Goal: Information Seeking & Learning: Learn about a topic

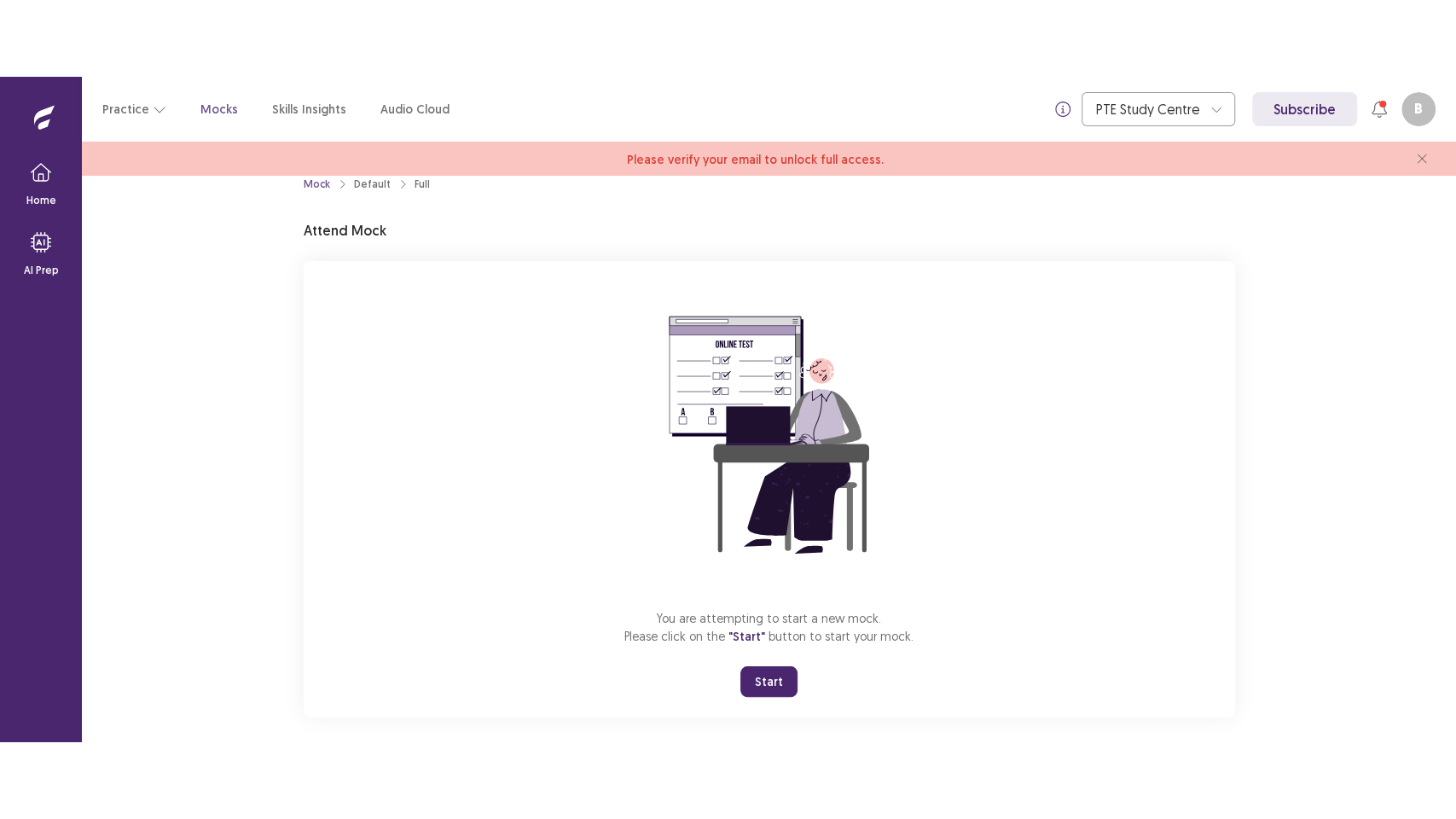
scroll to position [41, 0]
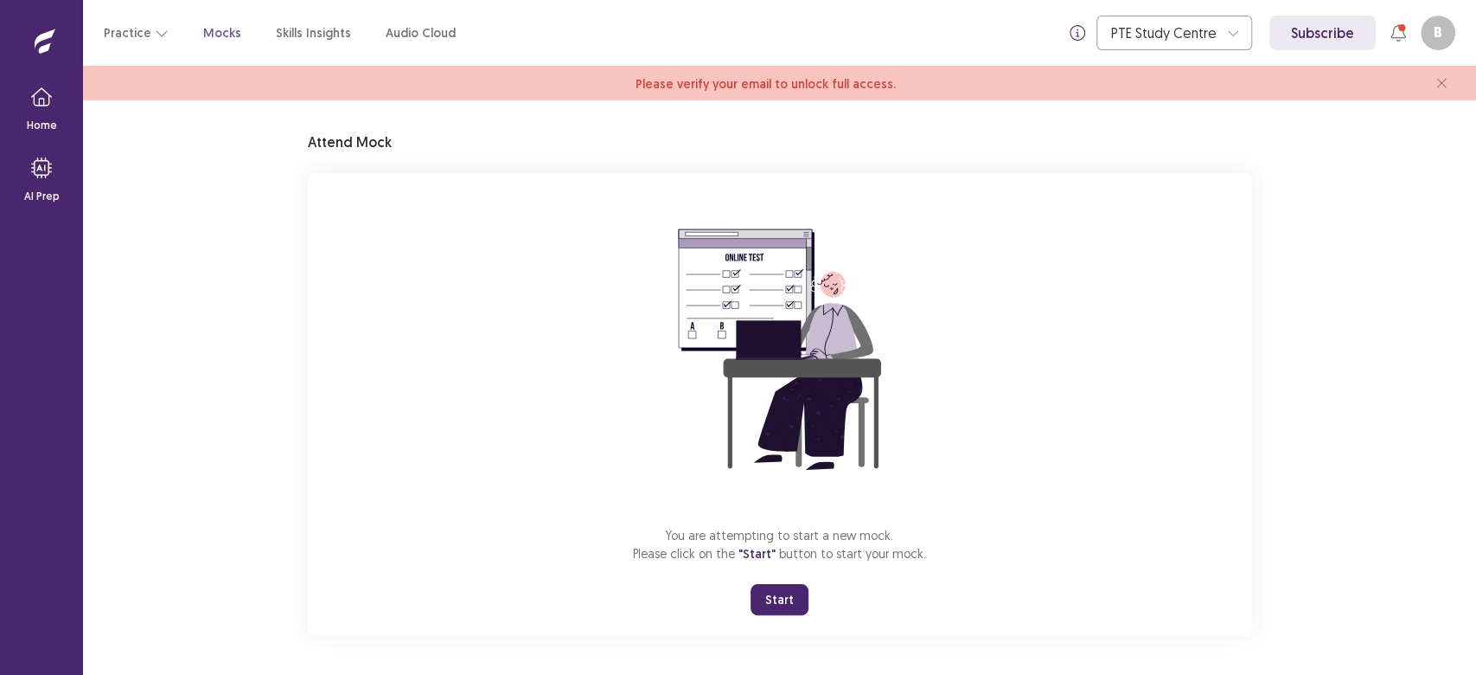
click at [767, 599] on button "Start" at bounding box center [780, 599] width 58 height 31
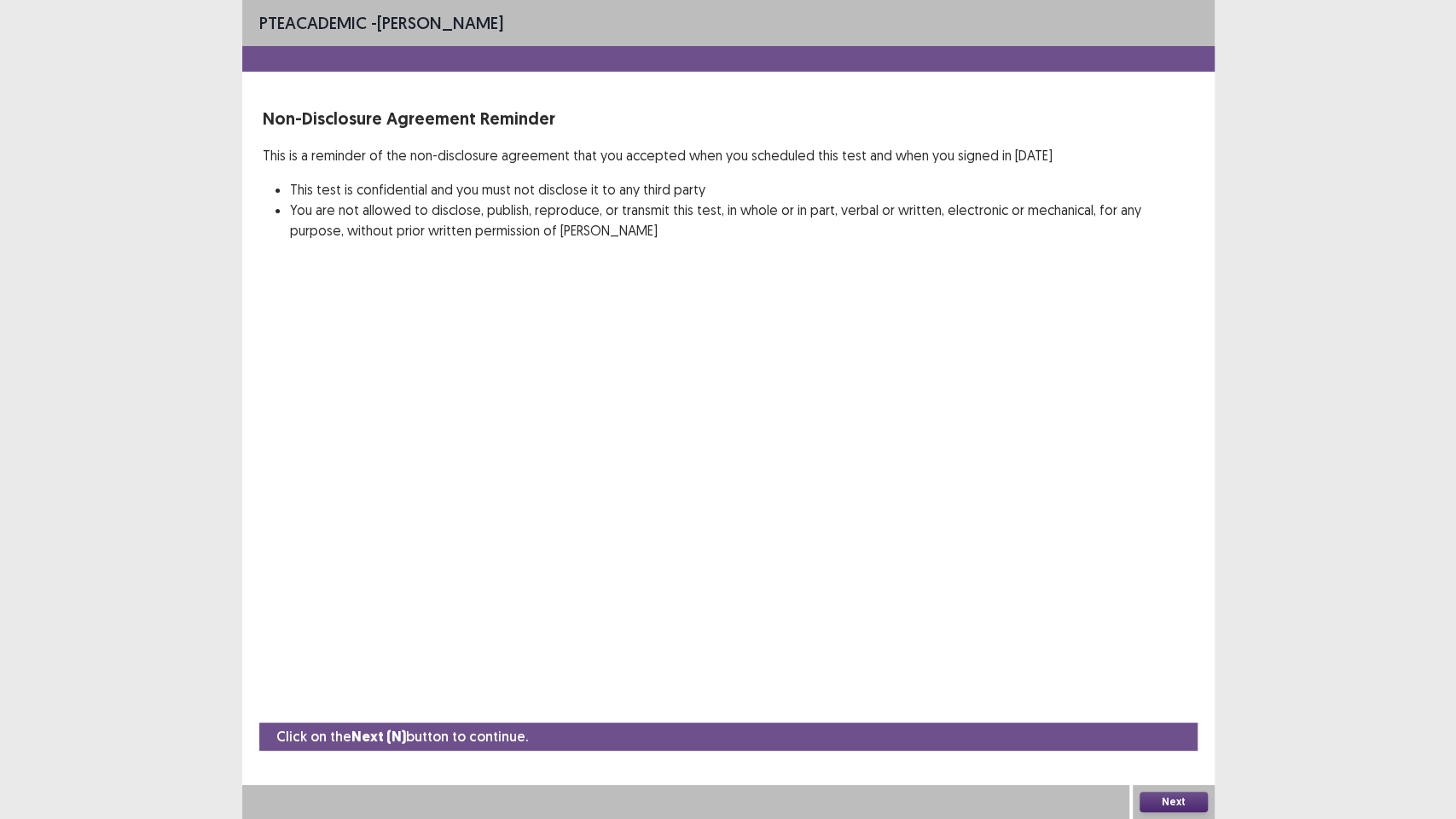
drag, startPoint x: 1182, startPoint y: 792, endPoint x: 1174, endPoint y: 798, distance: 10.0
click at [1174, 665] on button "Next" at bounding box center [1173, 802] width 68 height 21
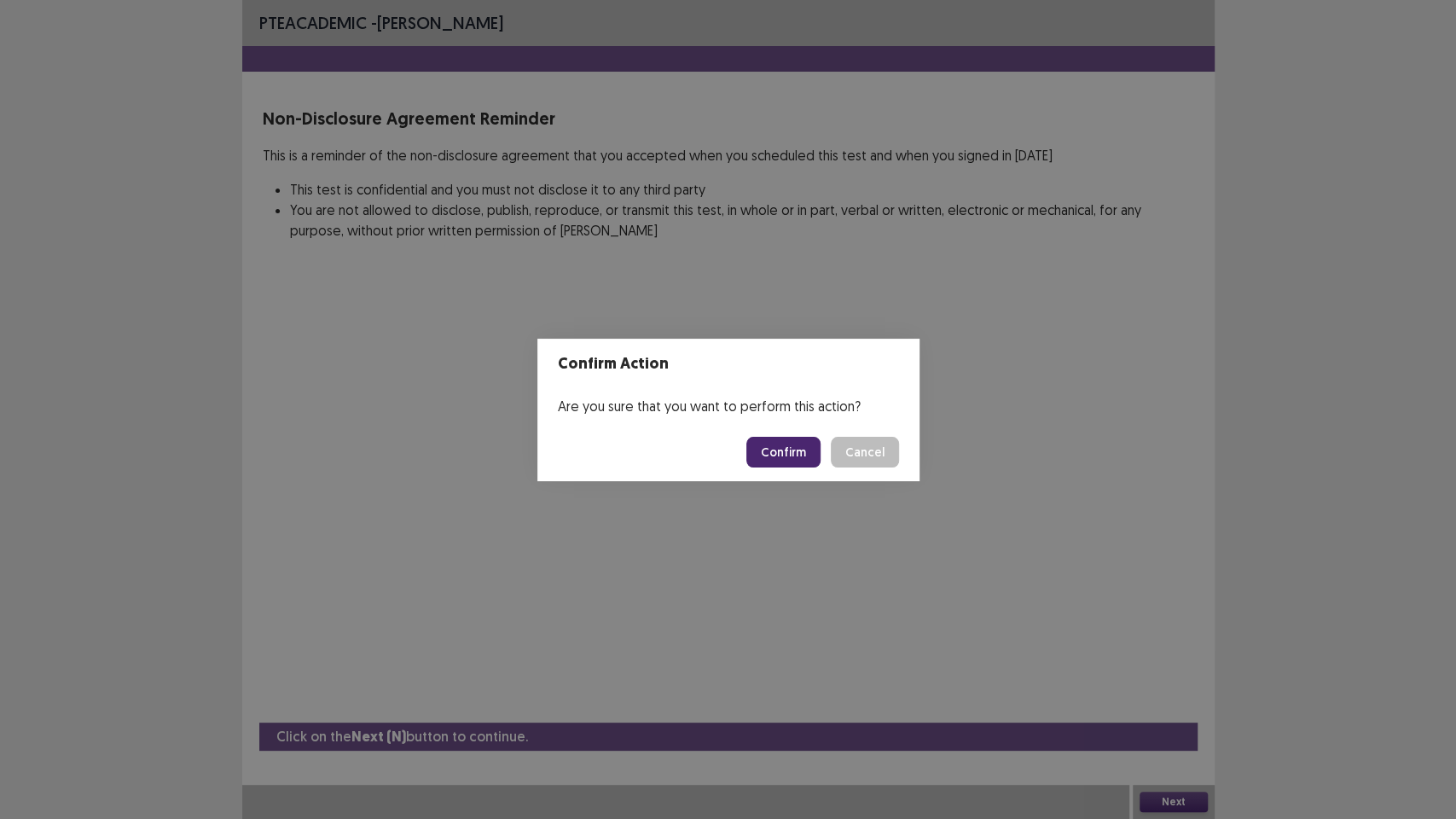
click at [772, 453] on button "Confirm" at bounding box center [783, 452] width 74 height 31
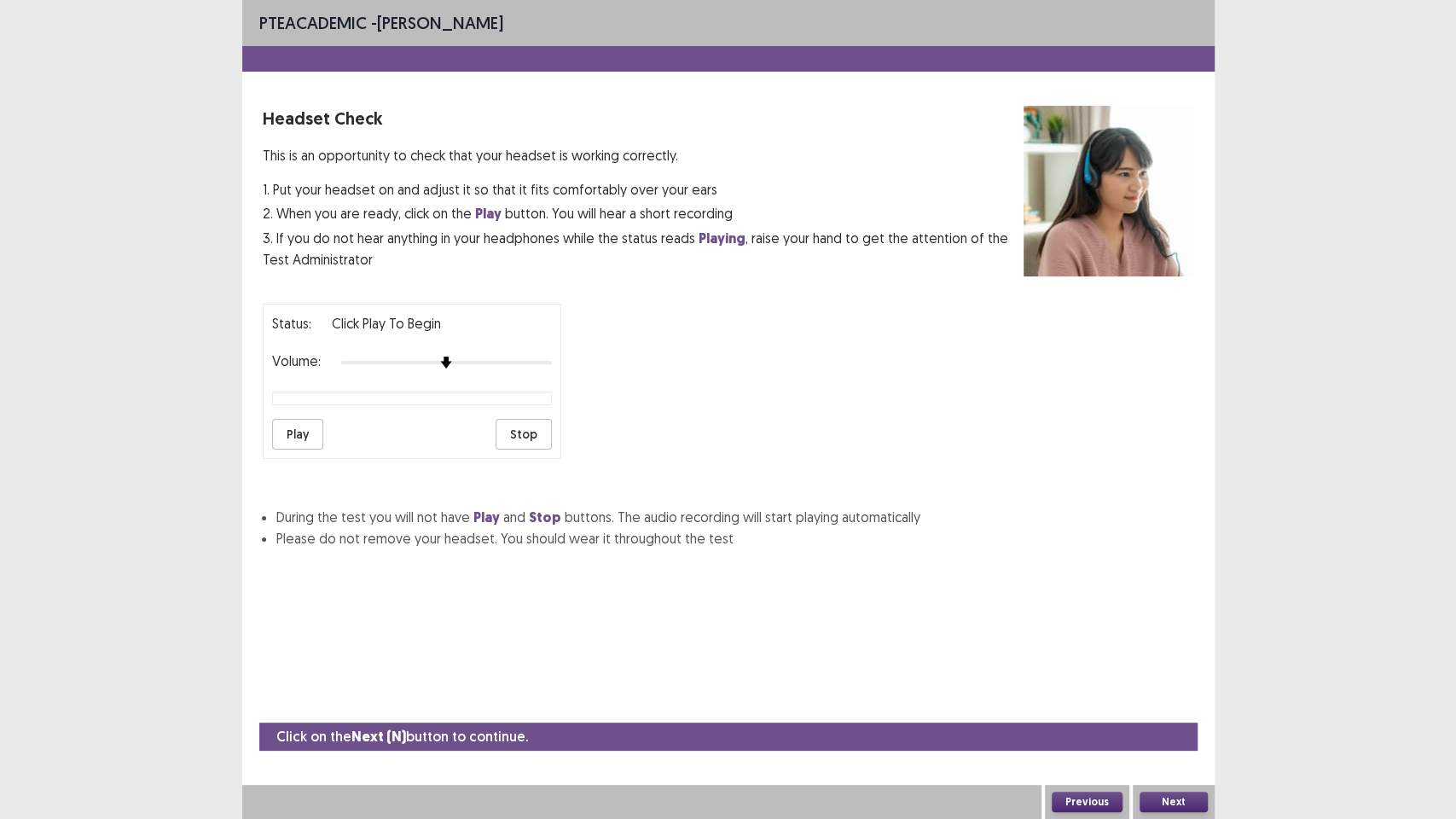
click at [290, 428] on button "Play" at bounding box center [298, 434] width 51 height 31
click at [1165, 665] on button "Next" at bounding box center [1173, 802] width 68 height 21
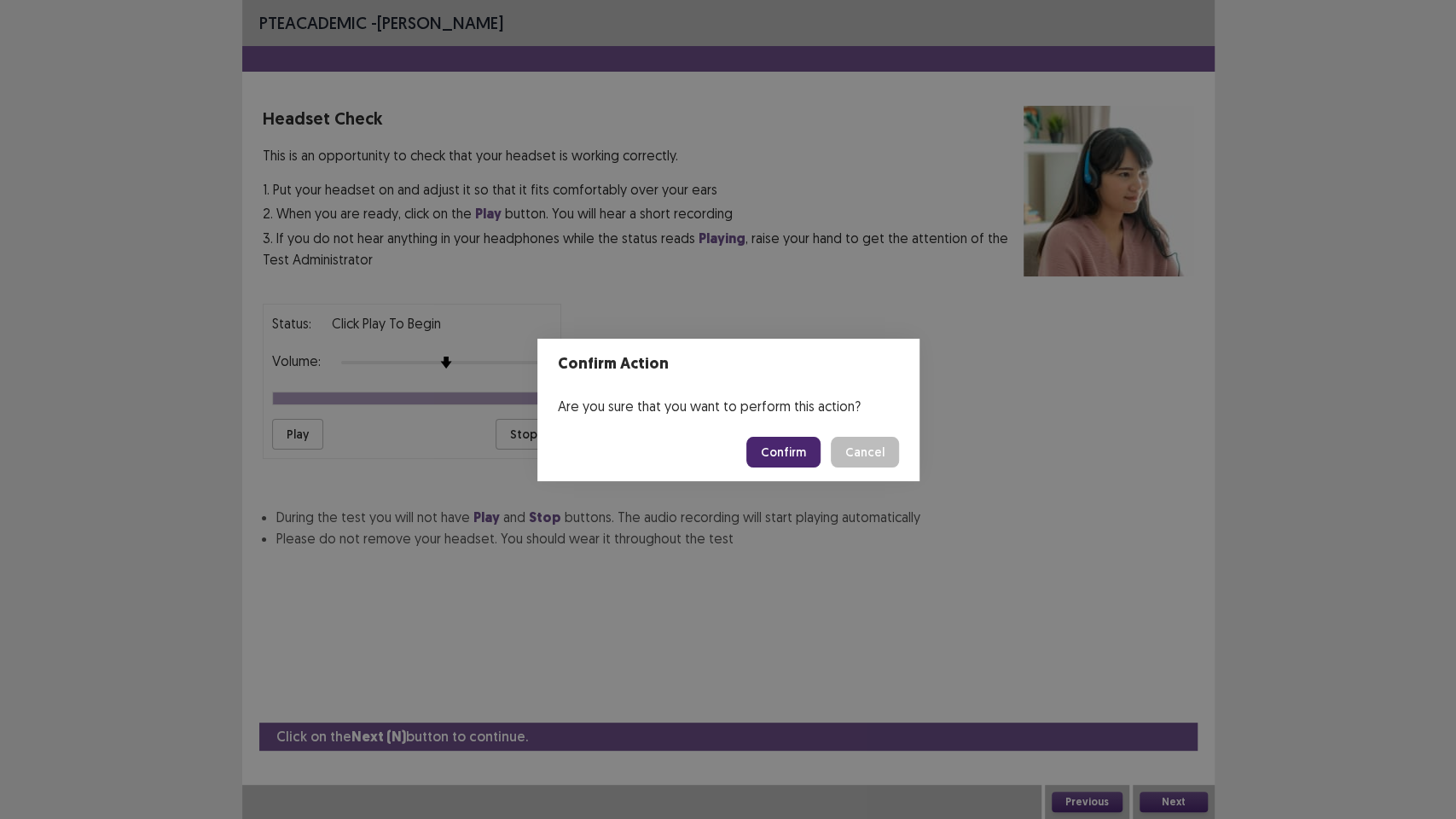
click at [781, 438] on button "Confirm" at bounding box center [783, 452] width 74 height 31
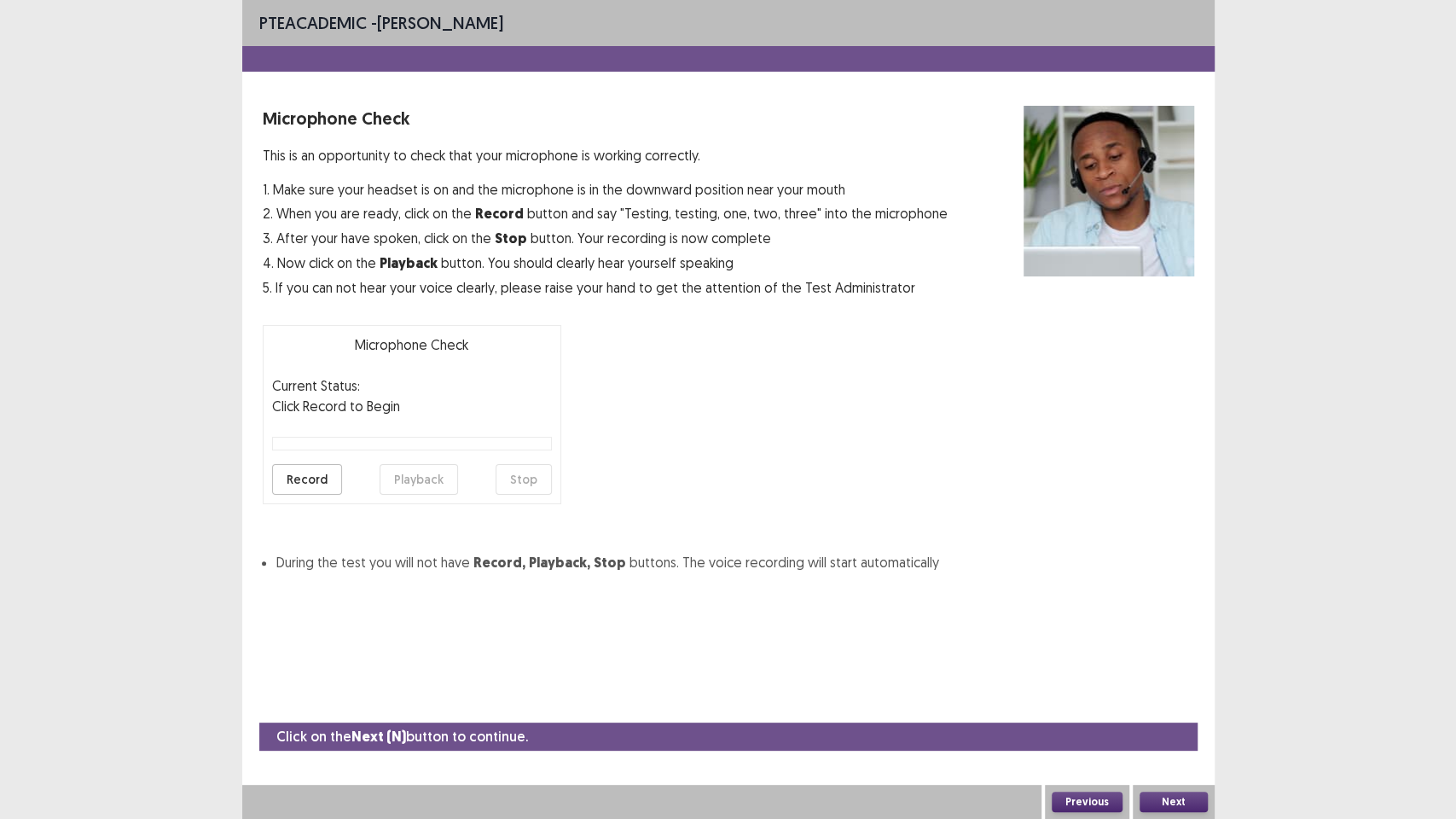
click at [278, 482] on button "Record" at bounding box center [307, 479] width 70 height 31
click at [1165, 665] on button "Next" at bounding box center [1173, 802] width 68 height 21
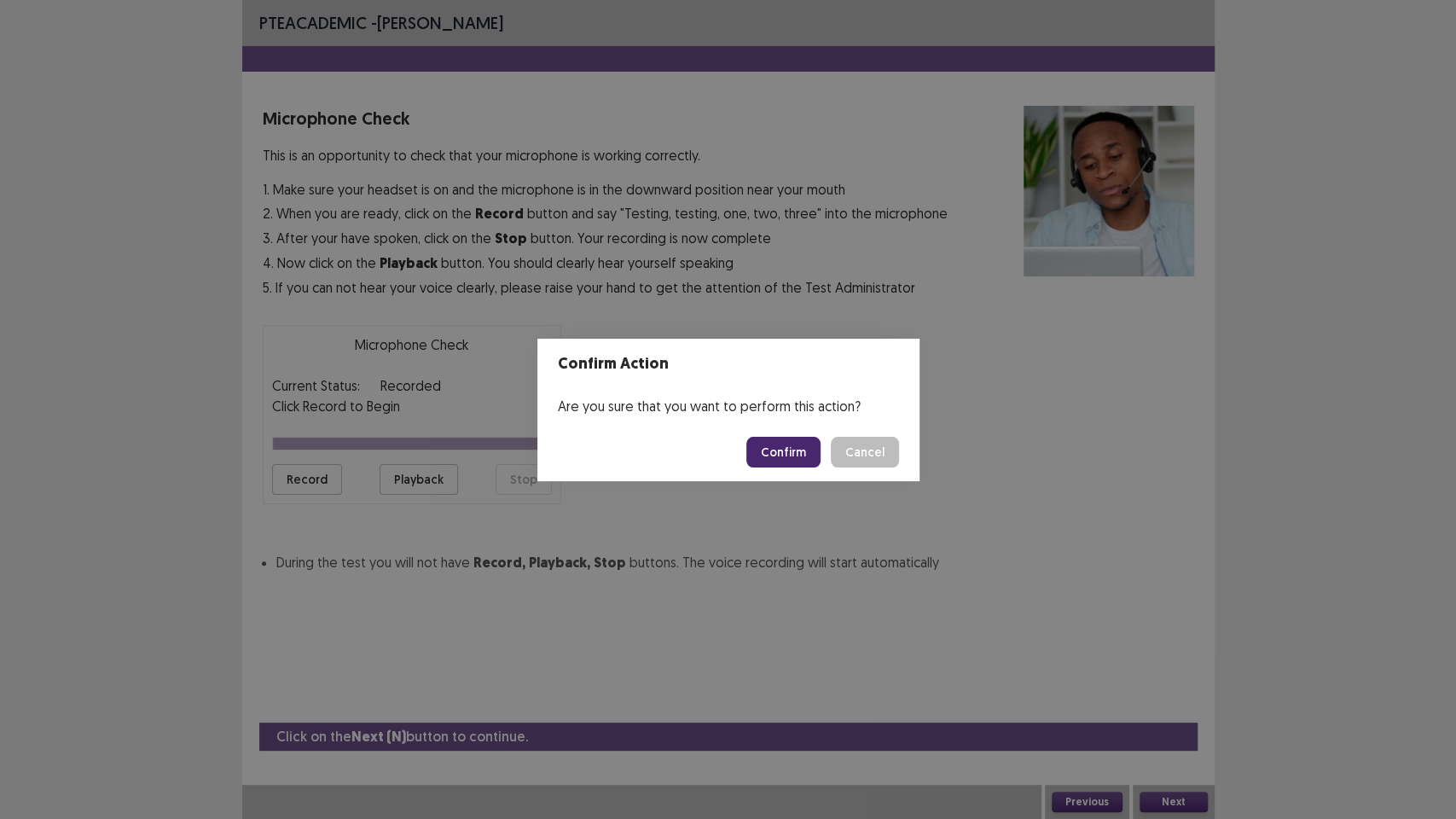
click at [792, 466] on button "Confirm" at bounding box center [783, 452] width 74 height 31
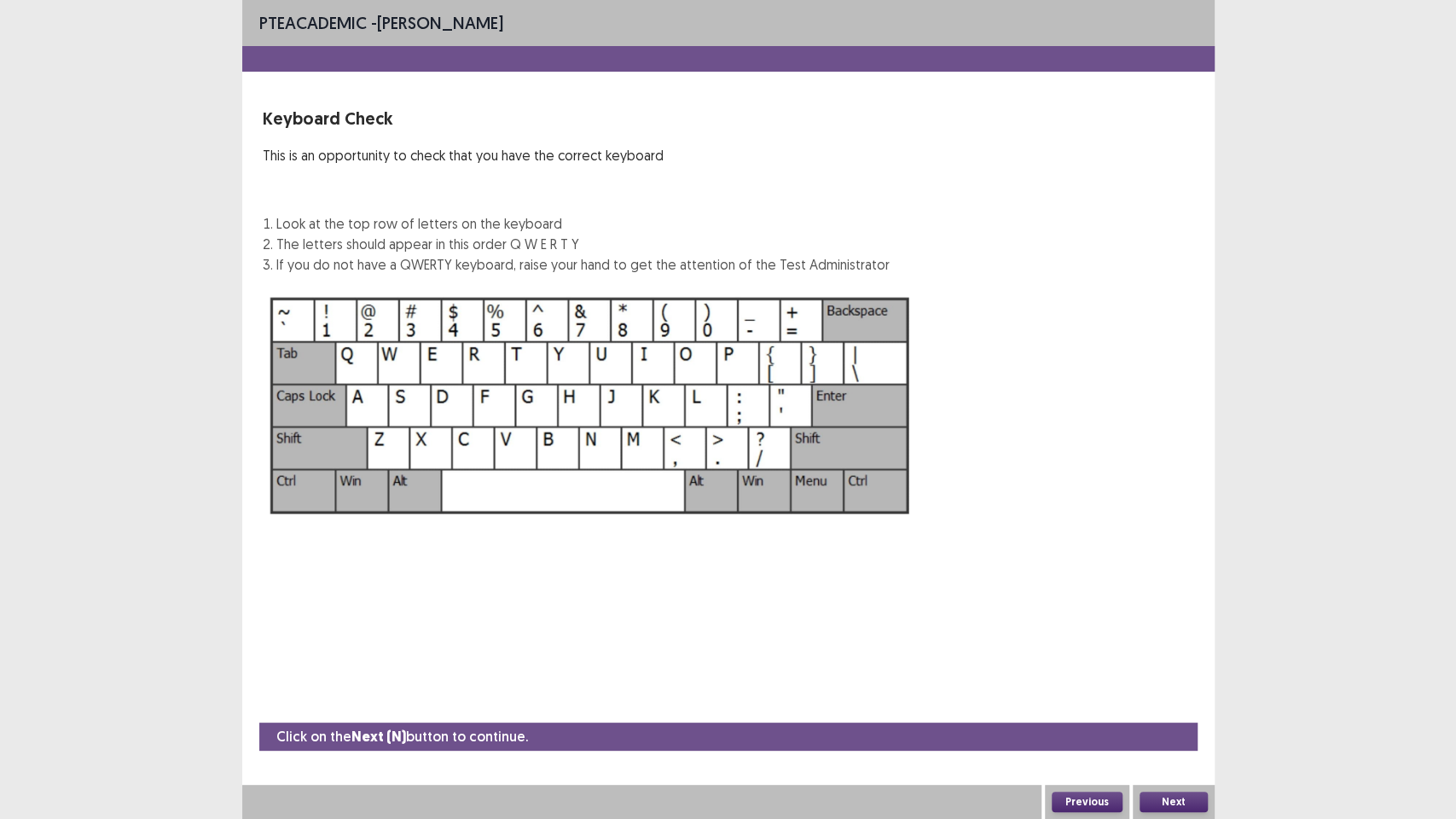
click at [1168, 665] on button "Next" at bounding box center [1173, 802] width 68 height 21
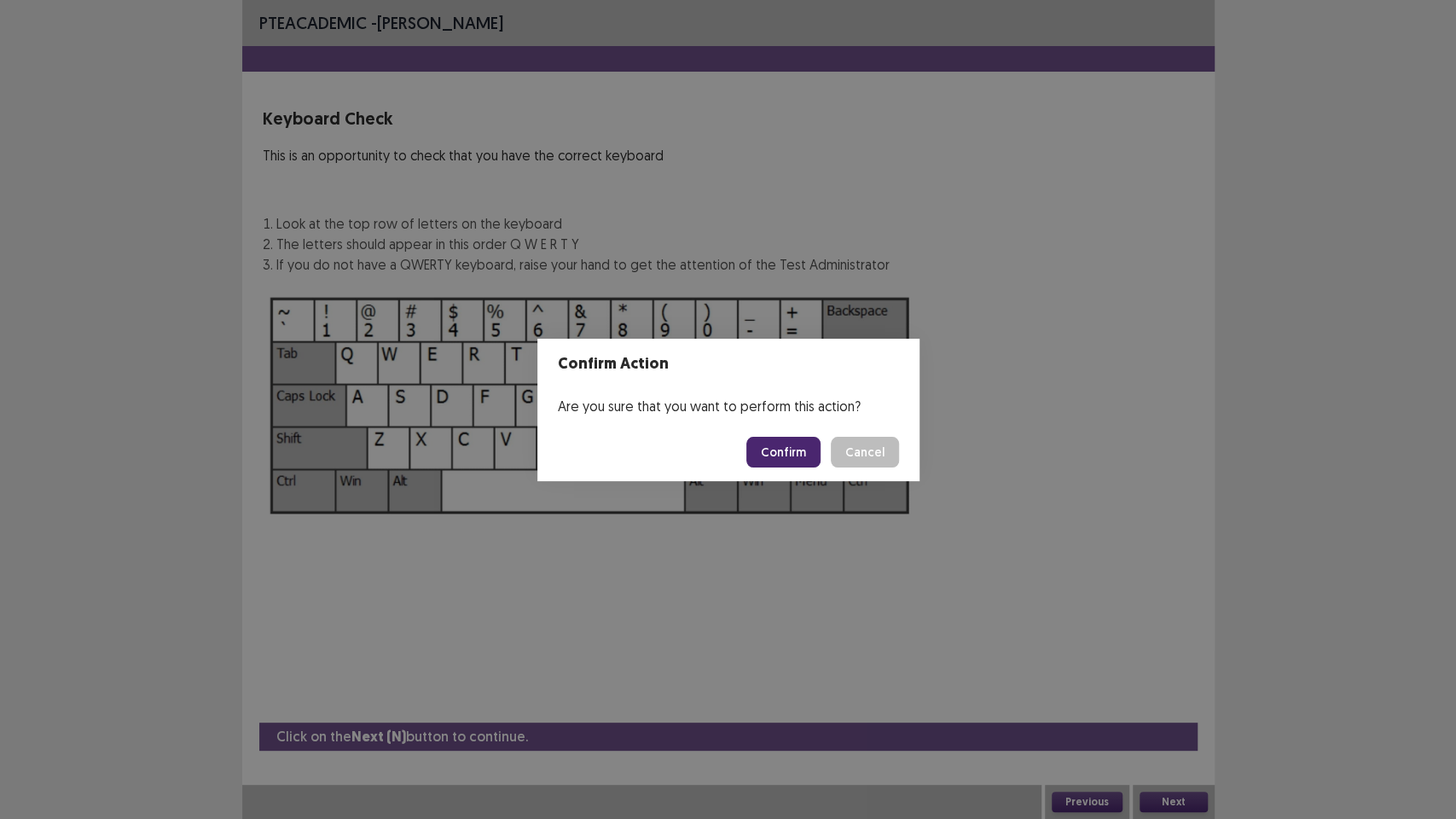
click at [792, 458] on button "Confirm" at bounding box center [783, 452] width 74 height 31
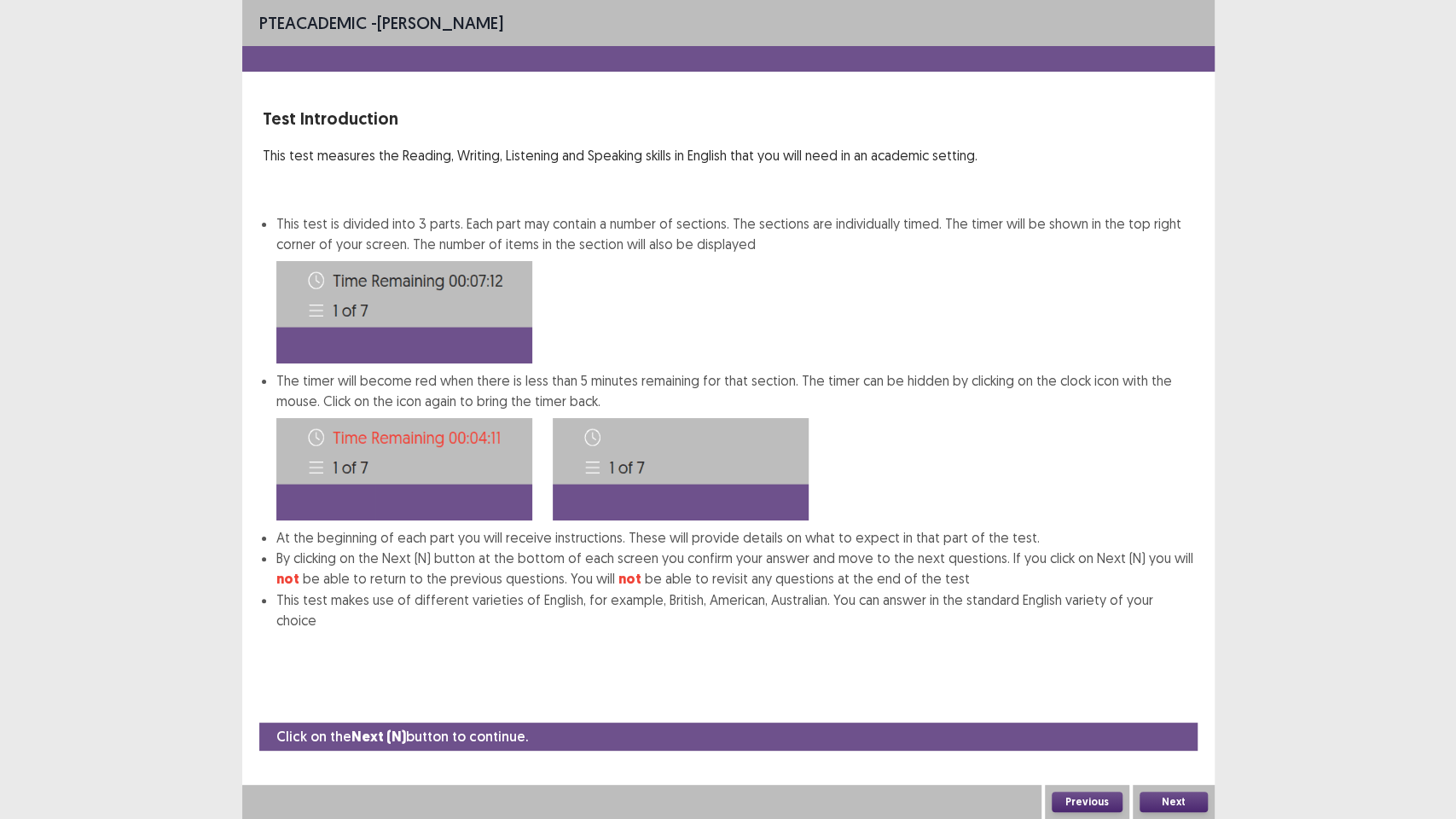
click at [1168, 665] on button "Next" at bounding box center [1173, 802] width 68 height 21
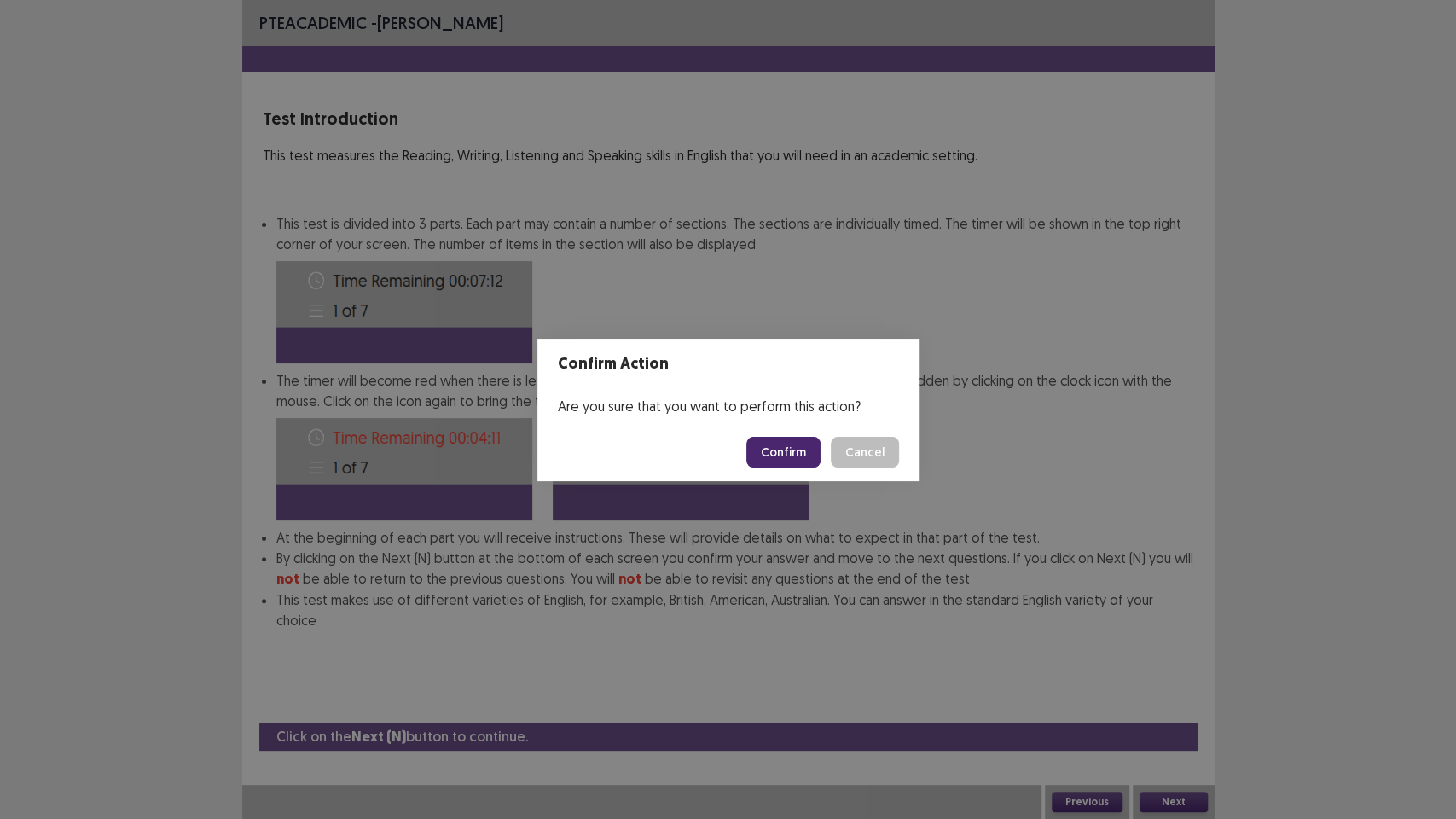
click at [776, 451] on button "Confirm" at bounding box center [783, 452] width 74 height 31
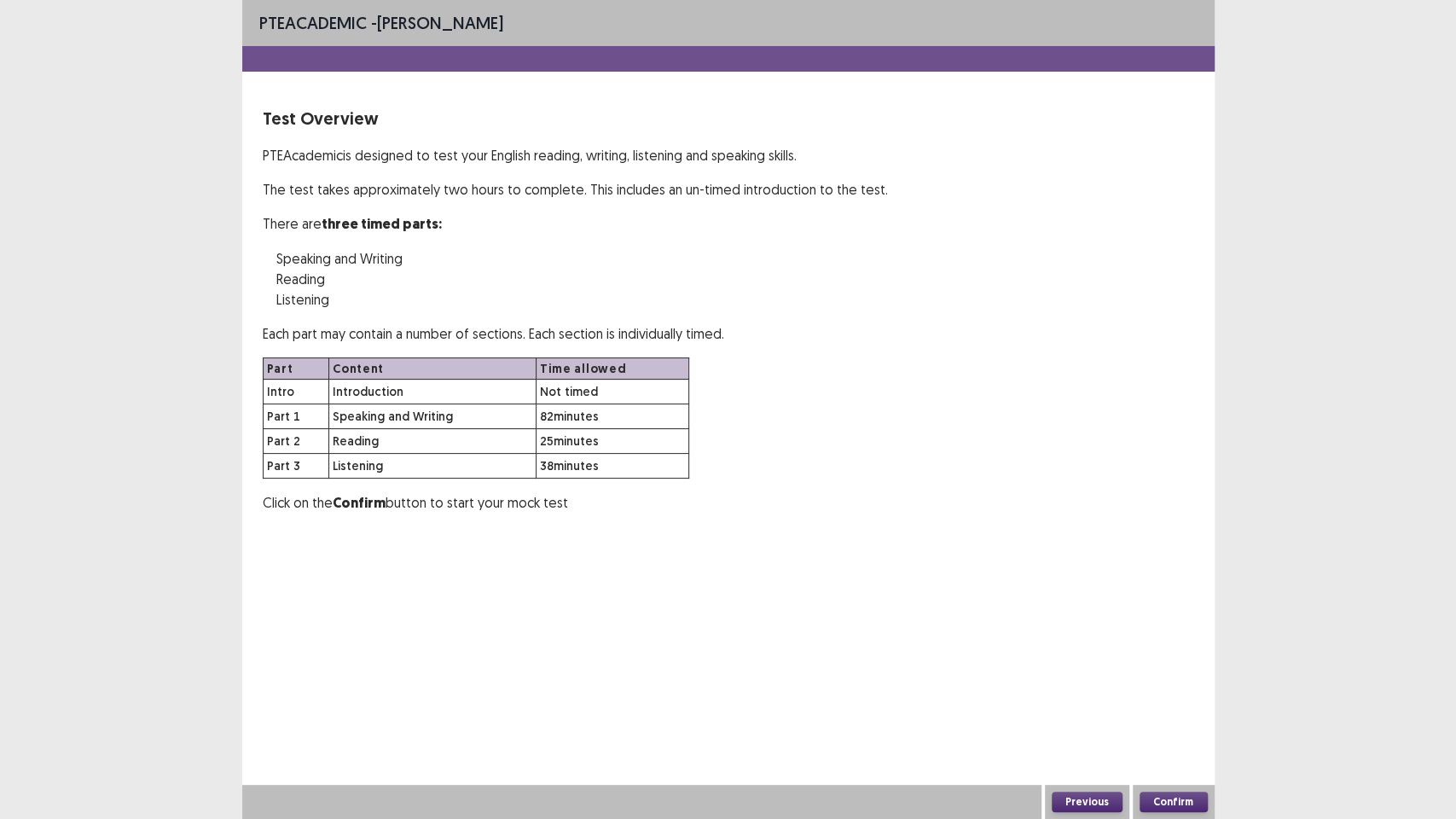
click at [1171, 665] on div "Confirm" at bounding box center [1173, 802] width 82 height 35
click at [1180, 665] on button "Confirm" at bounding box center [1173, 802] width 68 height 21
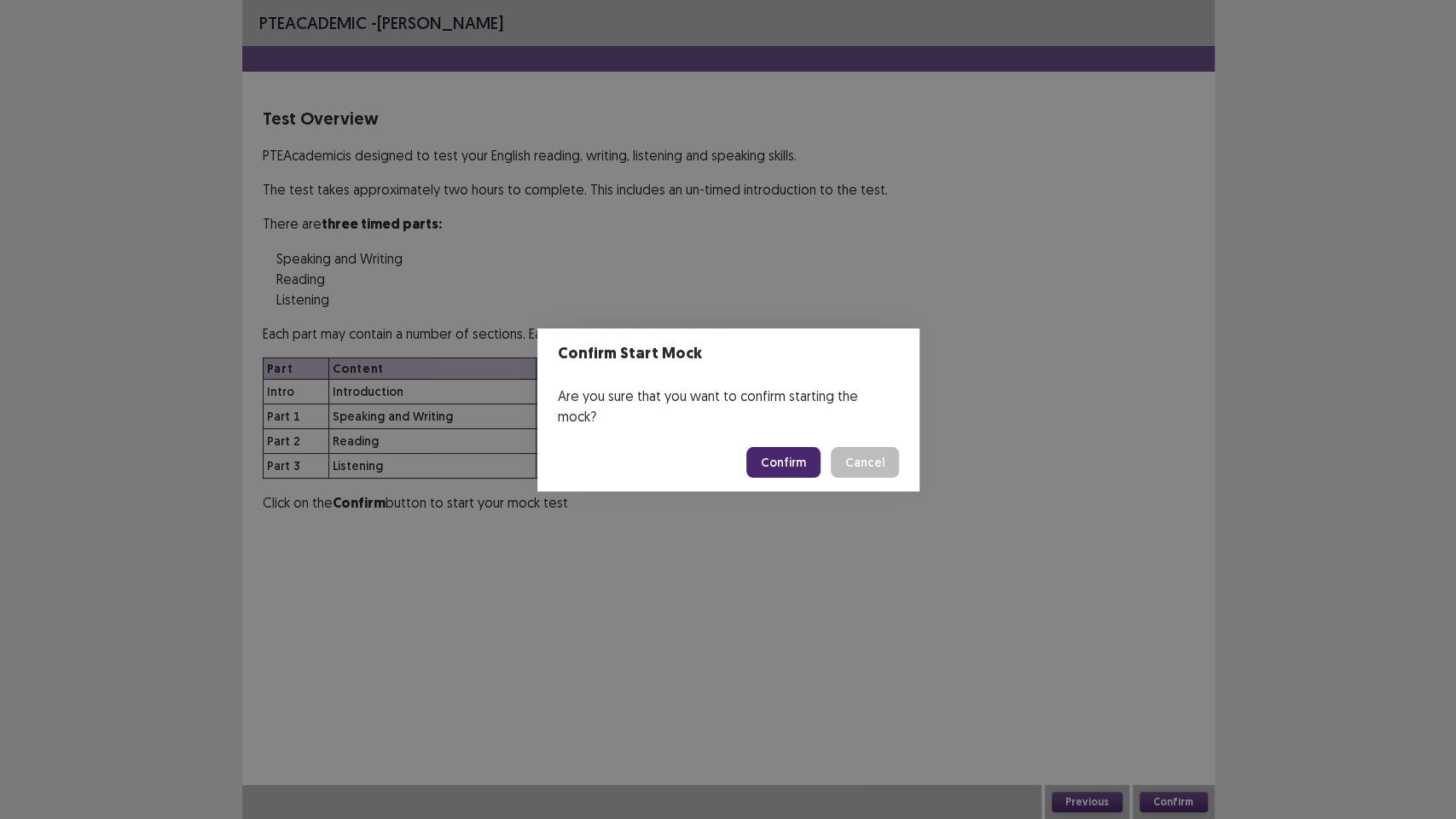
click at [797, 451] on button "Confirm" at bounding box center [783, 462] width 74 height 31
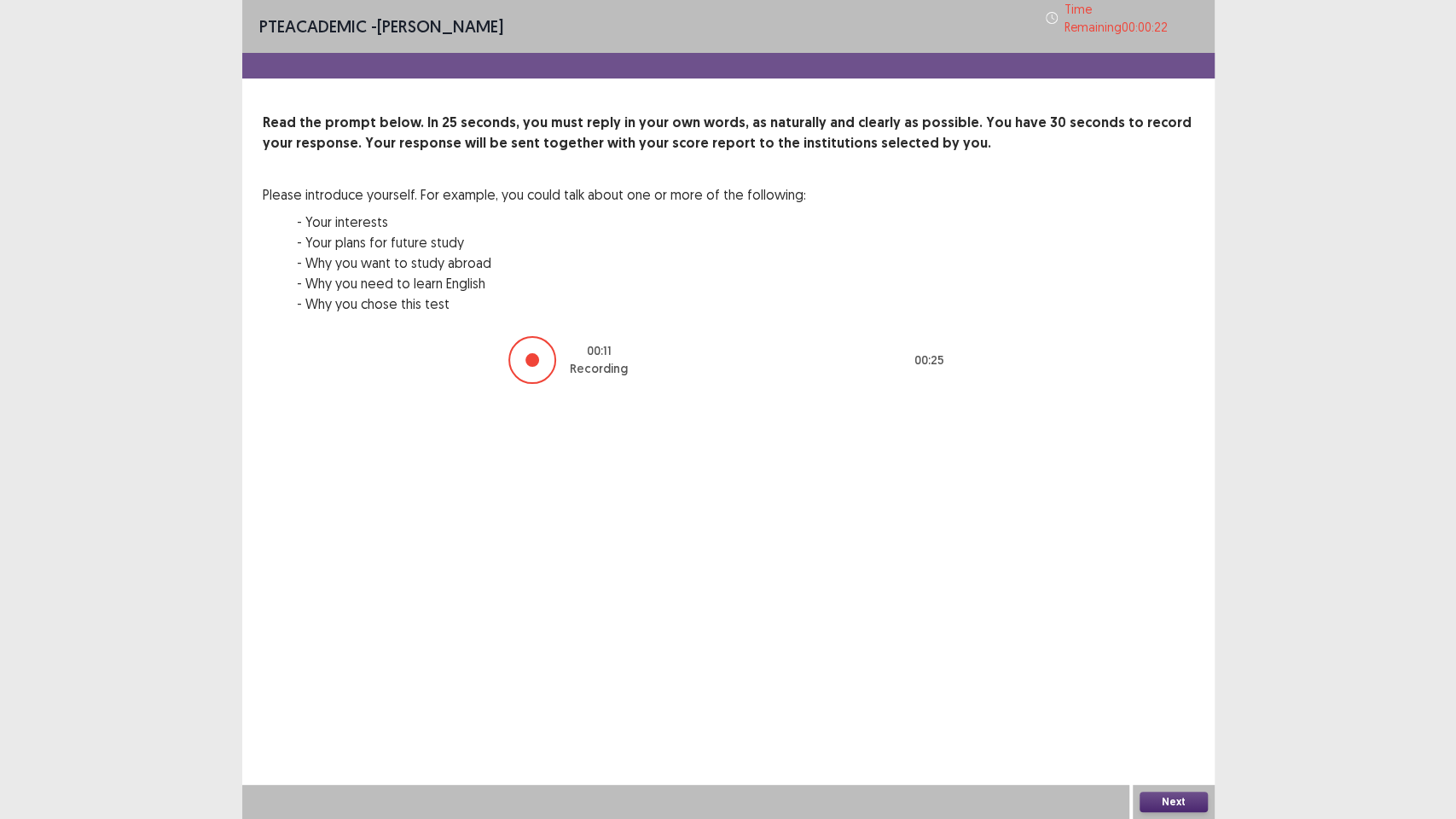
drag, startPoint x: 1071, startPoint y: 148, endPoint x: 989, endPoint y: 116, distance: 88.0
click at [1047, 152] on div "Read the prompt below. In 25 seconds, you must reply in your own words, as natu…" at bounding box center [728, 223] width 931 height 222
drag, startPoint x: 512, startPoint y: 332, endPoint x: 525, endPoint y: 348, distance: 20.6
click at [525, 348] on div "00 : 25 Completed 00 : 25" at bounding box center [728, 360] width 931 height 51
click at [540, 361] on div at bounding box center [529, 360] width 47 height 47
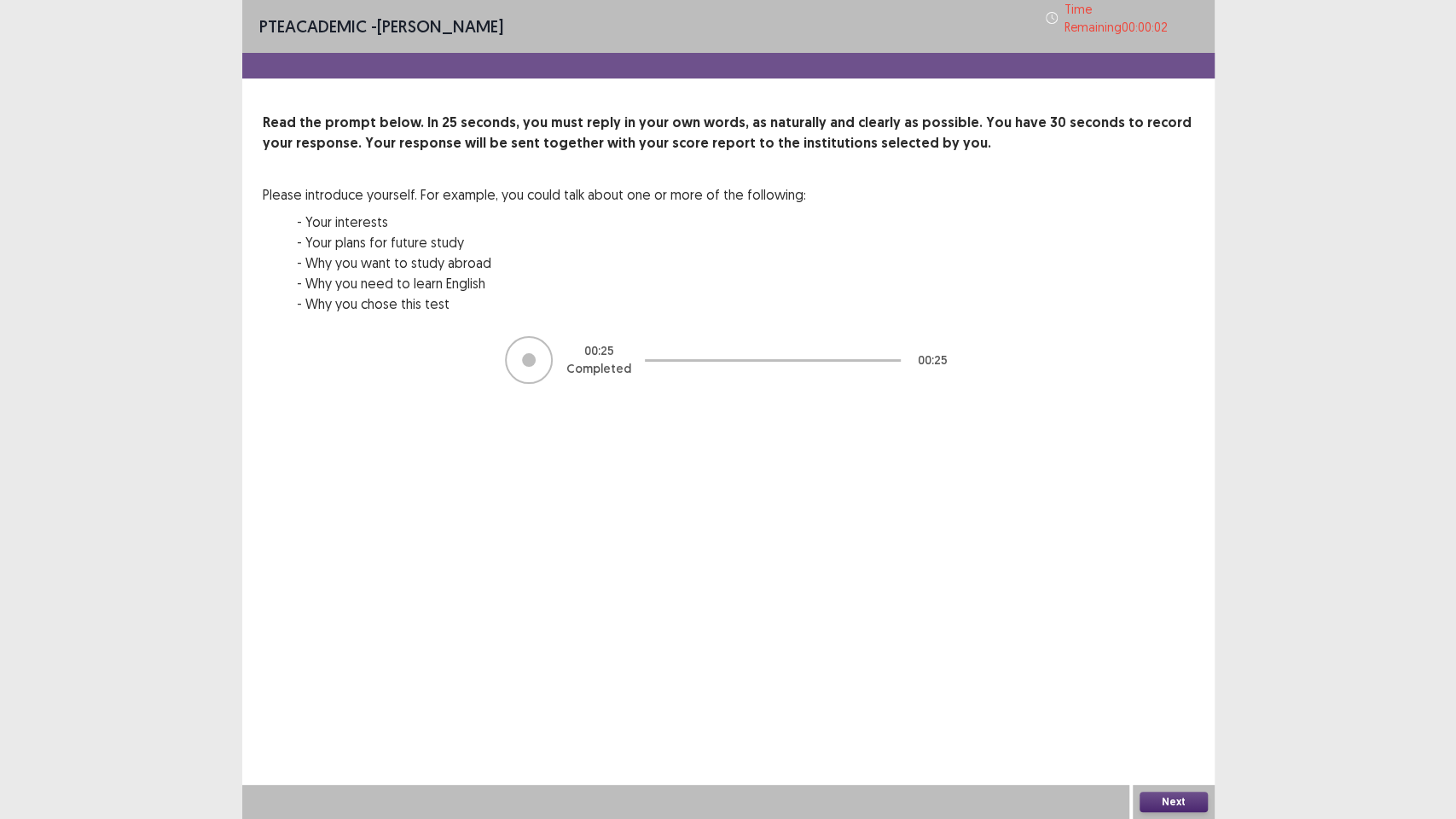
click at [540, 361] on div at bounding box center [529, 360] width 47 height 47
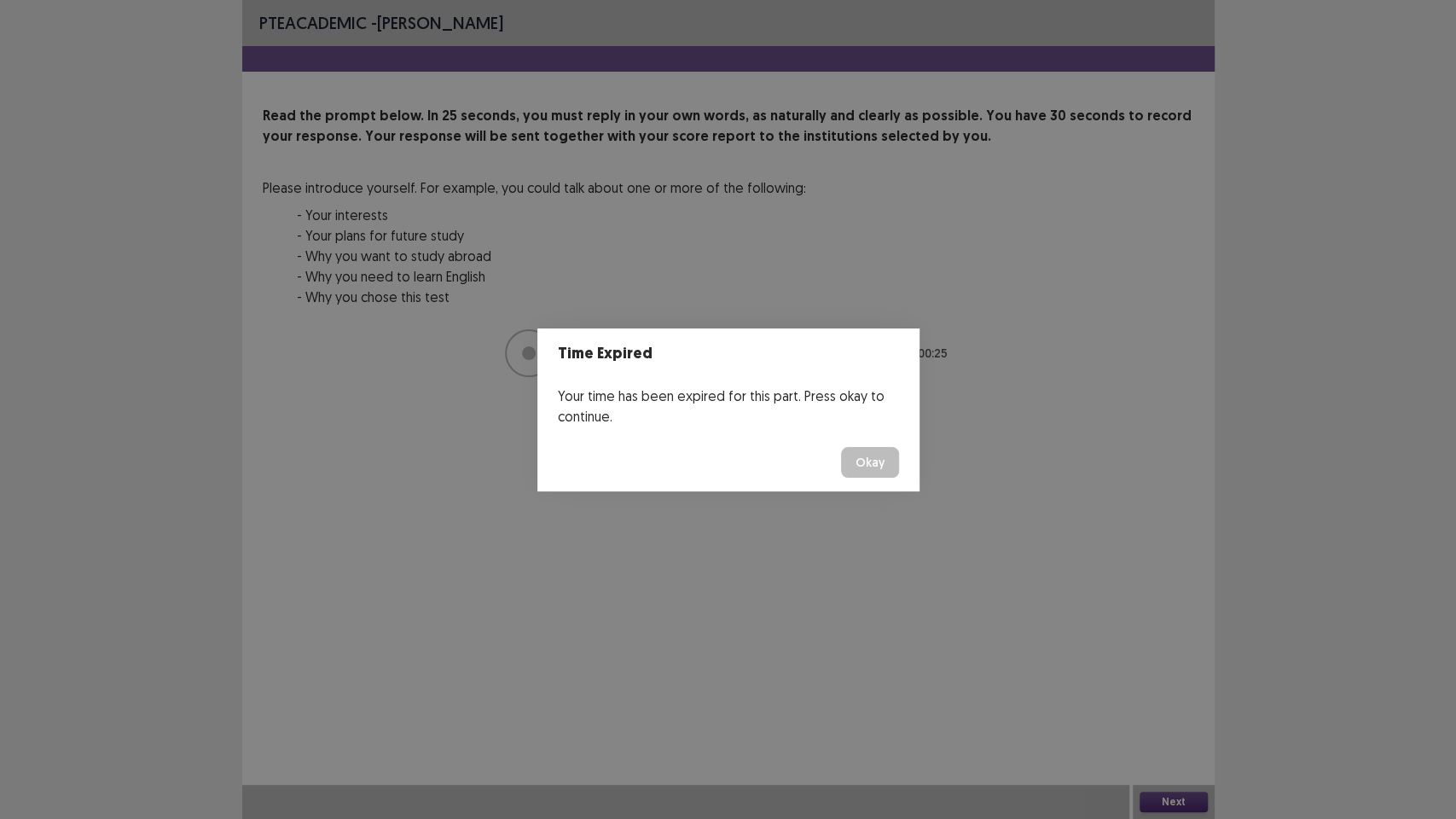
click at [860, 461] on button "Okay" at bounding box center [870, 462] width 58 height 31
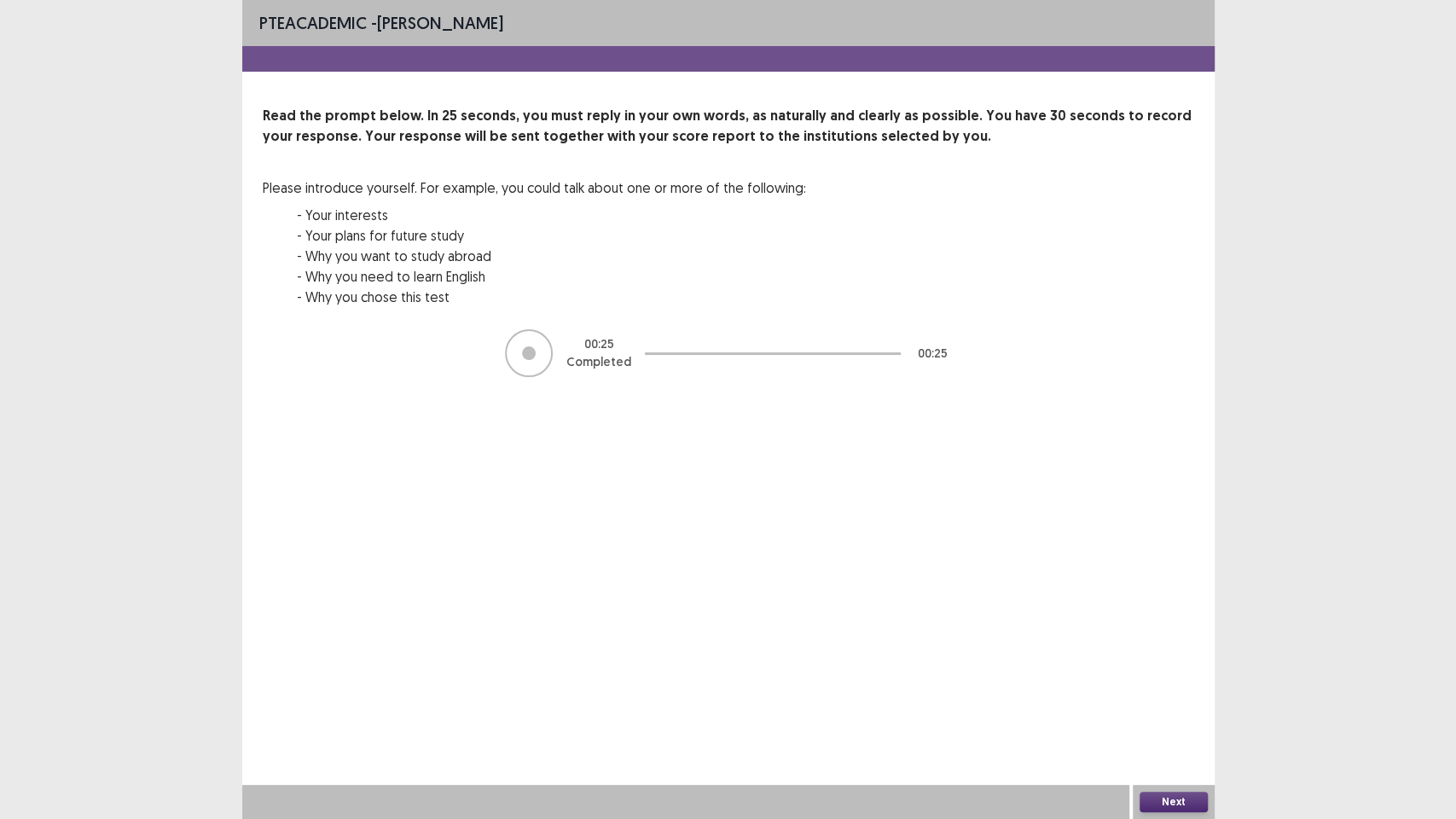
drag, startPoint x: 1177, startPoint y: 800, endPoint x: 1164, endPoint y: 800, distance: 13.0
click at [1164, 665] on button "Next" at bounding box center [1173, 802] width 68 height 21
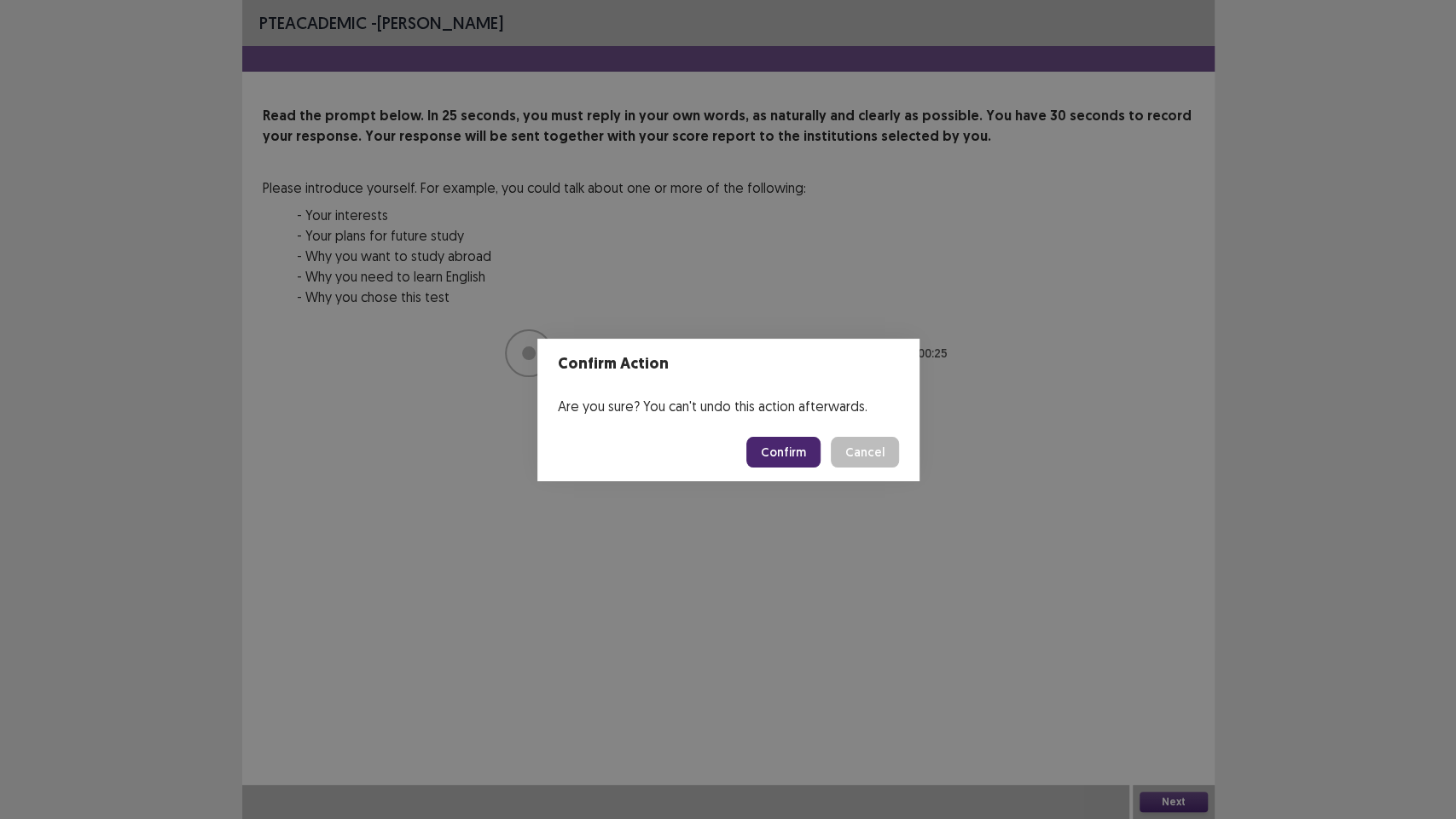
click at [804, 453] on button "Confirm" at bounding box center [783, 452] width 74 height 31
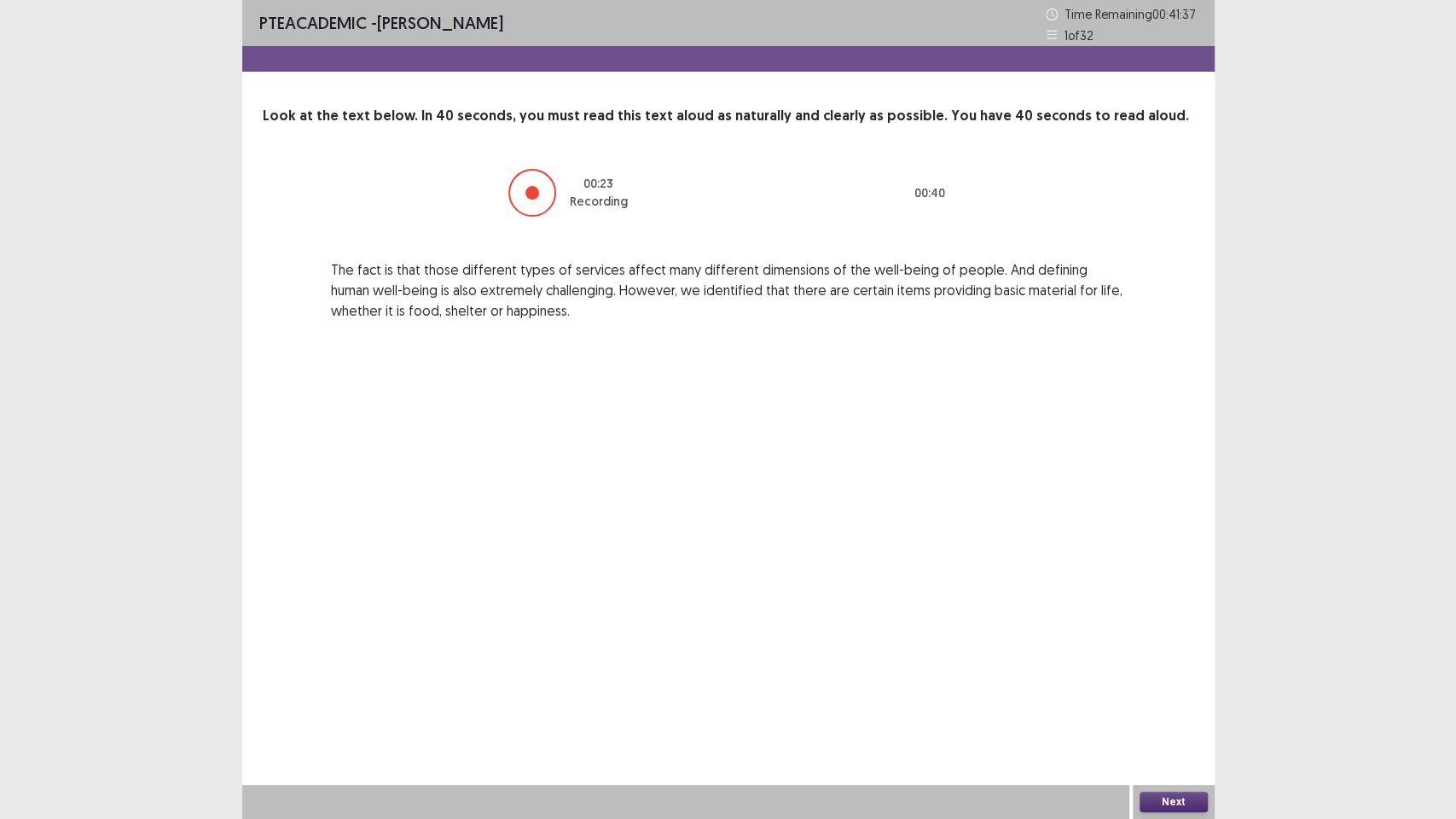
click at [1154, 665] on button "Next" at bounding box center [1173, 802] width 68 height 21
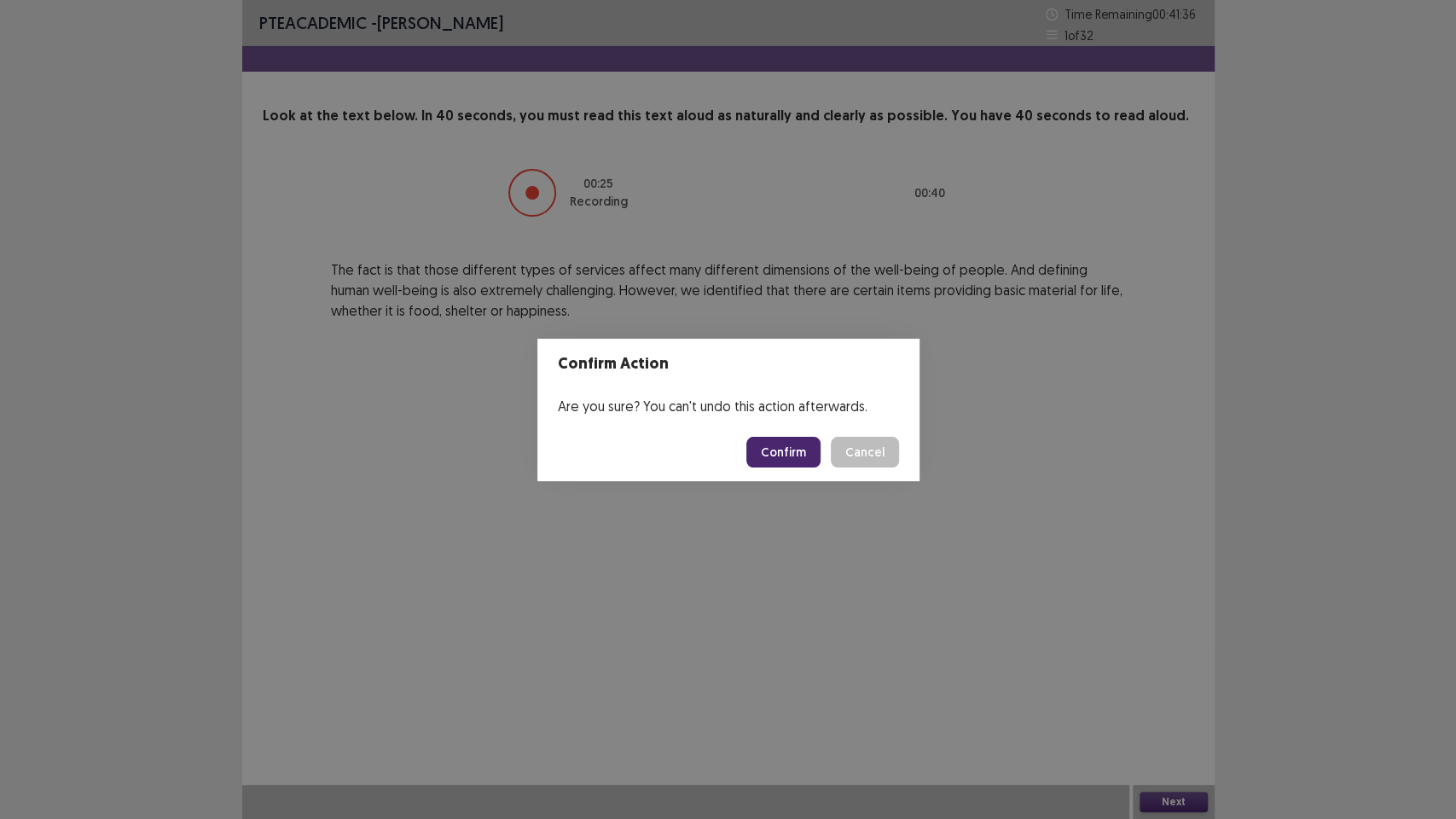
click at [782, 448] on button "Confirm" at bounding box center [783, 452] width 74 height 31
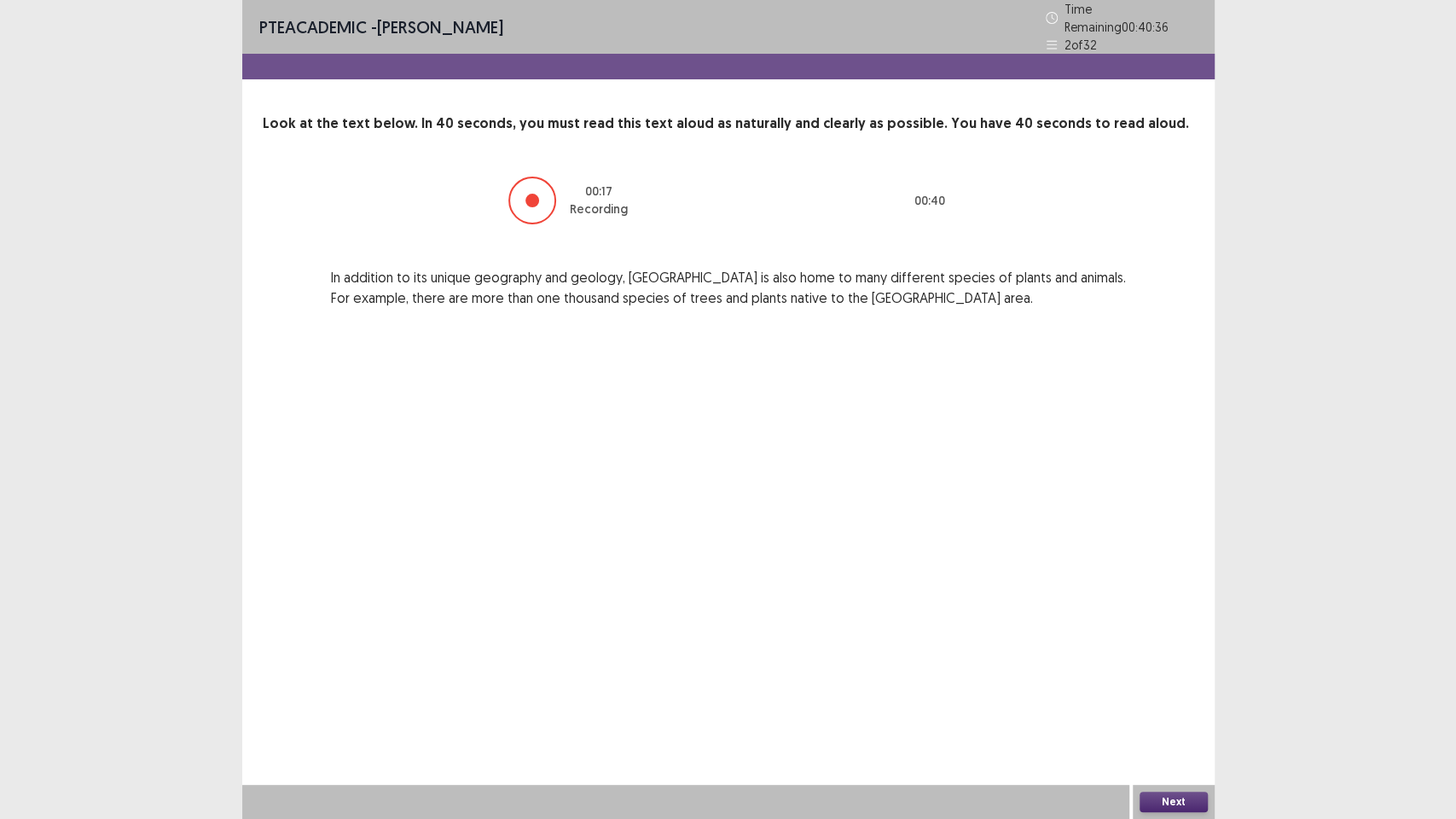
click at [1184, 665] on button "Next" at bounding box center [1173, 802] width 68 height 21
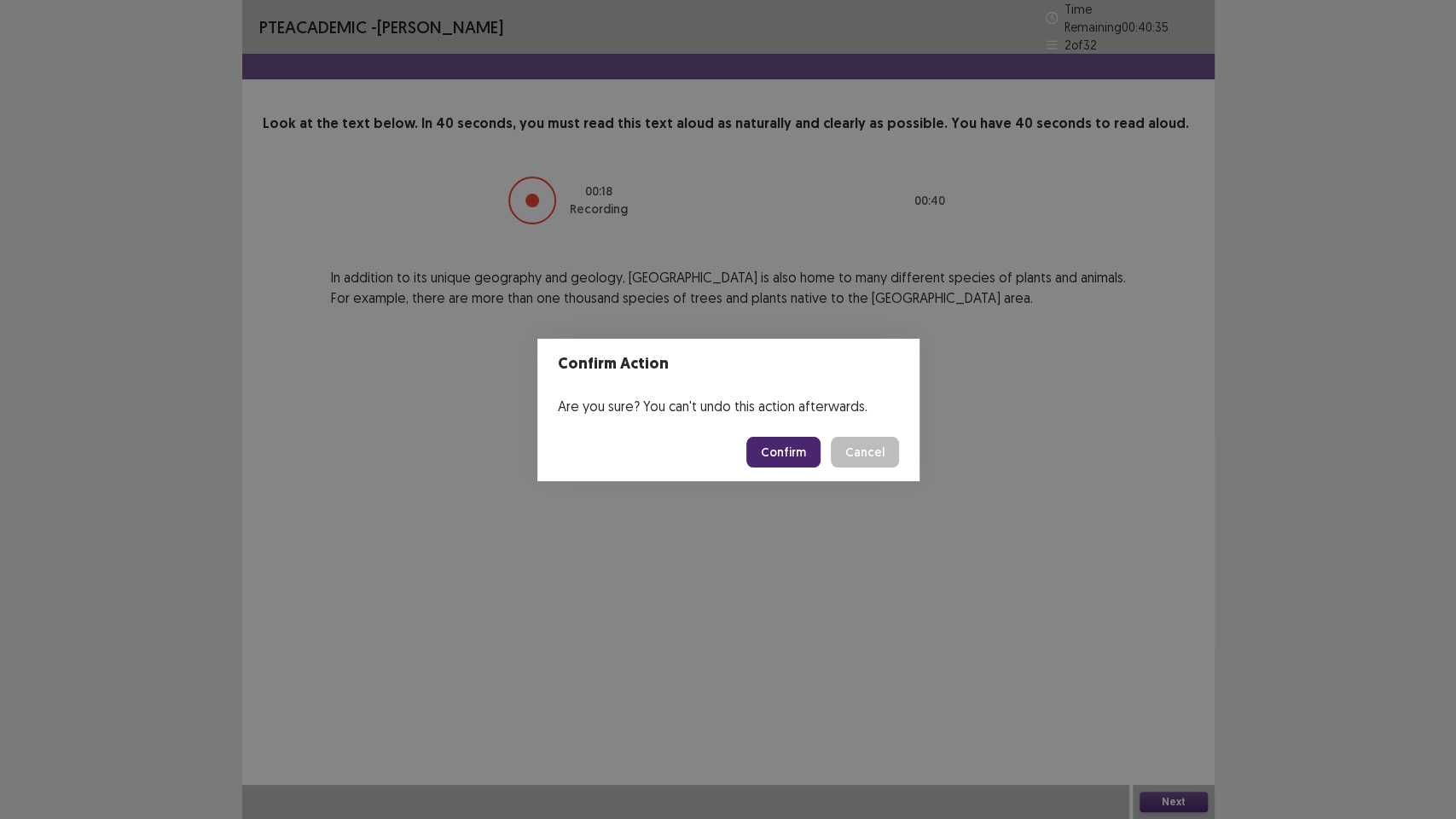
click at [777, 445] on button "Confirm" at bounding box center [783, 452] width 74 height 31
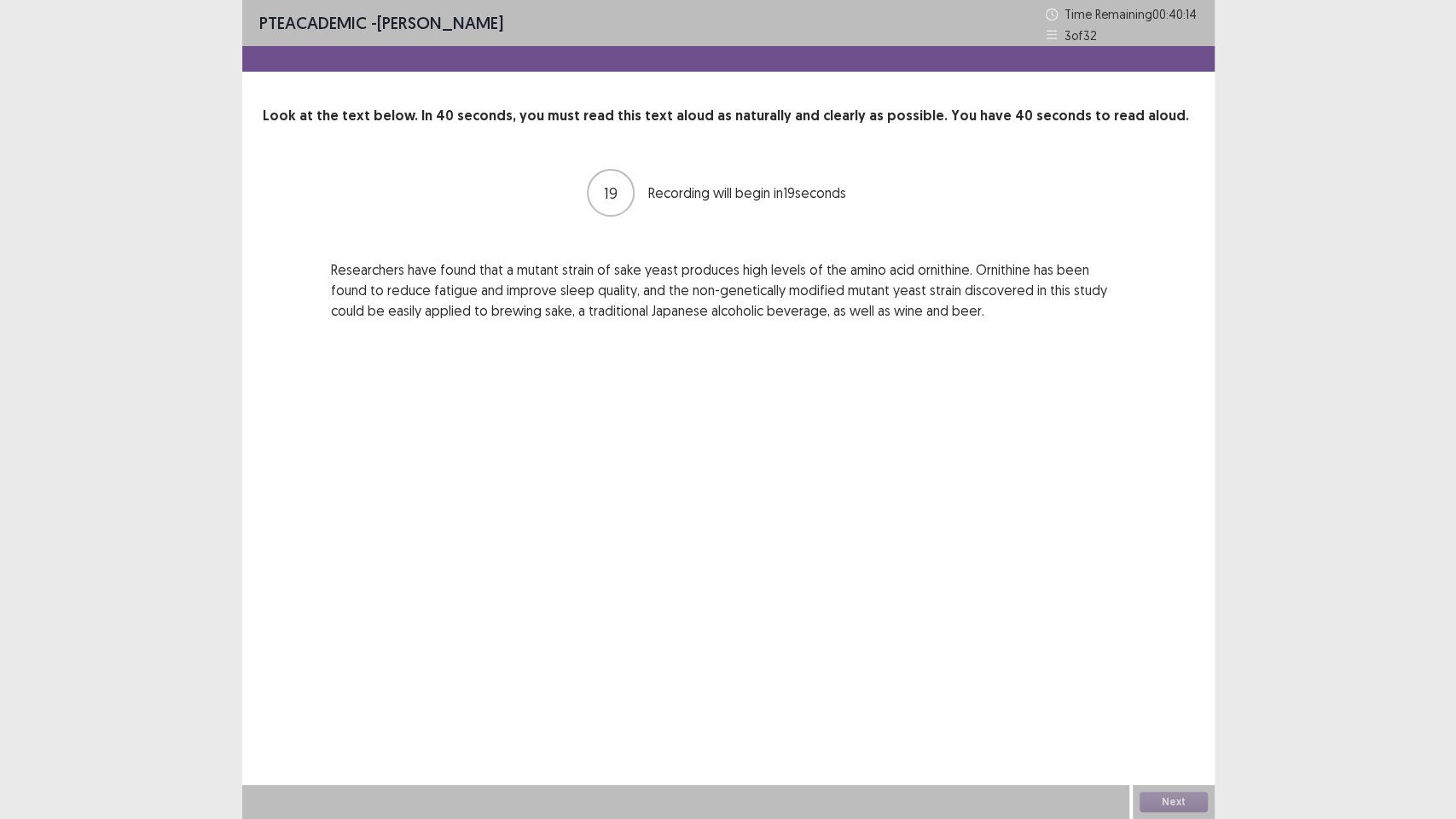
drag, startPoint x: 464, startPoint y: 259, endPoint x: 344, endPoint y: 355, distance: 153.7
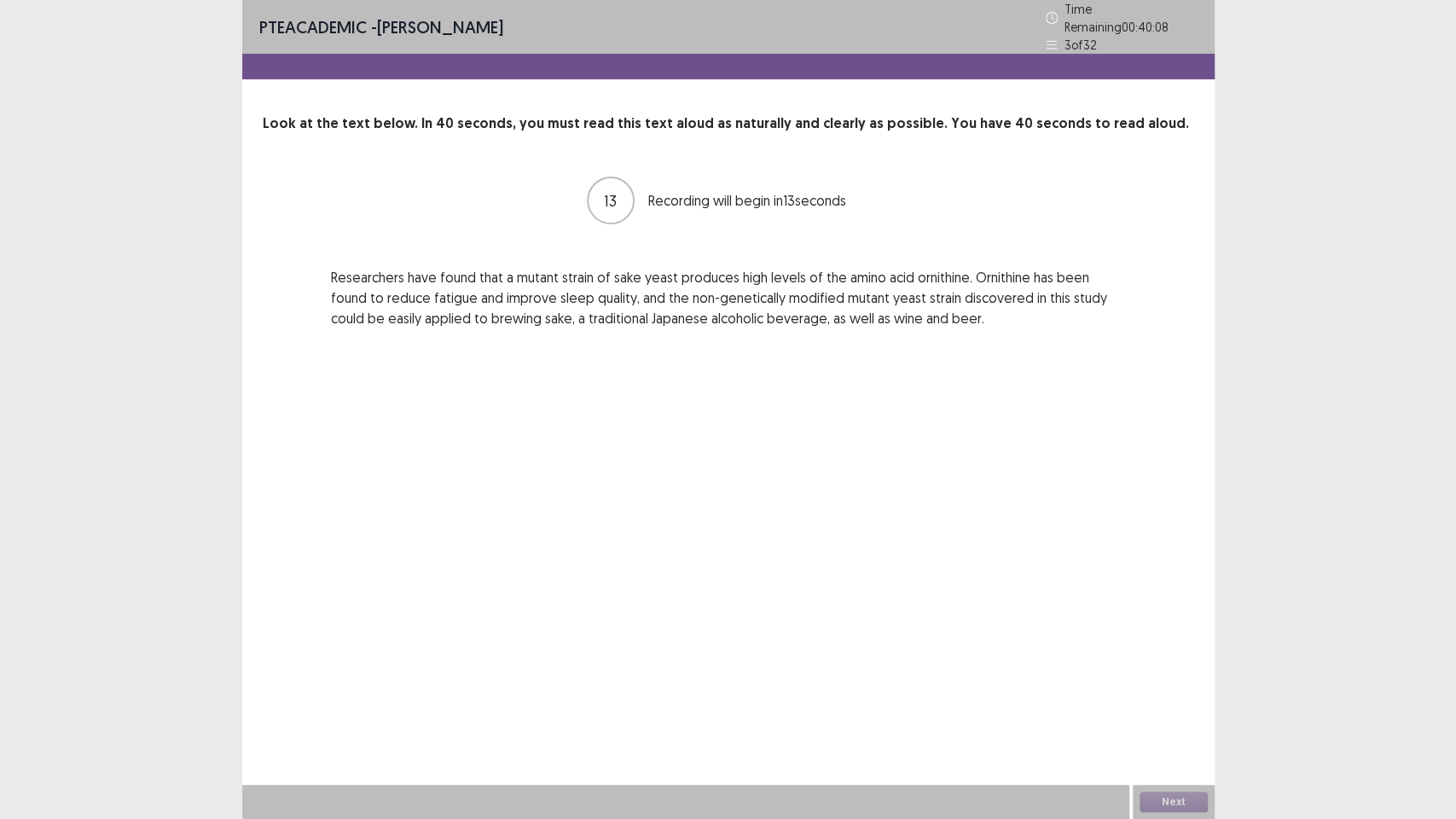
drag, startPoint x: 0, startPoint y: 641, endPoint x: 10, endPoint y: 767, distance: 126.4
drag, startPoint x: 10, startPoint y: 767, endPoint x: 535, endPoint y: 447, distance: 614.8
click at [535, 447] on div "PTE academic - Binita Gurung Time Remaining 00 : 40 : 05 3 of 32 Look at the te…" at bounding box center [729, 410] width 973 height 819
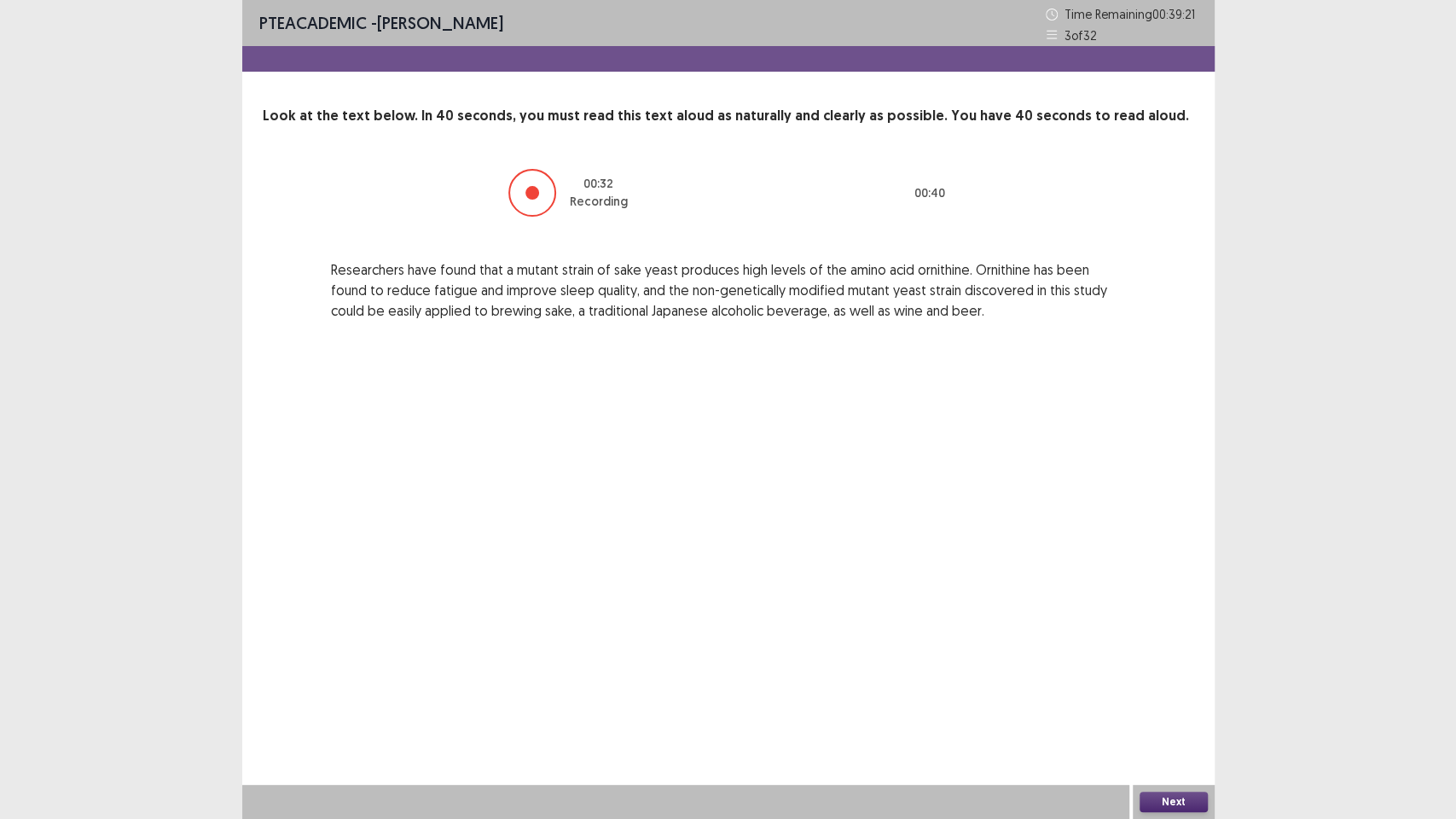
click at [1164, 665] on button "Next" at bounding box center [1173, 802] width 68 height 21
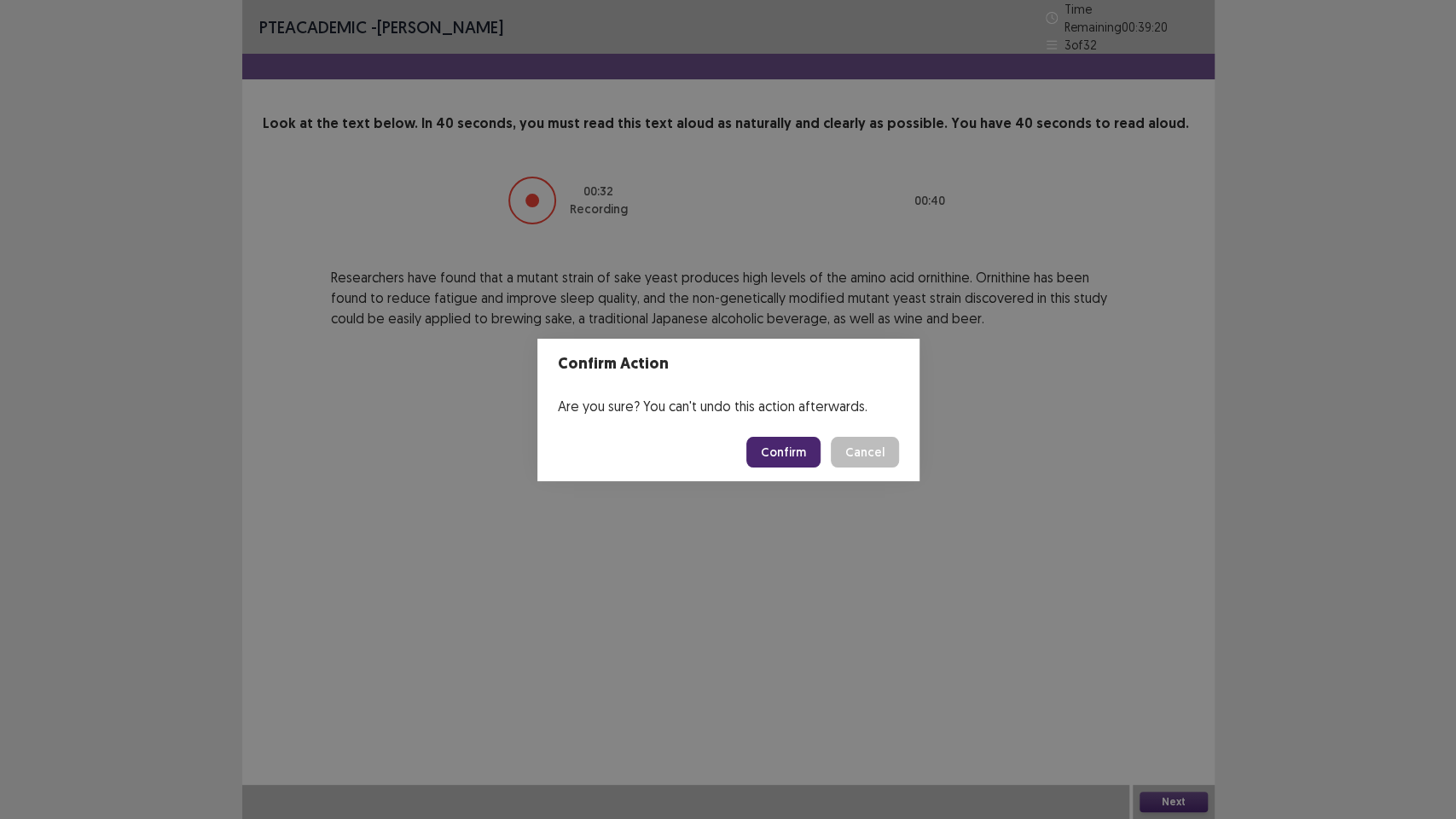
click at [766, 438] on button "Confirm" at bounding box center [783, 452] width 74 height 31
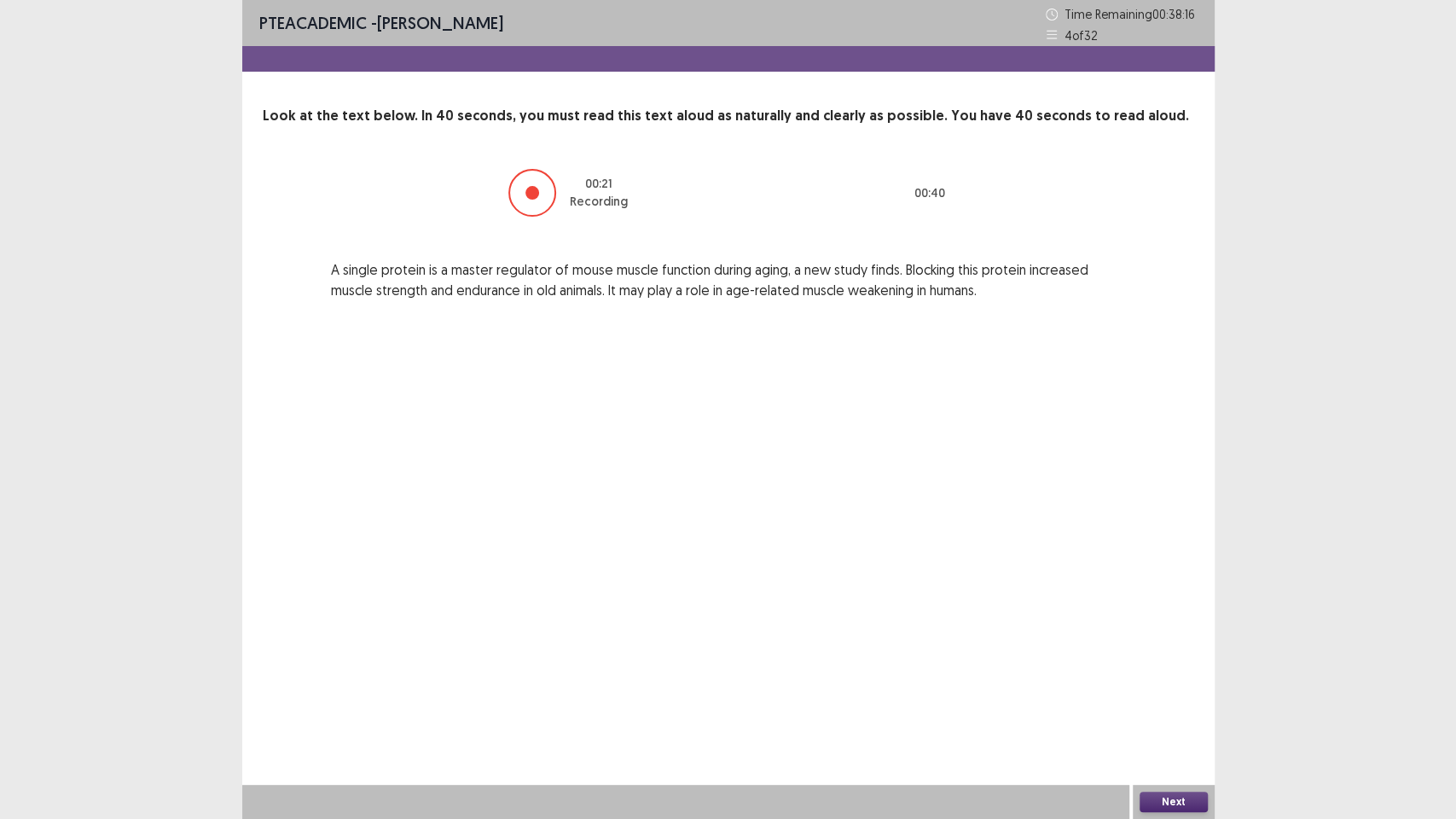
click at [1181, 665] on button "Next" at bounding box center [1173, 802] width 68 height 21
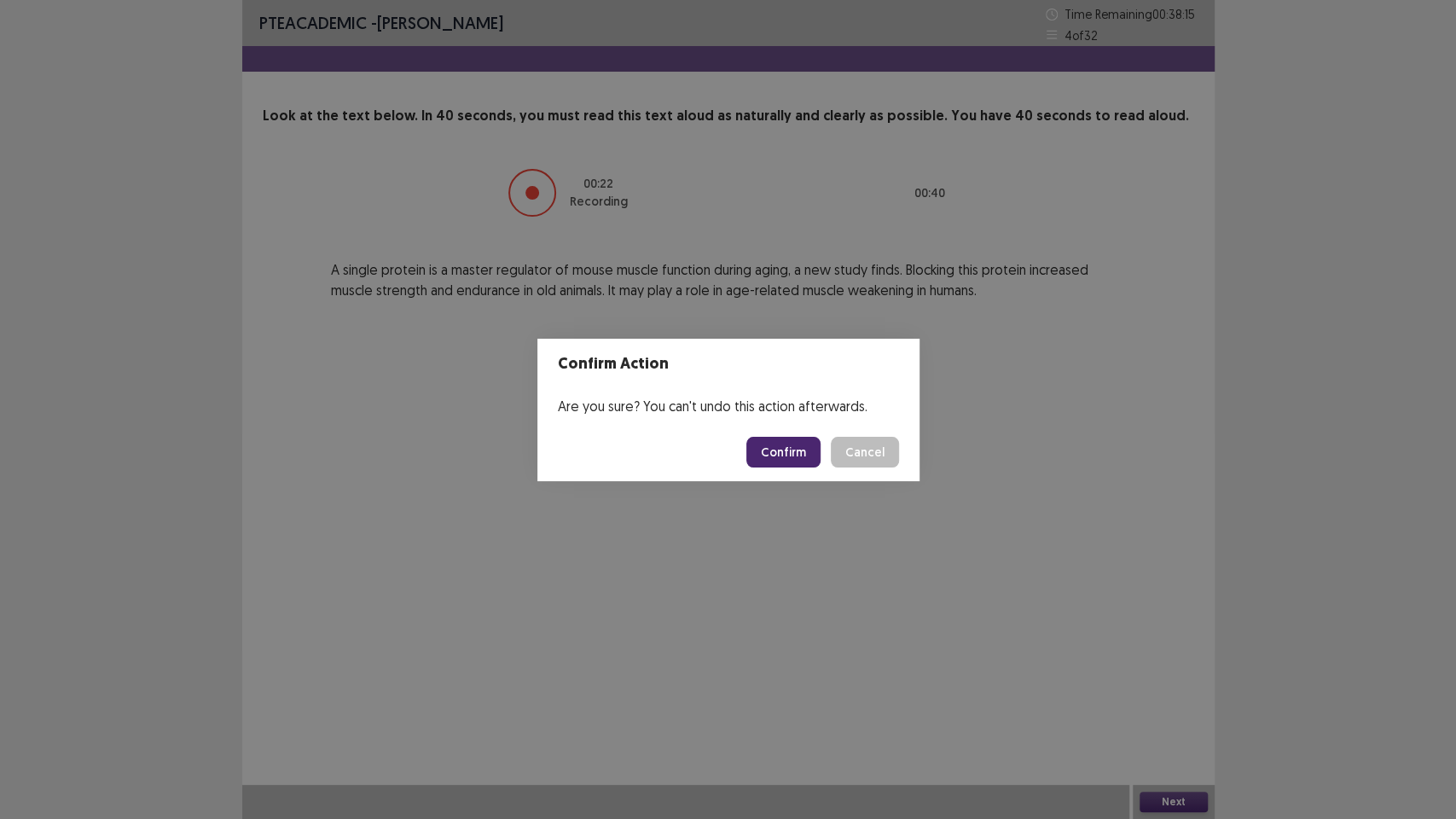
click at [800, 444] on button "Confirm" at bounding box center [783, 452] width 74 height 31
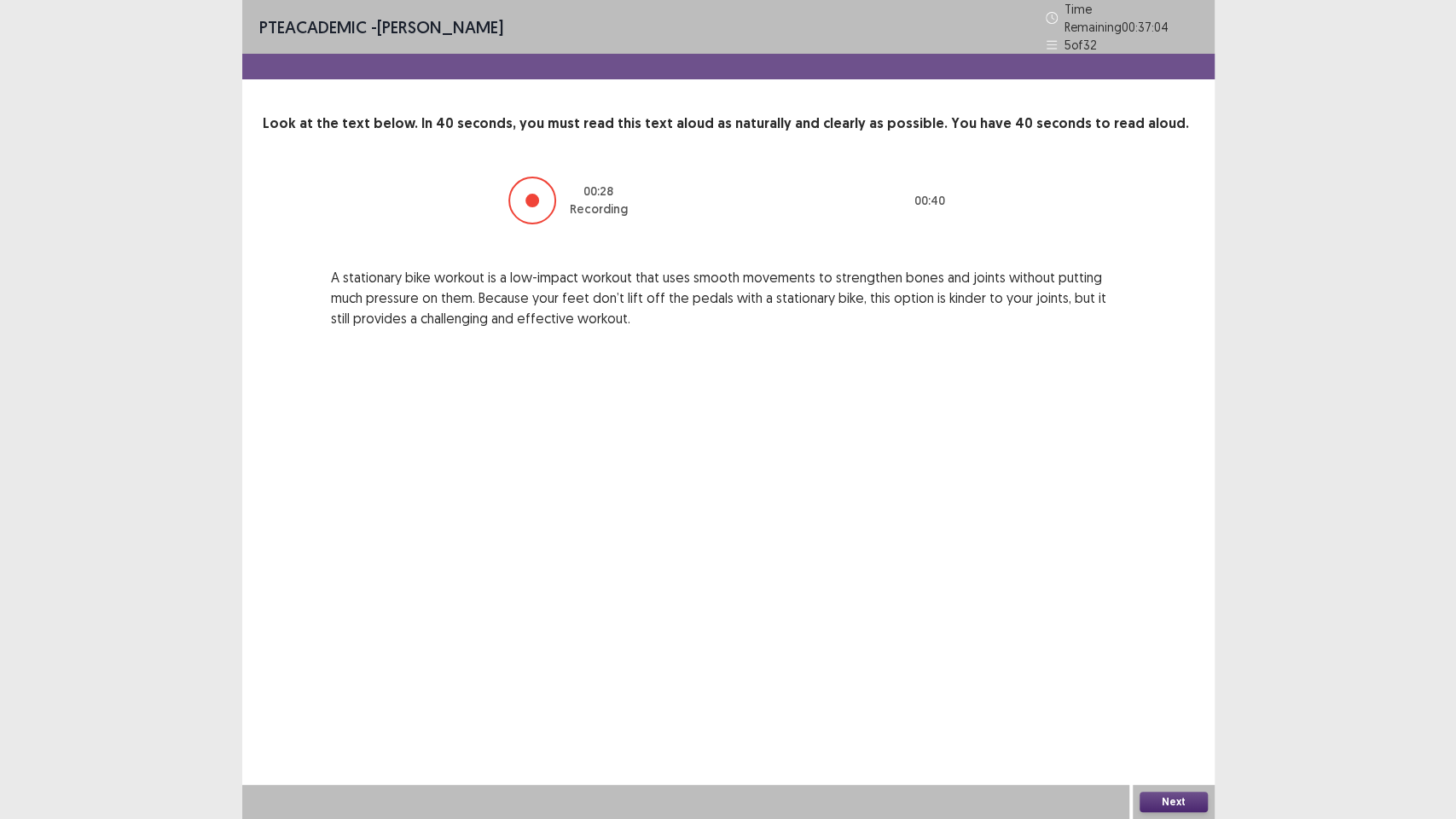
click at [1150, 665] on button "Next" at bounding box center [1173, 802] width 68 height 21
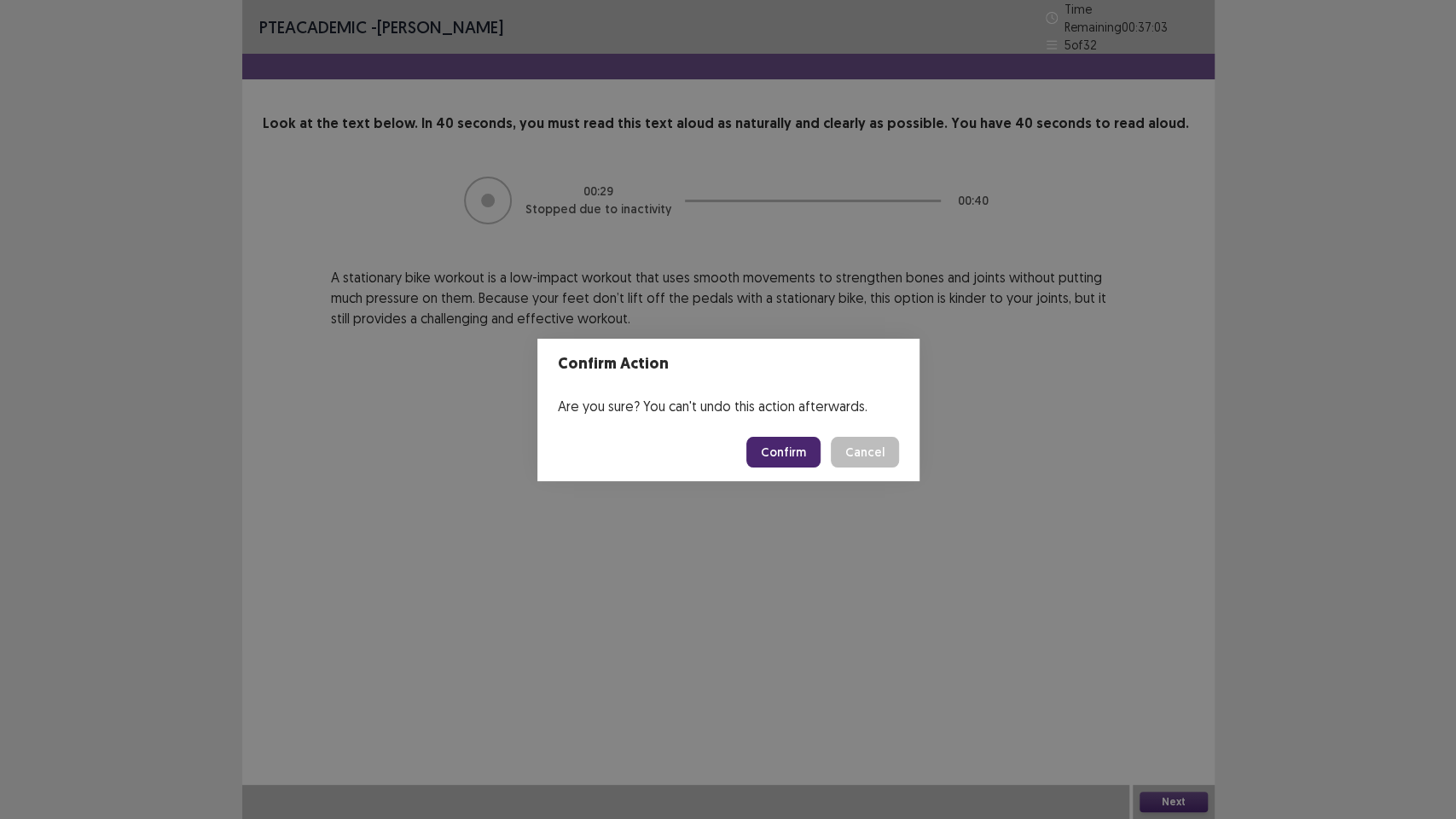
click at [792, 444] on button "Confirm" at bounding box center [783, 452] width 74 height 31
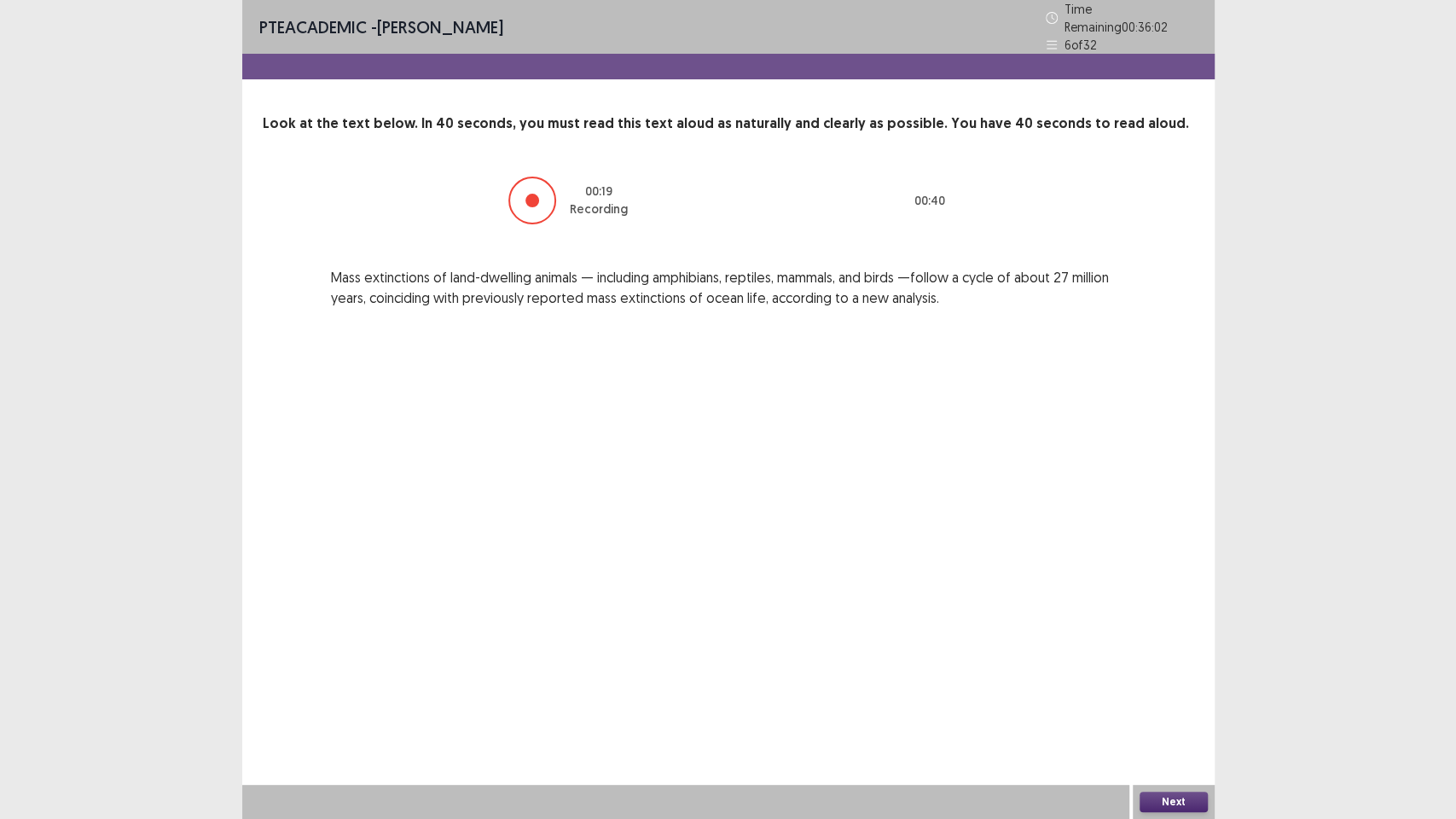
click at [1171, 665] on button "Next" at bounding box center [1173, 802] width 68 height 21
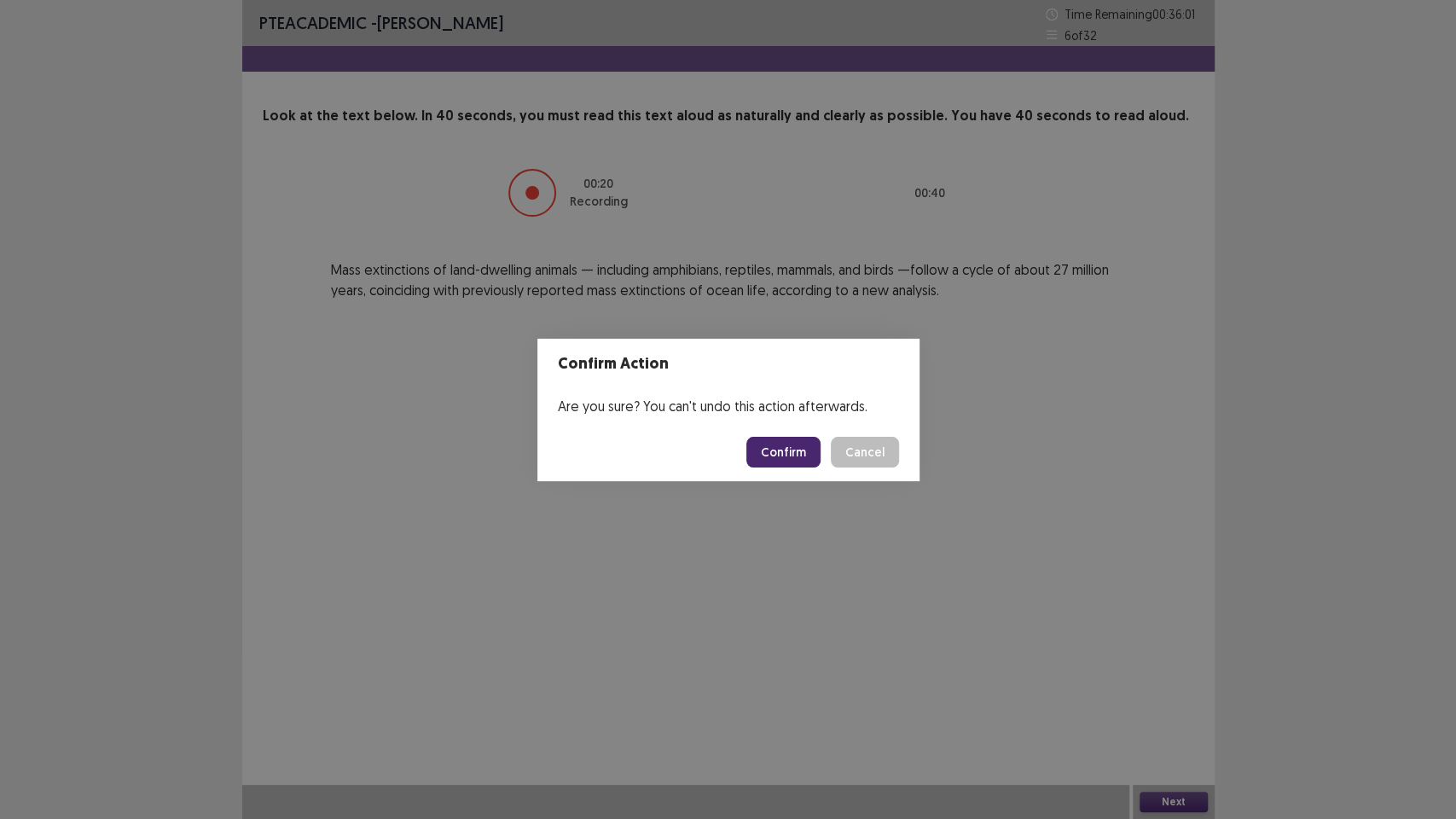
click at [779, 442] on button "Confirm" at bounding box center [783, 452] width 74 height 31
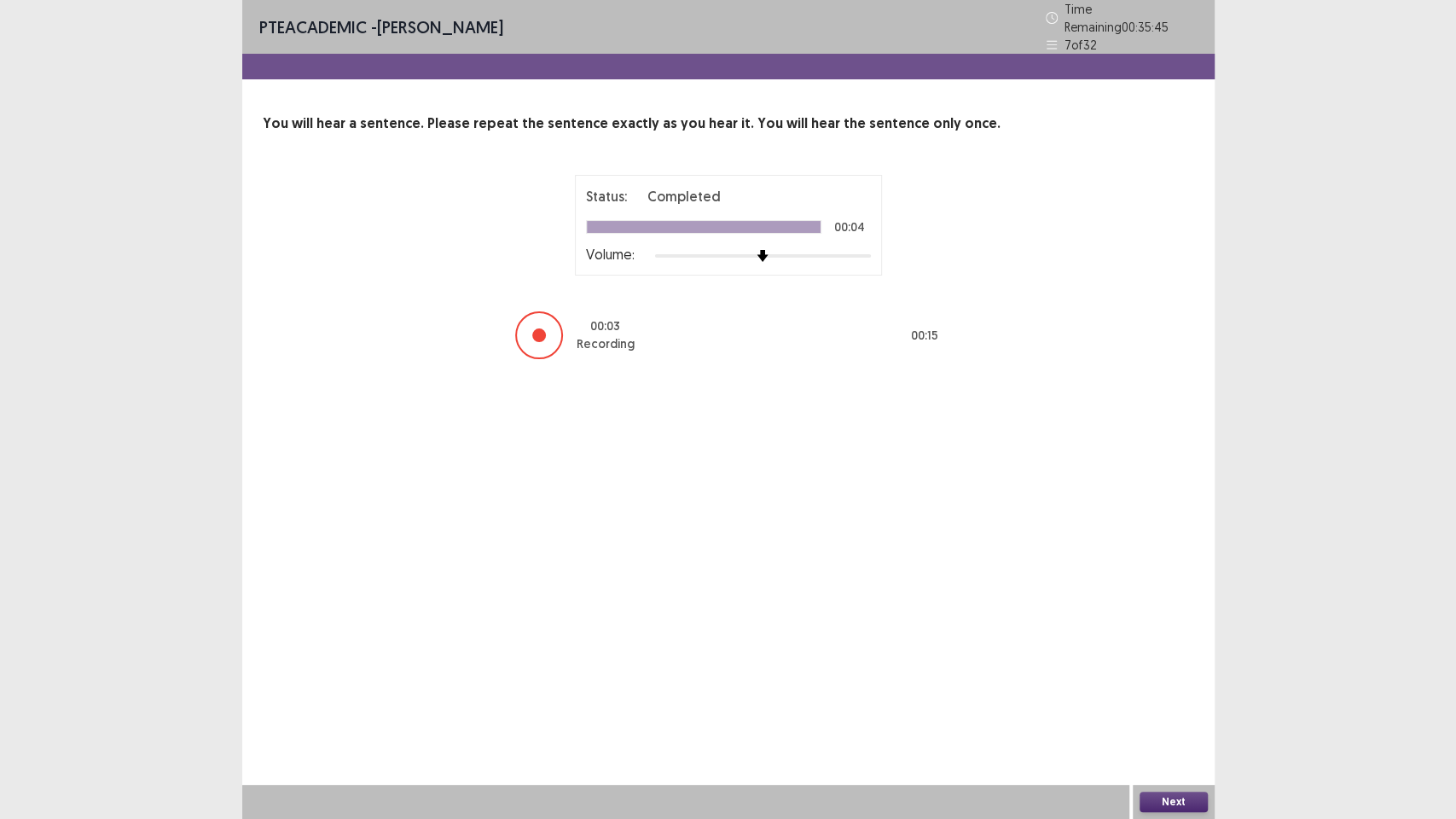
drag, startPoint x: 1213, startPoint y: 795, endPoint x: 1190, endPoint y: 805, distance: 25.1
click at [1190, 665] on div "Next" at bounding box center [1173, 802] width 82 height 35
click at [1185, 665] on button "Next" at bounding box center [1173, 802] width 68 height 21
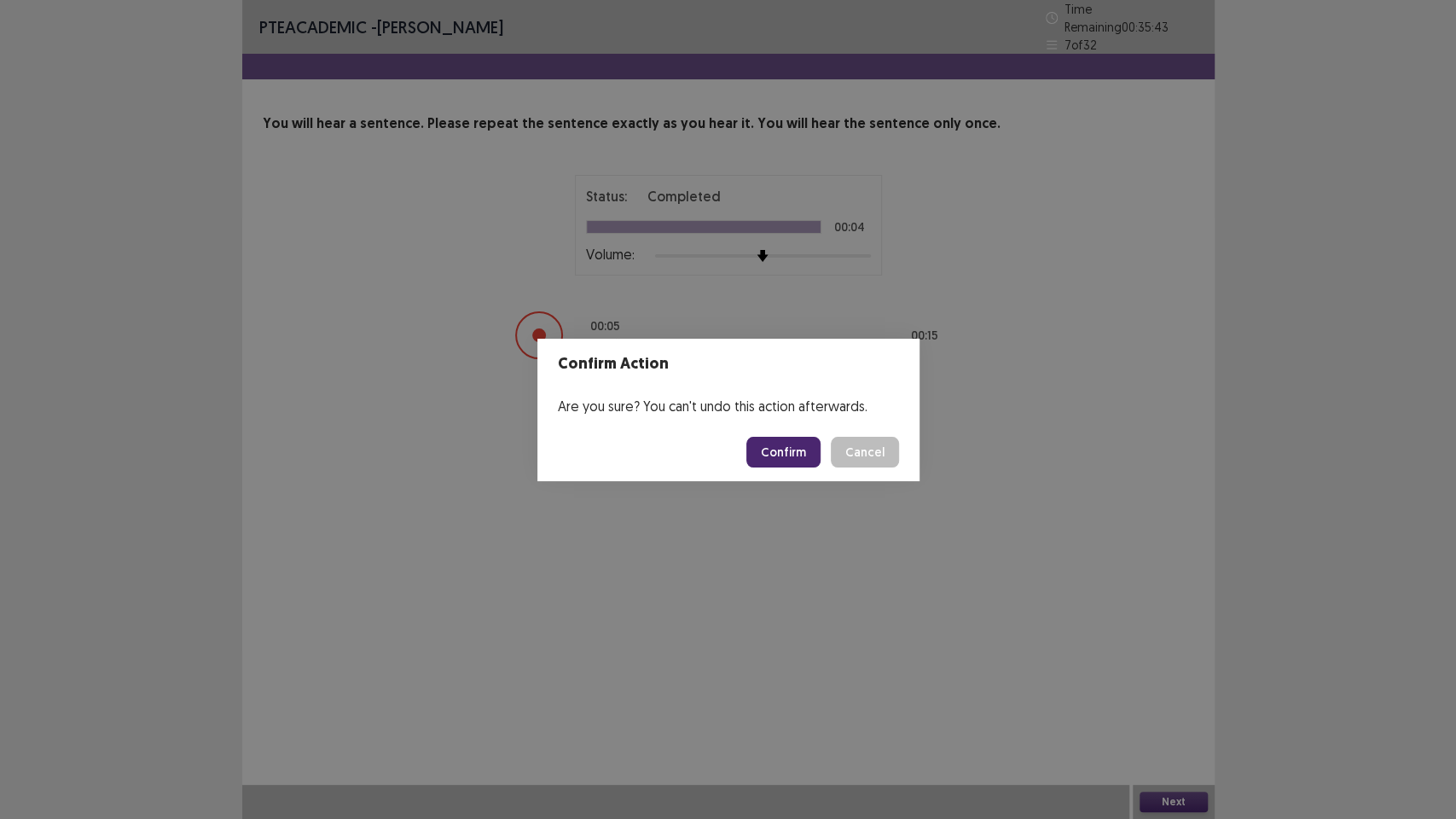
click at [774, 457] on button "Confirm" at bounding box center [783, 452] width 74 height 31
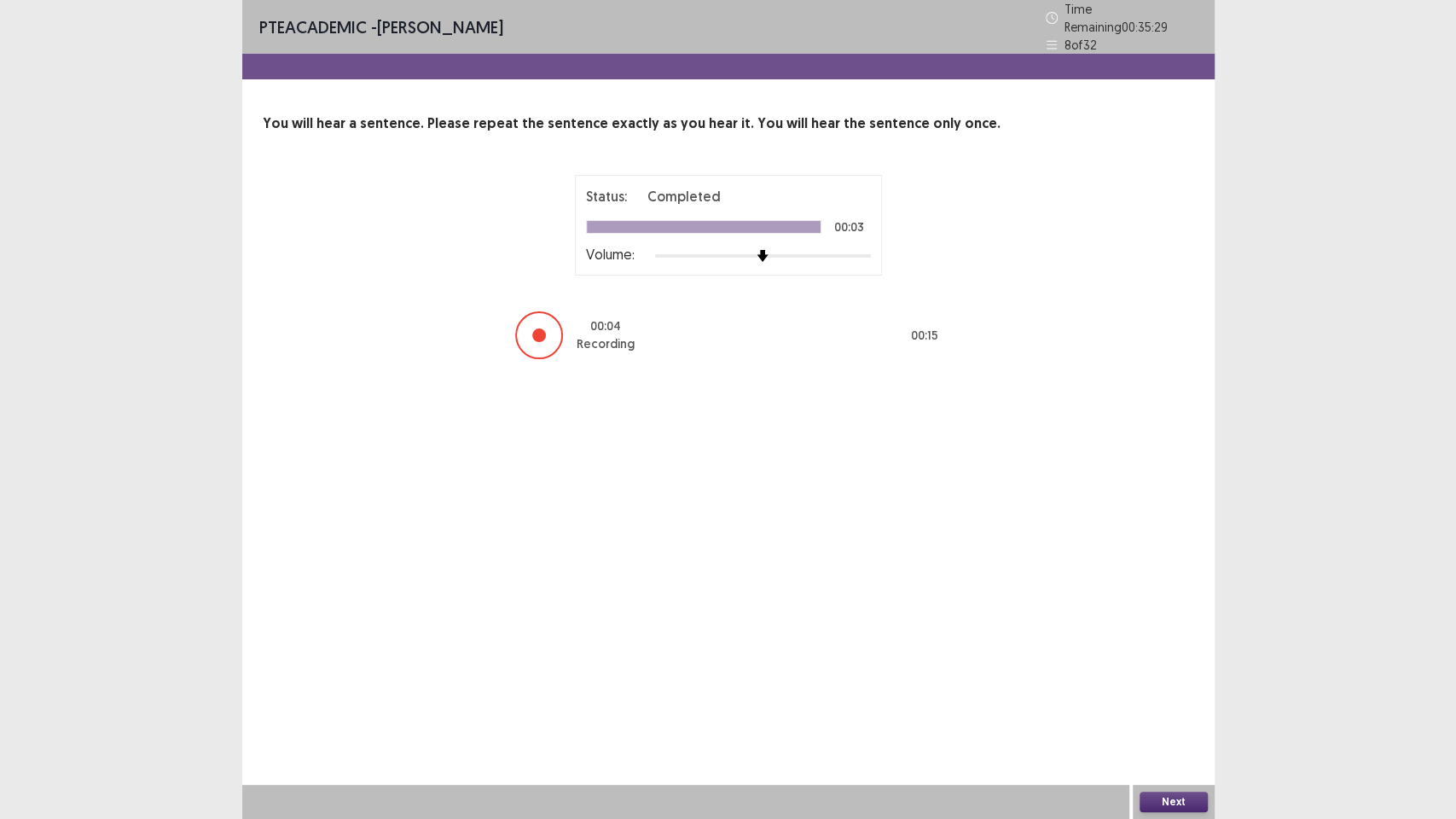
click at [1173, 665] on button "Next" at bounding box center [1173, 802] width 68 height 21
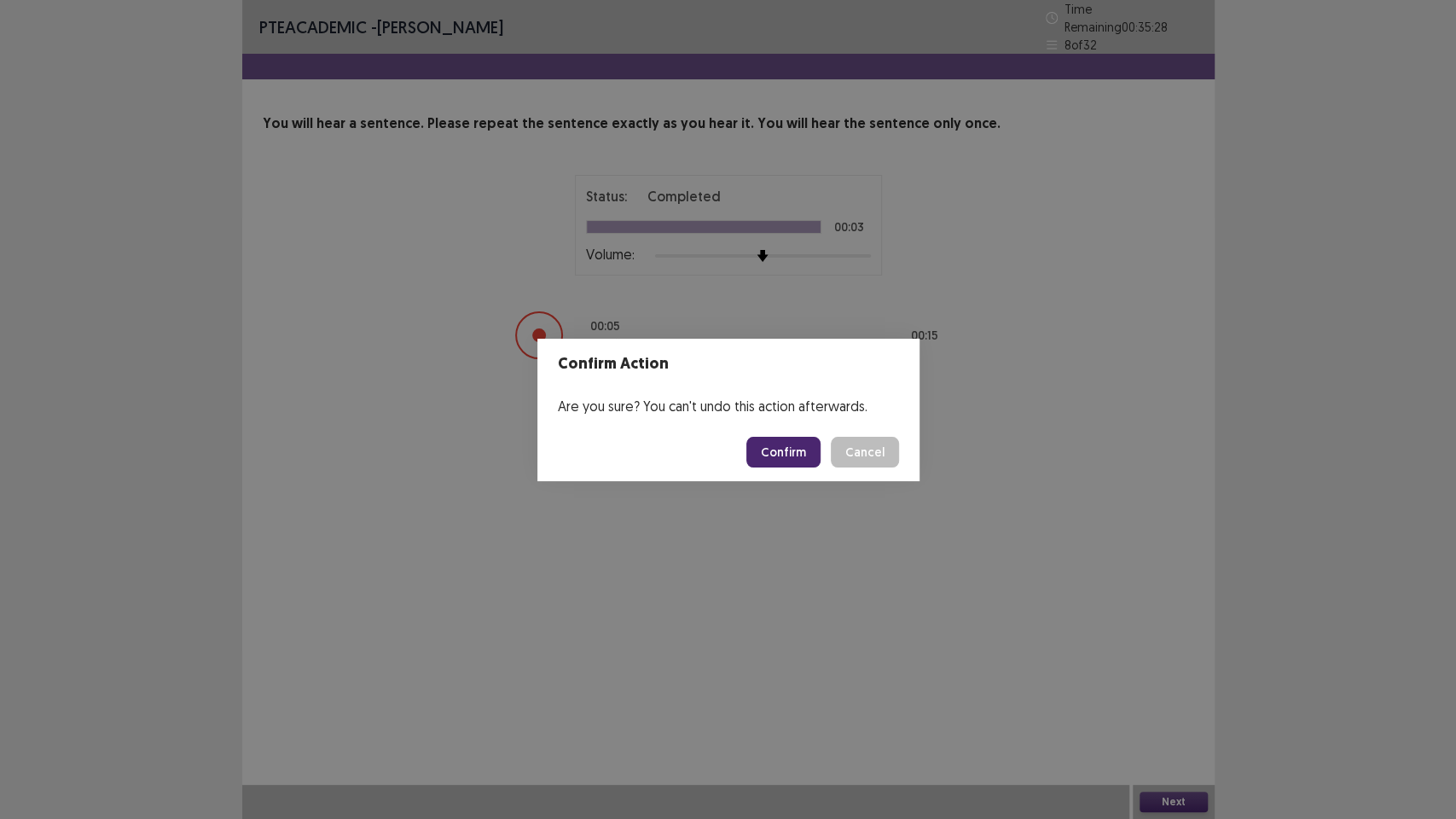
click at [777, 464] on button "Confirm" at bounding box center [783, 452] width 74 height 31
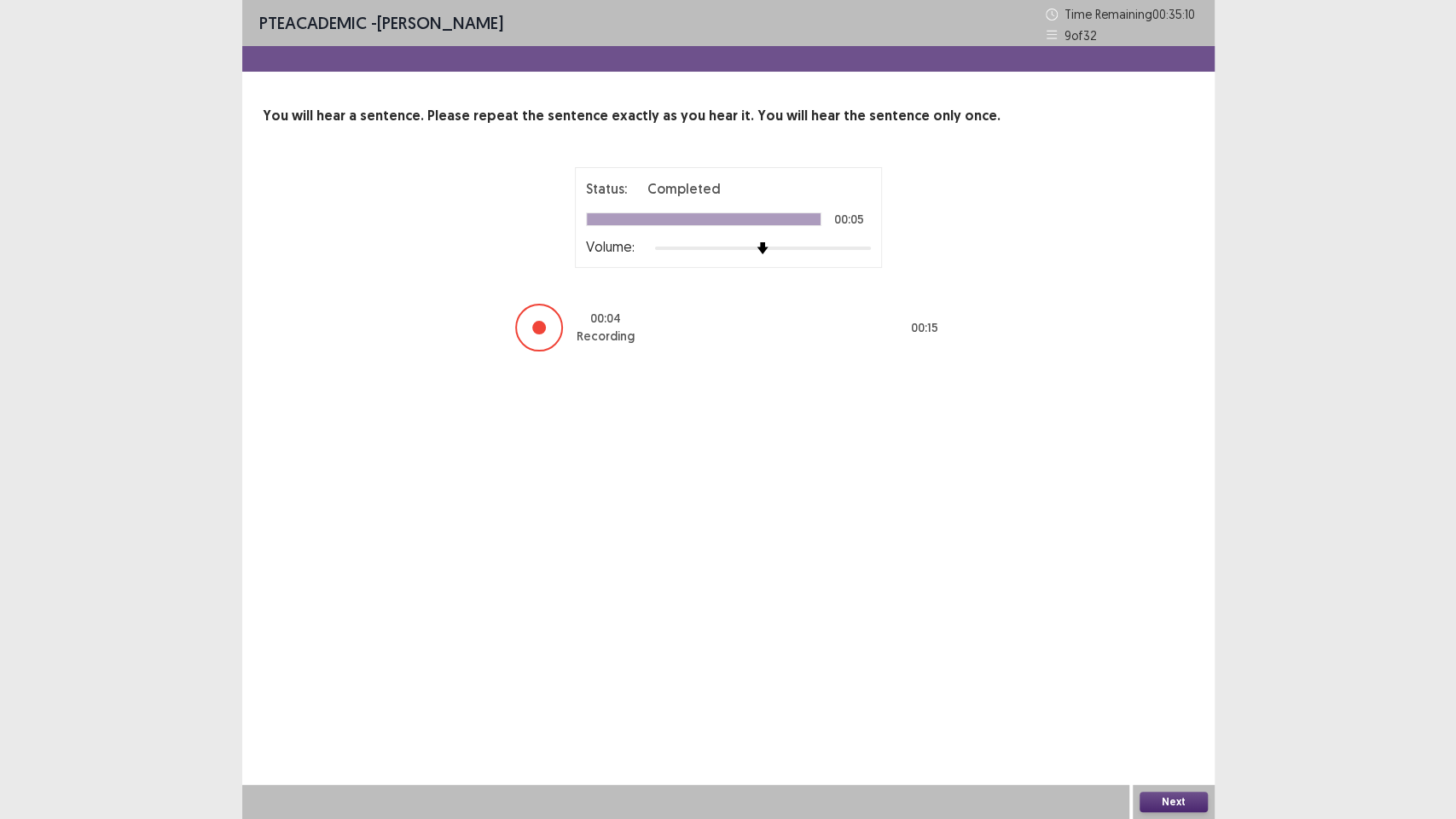
click at [1183, 665] on button "Next" at bounding box center [1173, 802] width 68 height 21
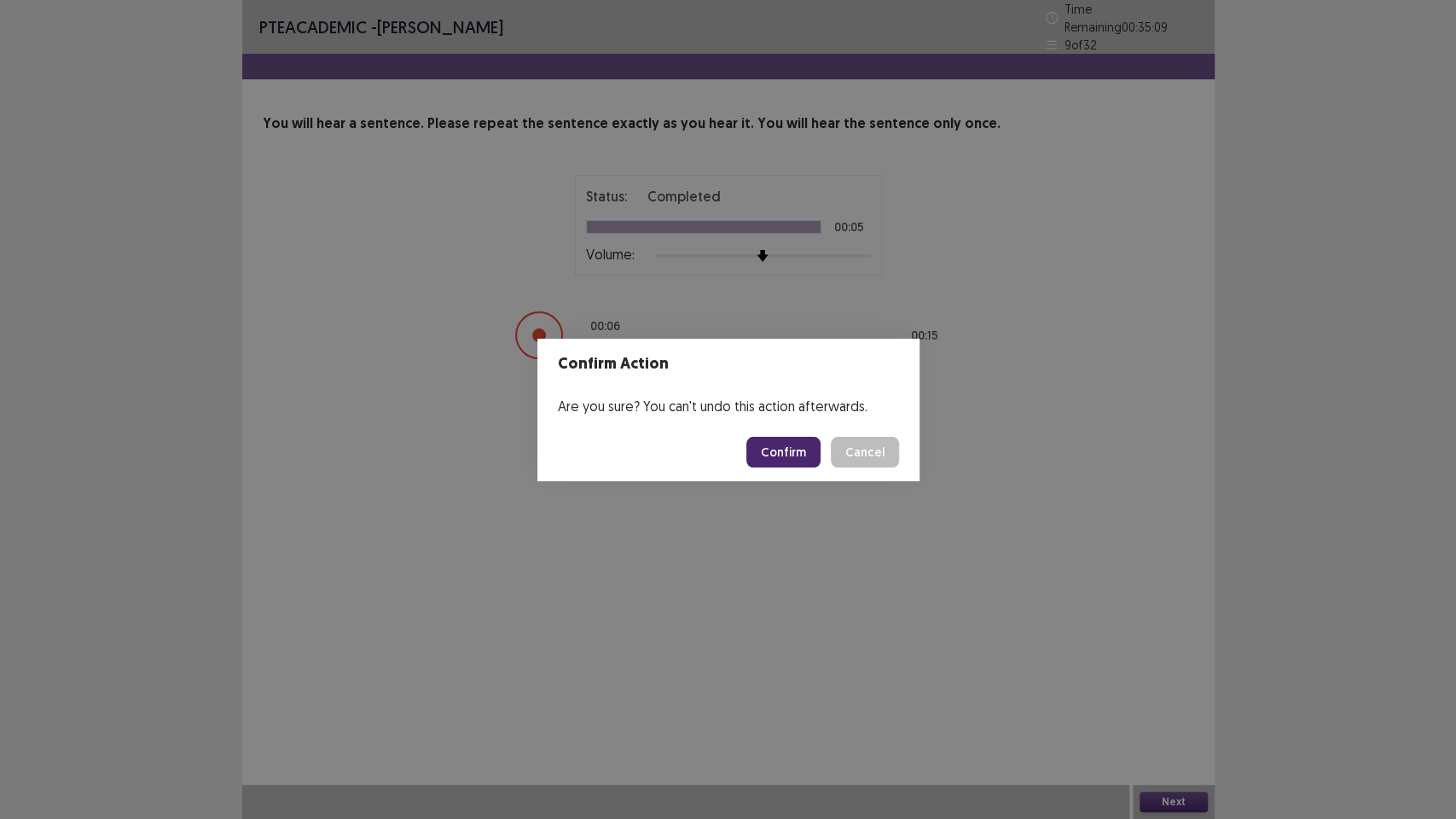
click at [772, 438] on button "Confirm" at bounding box center [783, 452] width 74 height 31
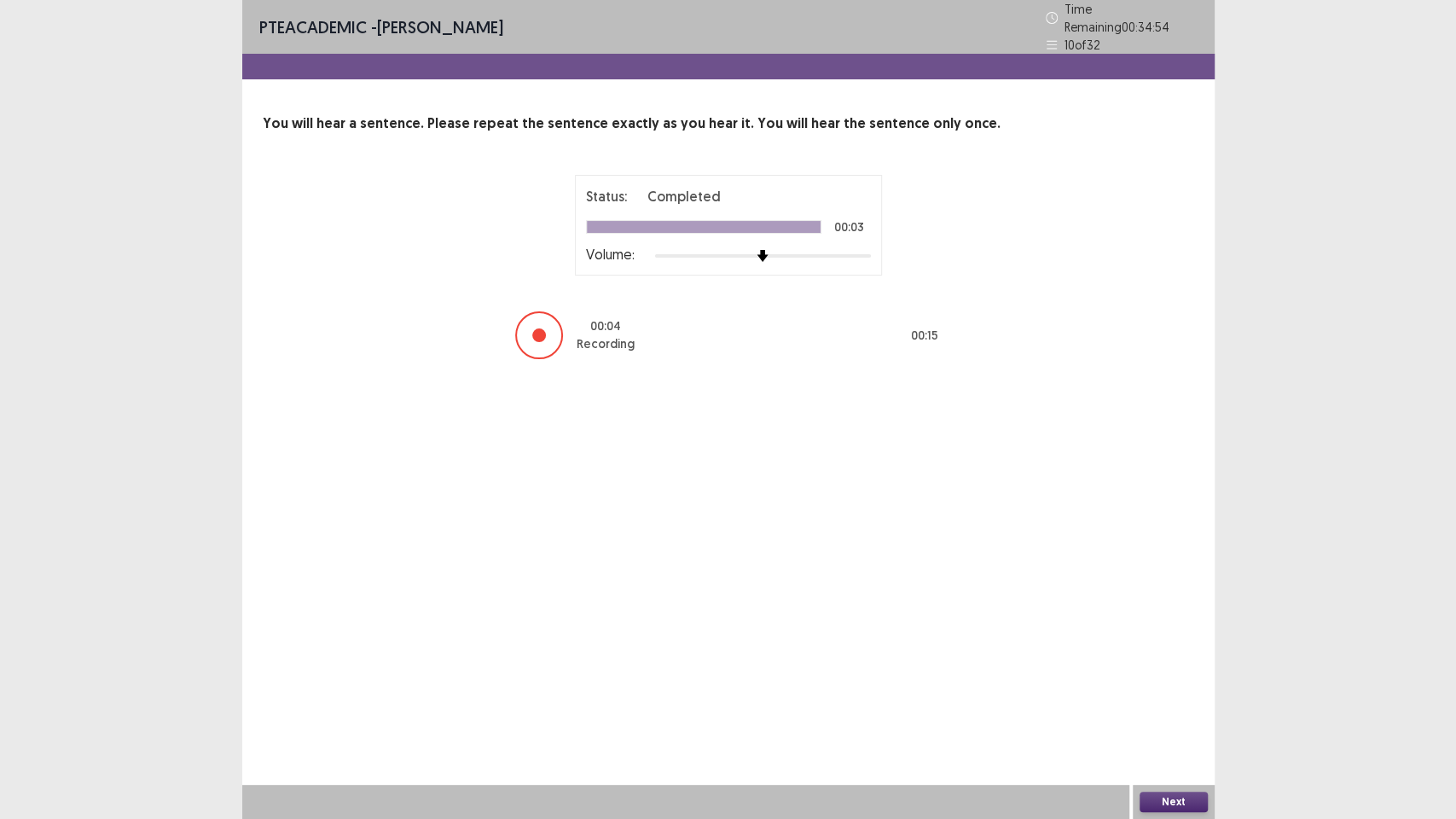
click at [1175, 665] on button "Next" at bounding box center [1173, 802] width 68 height 21
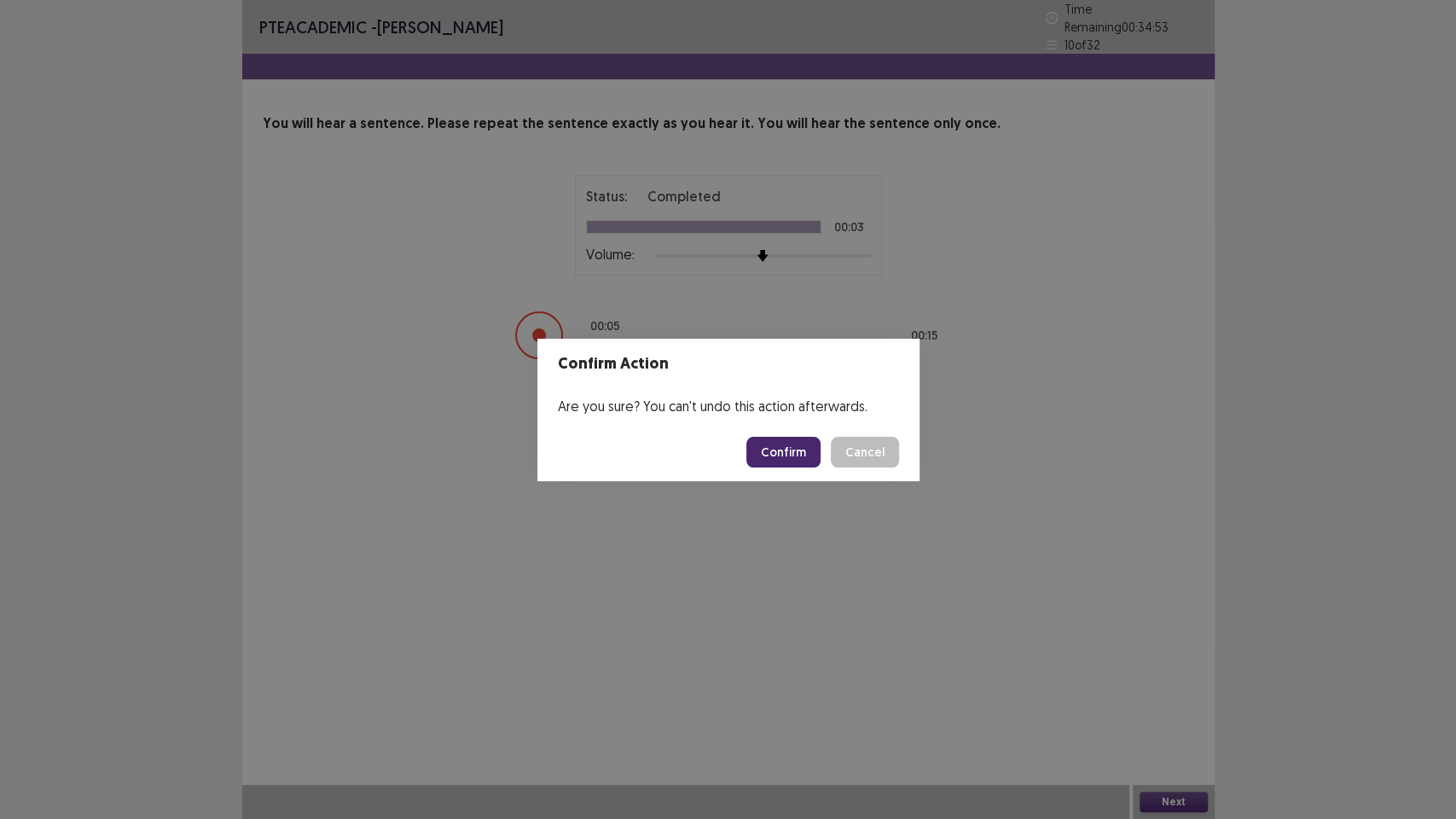
click at [761, 441] on button "Confirm" at bounding box center [783, 452] width 74 height 31
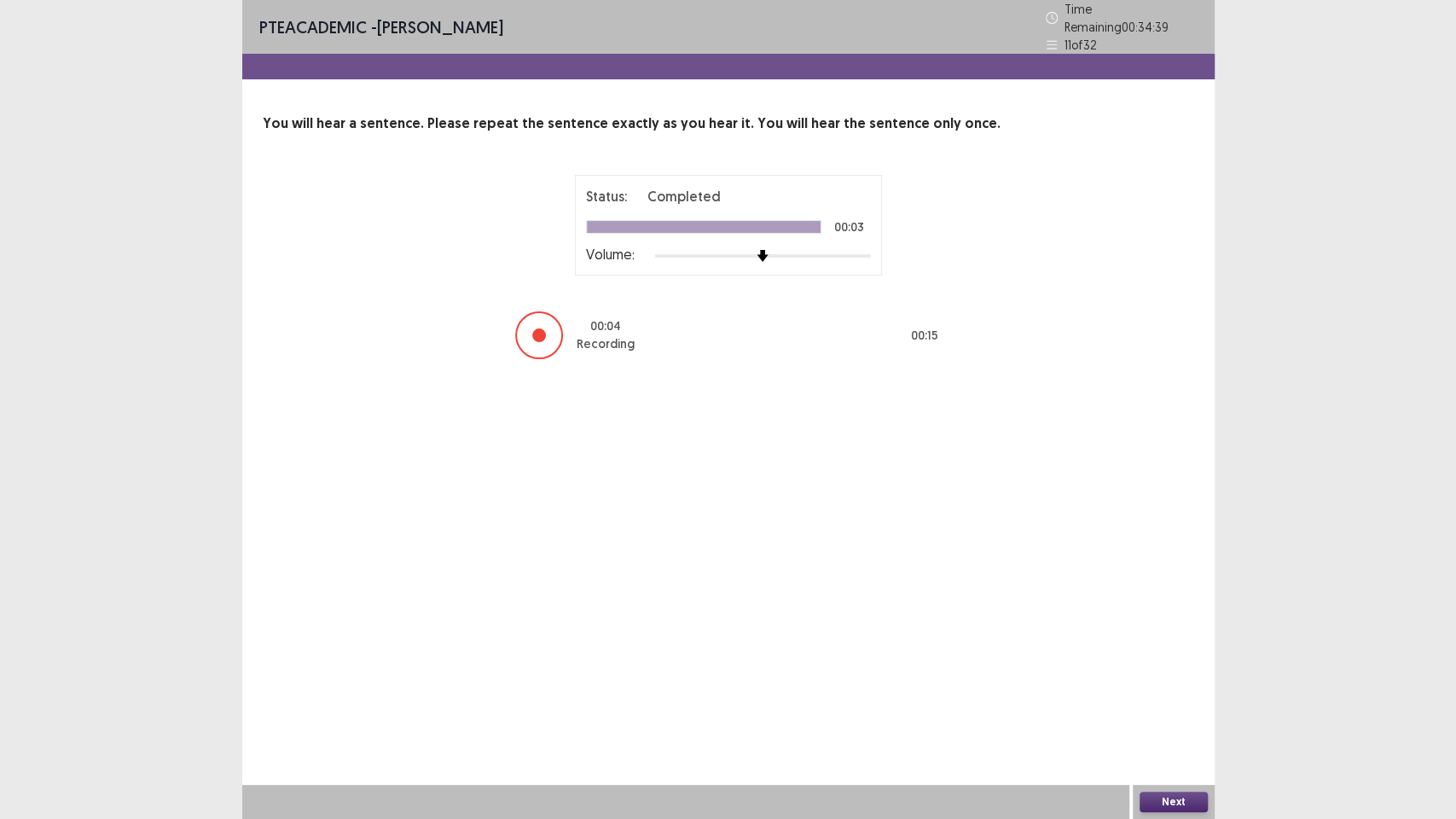
drag, startPoint x: 1167, startPoint y: 805, endPoint x: 1166, endPoint y: 796, distance: 9.1
click at [1166, 665] on button "Next" at bounding box center [1173, 802] width 68 height 21
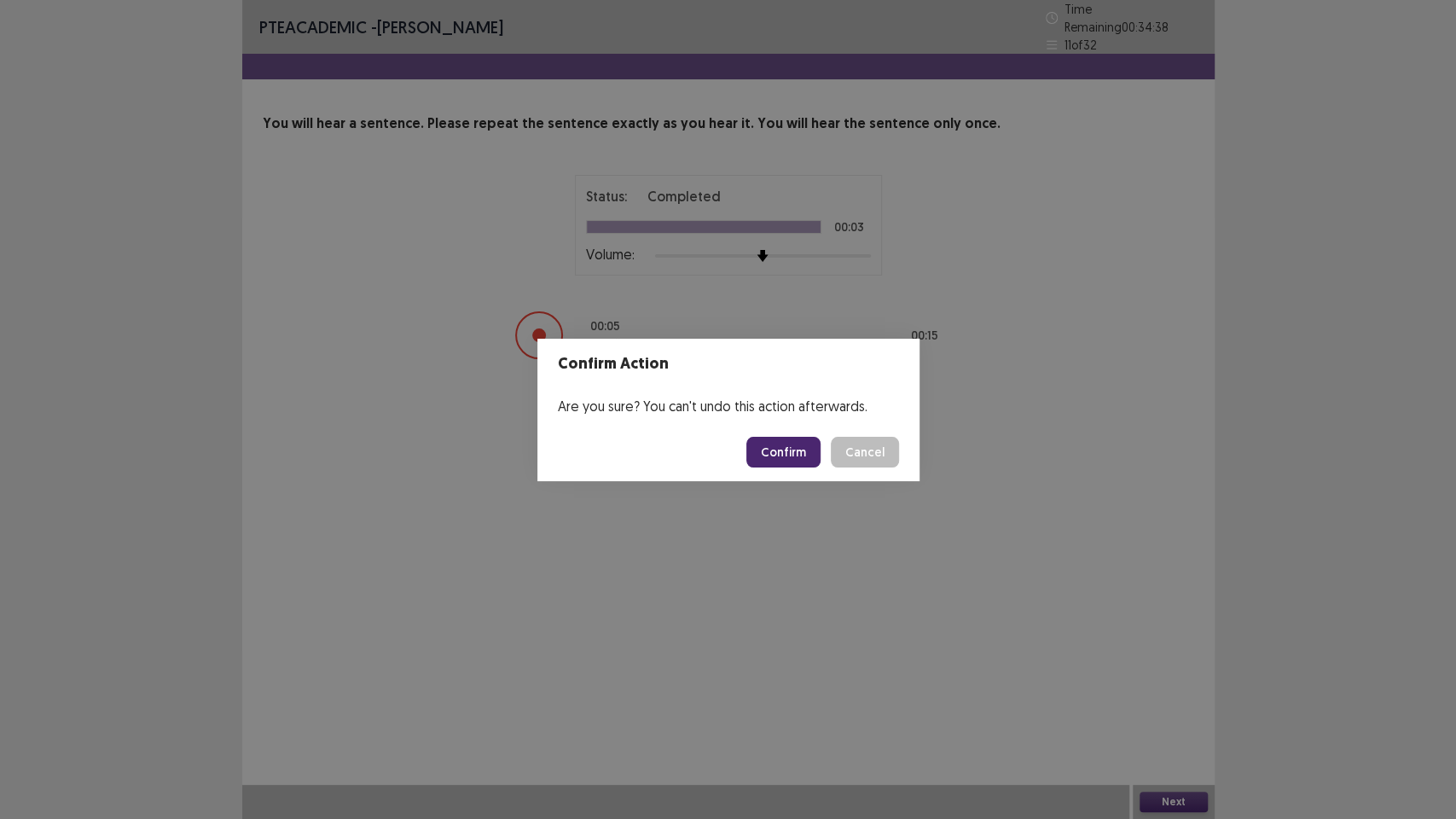
click at [791, 463] on button "Confirm" at bounding box center [783, 452] width 74 height 31
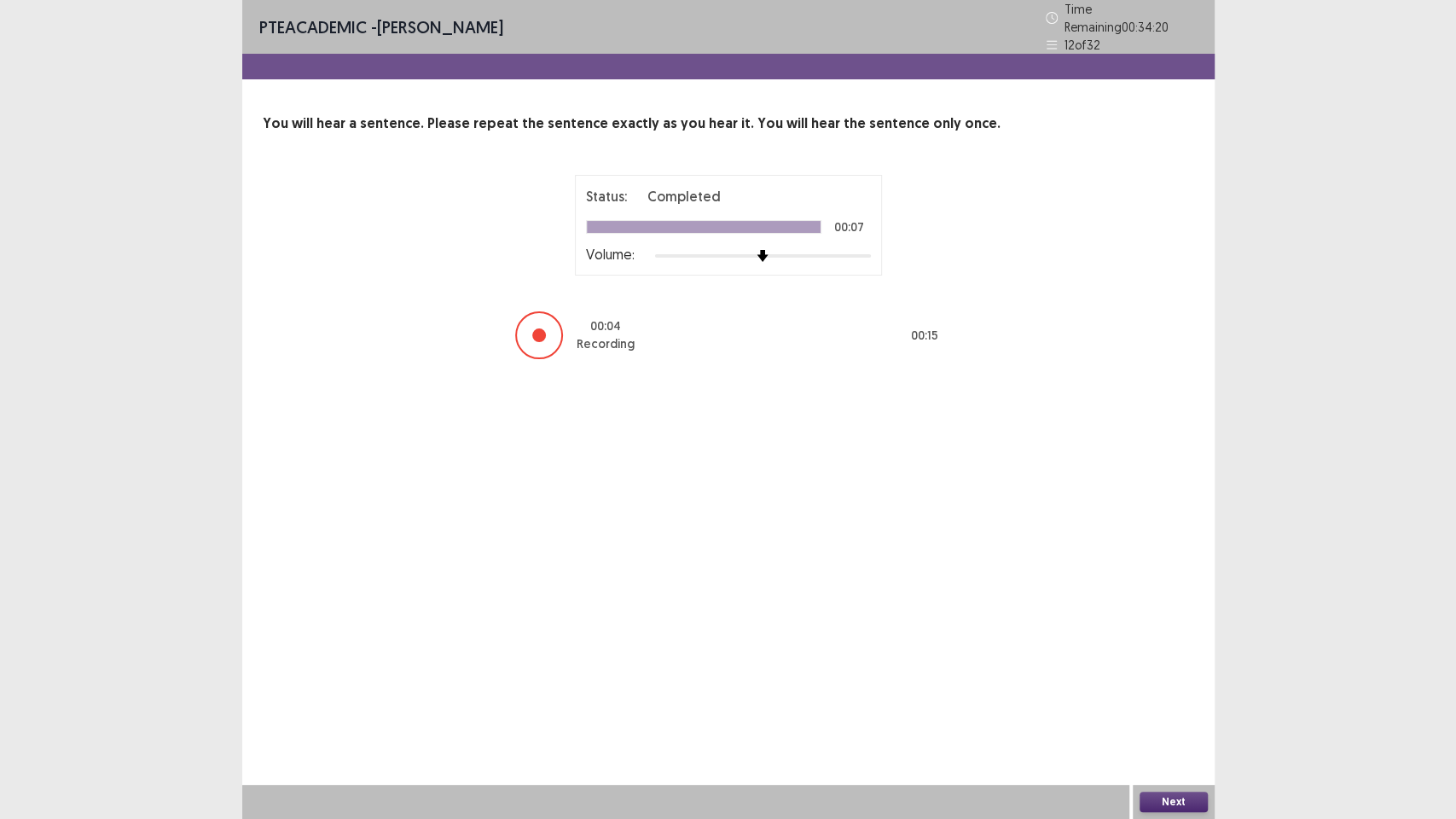
drag, startPoint x: 1166, startPoint y: 798, endPoint x: 1164, endPoint y: 786, distance: 12.2
click at [1164, 665] on div "Next" at bounding box center [1173, 802] width 82 height 35
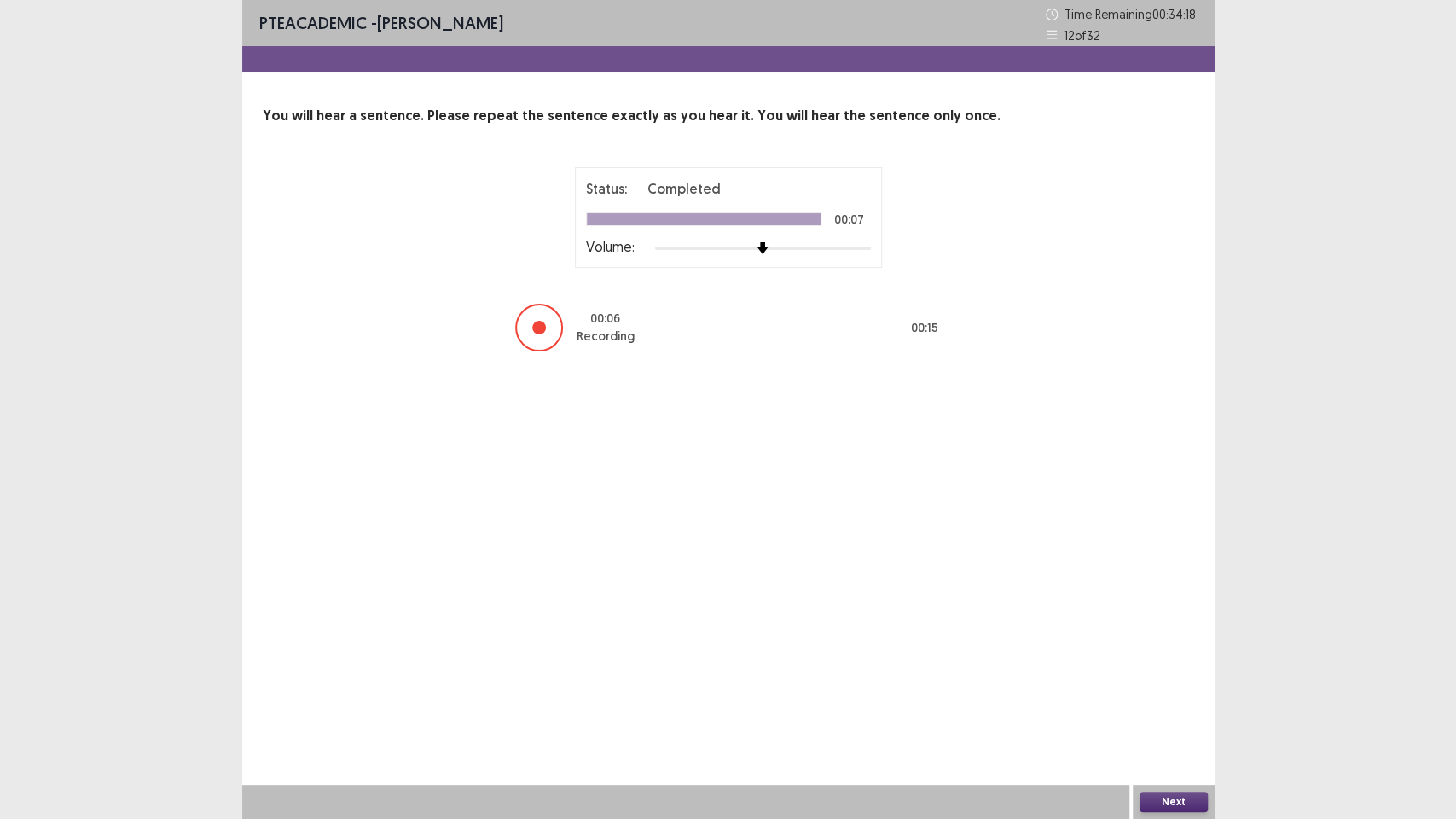
click at [1160, 665] on button "Next" at bounding box center [1173, 802] width 68 height 21
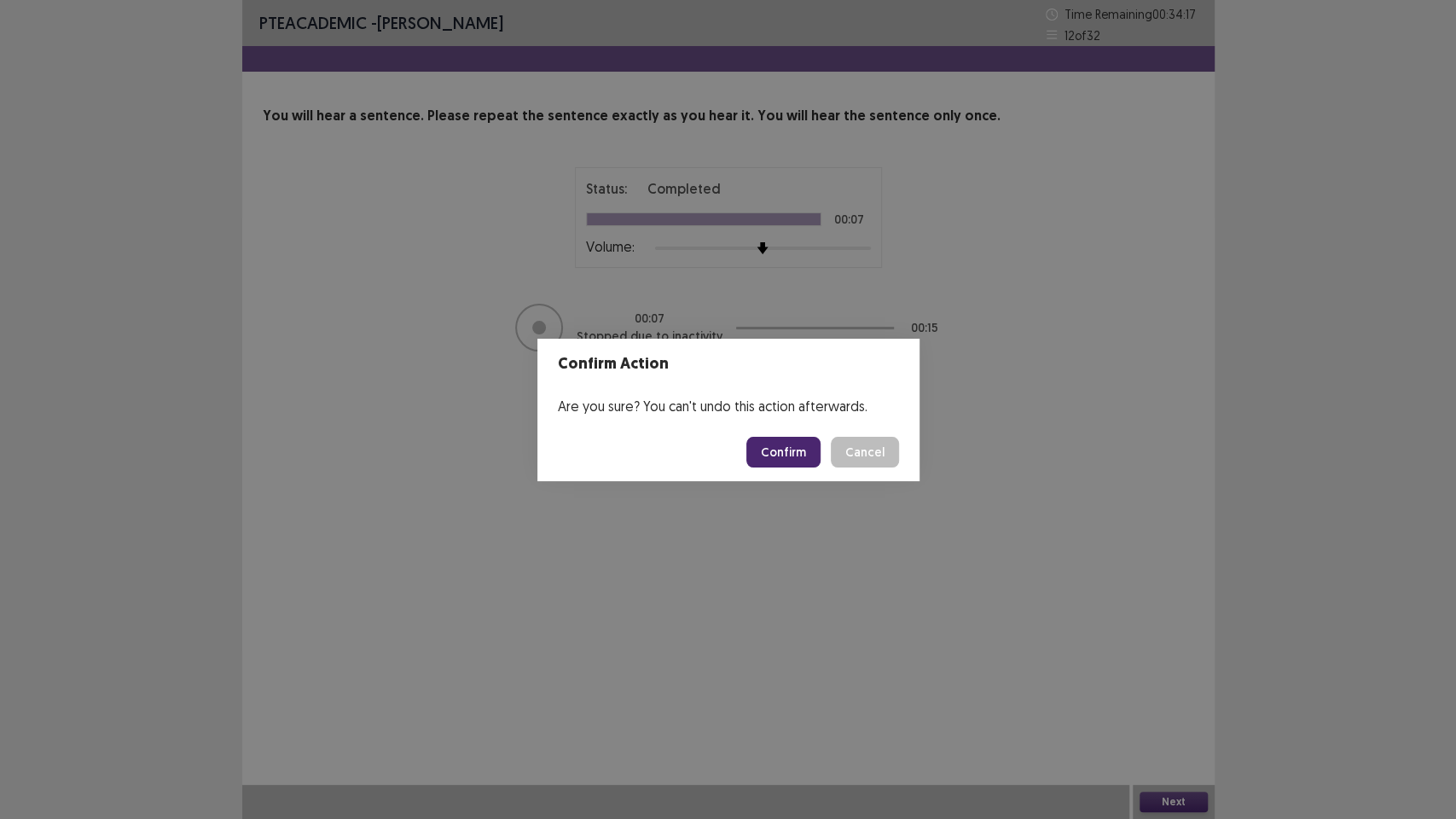
click at [784, 455] on button "Confirm" at bounding box center [783, 452] width 74 height 31
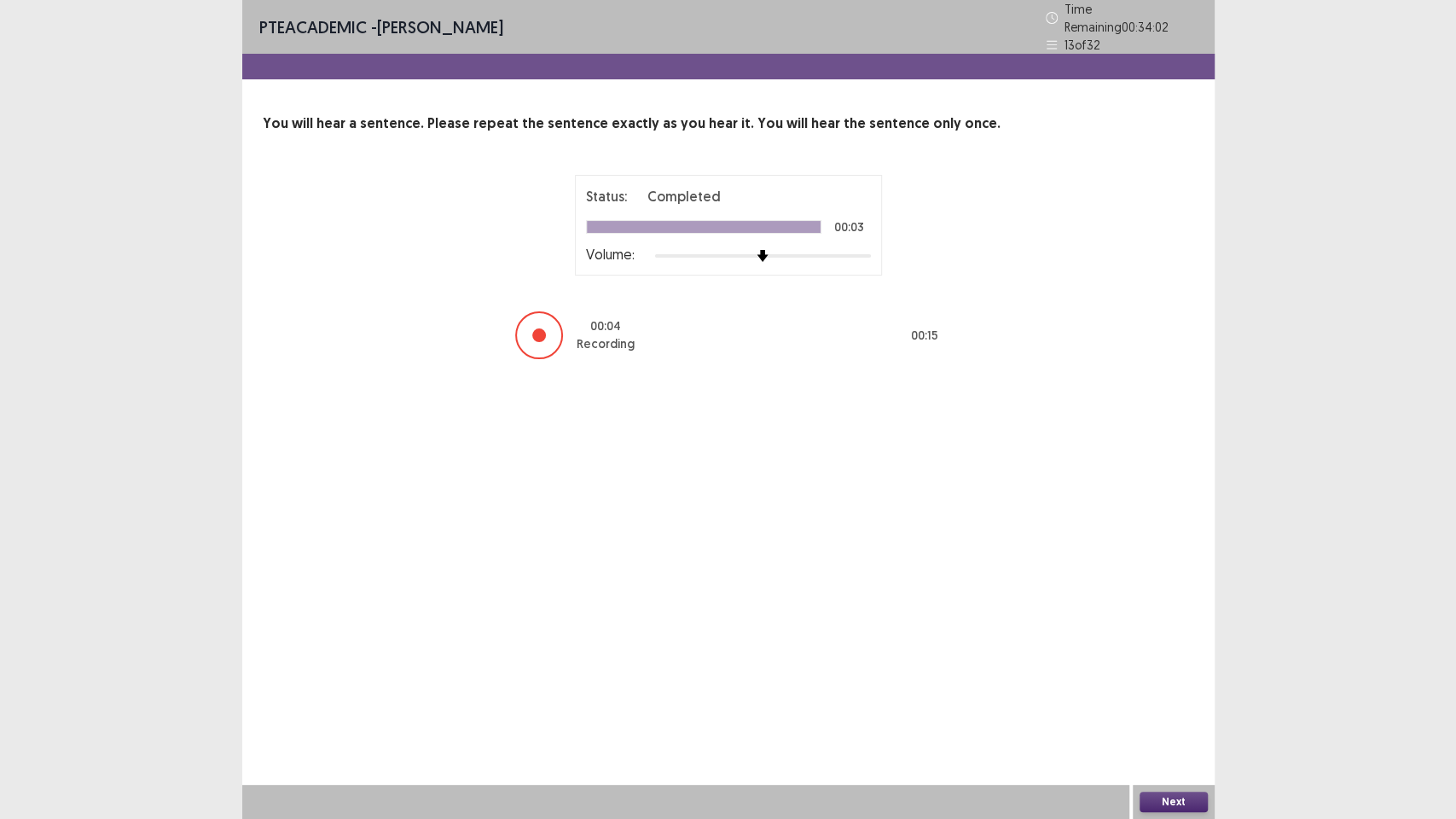
click at [1177, 665] on button "Next" at bounding box center [1173, 802] width 68 height 21
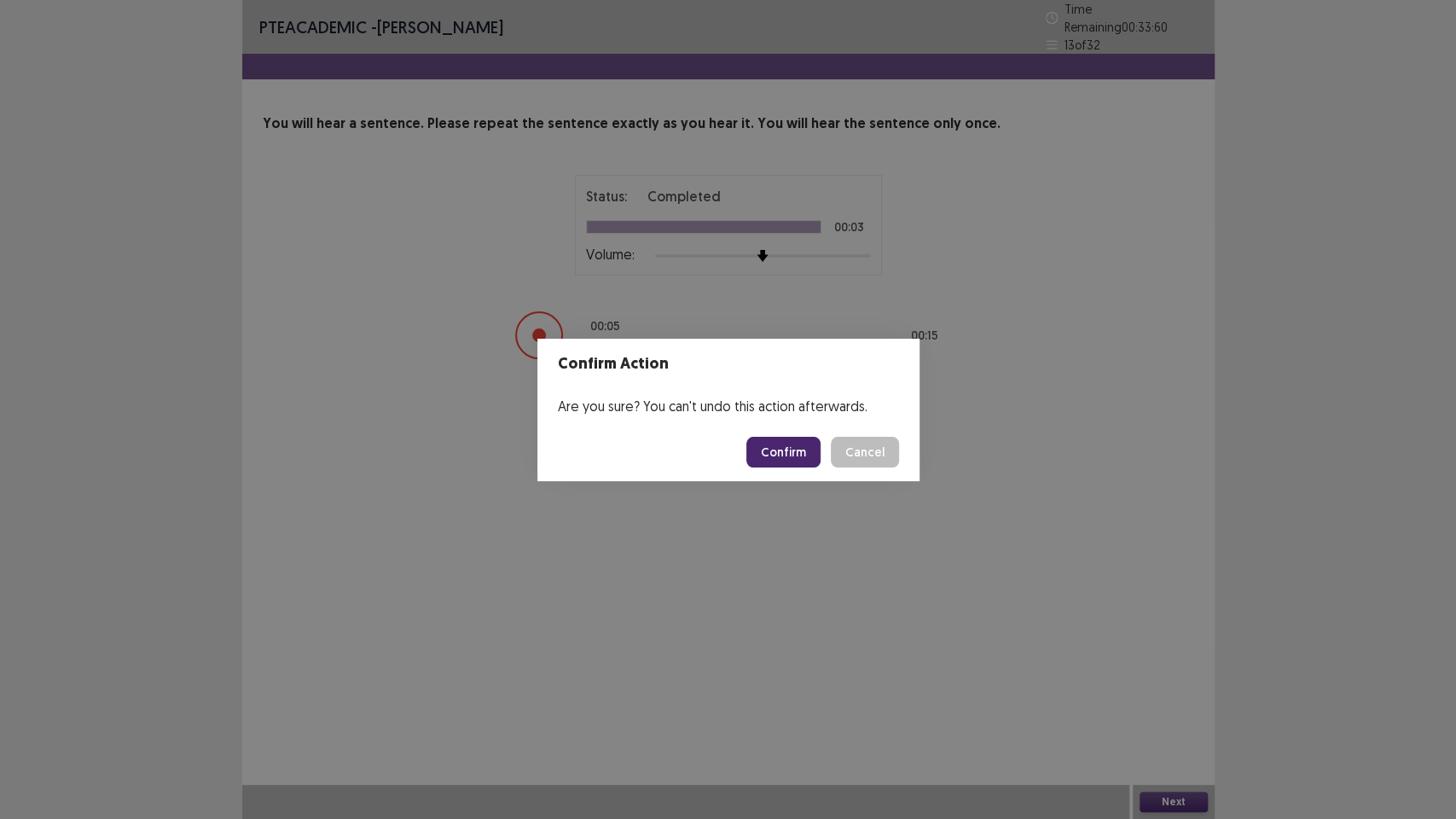
click at [775, 445] on button "Confirm" at bounding box center [783, 452] width 74 height 31
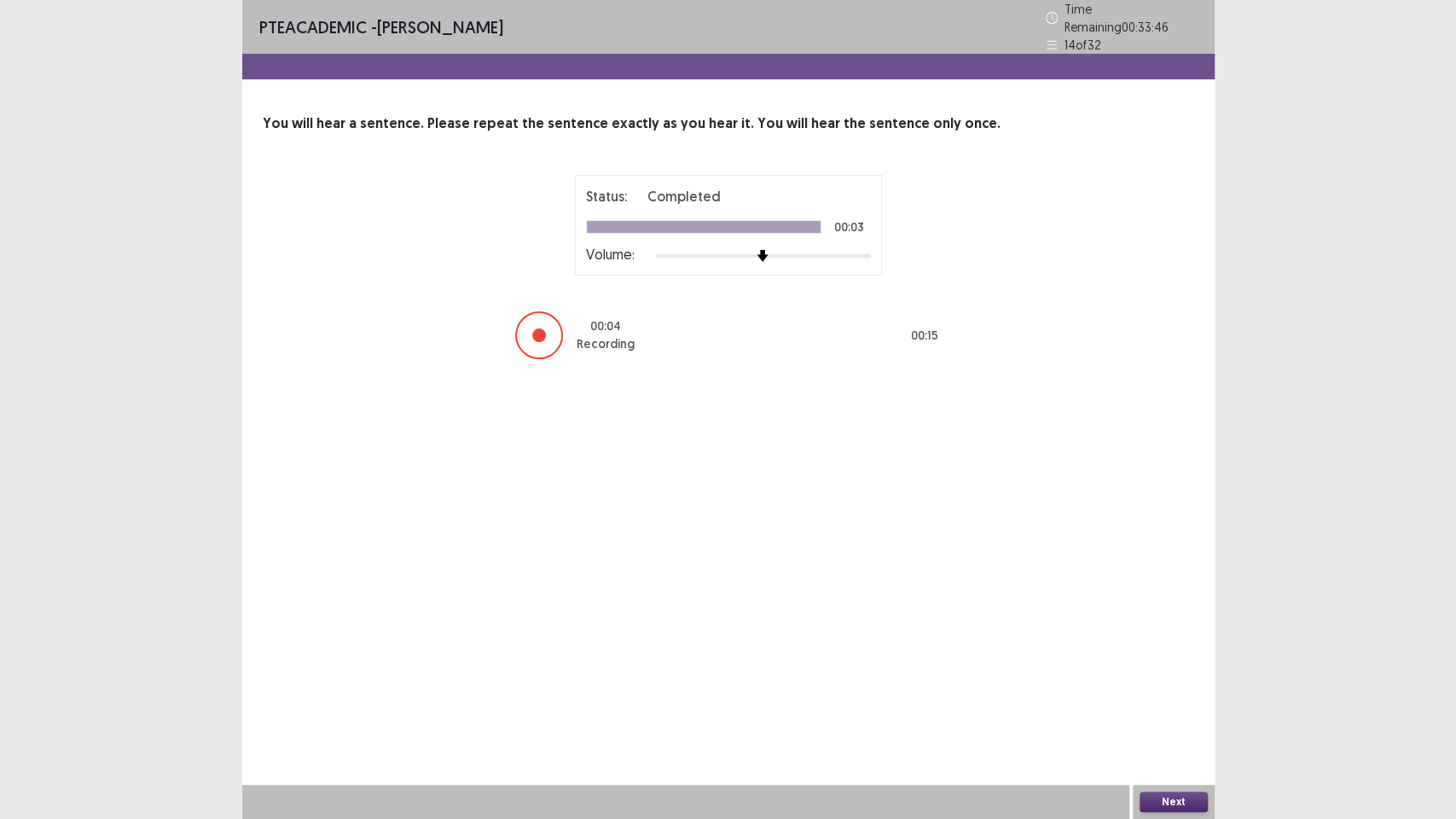
click at [1169, 665] on button "Next" at bounding box center [1173, 802] width 68 height 21
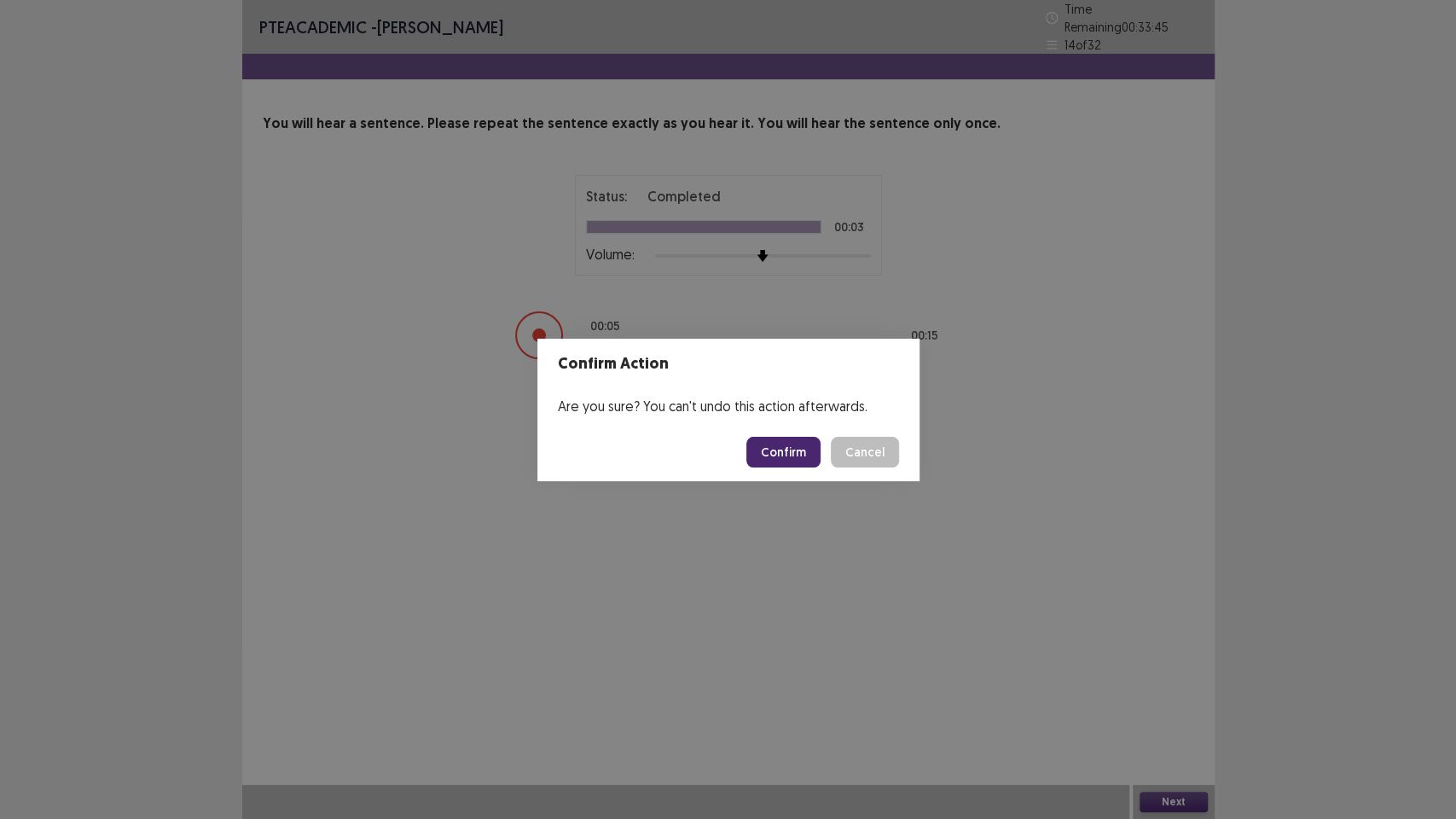
click at [779, 452] on button "Confirm" at bounding box center [783, 452] width 74 height 31
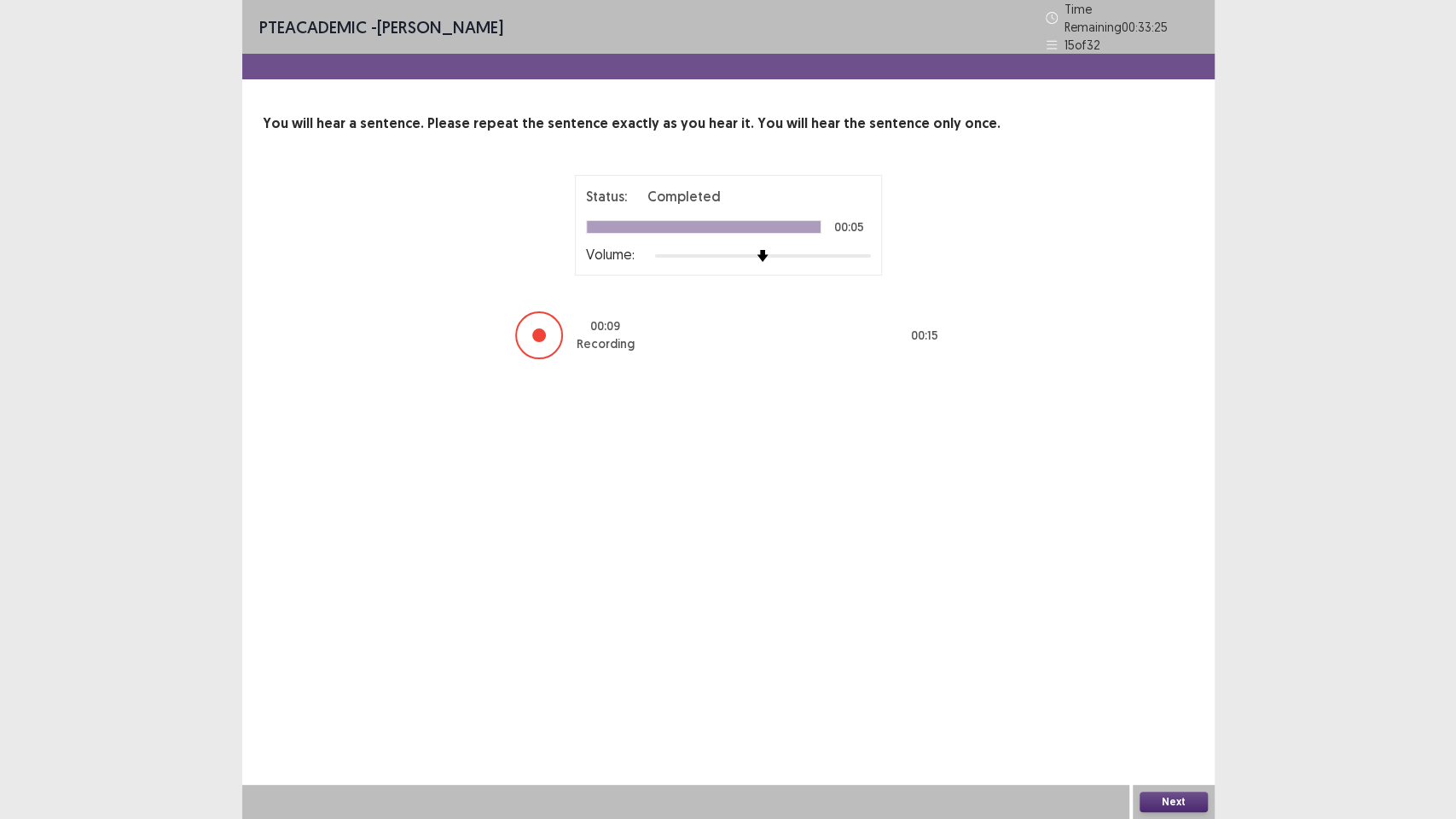
click at [1149, 665] on div "PTE academic - Binita Gurung Time Remaining 00 : 33 : 25 15 of 32 You will hear…" at bounding box center [729, 410] width 973 height 819
click at [1149, 665] on div "PTE academic - Binita Gurung Time Remaining 00 : 33 : 24 15 of 32 You will hear…" at bounding box center [729, 410] width 973 height 819
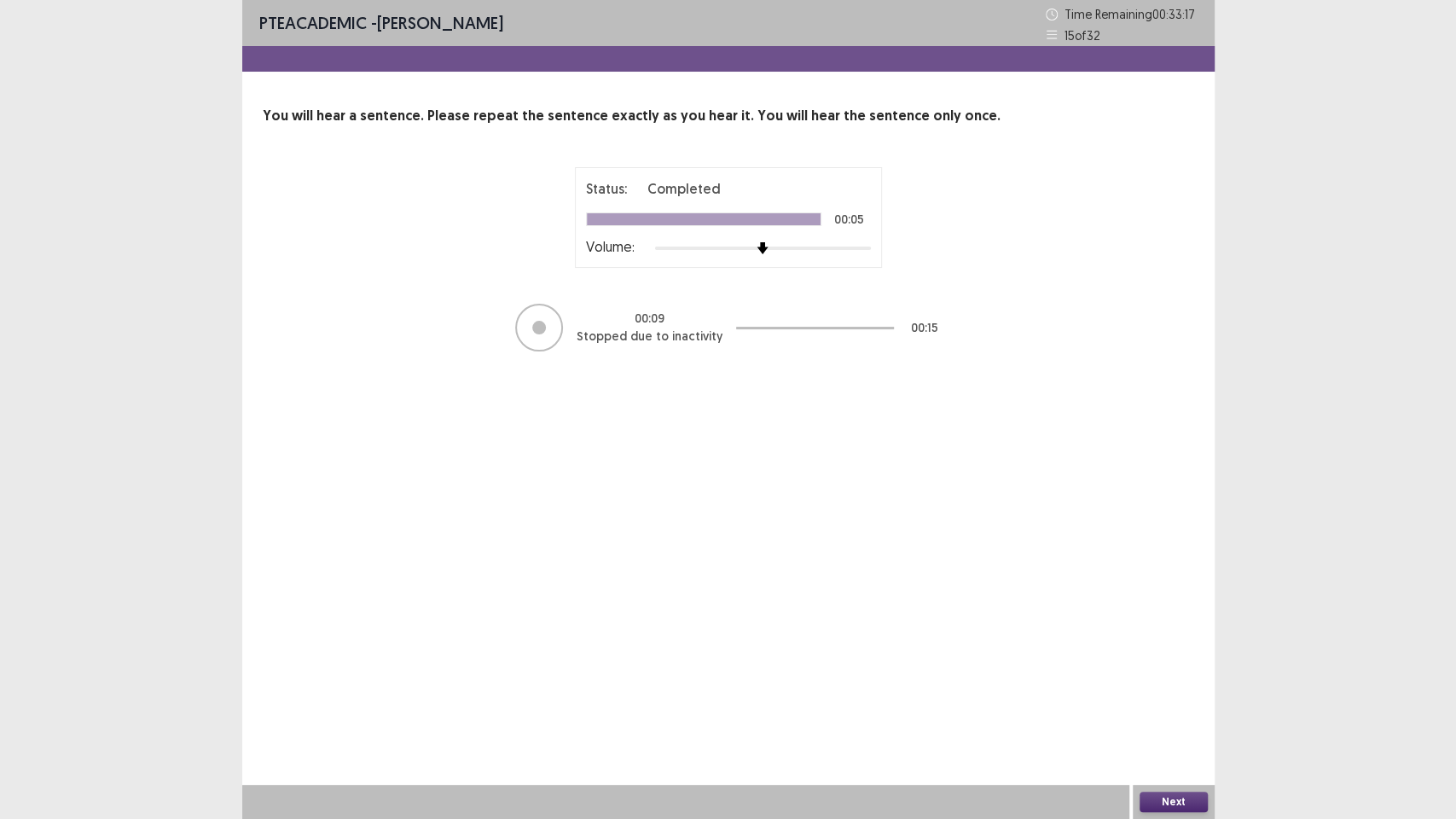
click at [1168, 665] on div "PTE academic - Binita Gurung Time Remaining 00 : 33 : 17 15 of 32 You will hear…" at bounding box center [729, 410] width 973 height 819
click at [1168, 665] on div "Next" at bounding box center [1173, 802] width 82 height 35
click at [1163, 665] on button "Next" at bounding box center [1173, 802] width 68 height 21
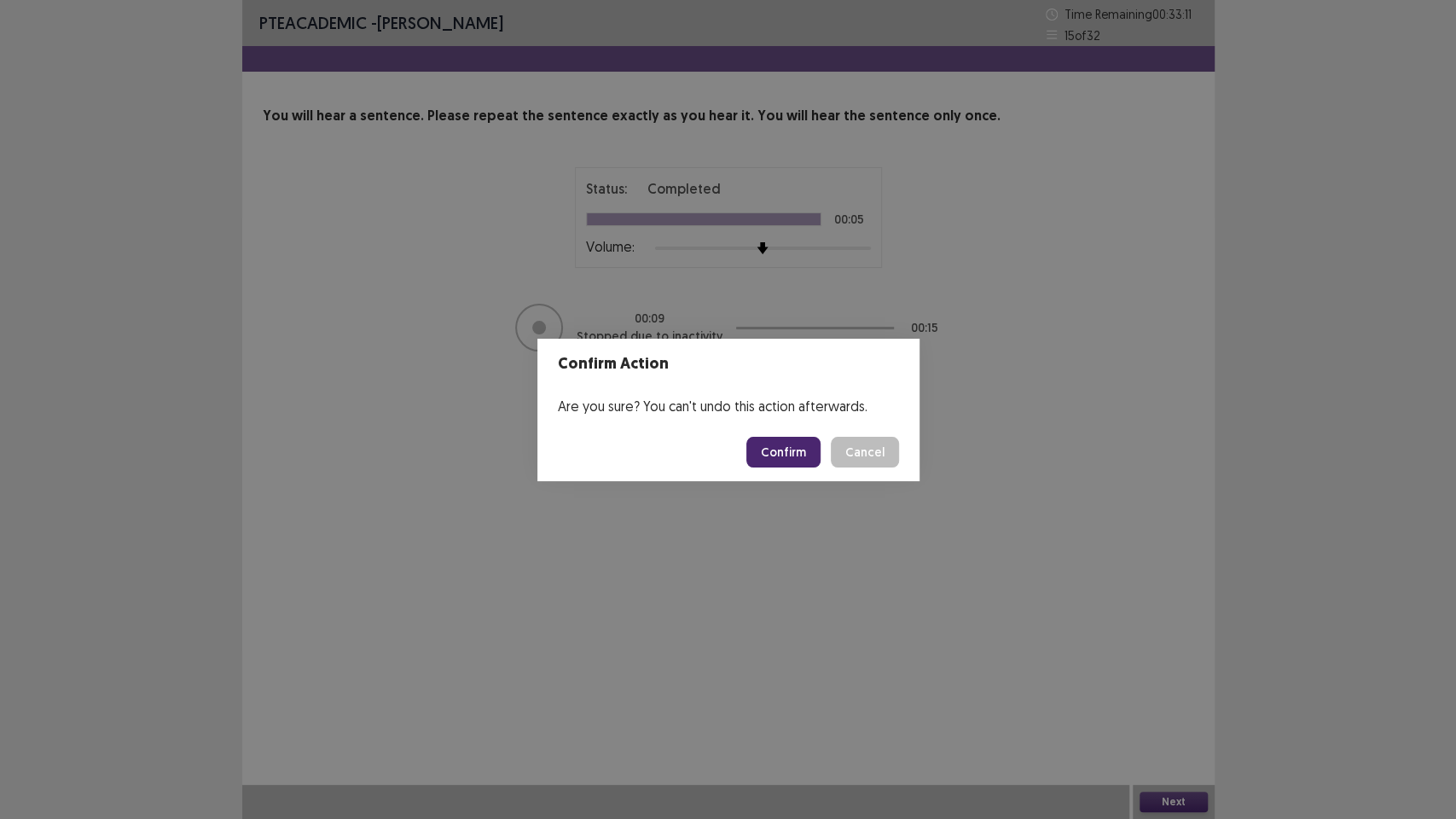
drag, startPoint x: 782, startPoint y: 450, endPoint x: 812, endPoint y: 432, distance: 35.0
click at [784, 445] on button "Confirm" at bounding box center [783, 452] width 74 height 31
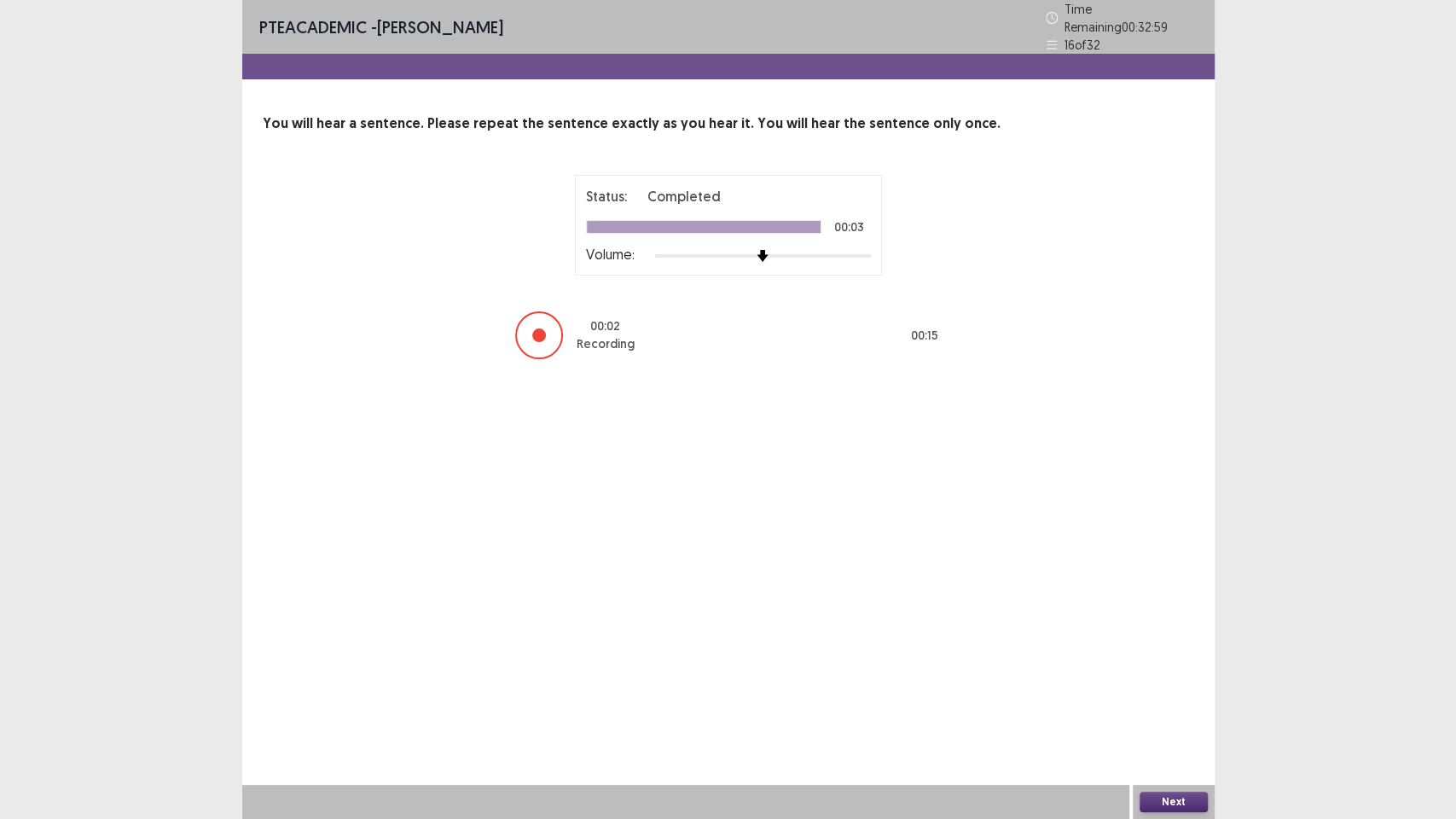
click at [1165, 665] on button "Next" at bounding box center [1173, 802] width 68 height 21
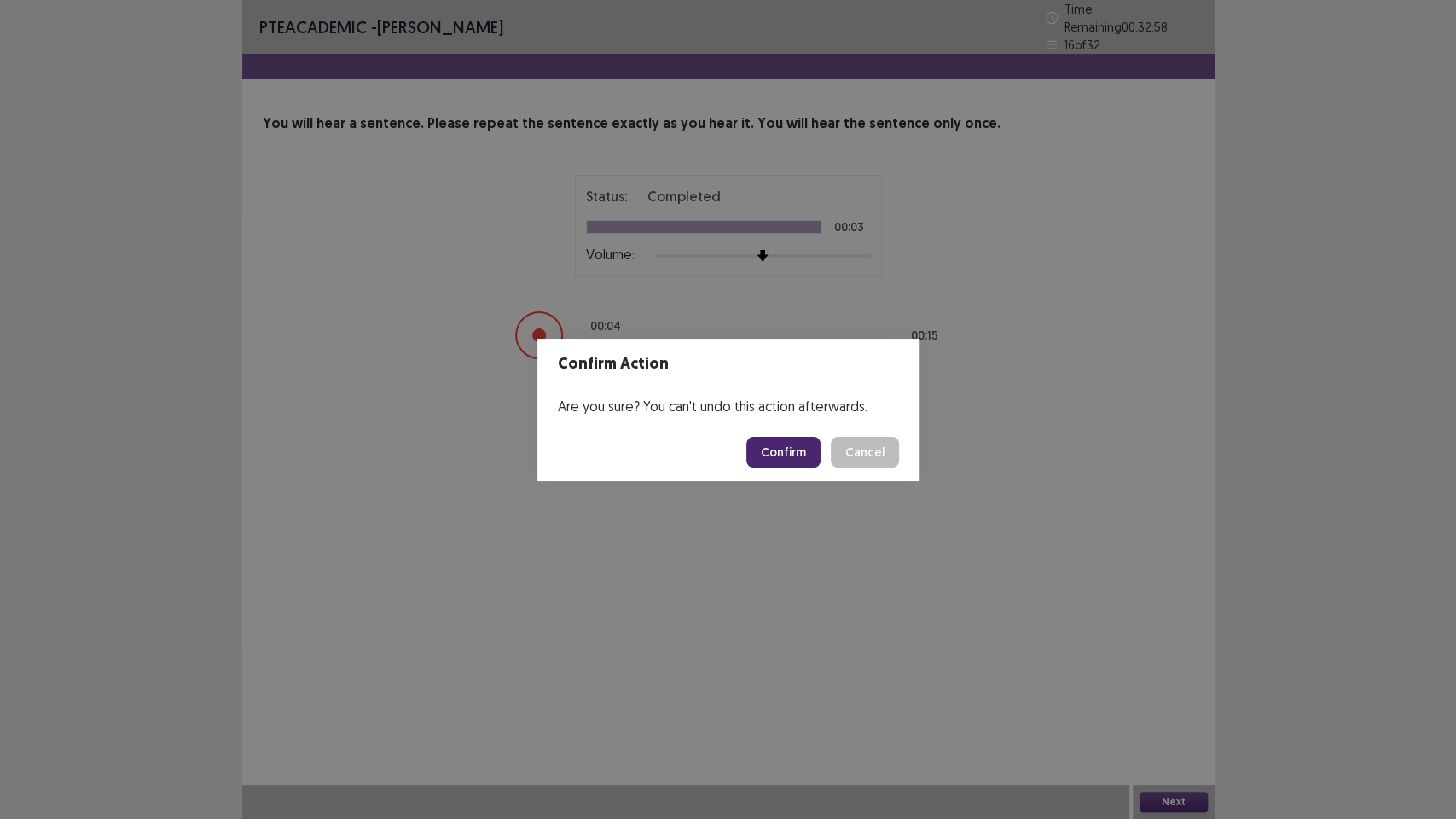
click at [792, 457] on button "Confirm" at bounding box center [783, 452] width 74 height 31
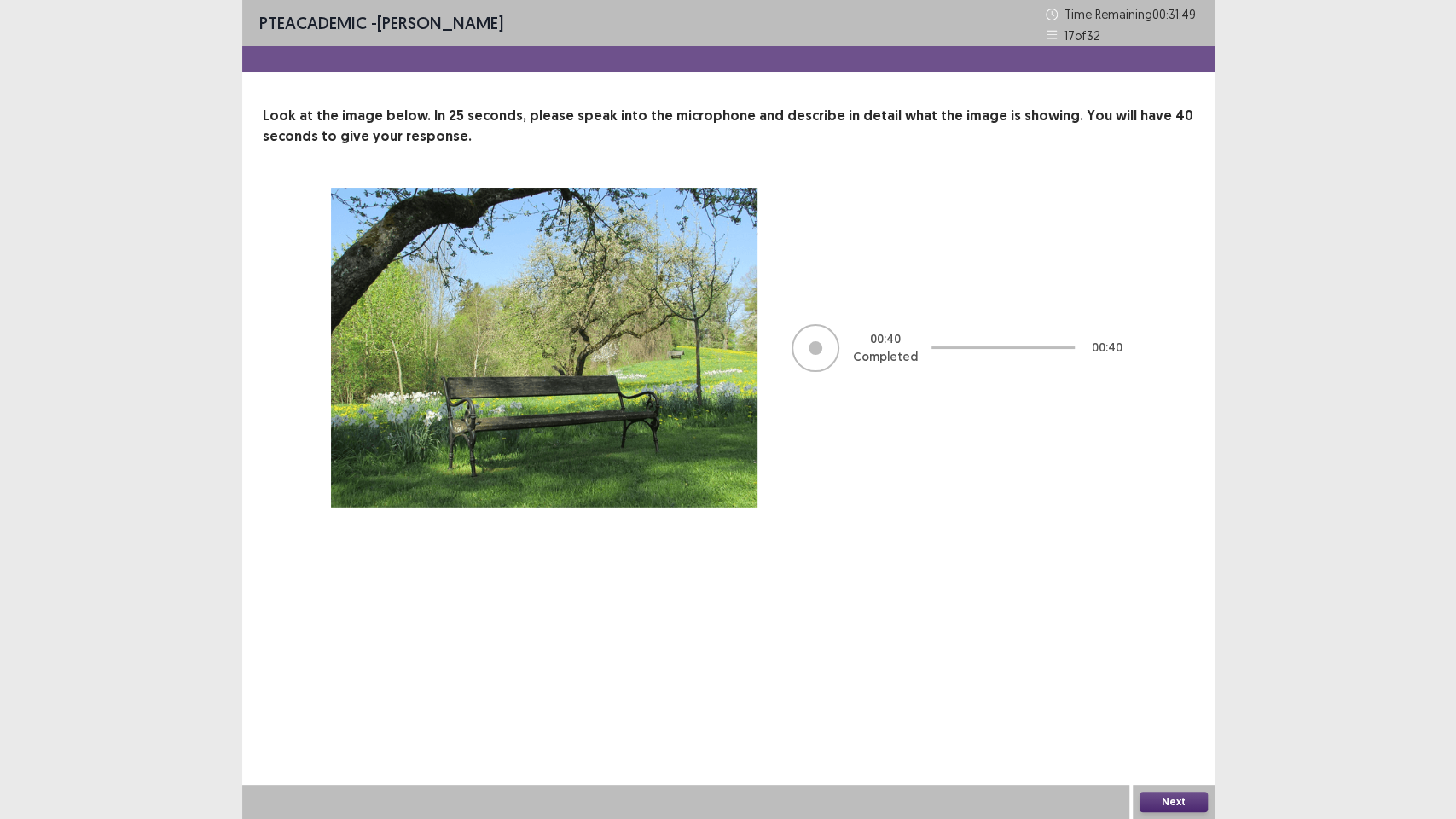
click at [1184, 665] on button "Next" at bounding box center [1173, 802] width 68 height 21
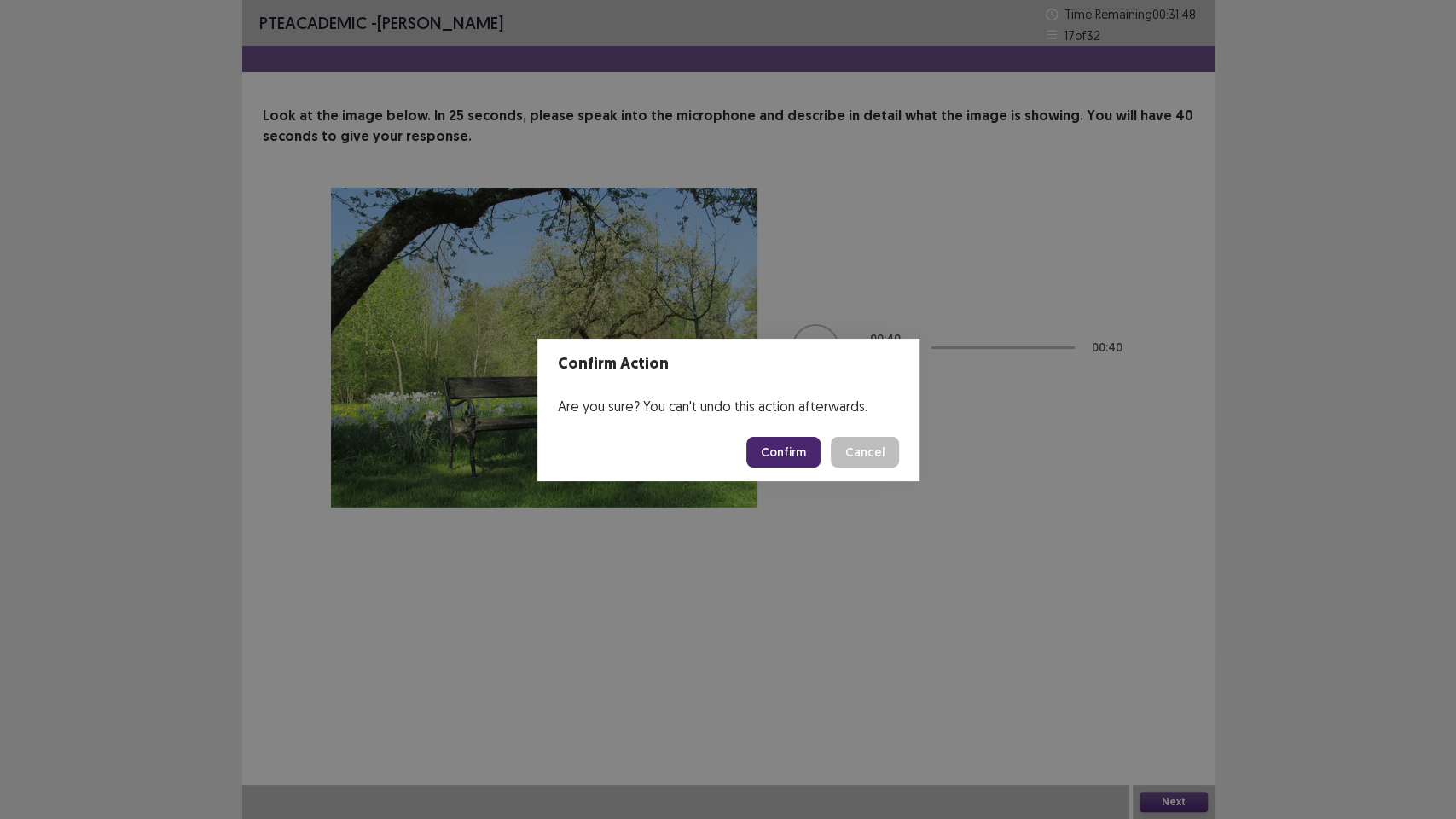
click at [791, 458] on button "Confirm" at bounding box center [783, 452] width 74 height 31
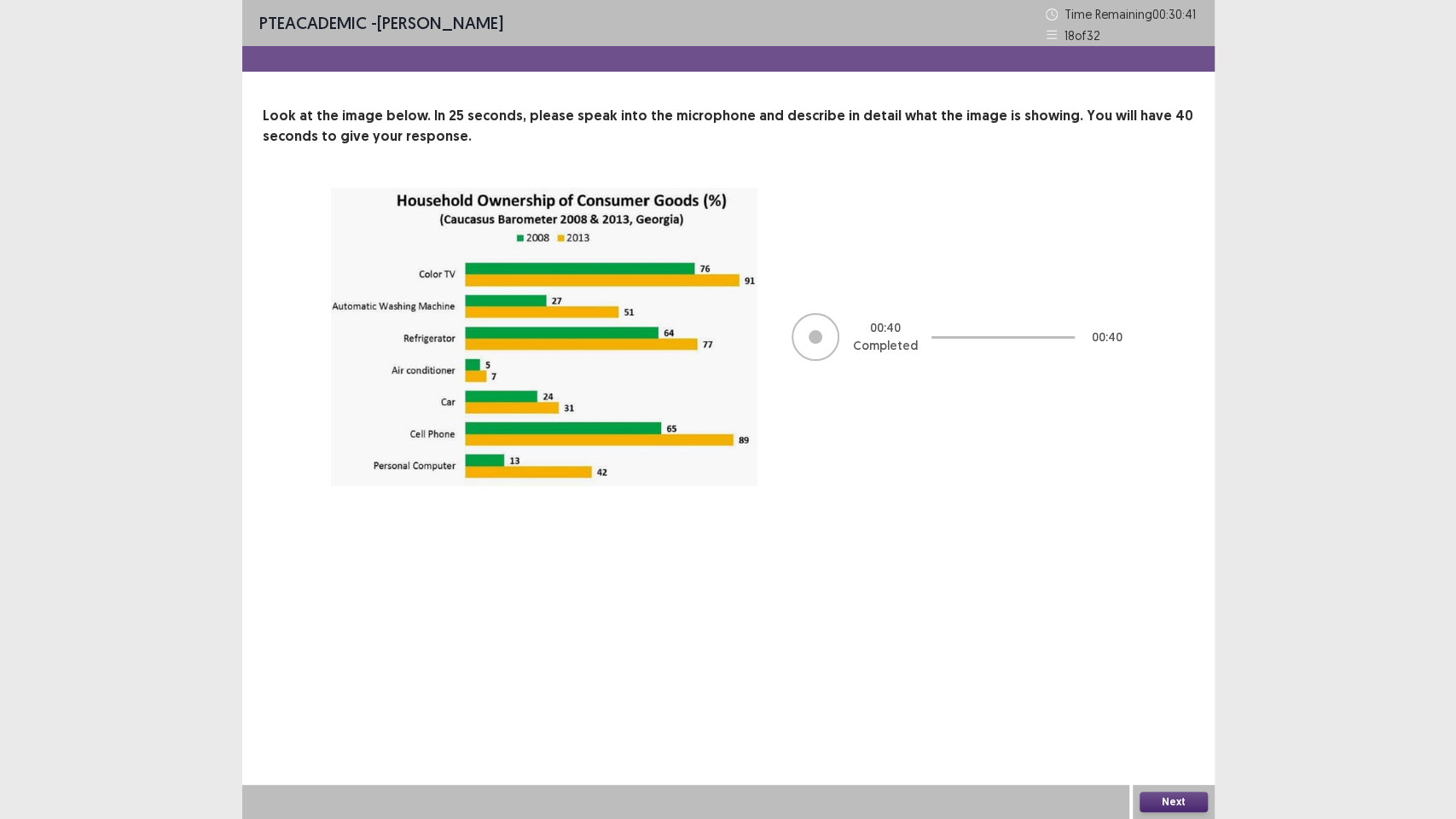
click at [1138, 665] on div "Next" at bounding box center [1173, 802] width 82 height 35
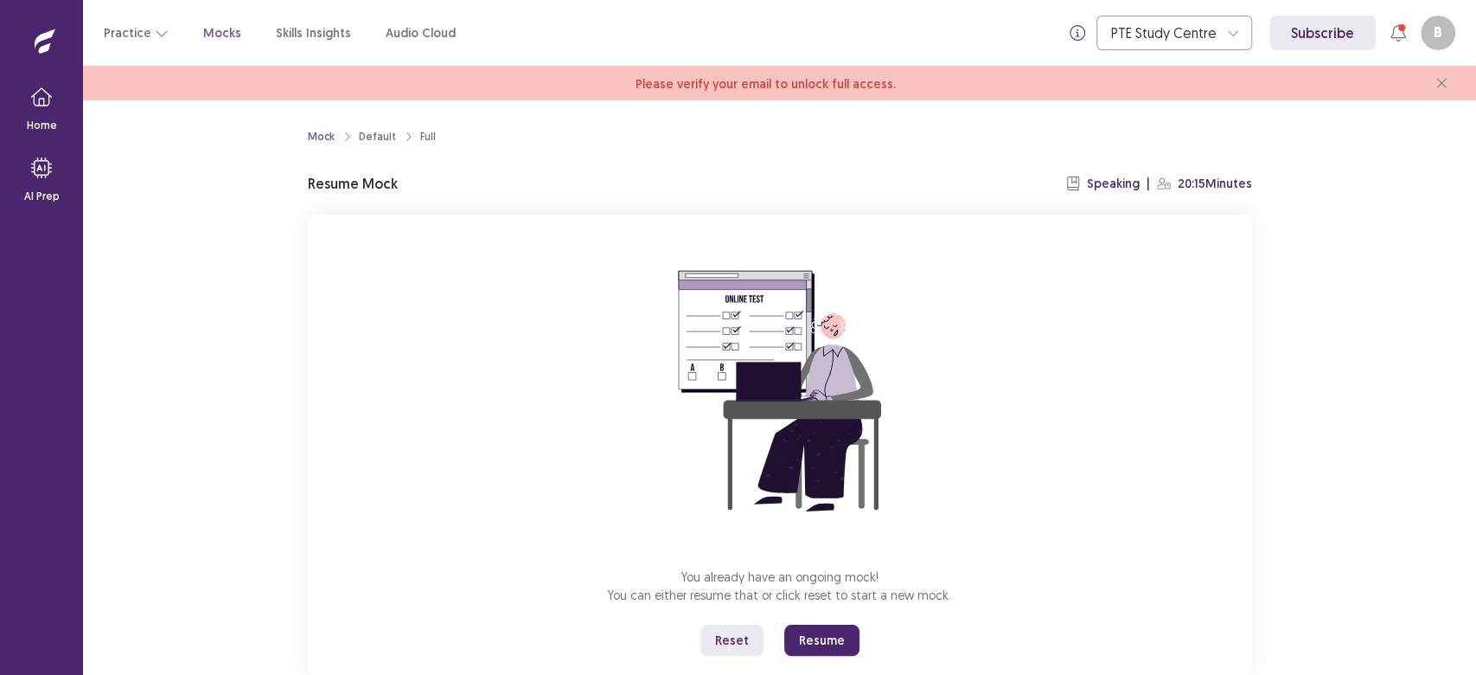
click at [801, 631] on button "Resume" at bounding box center [821, 639] width 75 height 31
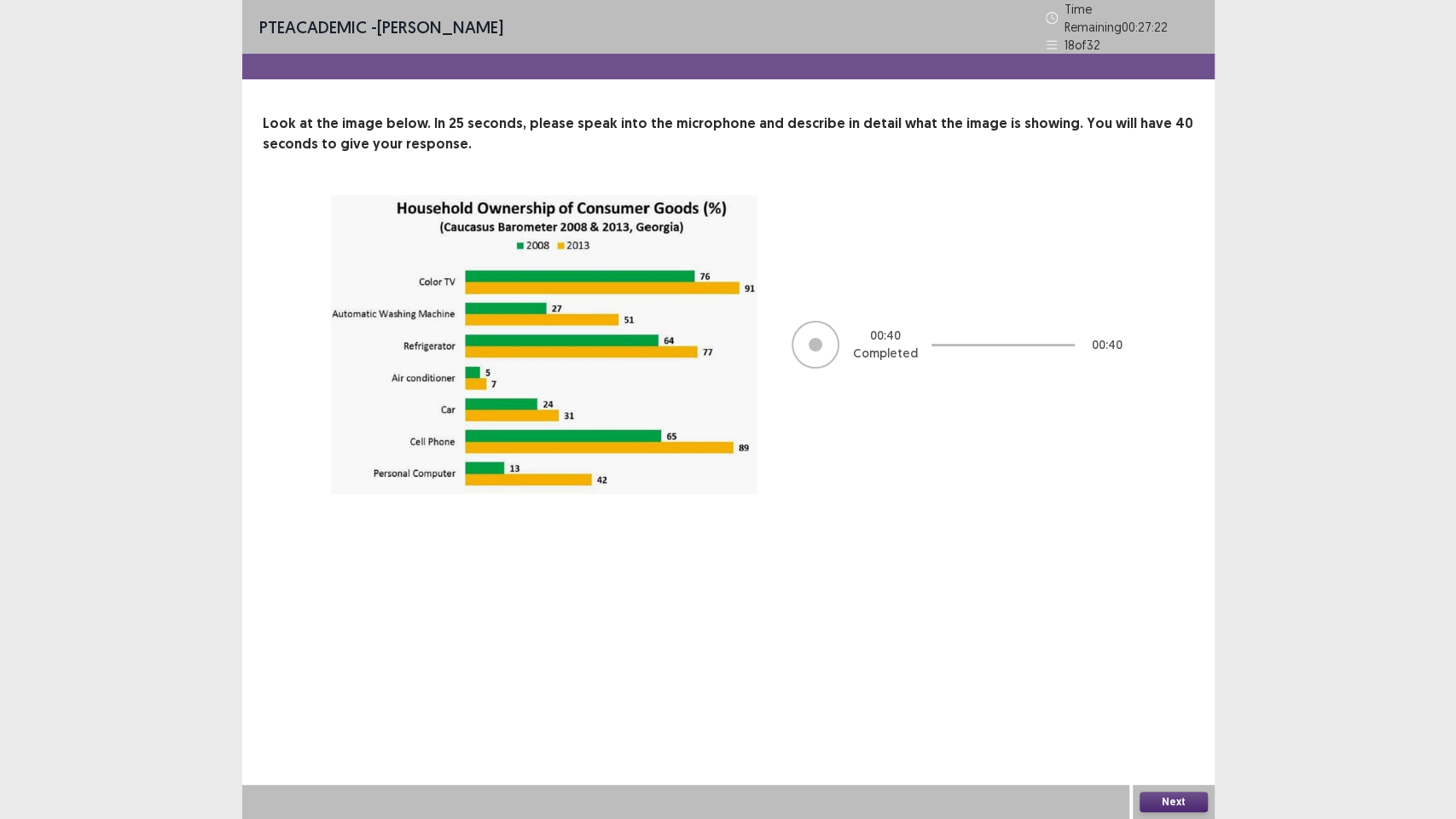
click at [1184, 665] on button "Next" at bounding box center [1173, 802] width 68 height 21
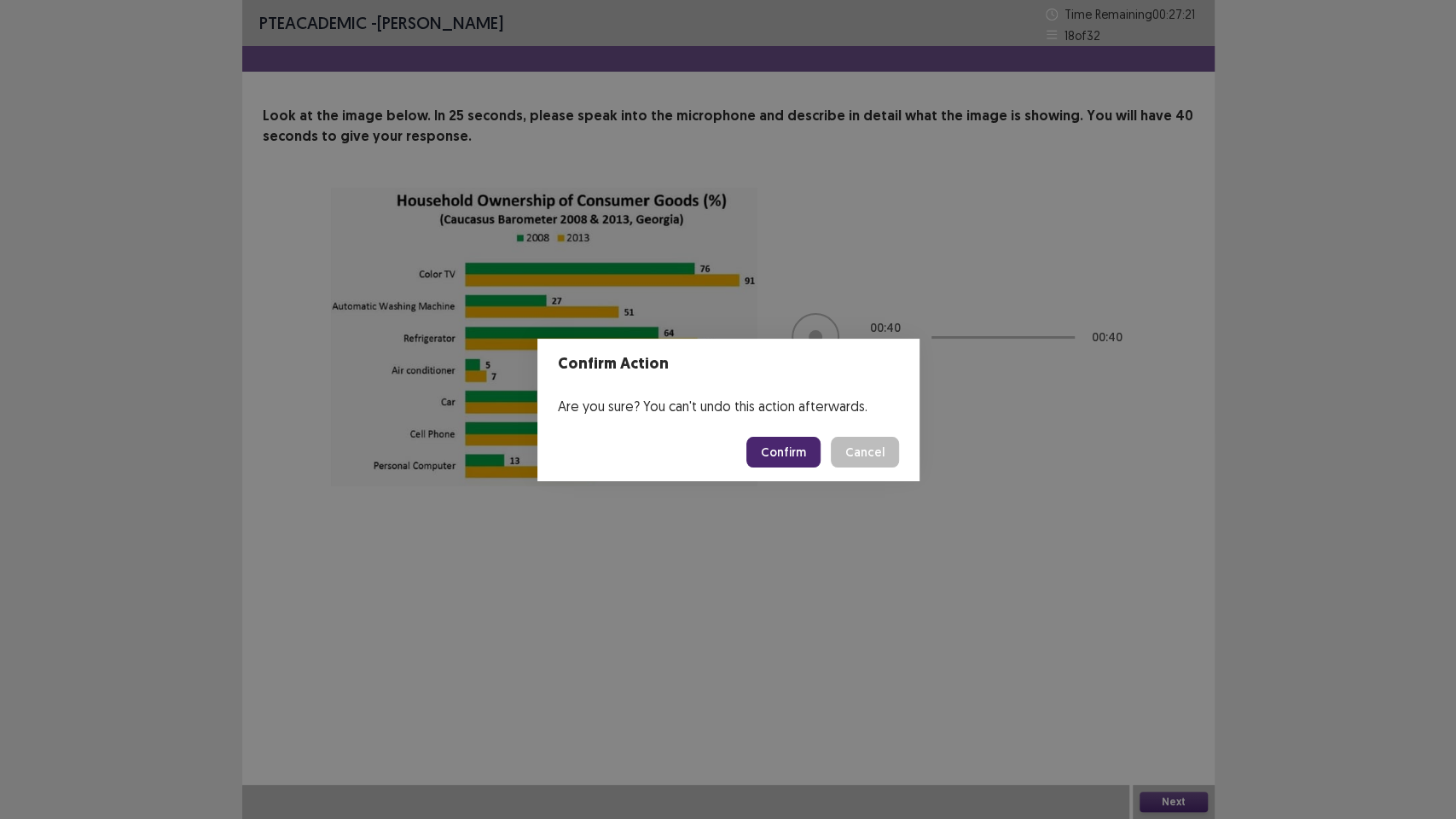
click at [785, 443] on button "Confirm" at bounding box center [783, 452] width 74 height 31
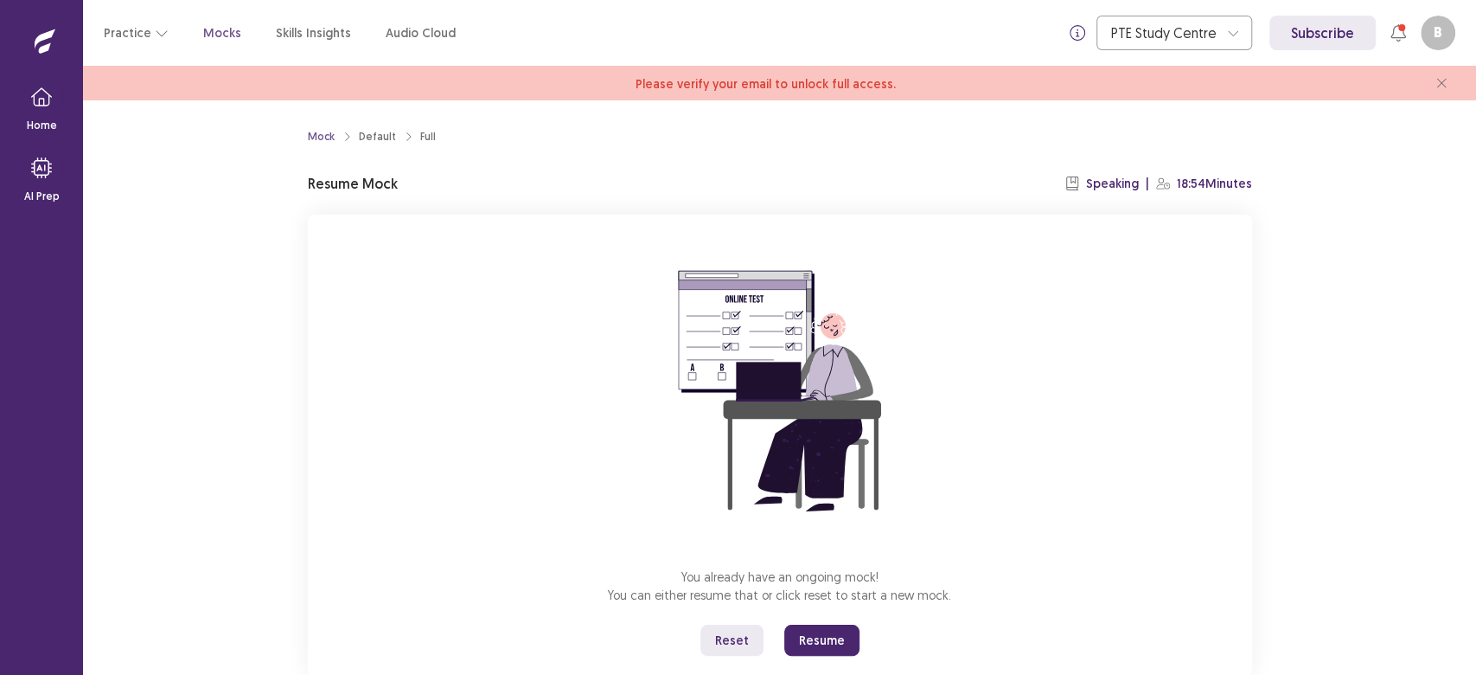
click at [816, 633] on button "Resume" at bounding box center [821, 639] width 75 height 31
click at [802, 633] on button "Resume" at bounding box center [821, 639] width 75 height 31
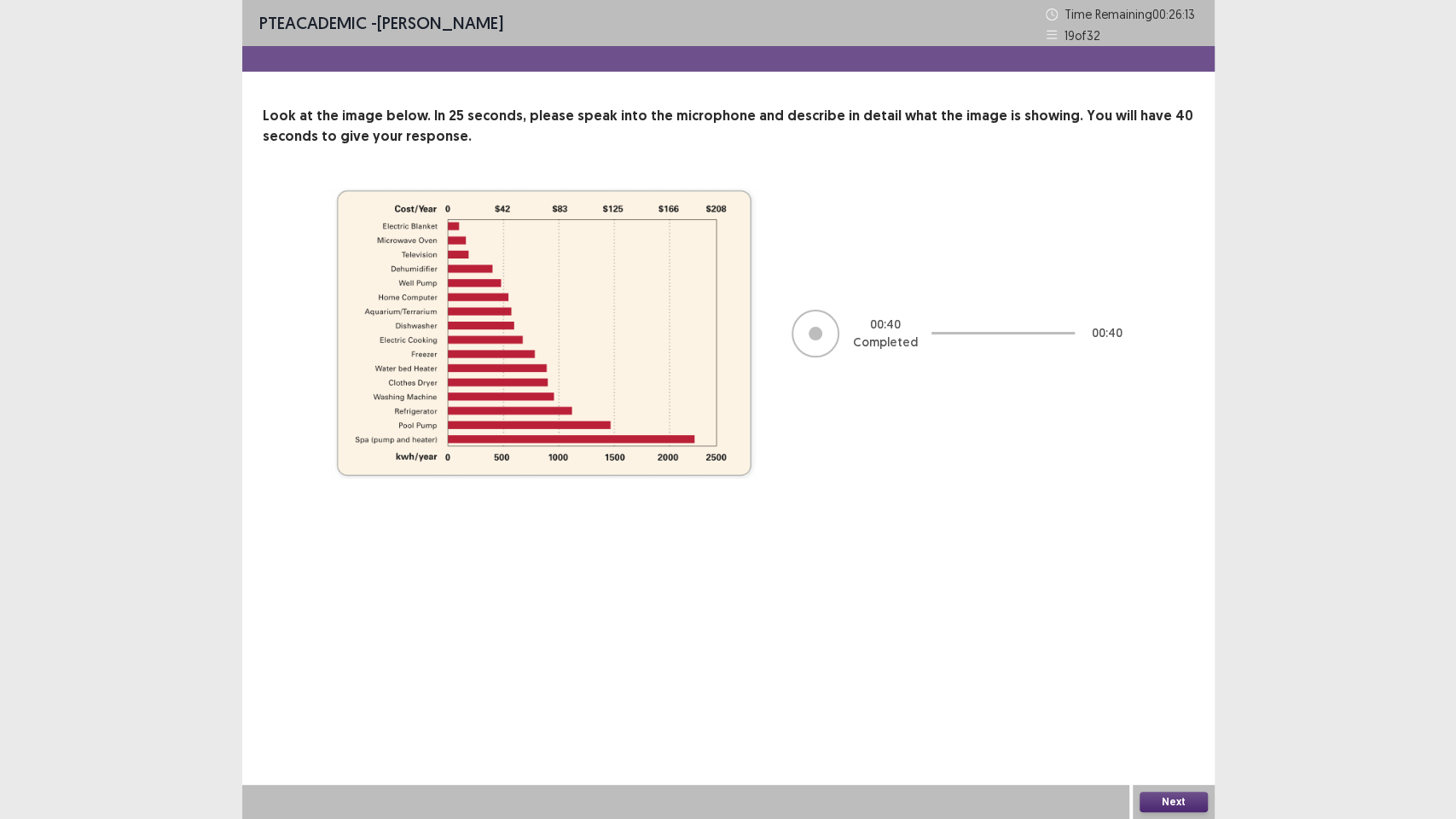
click at [1147, 665] on div "Next" at bounding box center [1173, 802] width 82 height 35
click at [1148, 665] on button "Next" at bounding box center [1173, 802] width 68 height 21
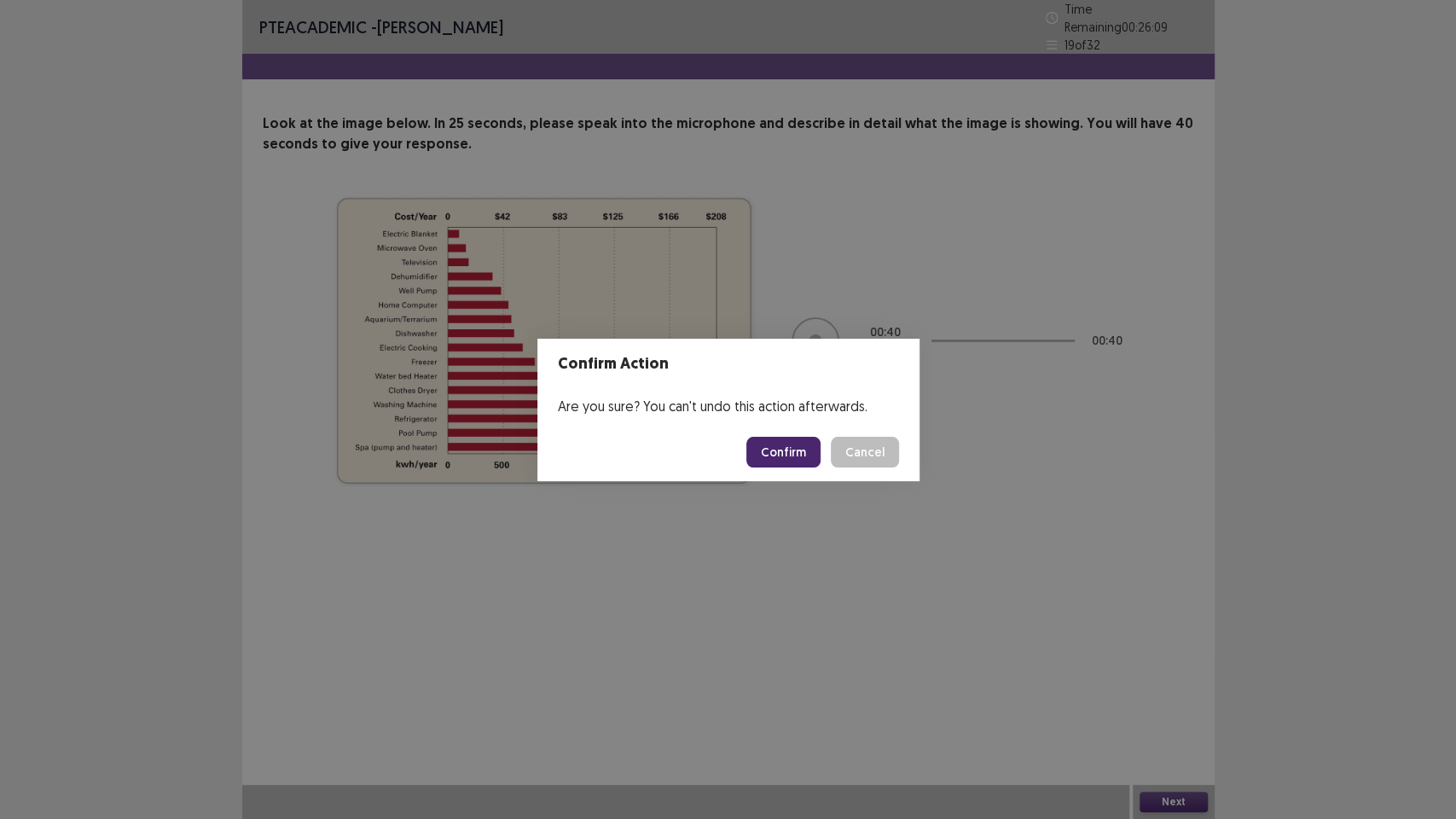
click at [798, 458] on button "Confirm" at bounding box center [783, 452] width 74 height 31
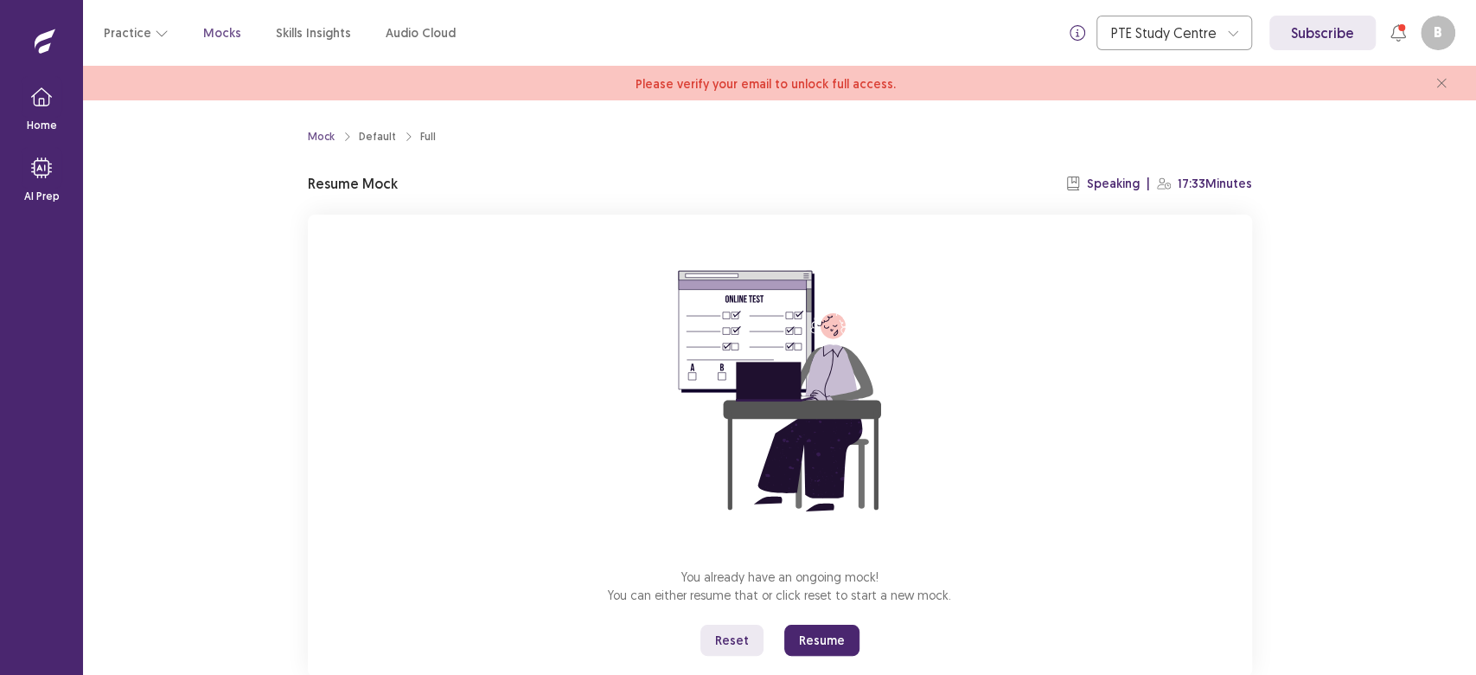
click at [824, 648] on button "Resume" at bounding box center [821, 639] width 75 height 31
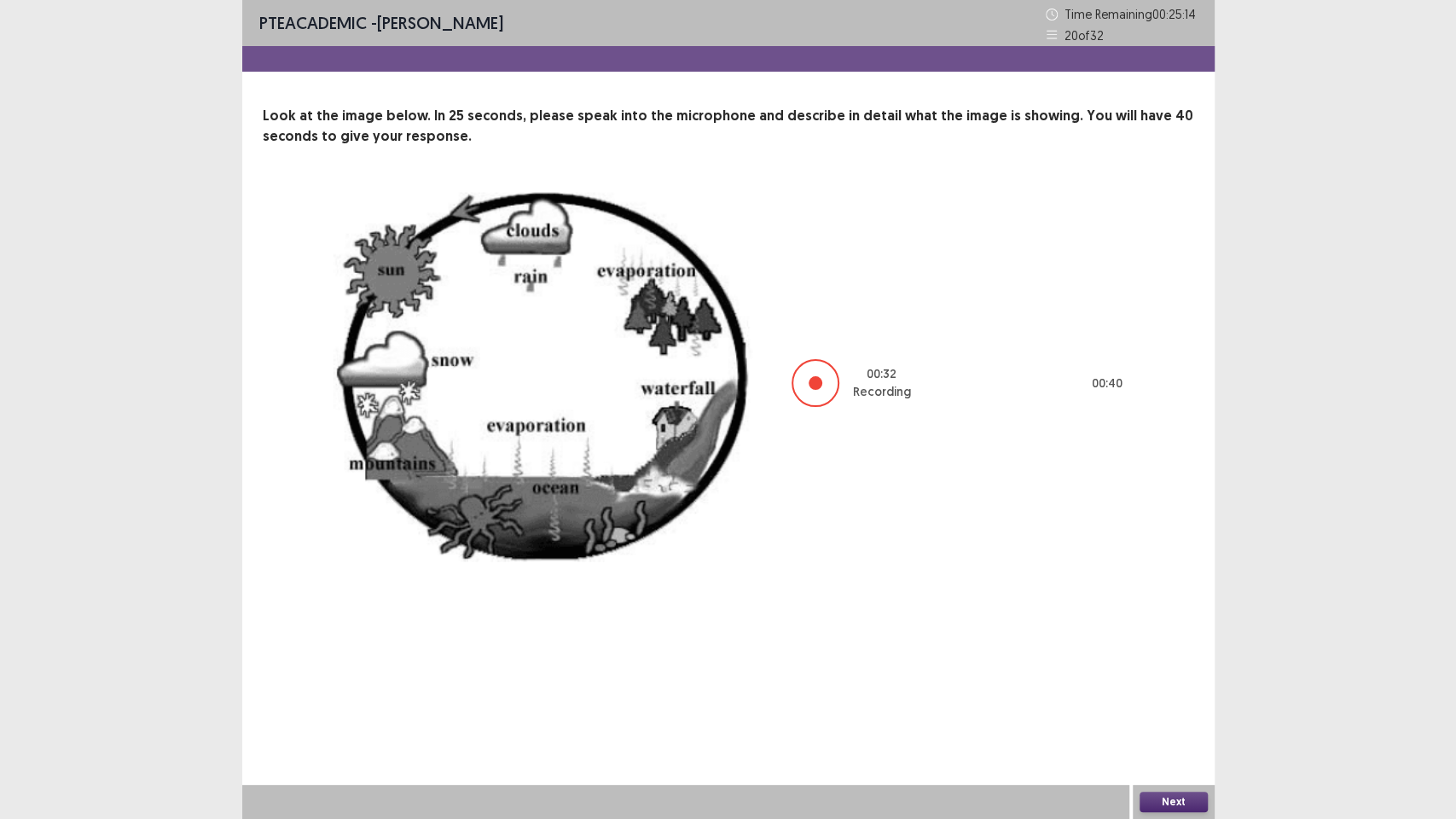
click at [823, 310] on div "00 : 32 Recording 00 : 40" at bounding box center [729, 383] width 795 height 391
click at [823, 310] on div "00 : 33 Recording 00 : 40" at bounding box center [729, 383] width 795 height 391
drag, startPoint x: 823, startPoint y: 310, endPoint x: 822, endPoint y: 298, distance: 12.0
click at [822, 299] on div "00 : 33 Recording 00 : 40" at bounding box center [729, 383] width 795 height 391
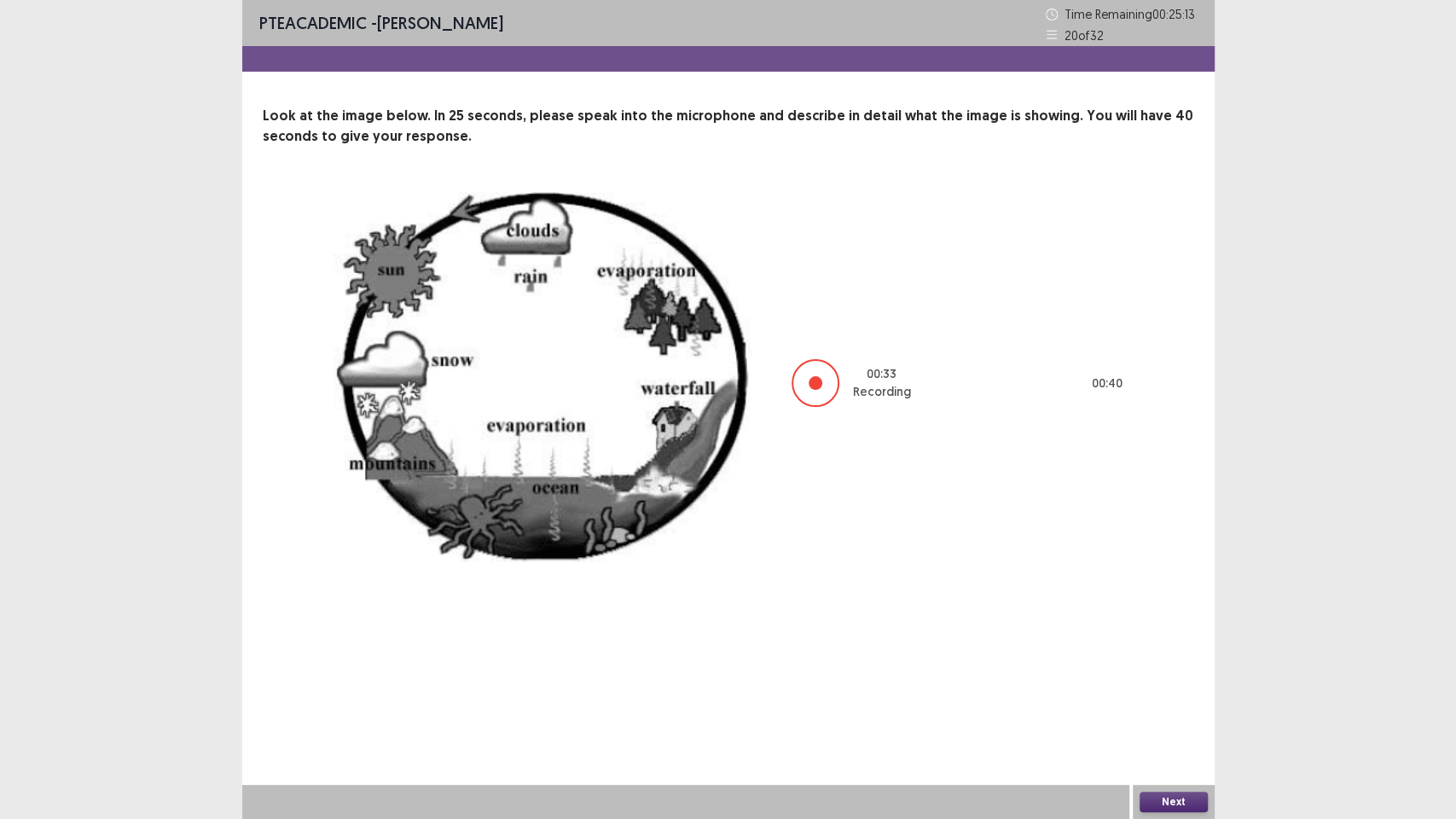
drag, startPoint x: 938, startPoint y: 1, endPoint x: 939, endPoint y: 25, distance: 24.0
click at [939, 25] on div "PTE academic - Binita Gurung Time Remaining 00 : 25 : 13 20 of 32" at bounding box center [729, 23] width 973 height 46
click at [939, 33] on div "PTE academic - Binita Gurung Time Remaining 00 : 25 : 12 20 of 32" at bounding box center [729, 23] width 973 height 46
drag, startPoint x: 937, startPoint y: 36, endPoint x: 880, endPoint y: 20, distance: 59.2
click at [914, 28] on div "PTE academic - Binita Gurung Time Remaining 00 : 25 : 12 20 of 32" at bounding box center [729, 23] width 973 height 46
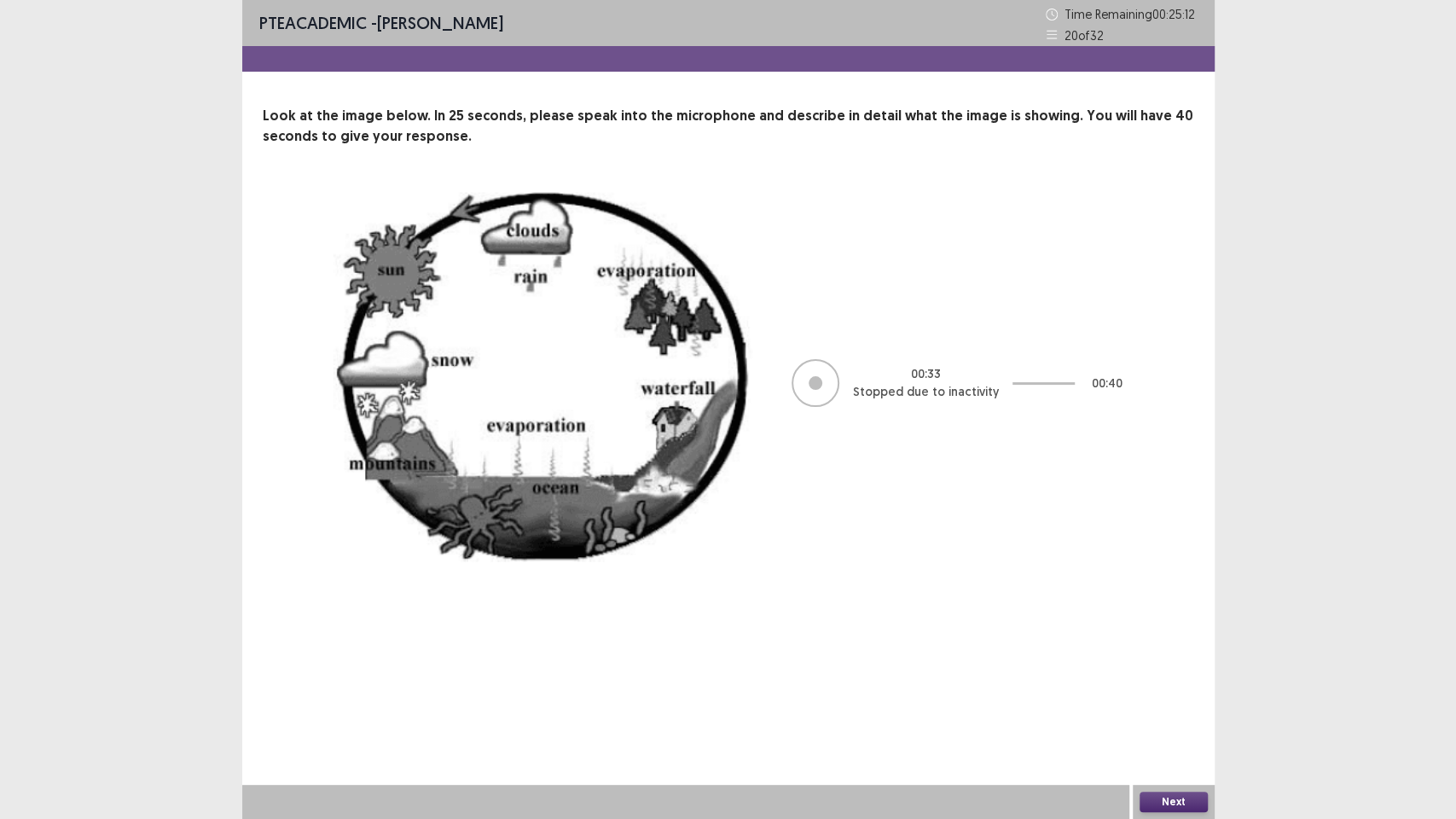
drag, startPoint x: 880, startPoint y: 20, endPoint x: 846, endPoint y: 7, distance: 36.4
click at [856, 14] on div "PTE academic - Binita Gurung Time Remaining 00 : 25 : 12 20 of 32" at bounding box center [729, 23] width 973 height 46
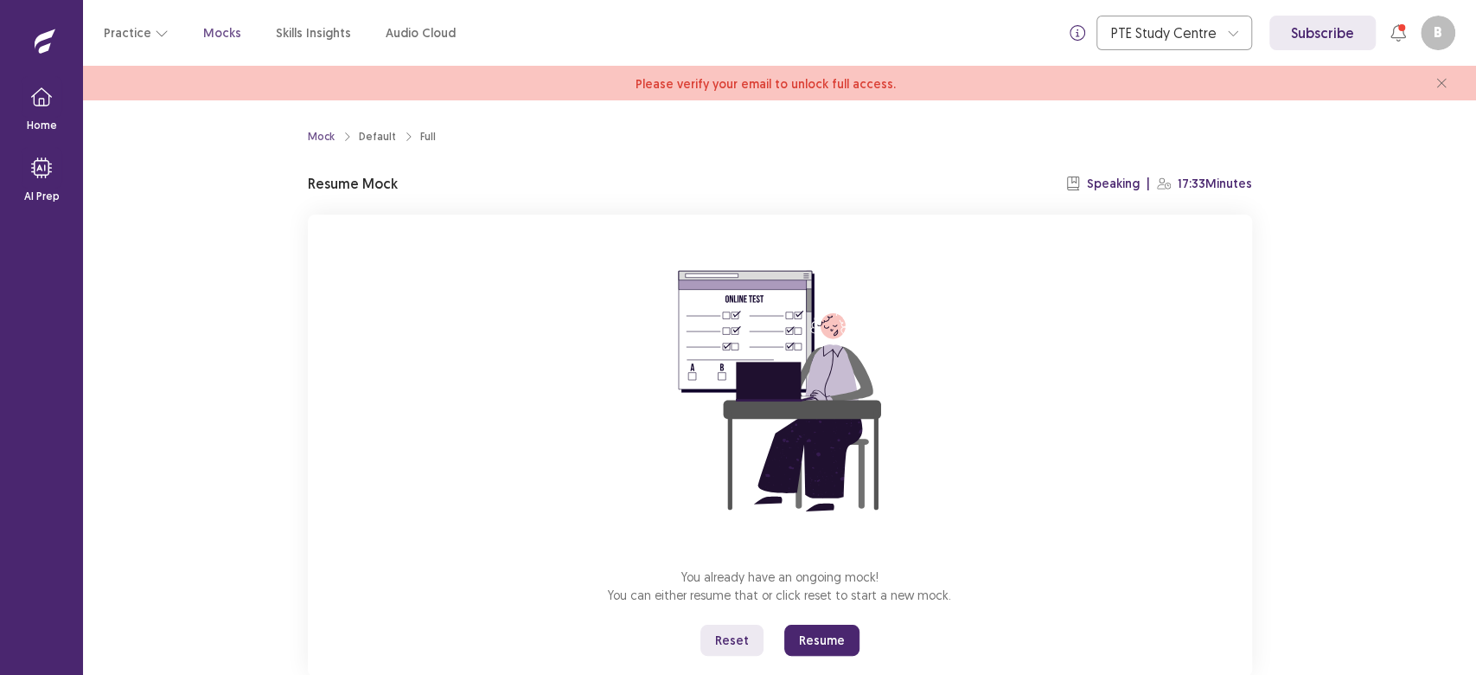
drag, startPoint x: 853, startPoint y: 647, endPoint x: 813, endPoint y: 634, distance: 41.8
click at [814, 634] on button "Resume" at bounding box center [821, 639] width 75 height 31
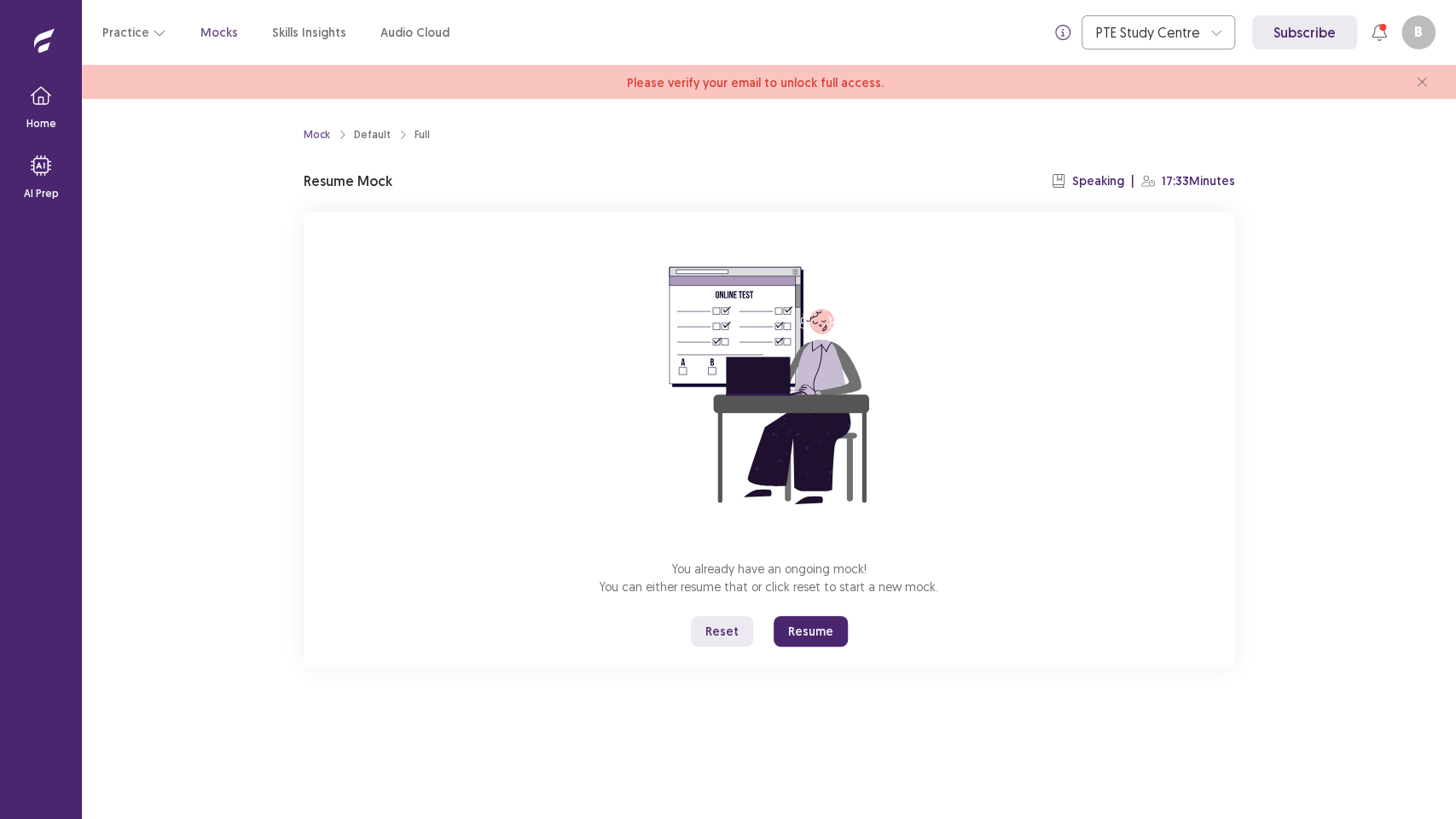
click at [792, 665] on div "Mock Default Full Resume Mock Speaking | 17:33 Minutes You already have an ongo…" at bounding box center [768, 459] width 1374 height 720
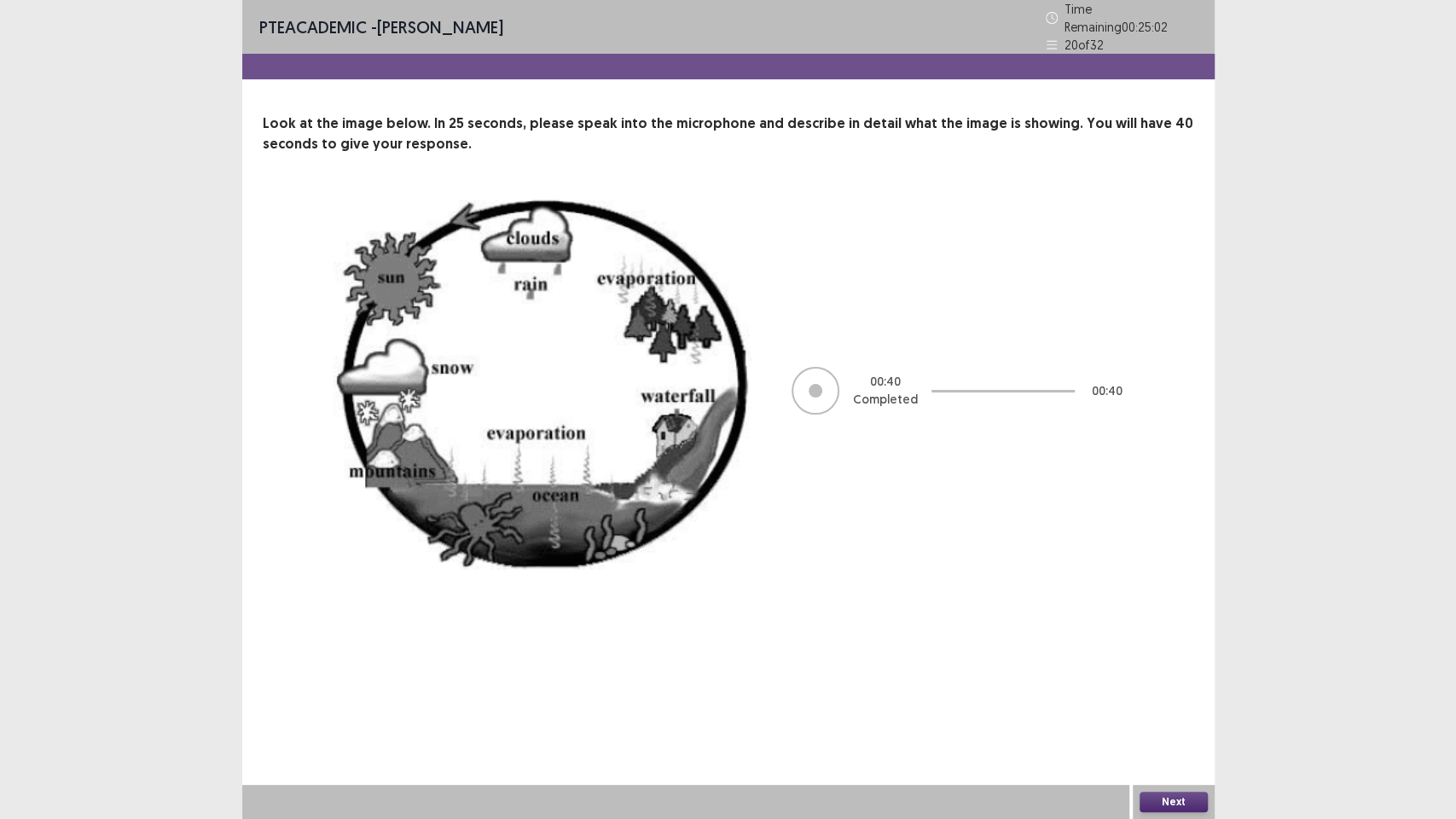
click at [1177, 665] on button "Next" at bounding box center [1173, 802] width 68 height 21
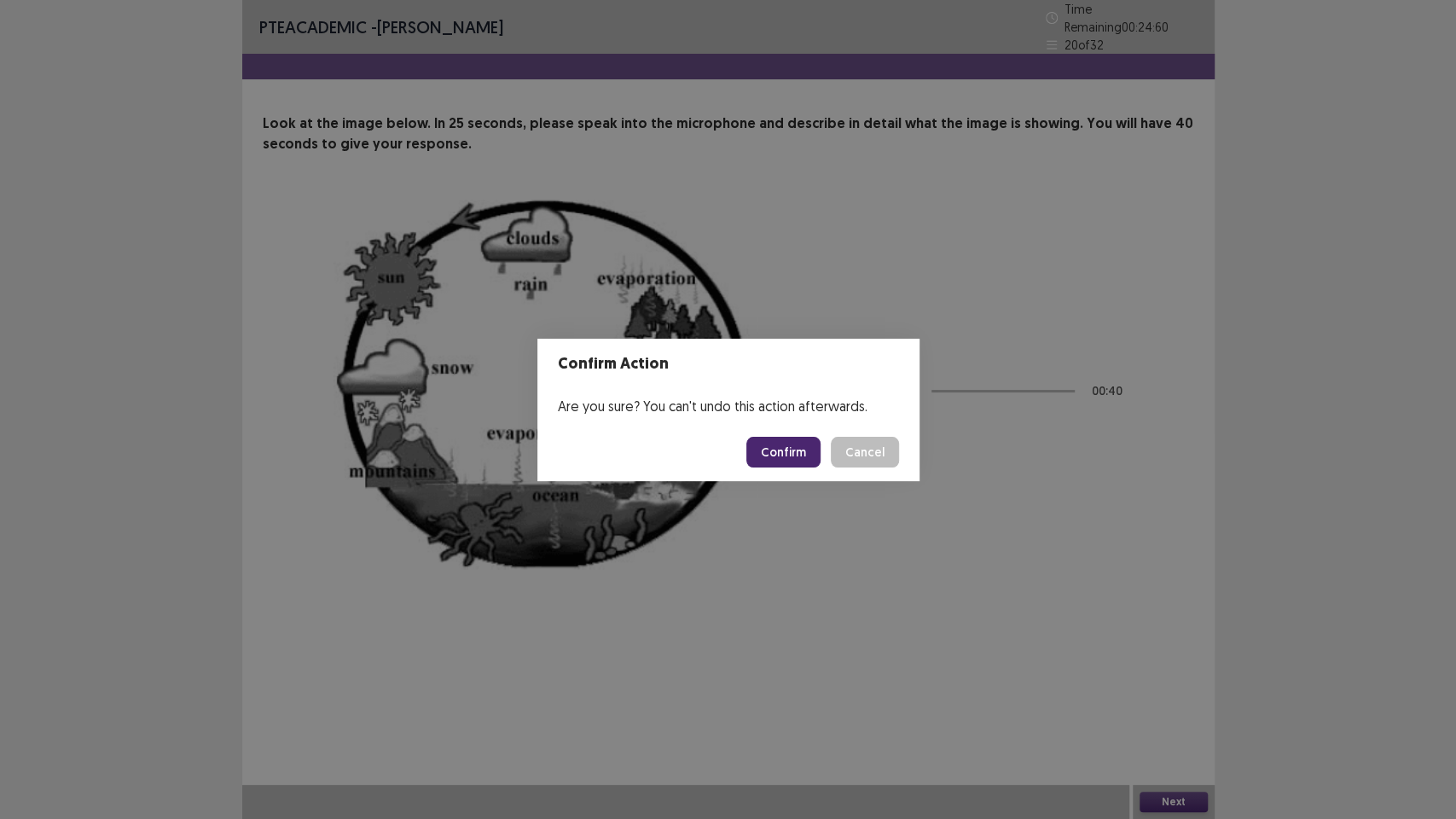
click at [781, 451] on button "Confirm" at bounding box center [783, 452] width 74 height 31
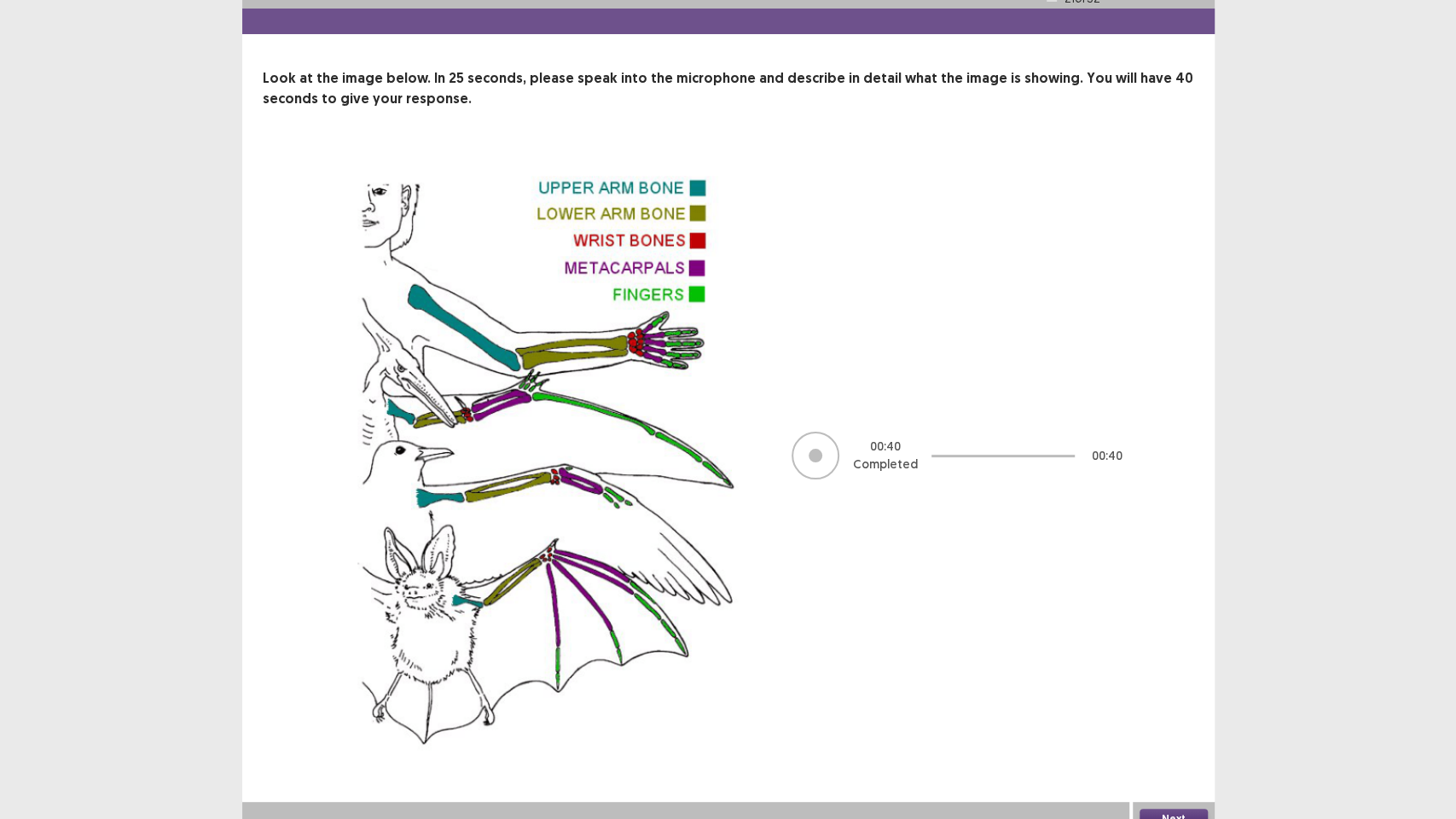
scroll to position [54, 0]
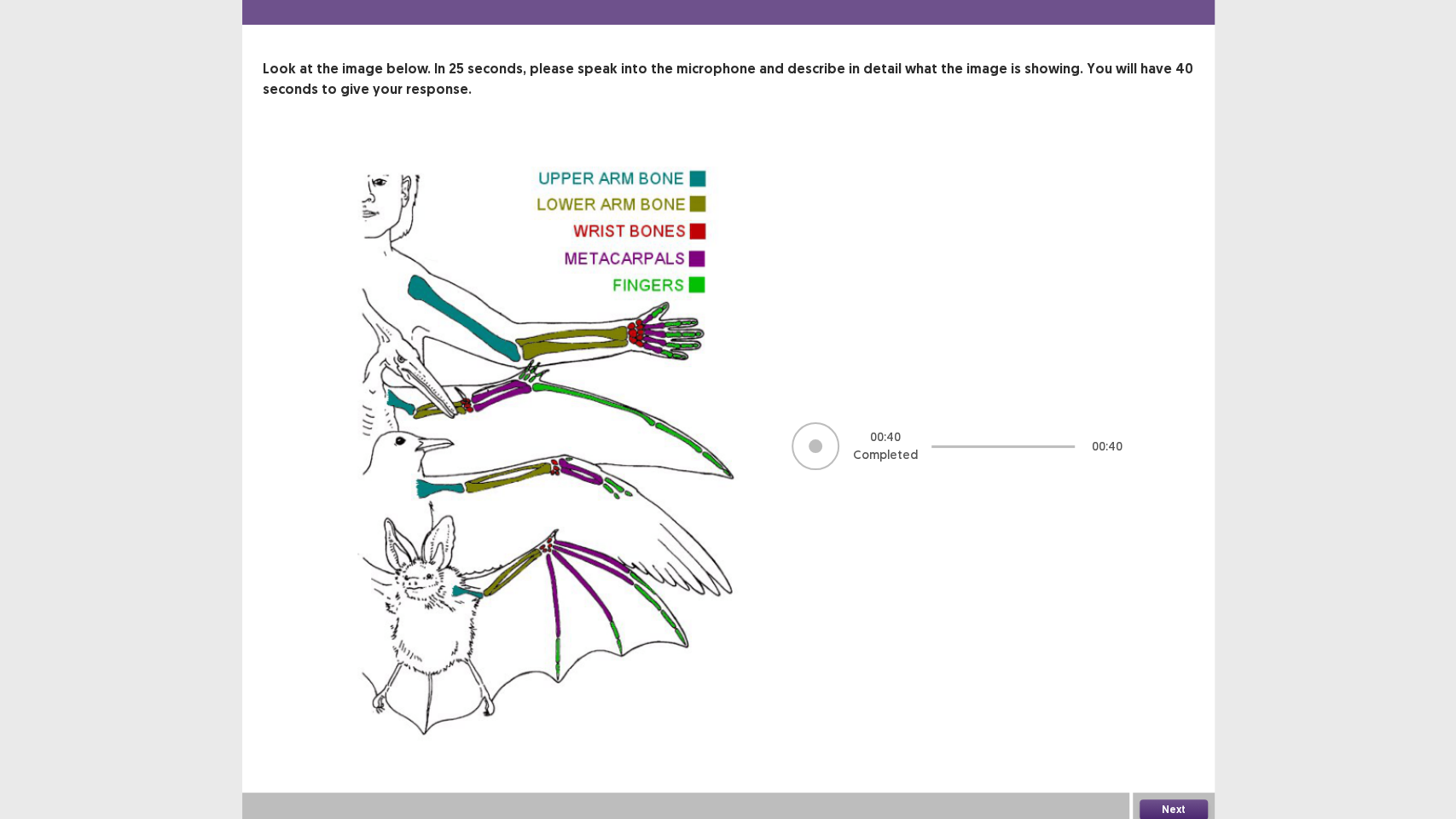
click at [1162, 665] on div "Next" at bounding box center [1173, 809] width 82 height 35
click at [1158, 665] on div "PTE academic - [PERSON_NAME] Time Remaining 00 : 23 : 42 21 of 32 Look at the i…" at bounding box center [729, 386] width 973 height 881
click at [1155, 665] on button "Next" at bounding box center [1173, 809] width 68 height 21
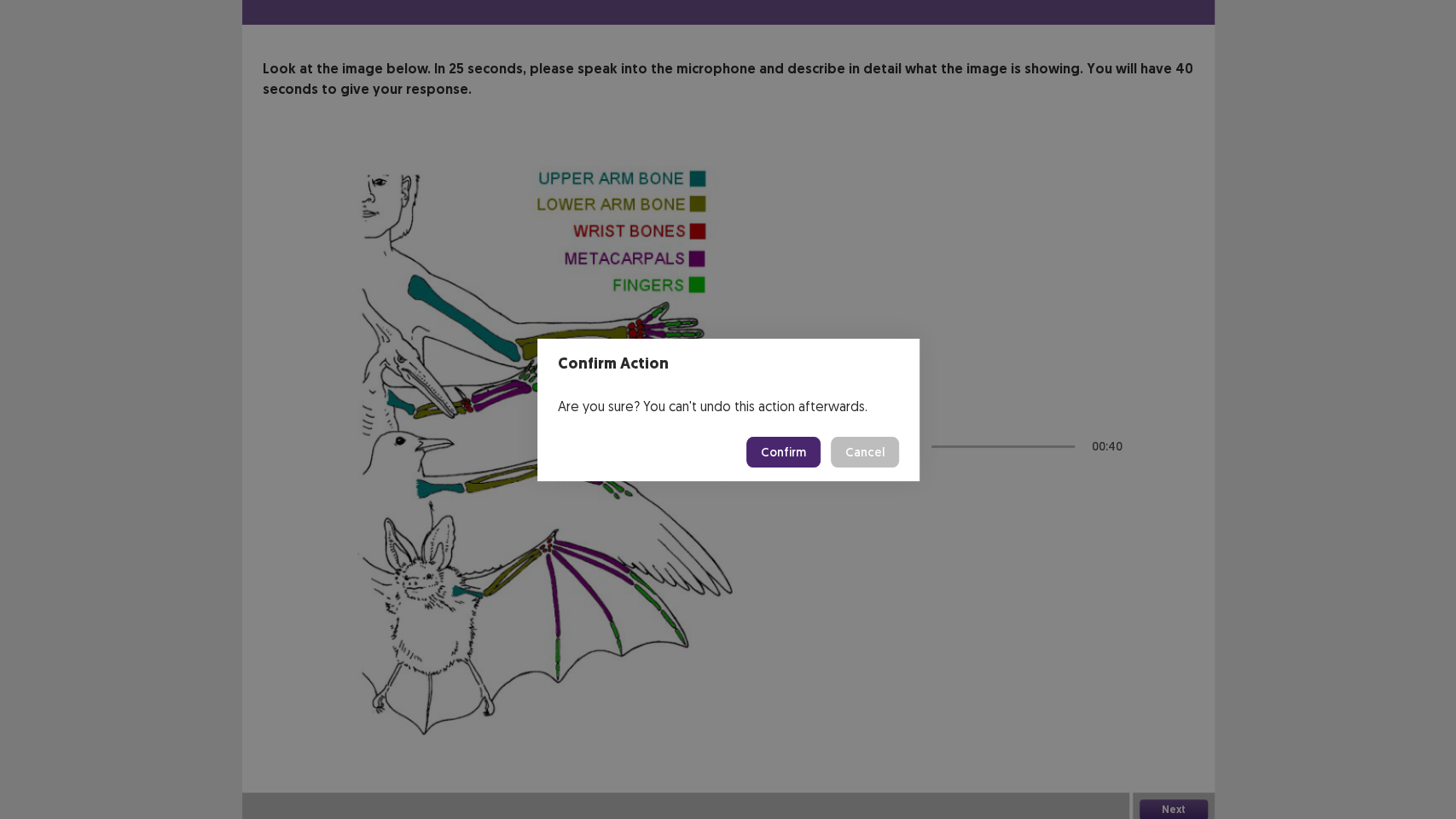
click at [779, 447] on button "Confirm" at bounding box center [783, 452] width 74 height 31
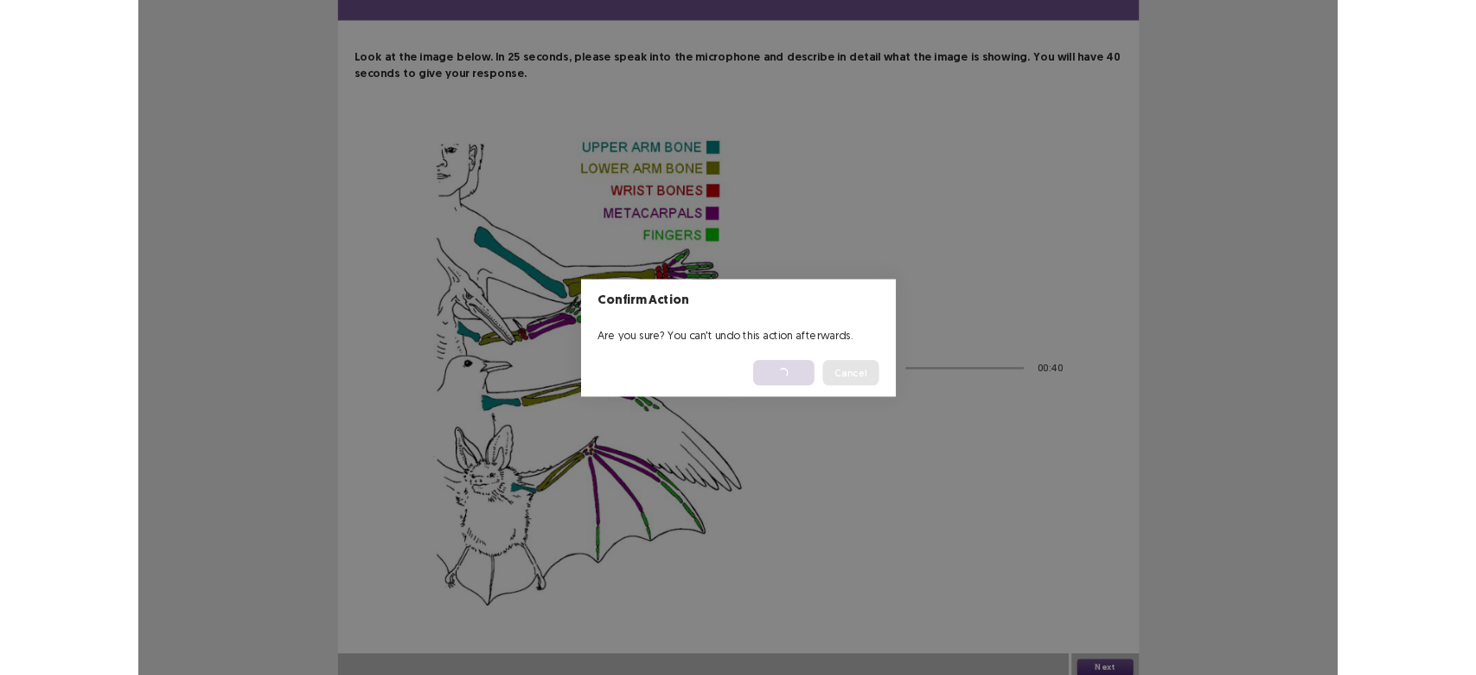
scroll to position [0, 0]
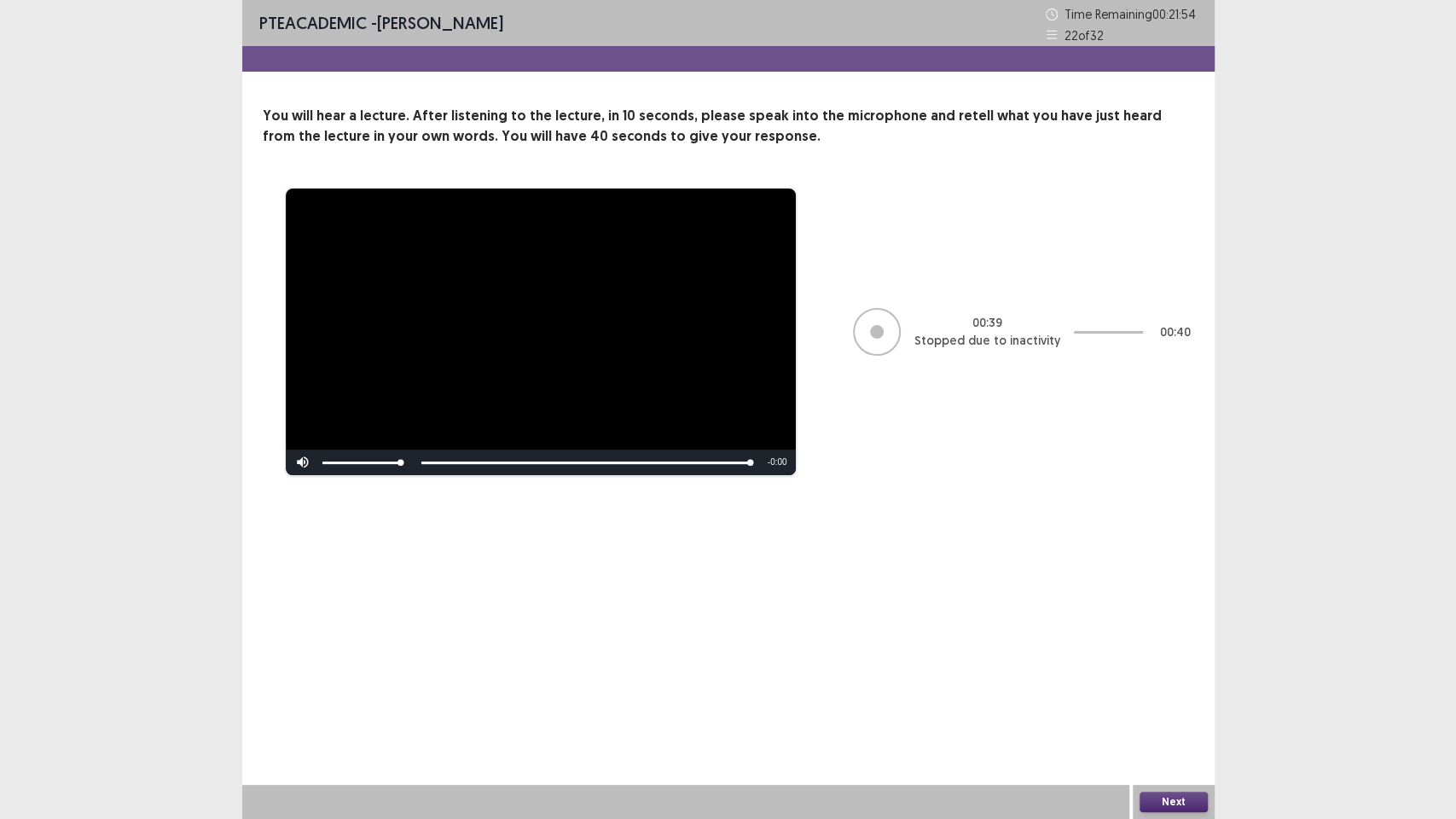
click at [1172, 665] on button "Next" at bounding box center [1173, 802] width 68 height 21
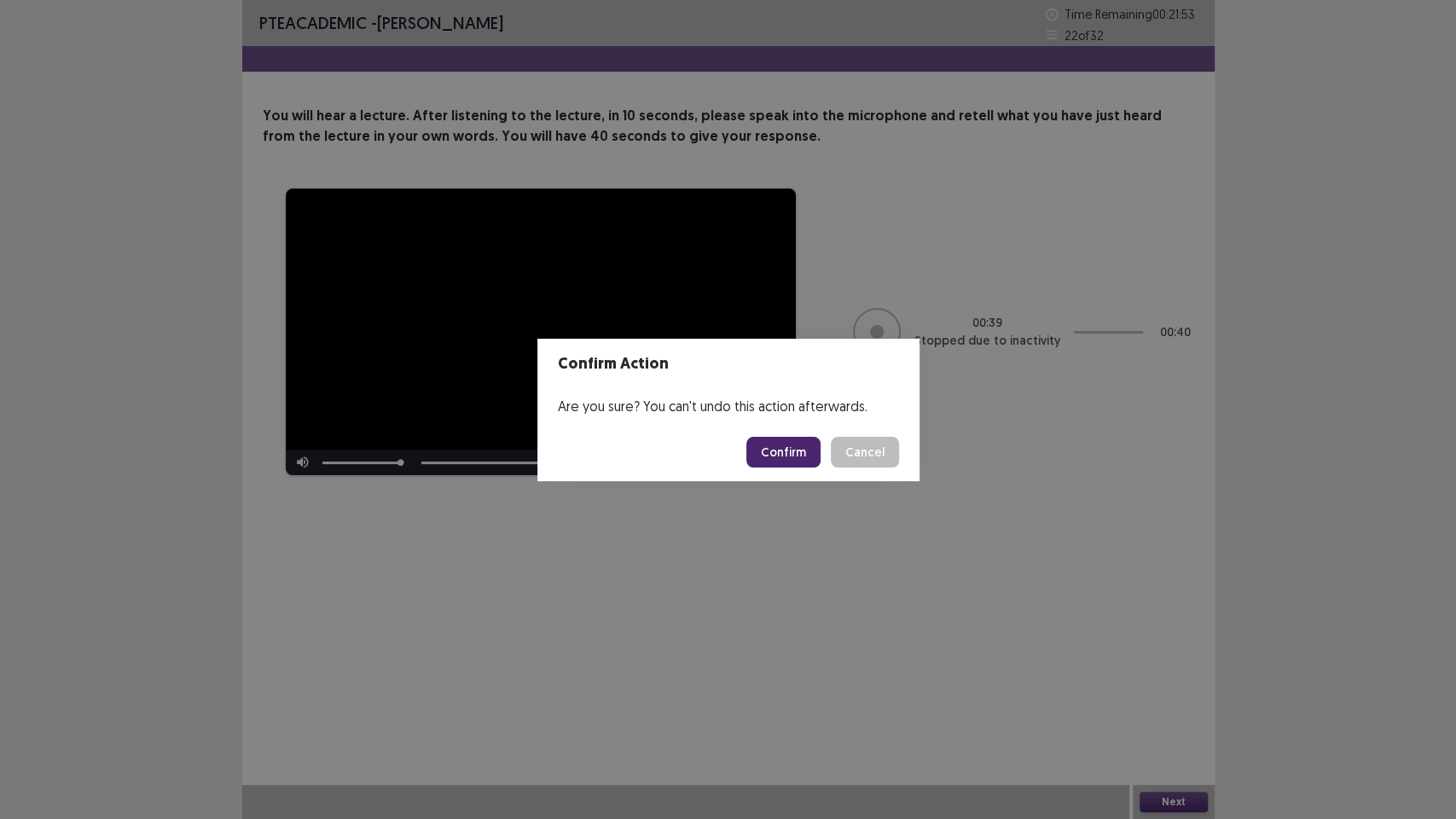
click at [771, 451] on button "Confirm" at bounding box center [783, 452] width 74 height 31
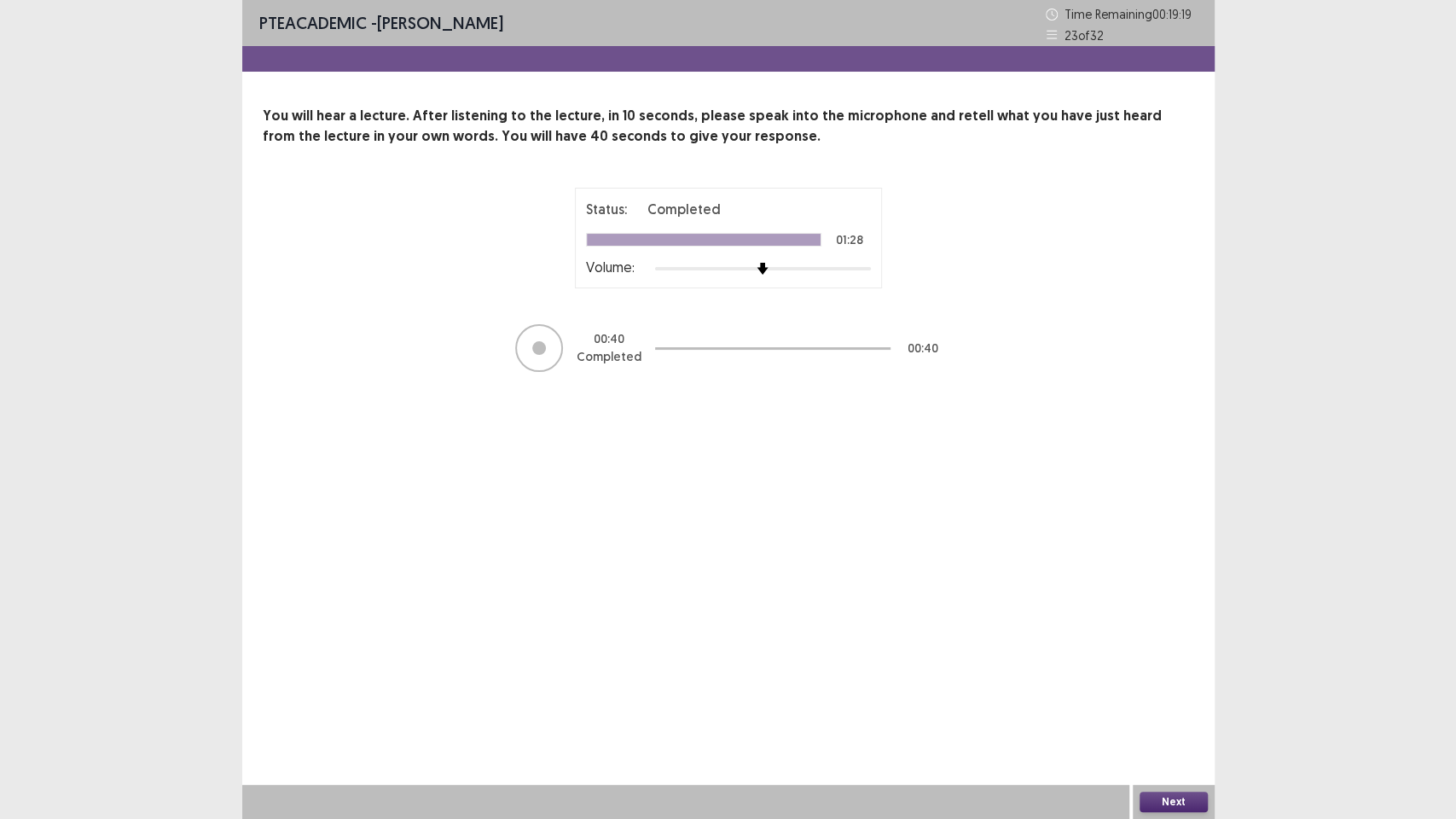
click at [1153, 665] on button "Next" at bounding box center [1173, 802] width 68 height 21
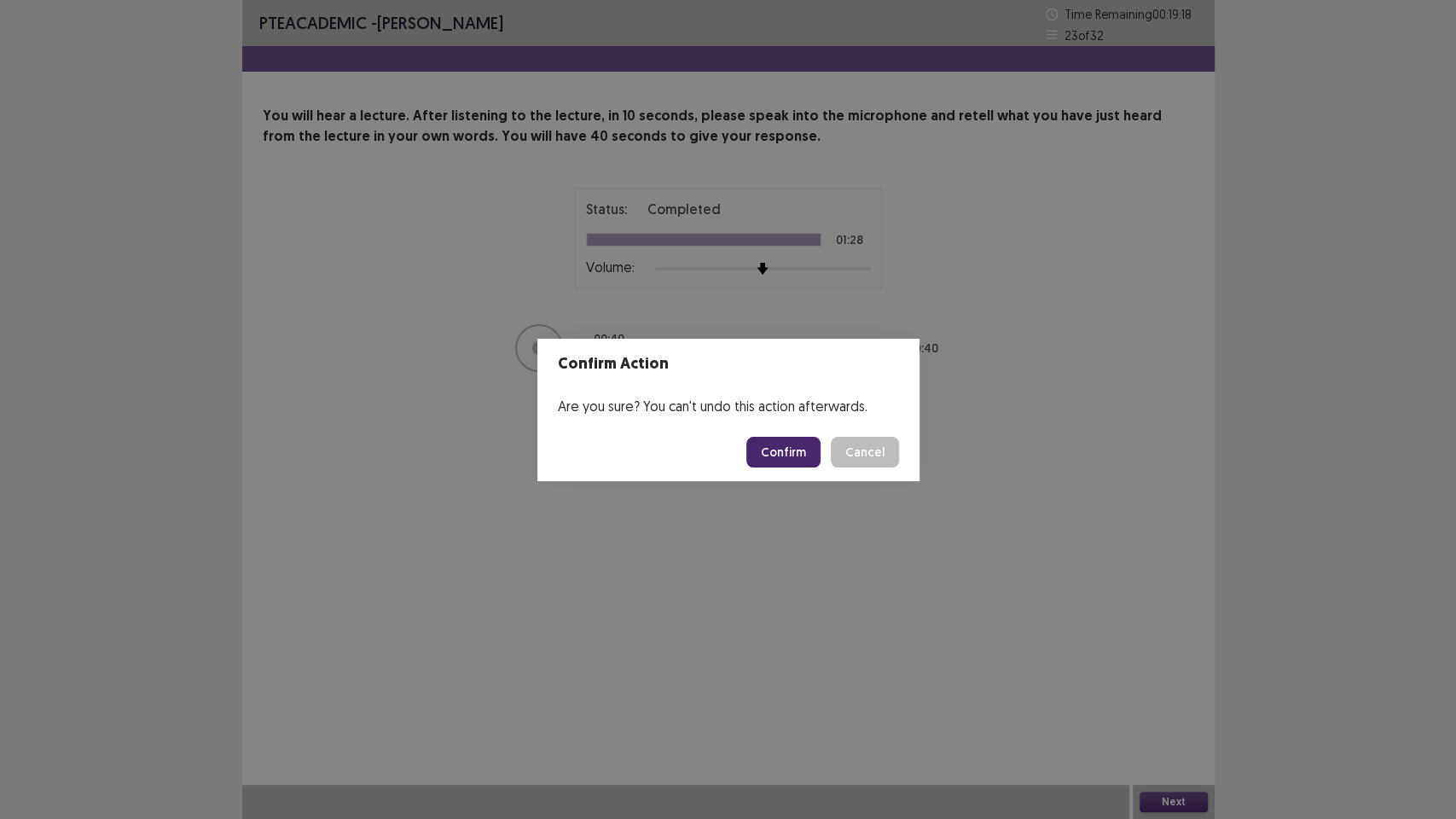
click at [792, 444] on button "Confirm" at bounding box center [783, 452] width 74 height 31
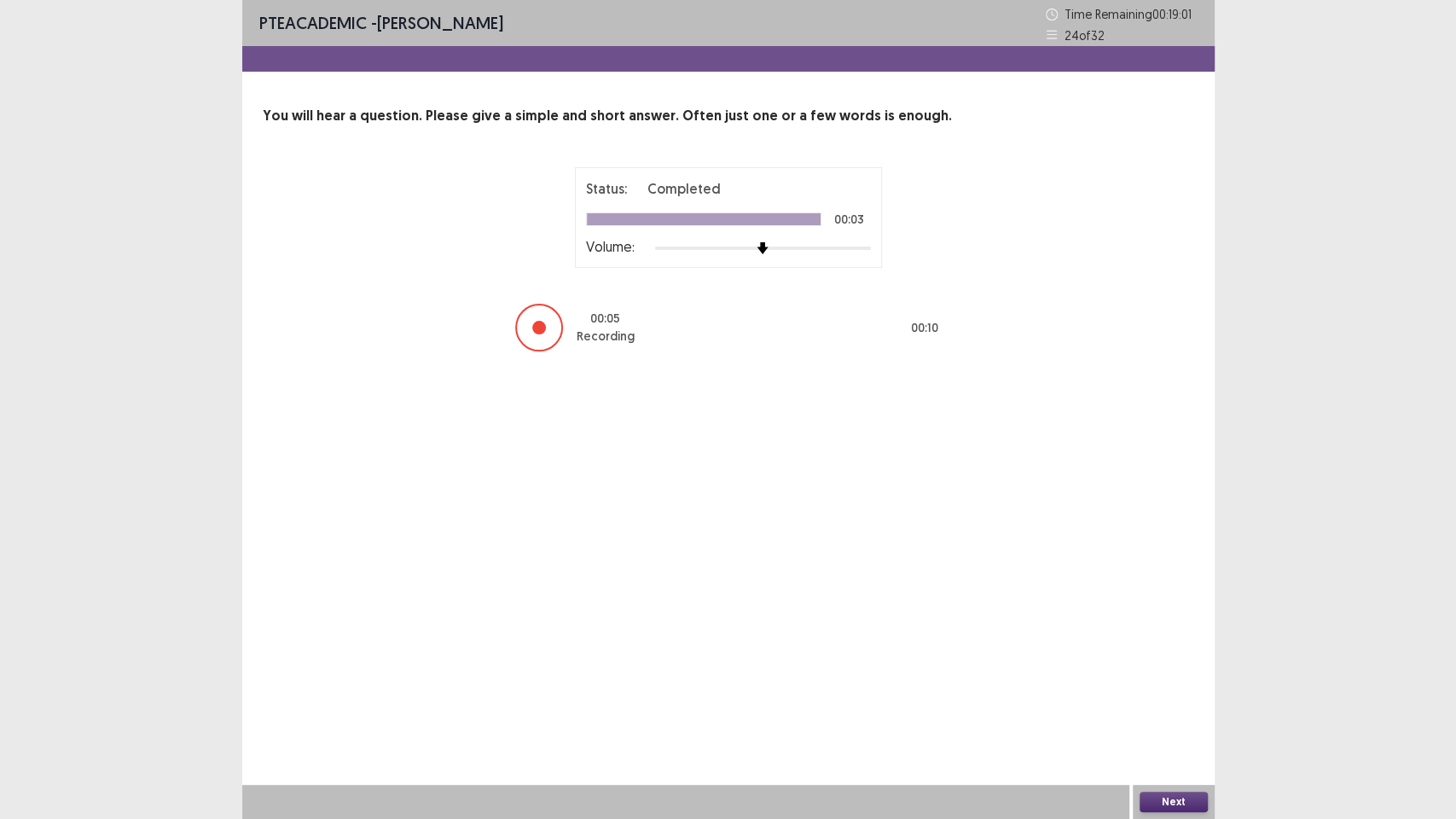
click at [1164, 665] on button "Next" at bounding box center [1173, 802] width 68 height 21
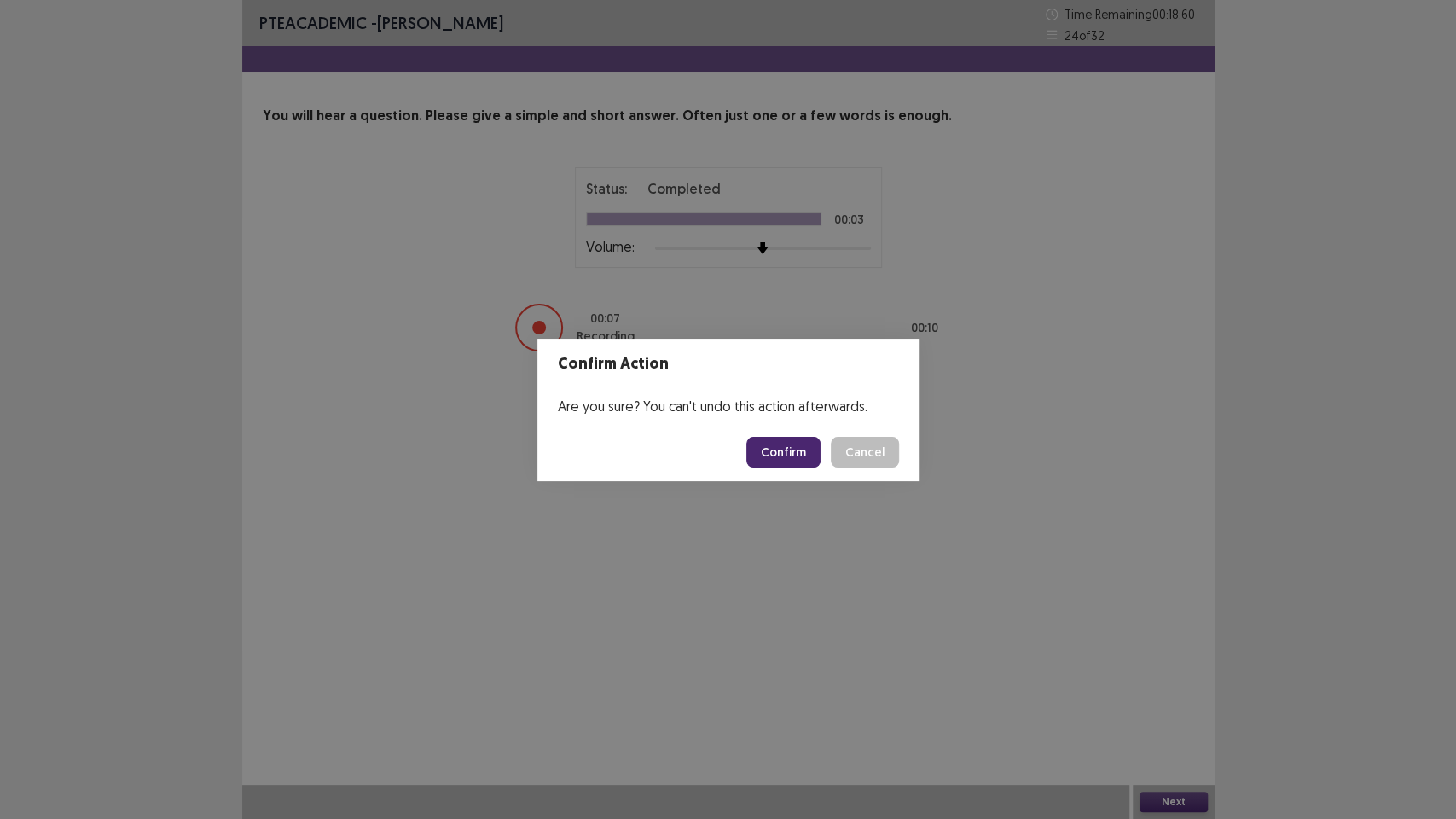
click at [765, 454] on button "Confirm" at bounding box center [783, 452] width 74 height 31
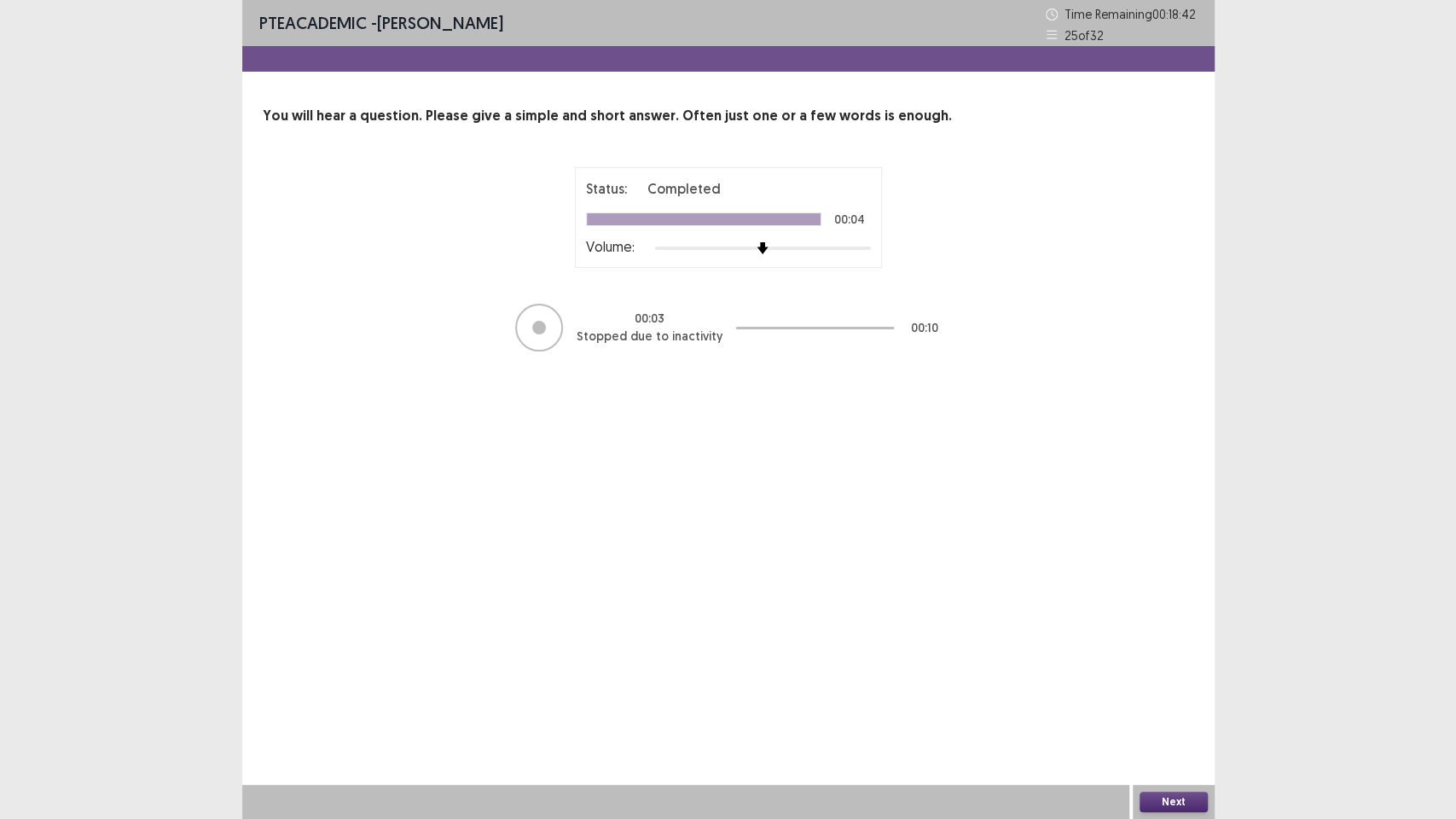
click at [1167, 665] on button "Next" at bounding box center [1173, 802] width 68 height 21
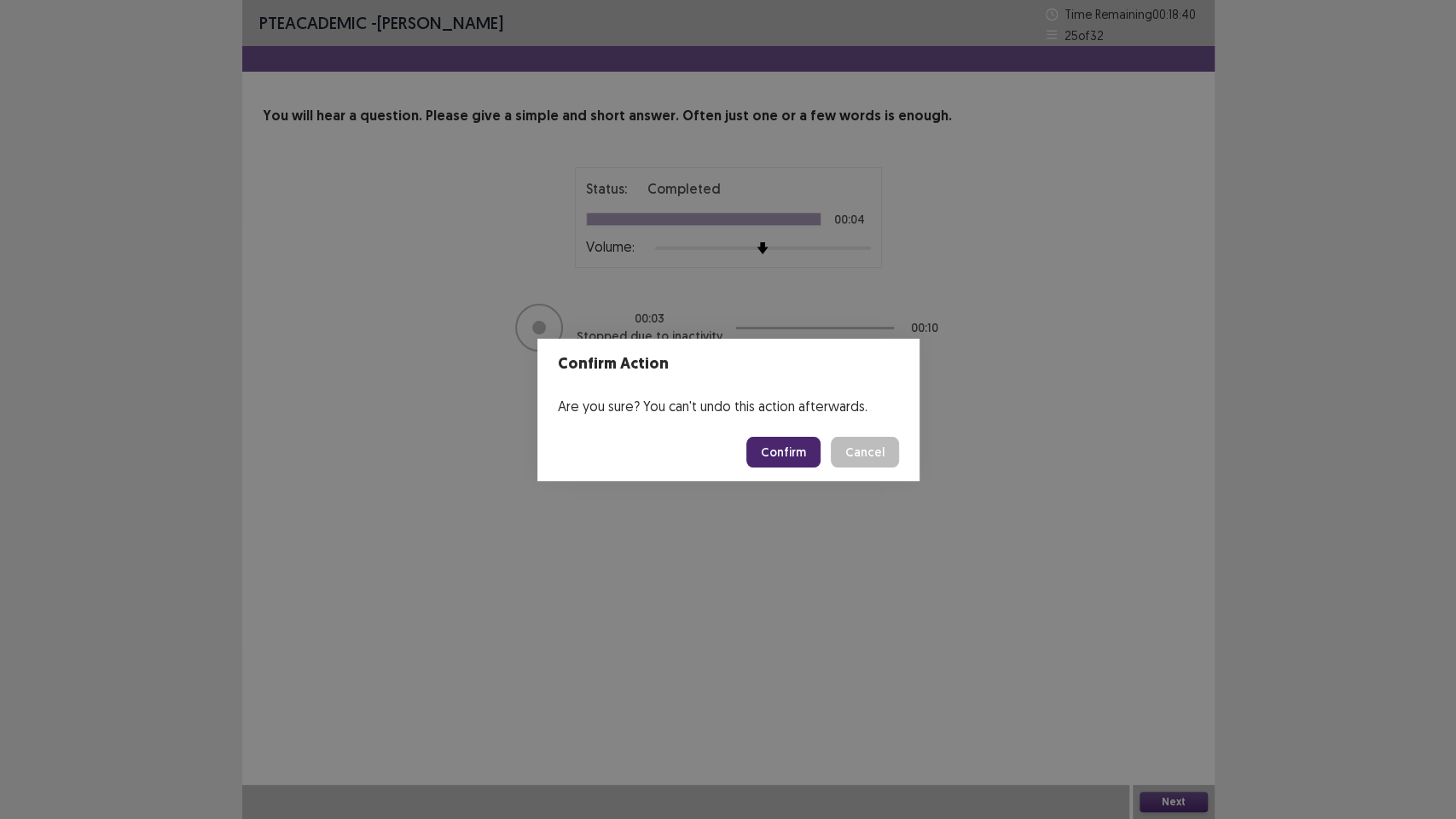
click at [772, 458] on button "Confirm" at bounding box center [783, 452] width 74 height 31
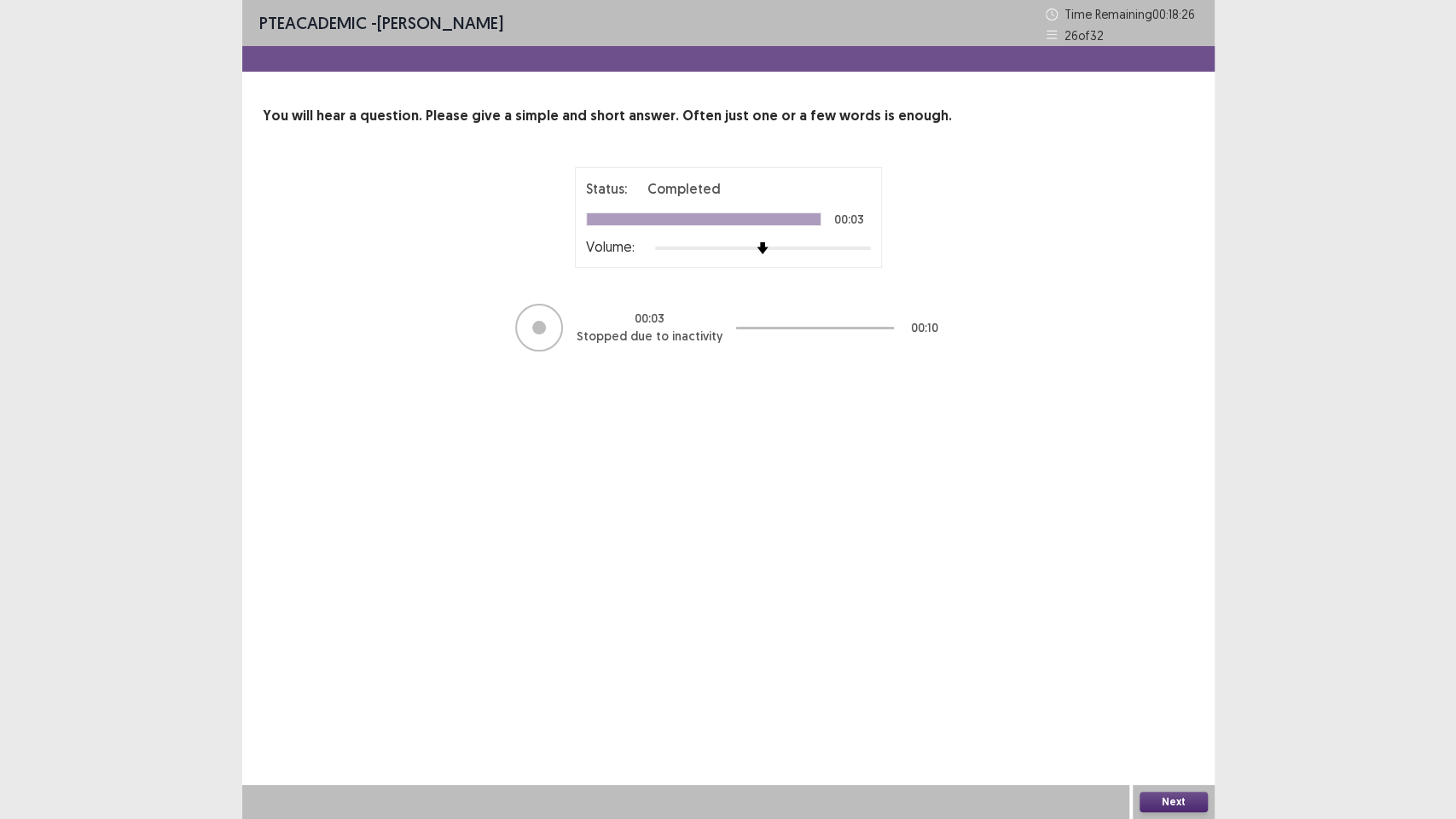
click at [1177, 665] on button "Next" at bounding box center [1173, 802] width 68 height 21
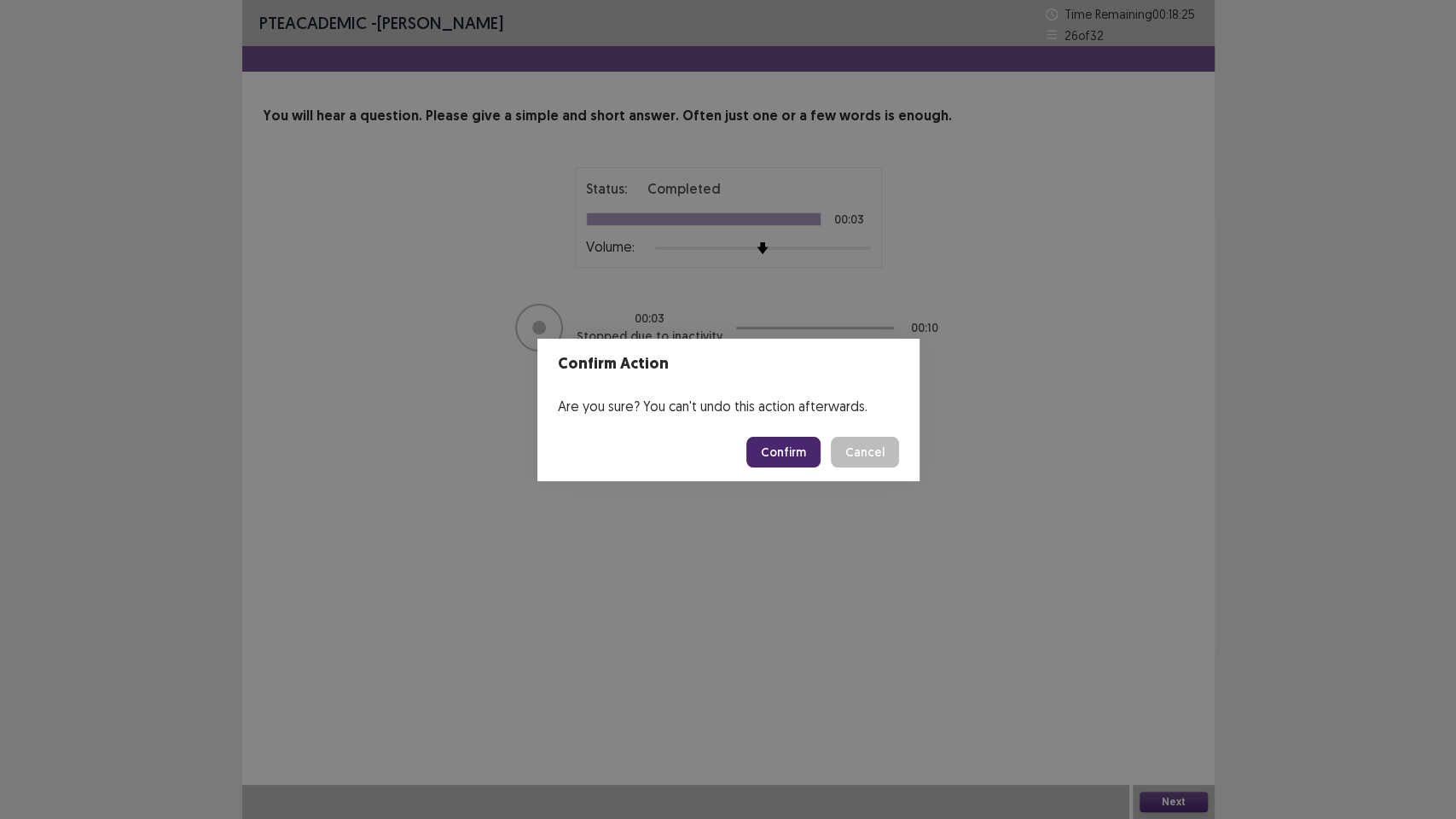
click at [776, 438] on button "Confirm" at bounding box center [783, 452] width 74 height 31
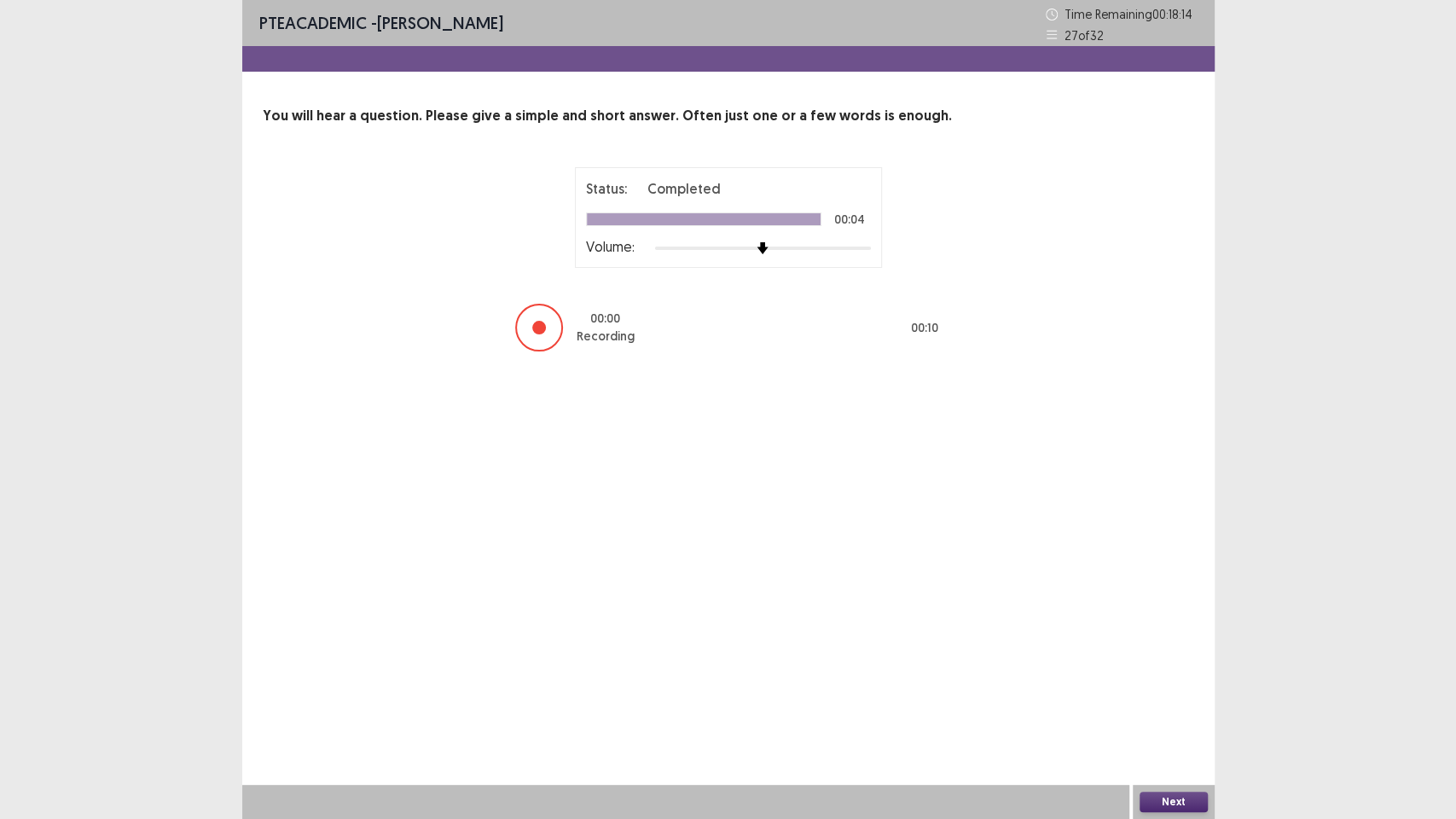
click at [1164, 665] on button "Next" at bounding box center [1173, 802] width 68 height 21
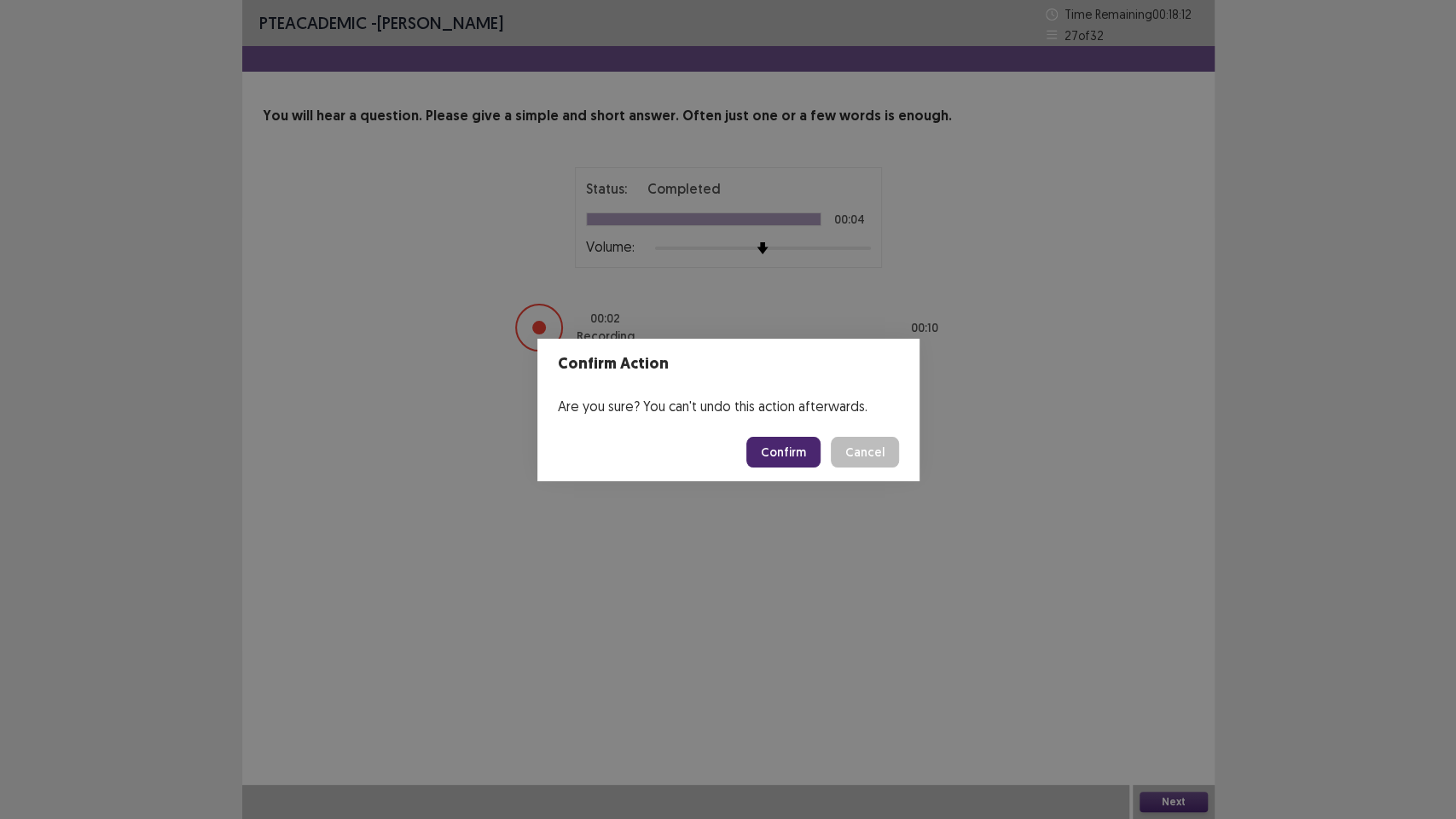
click at [771, 456] on button "Confirm" at bounding box center [783, 452] width 74 height 31
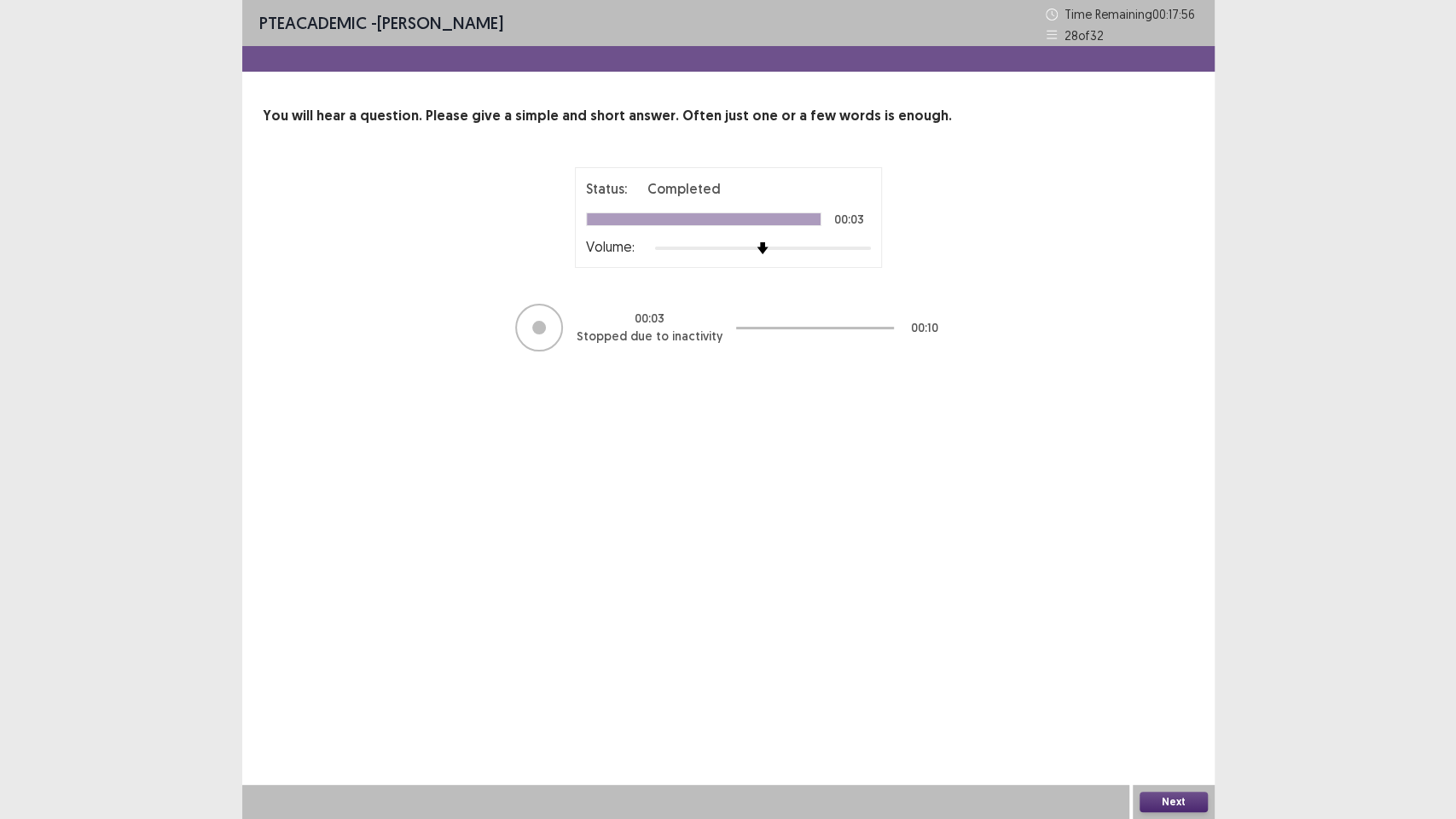
click at [1176, 665] on button "Next" at bounding box center [1173, 802] width 68 height 21
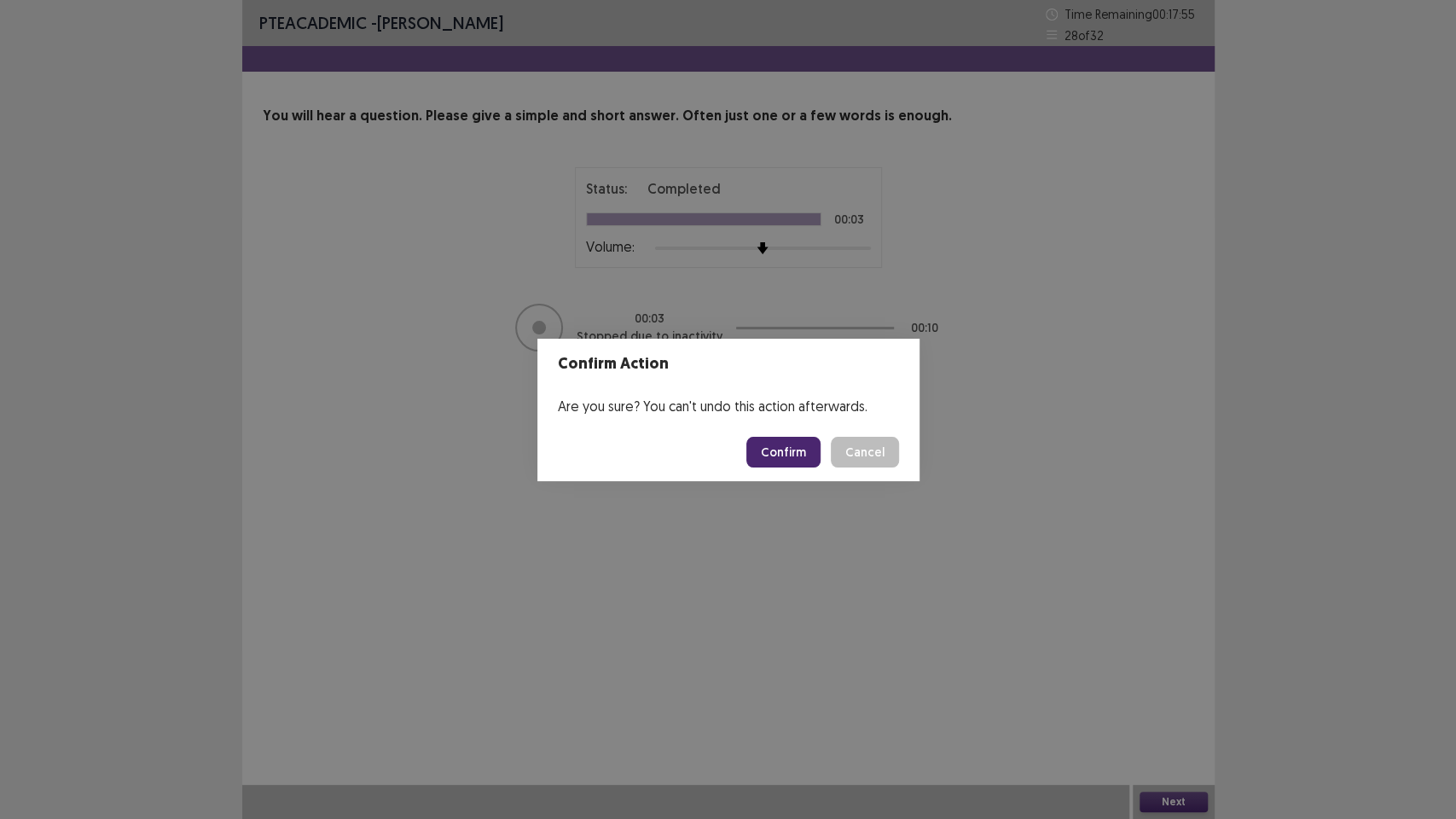
click at [762, 433] on footer "Confirm Cancel" at bounding box center [728, 452] width 382 height 58
click at [783, 458] on button "Confirm" at bounding box center [783, 452] width 74 height 31
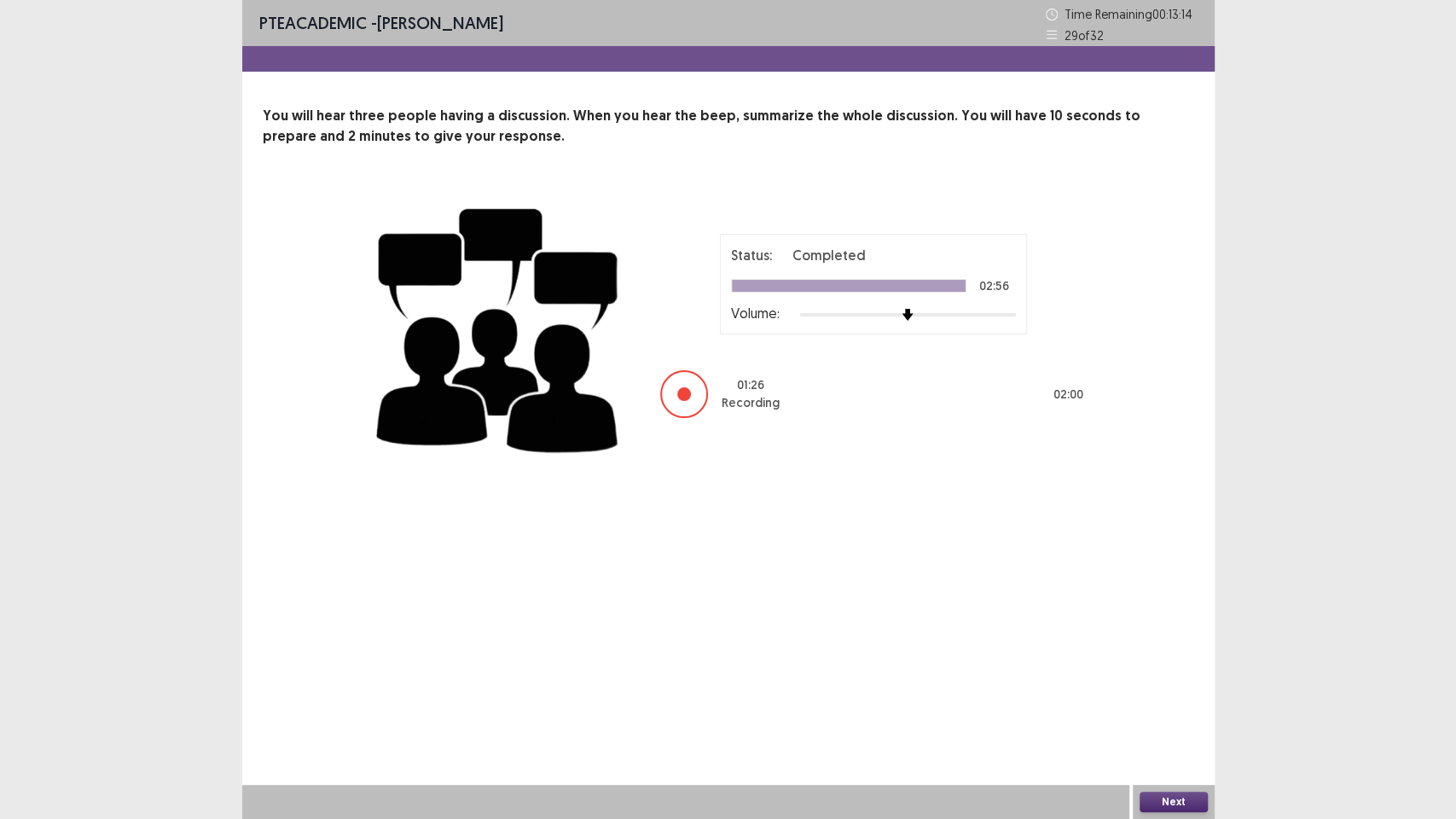
click at [1168, 665] on button "Next" at bounding box center [1173, 802] width 68 height 21
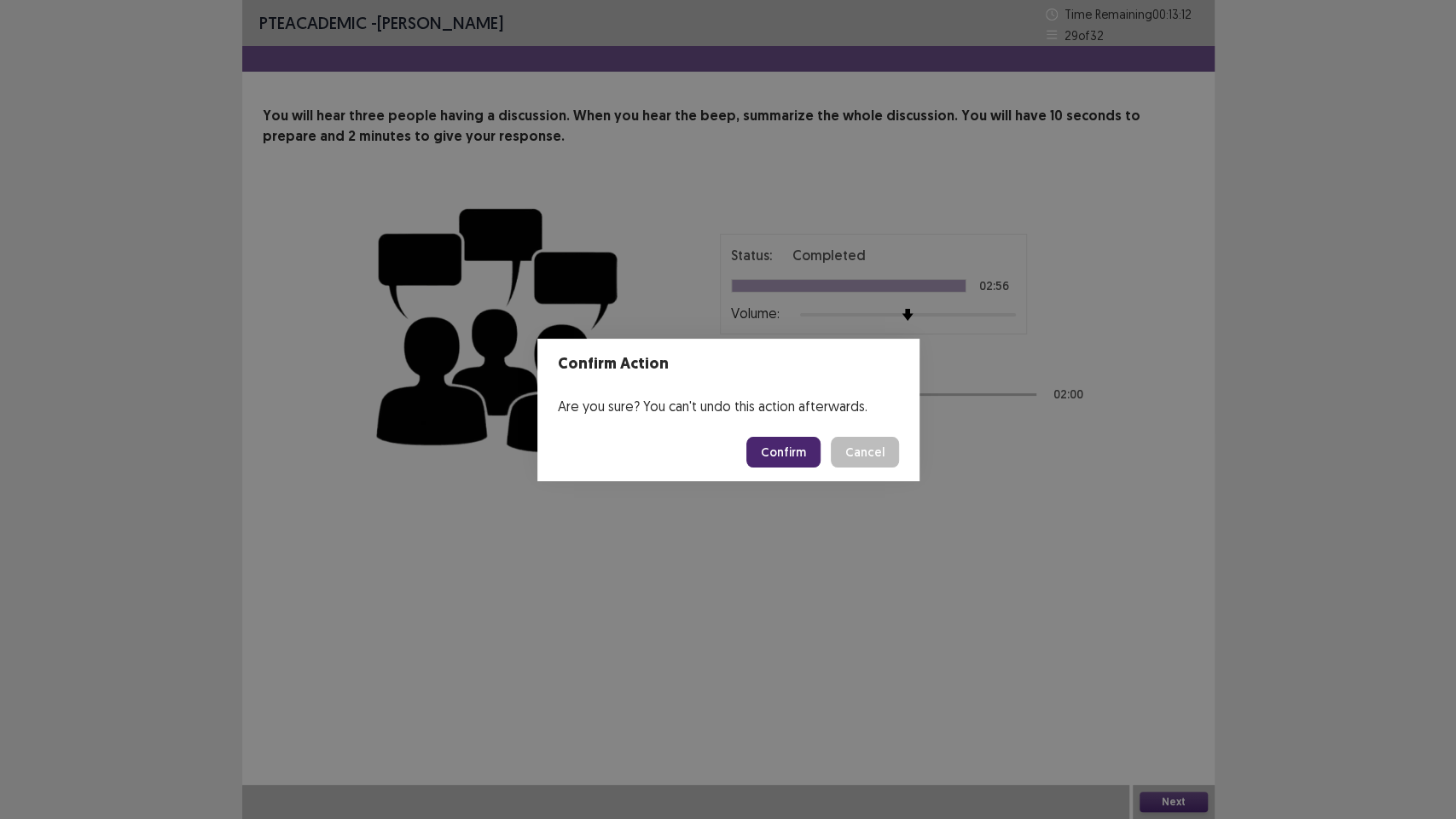
click at [799, 453] on button "Confirm" at bounding box center [783, 452] width 74 height 31
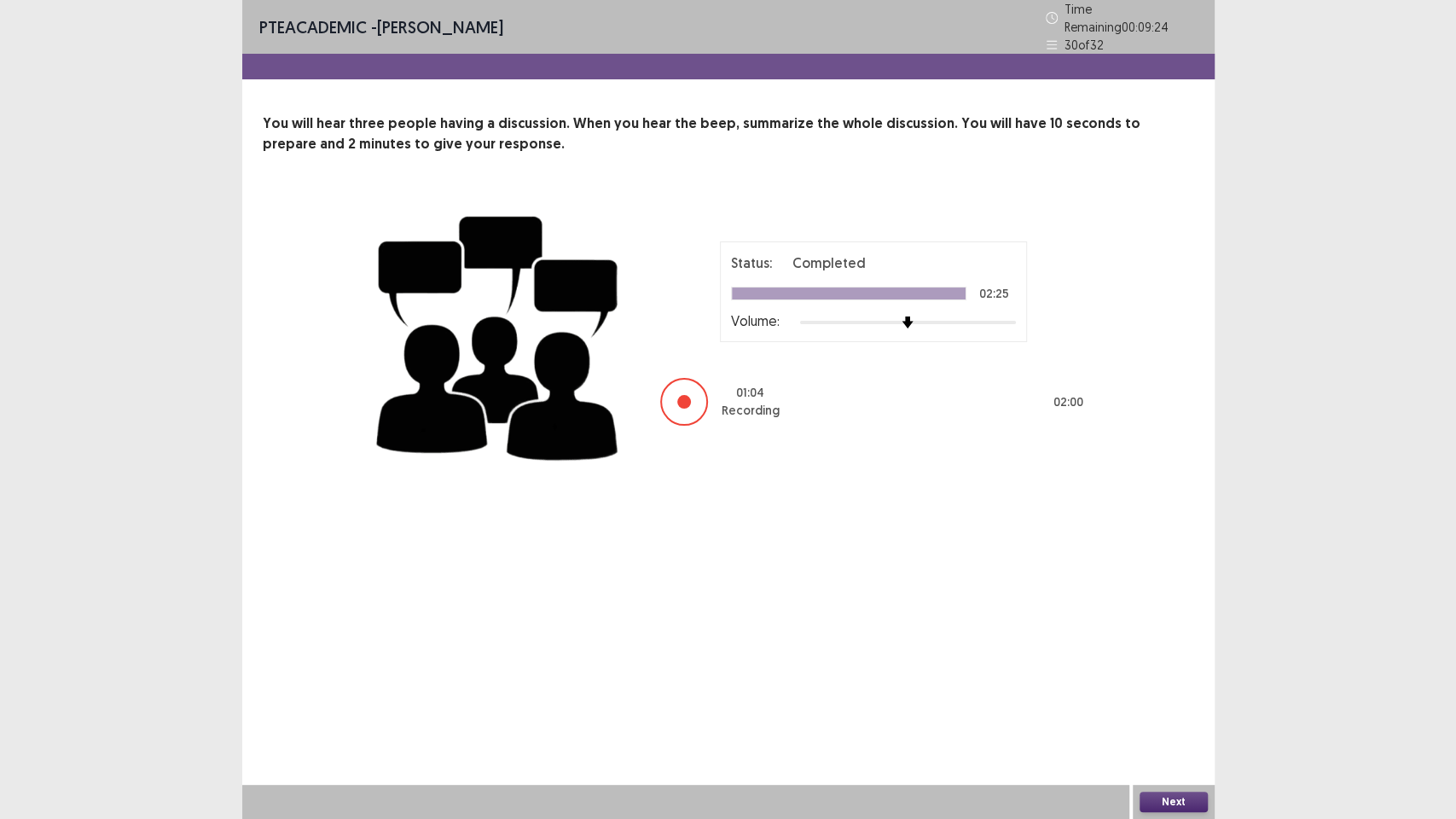
click at [1198, 27] on div "PTE academic - Binita Gurung Time Remaining 00 : 09 : 24 30 of 32" at bounding box center [729, 27] width 973 height 53
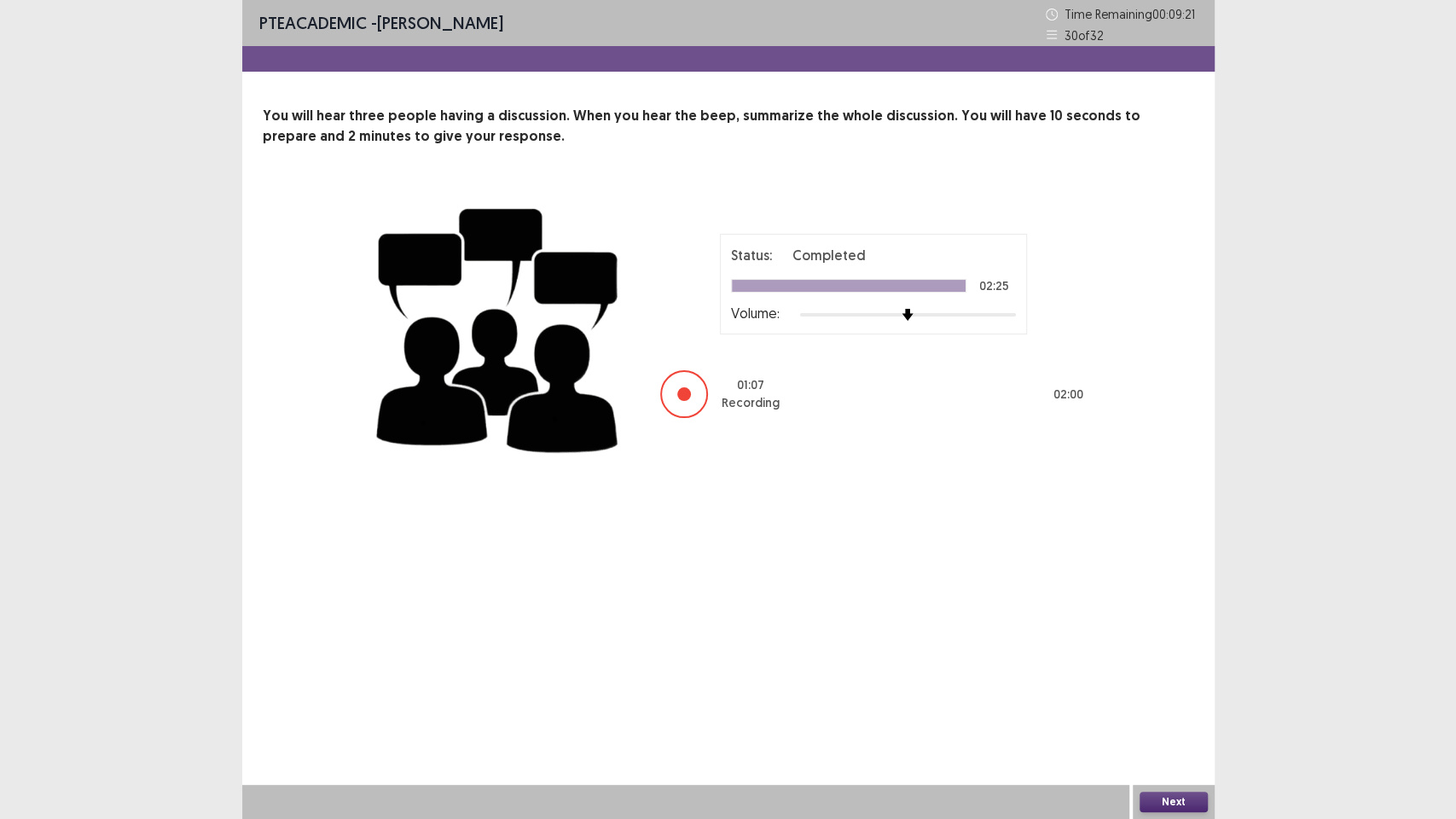
click at [1174, 665] on button "Next" at bounding box center [1173, 802] width 68 height 21
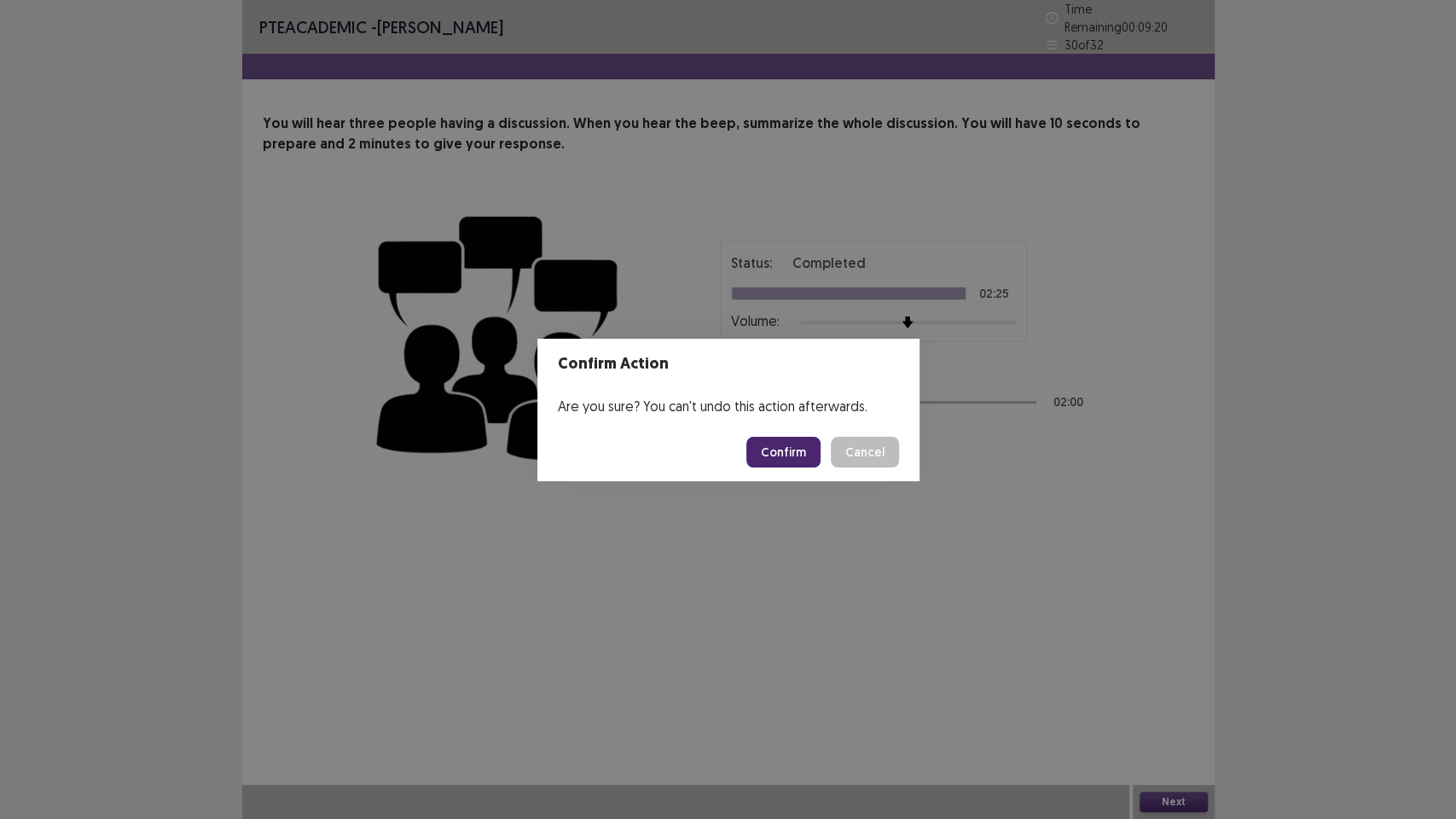
click at [781, 456] on button "Confirm" at bounding box center [783, 452] width 74 height 31
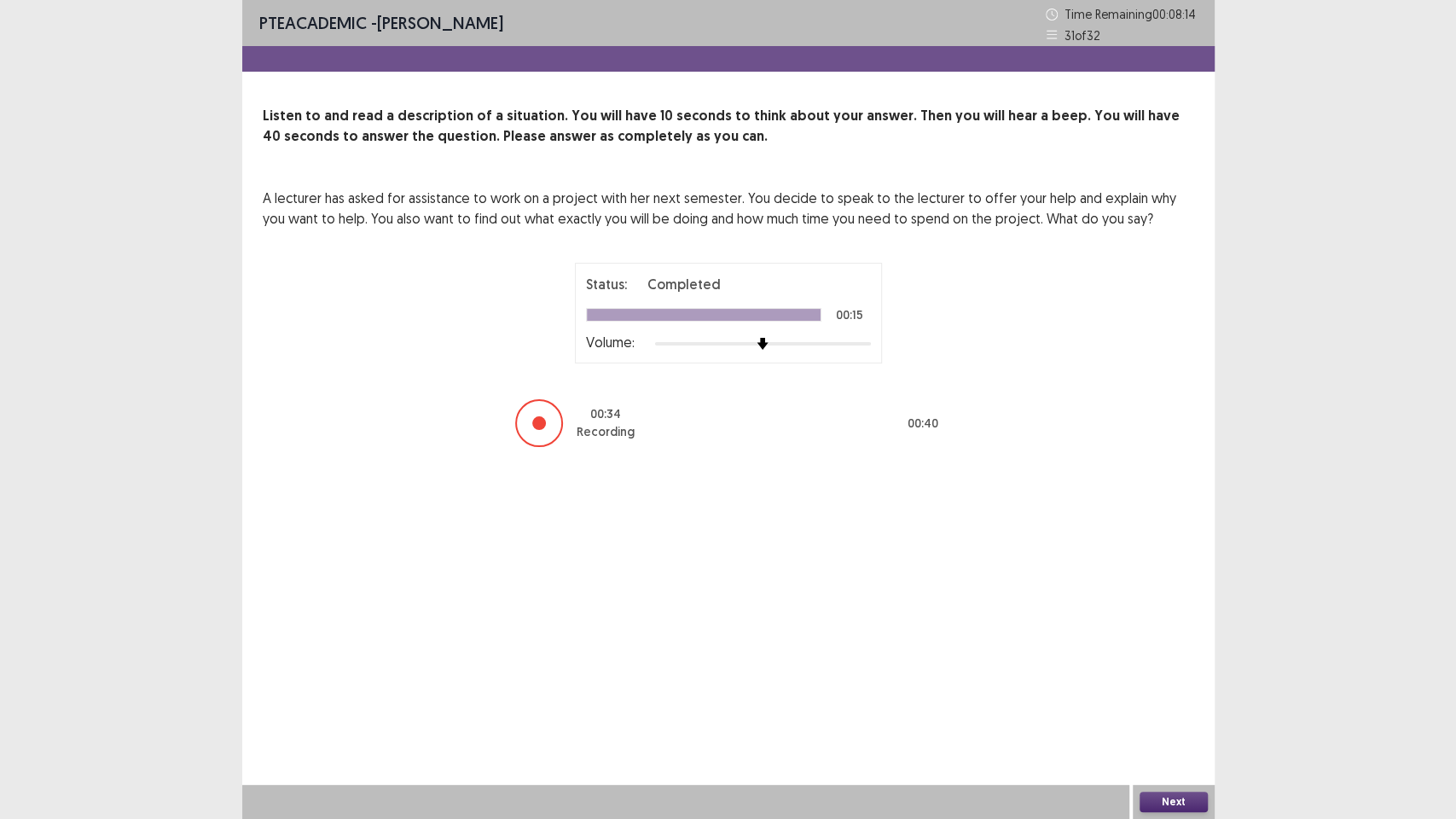
click at [1162, 665] on div "PTE academic - Binita Gurung Time Remaining 00 : 08 : 14 31 of 32 Listen to and…" at bounding box center [729, 410] width 973 height 819
click at [1158, 665] on button "Next" at bounding box center [1173, 802] width 68 height 21
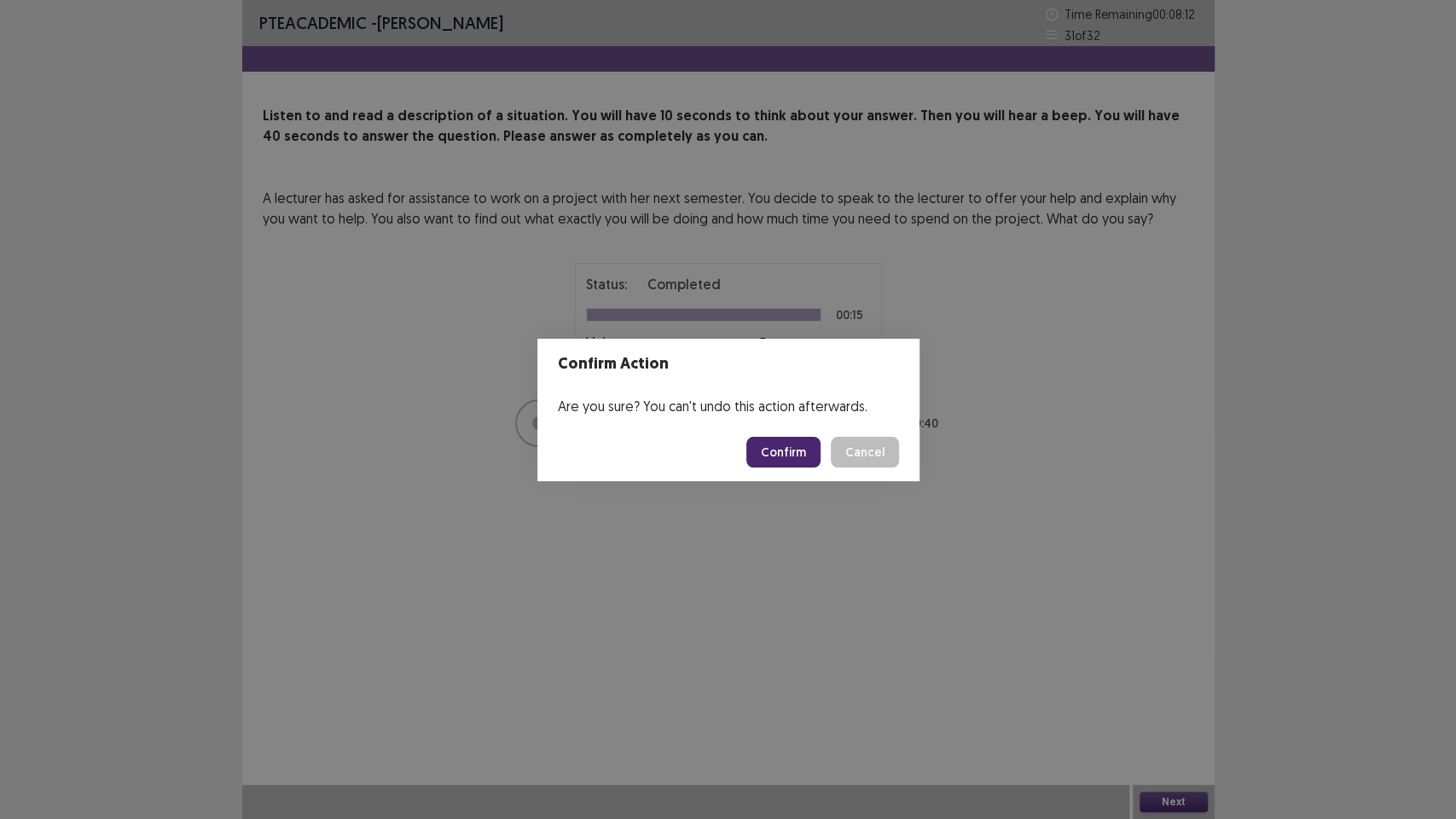
click at [792, 456] on button "Confirm" at bounding box center [783, 452] width 74 height 31
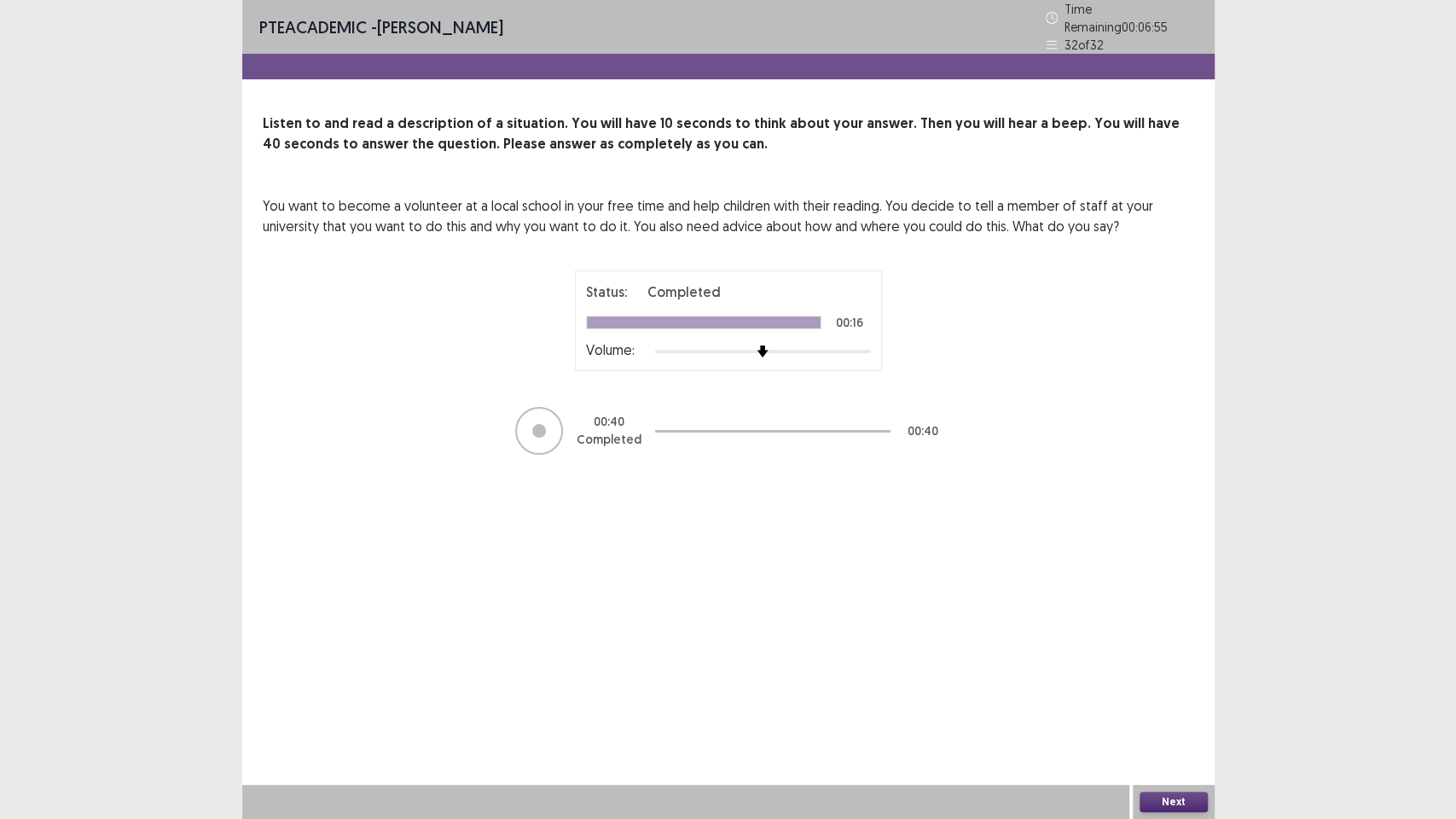
click at [1194, 665] on button "Next" at bounding box center [1173, 802] width 68 height 21
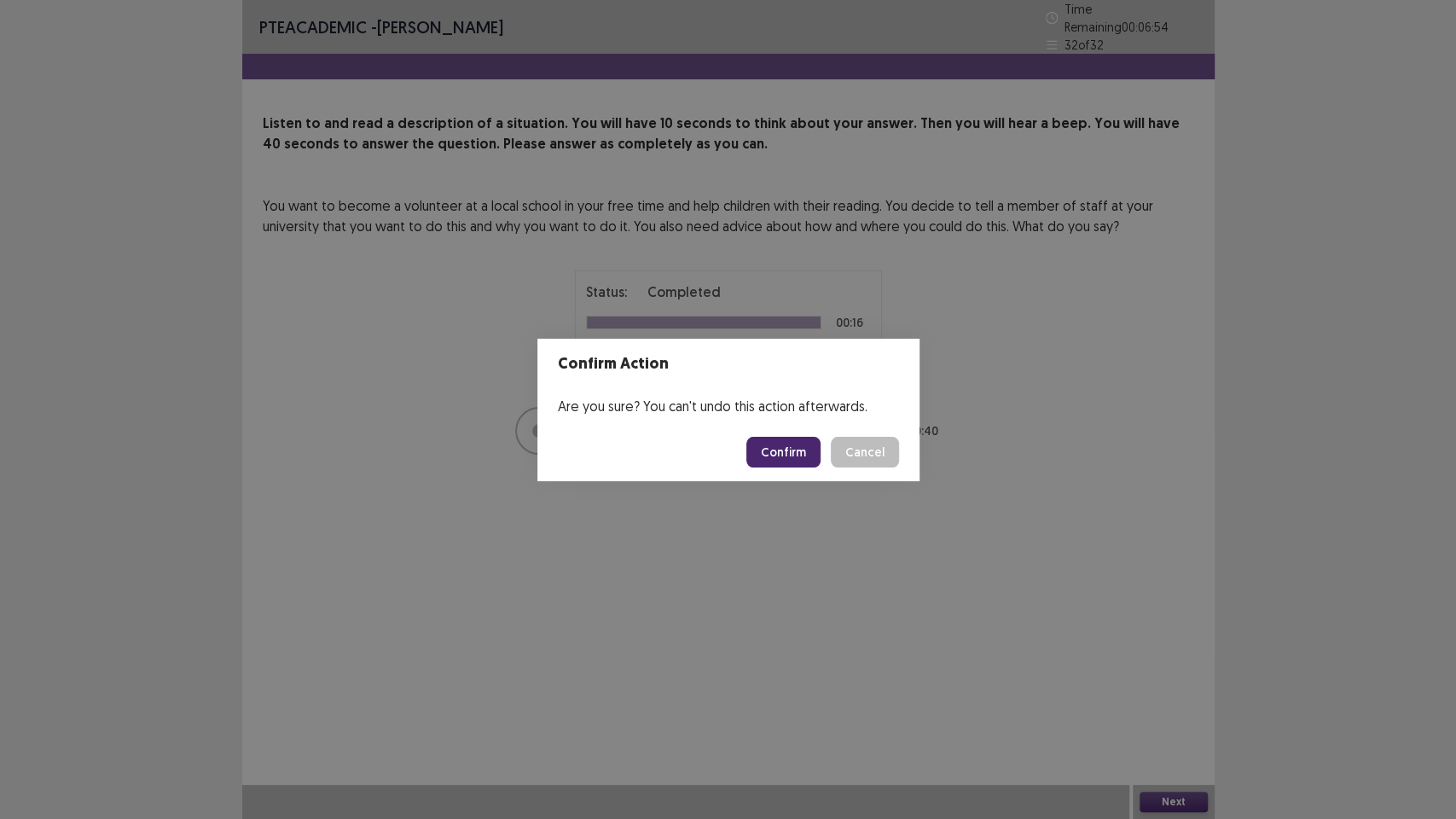
click at [807, 458] on button "Confirm" at bounding box center [783, 452] width 74 height 31
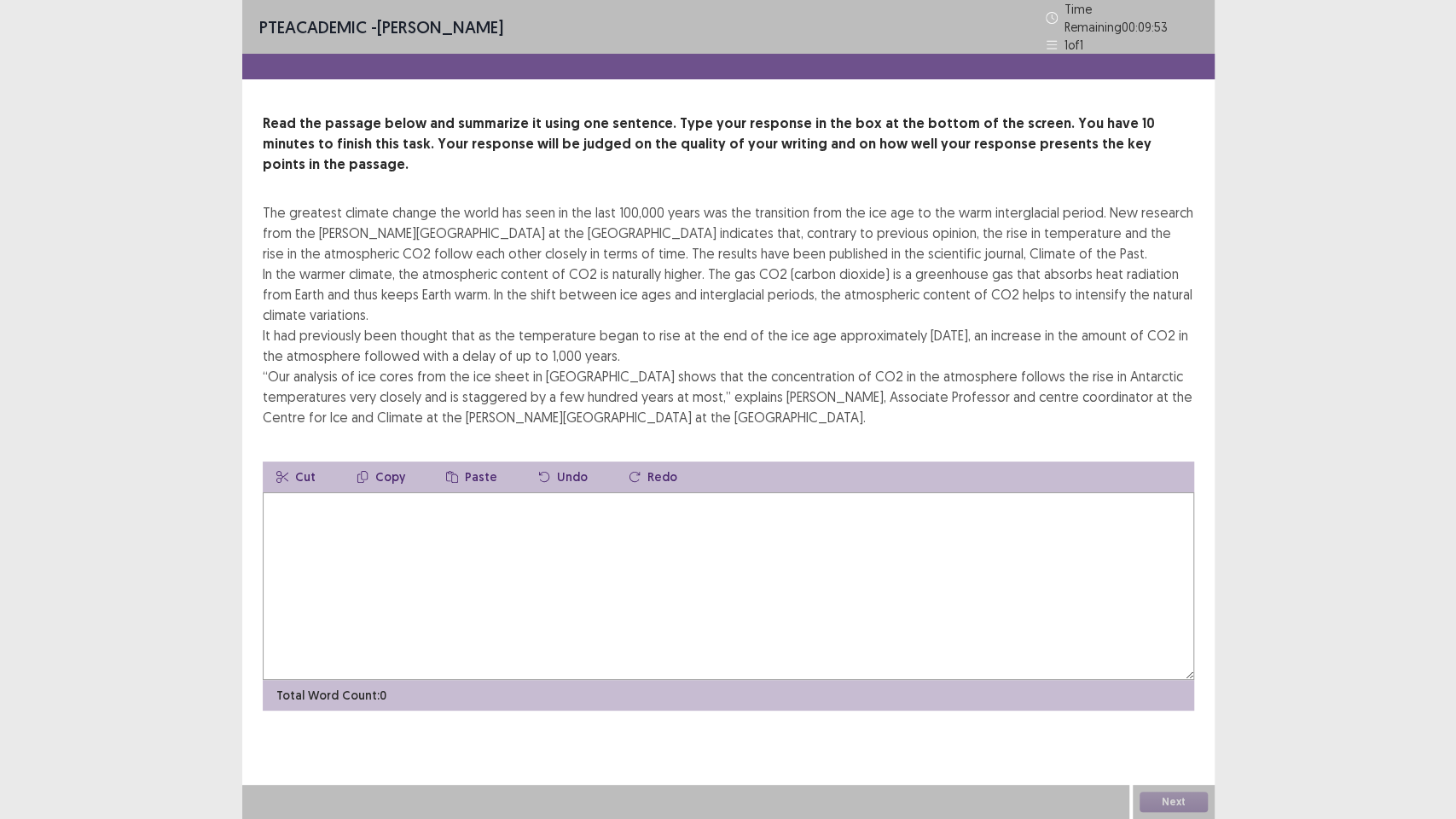
click at [316, 511] on textarea at bounding box center [728, 586] width 931 height 187
type textarea "*"
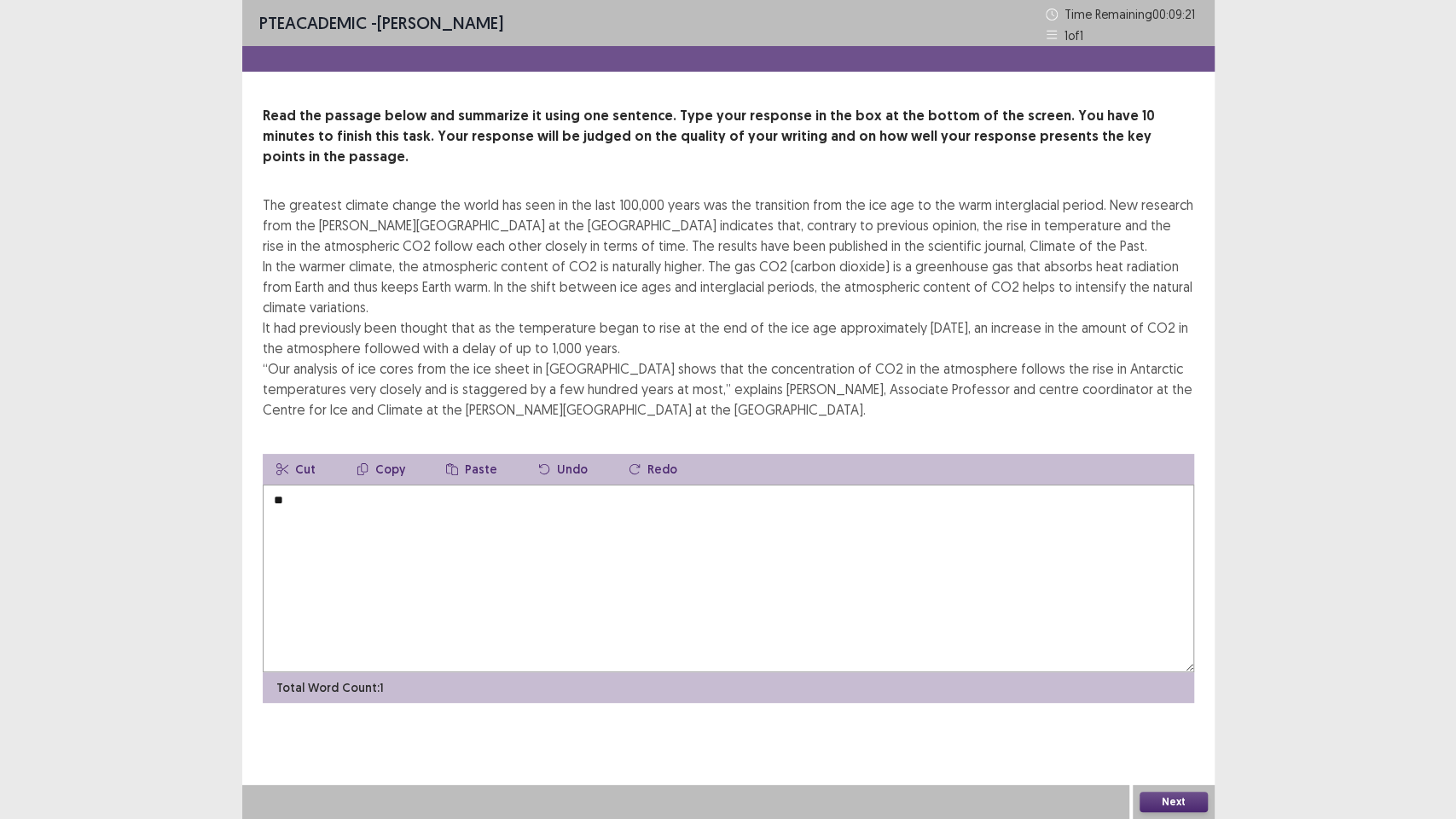
type textarea "*"
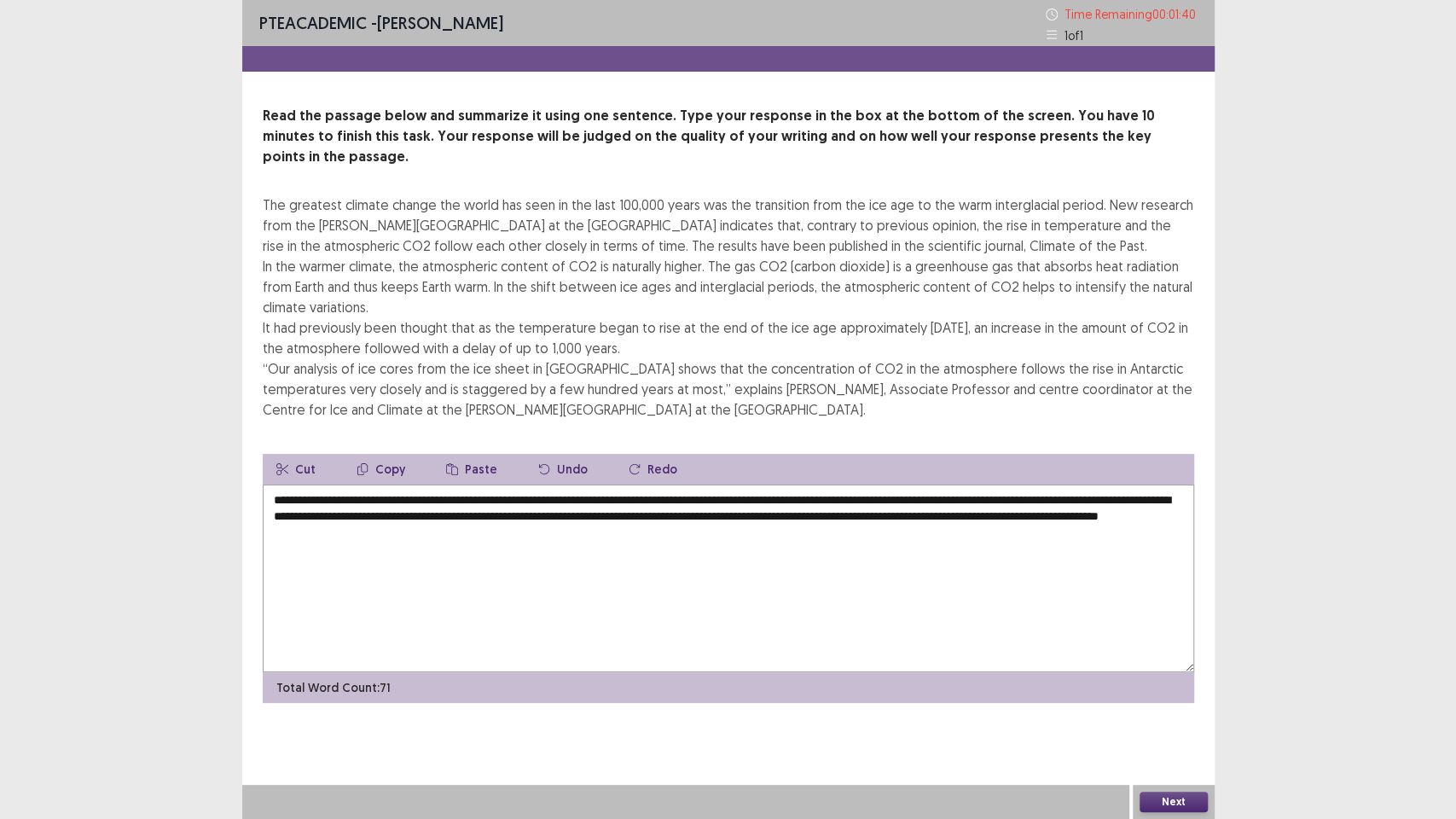
click at [356, 513] on textarea "**********" at bounding box center [728, 578] width 931 height 187
click at [573, 519] on textarea "**********" at bounding box center [728, 578] width 931 height 187
click at [444, 484] on textarea "**********" at bounding box center [728, 578] width 931 height 187
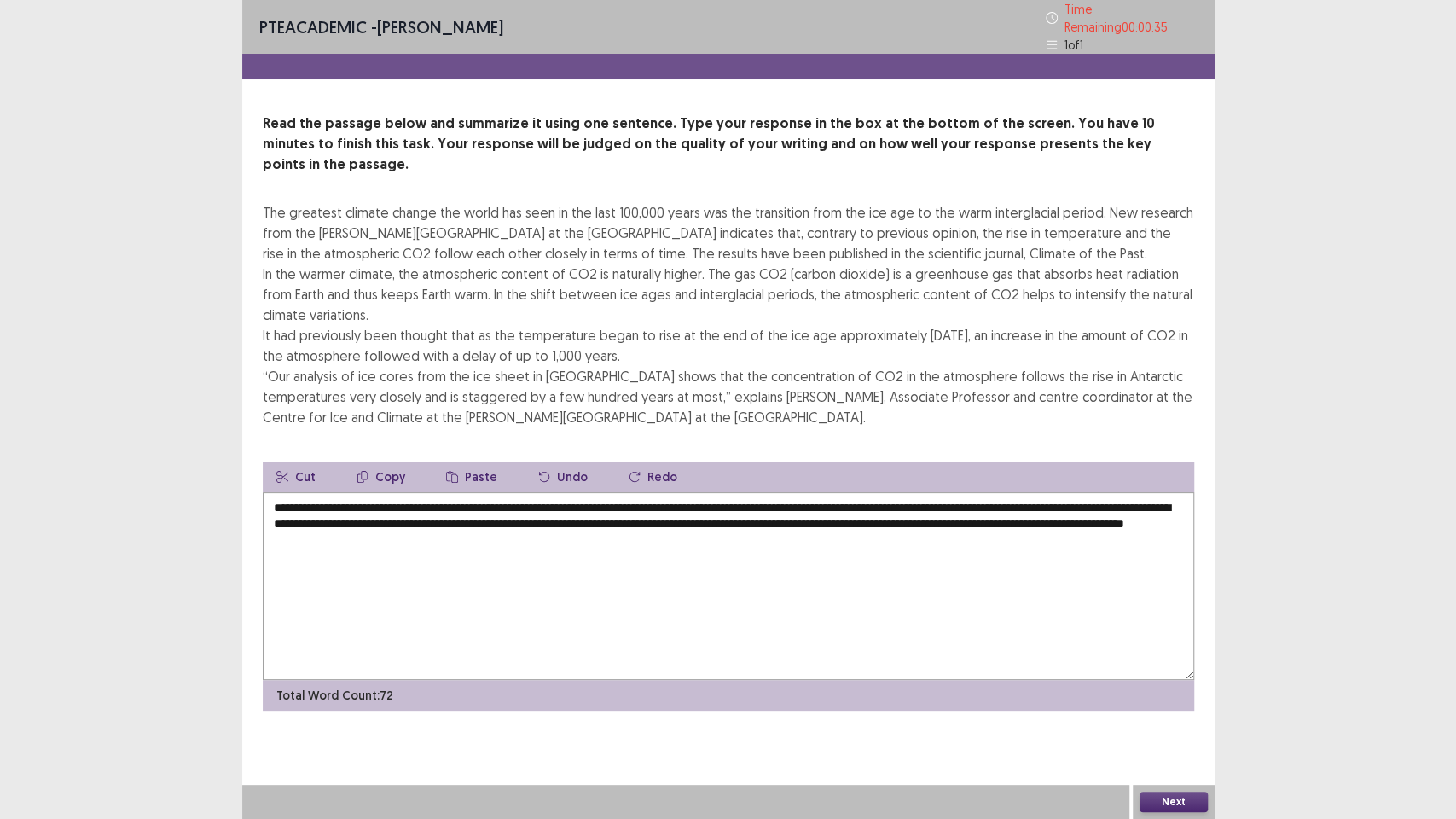
click at [615, 528] on textarea "**********" at bounding box center [728, 586] width 931 height 187
click at [1085, 495] on textarea "**********" at bounding box center [728, 586] width 931 height 187
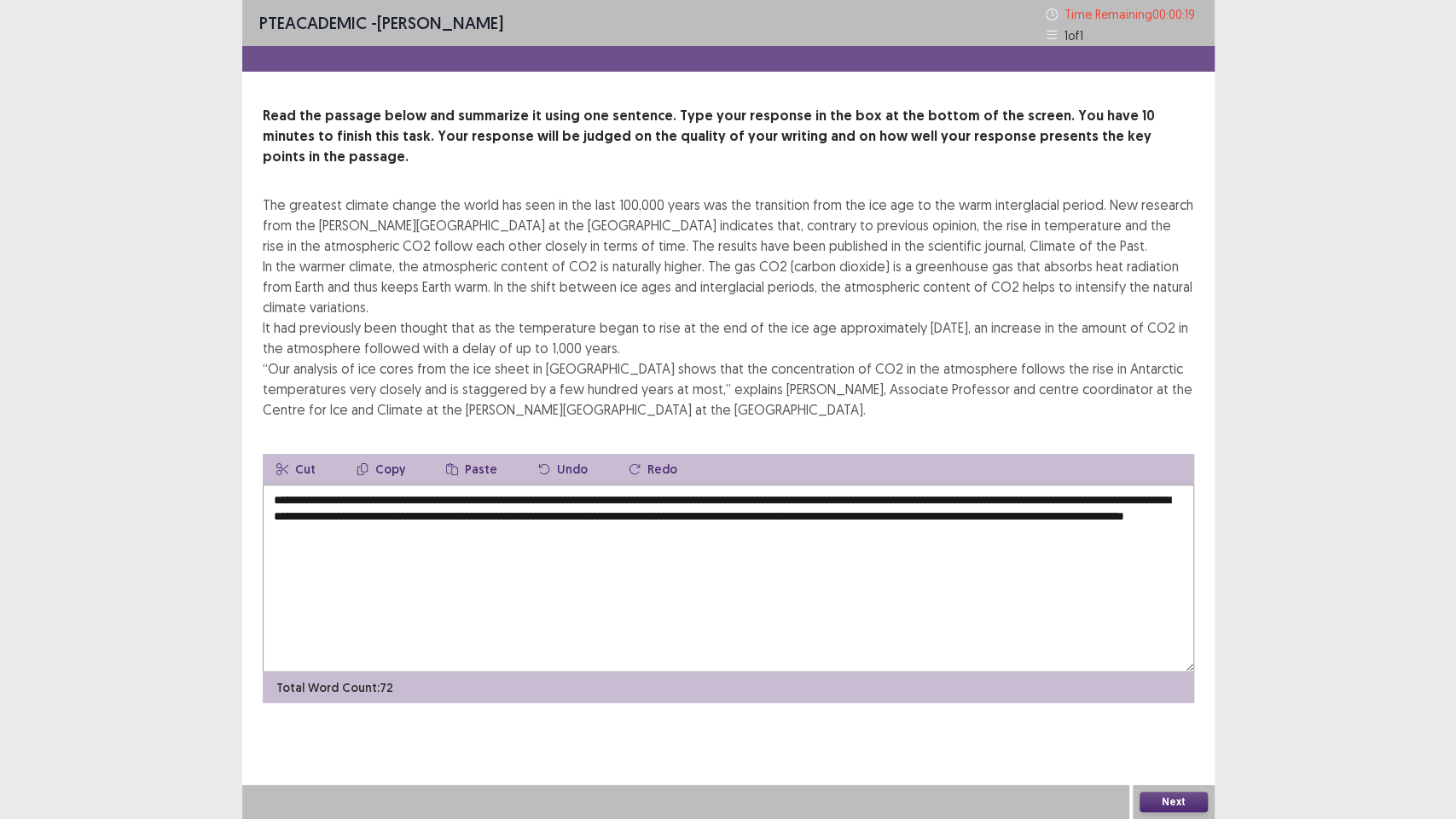
type textarea "**********"
click at [1164, 665] on button "Next" at bounding box center [1173, 802] width 68 height 21
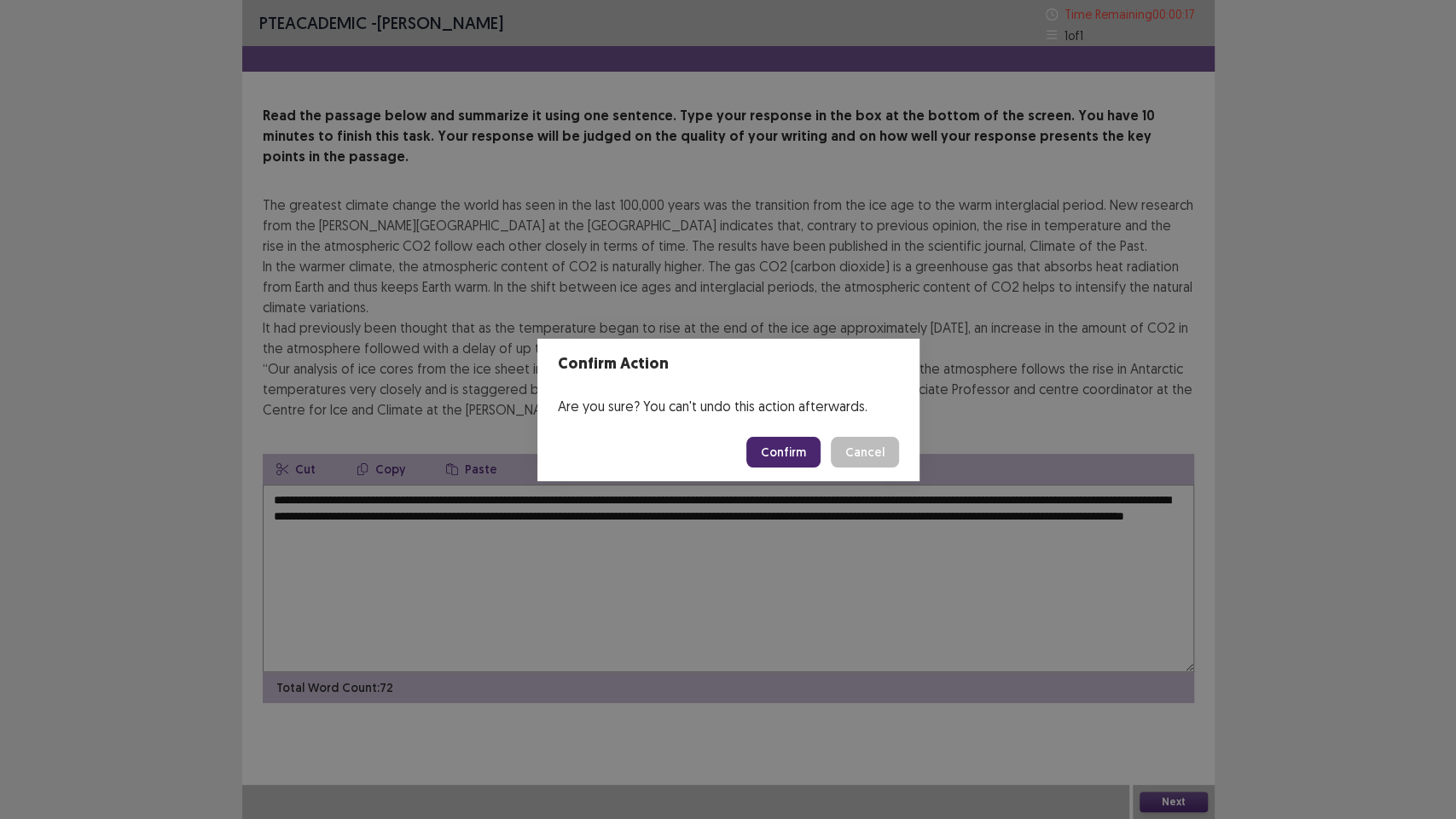
click at [782, 448] on button "Confirm" at bounding box center [783, 452] width 74 height 31
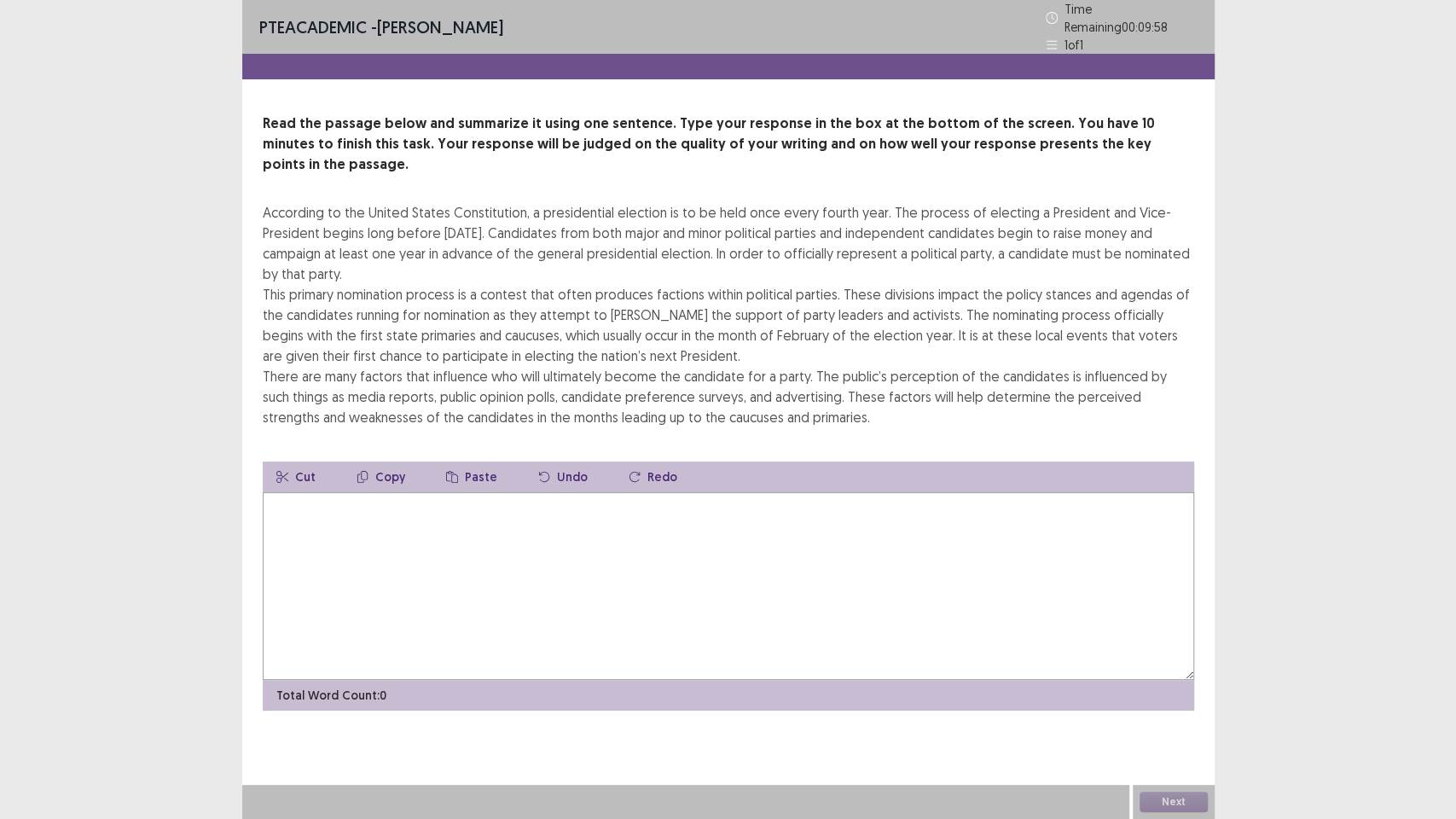
click at [410, 557] on textarea at bounding box center [728, 586] width 931 height 187
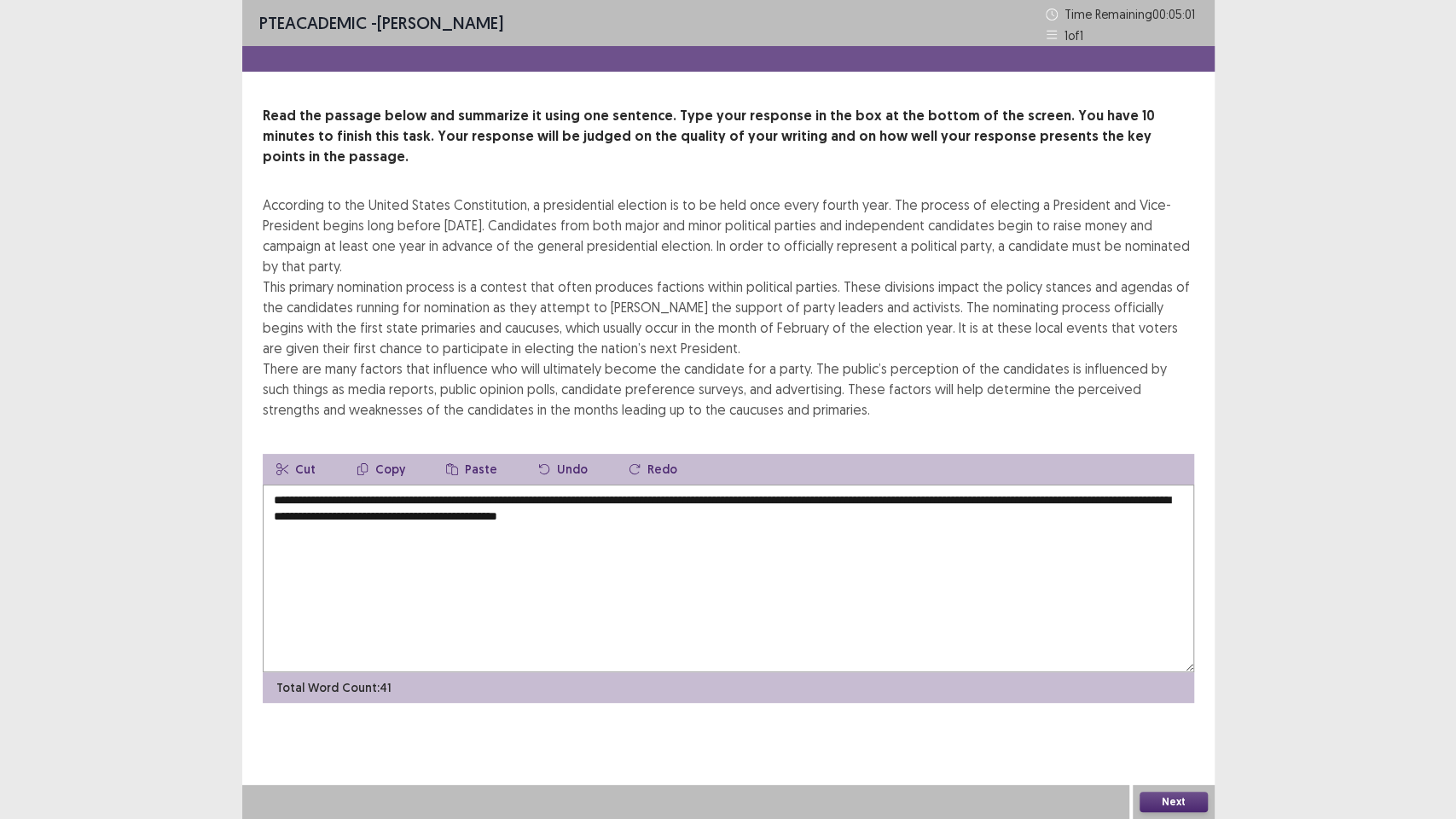
click at [483, 495] on textarea "**********" at bounding box center [728, 578] width 931 height 187
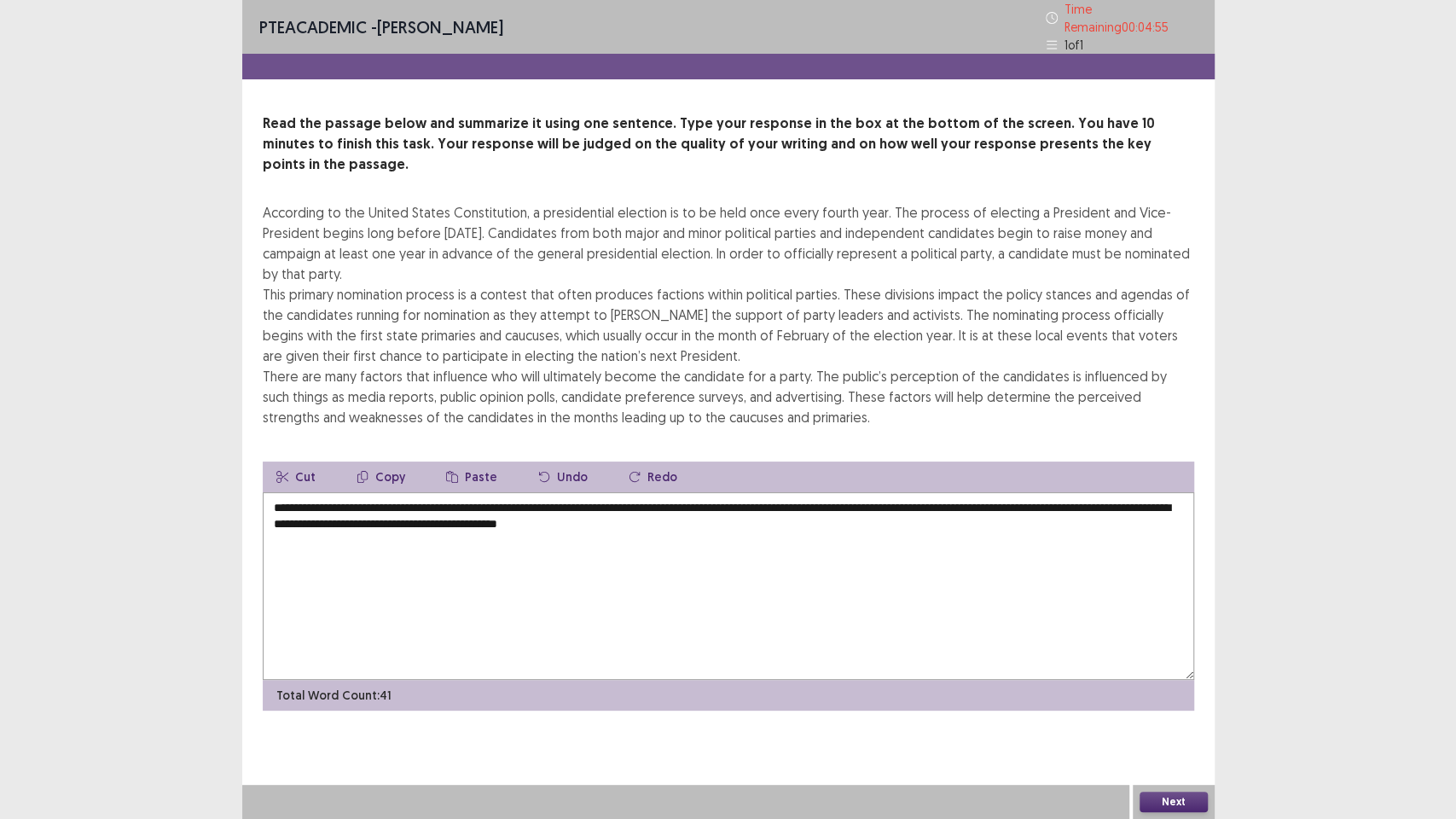
click at [749, 496] on textarea "**********" at bounding box center [728, 586] width 931 height 187
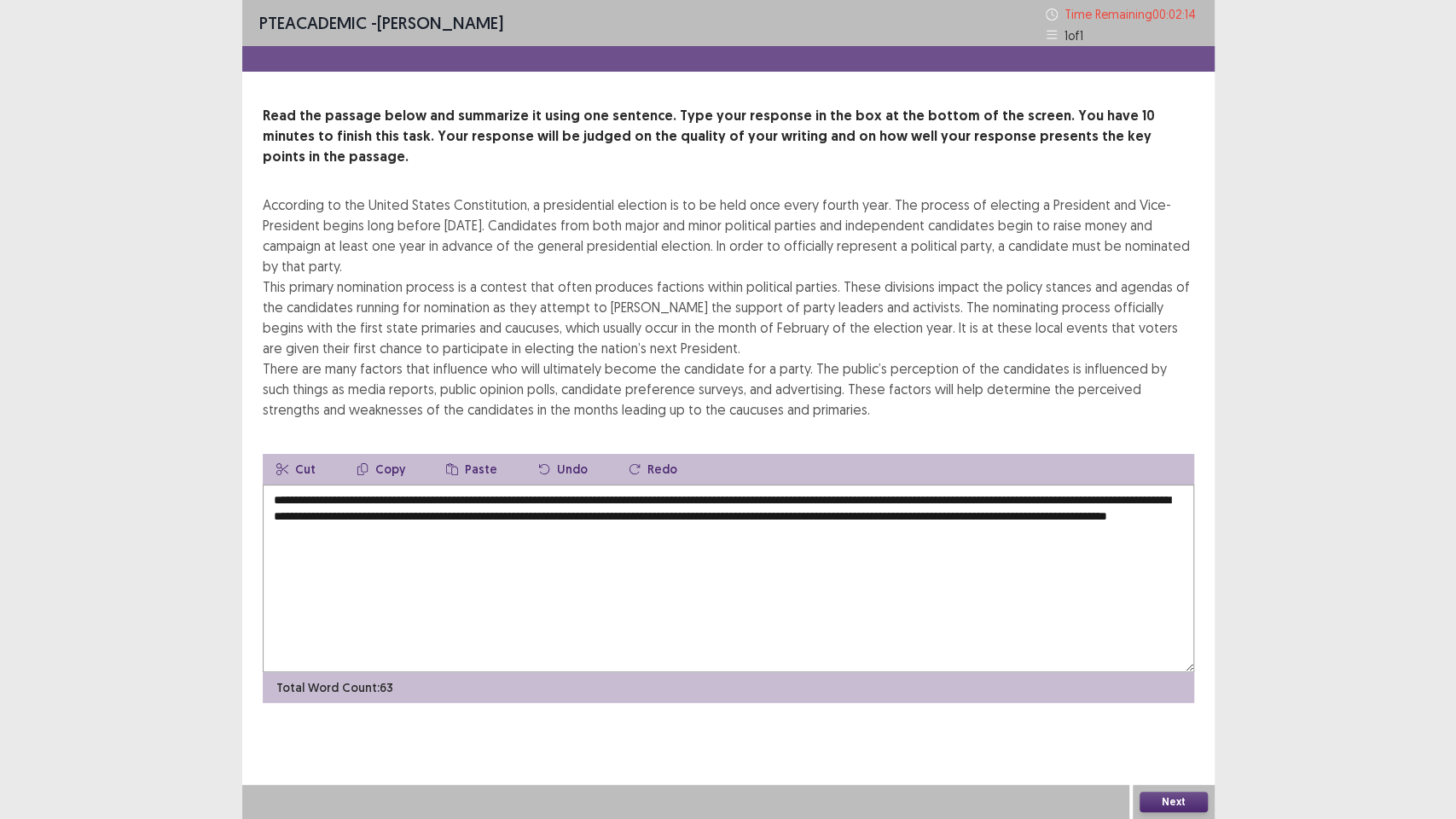
click at [1029, 498] on textarea "**********" at bounding box center [728, 578] width 931 height 187
click at [1132, 496] on textarea "**********" at bounding box center [728, 578] width 931 height 187
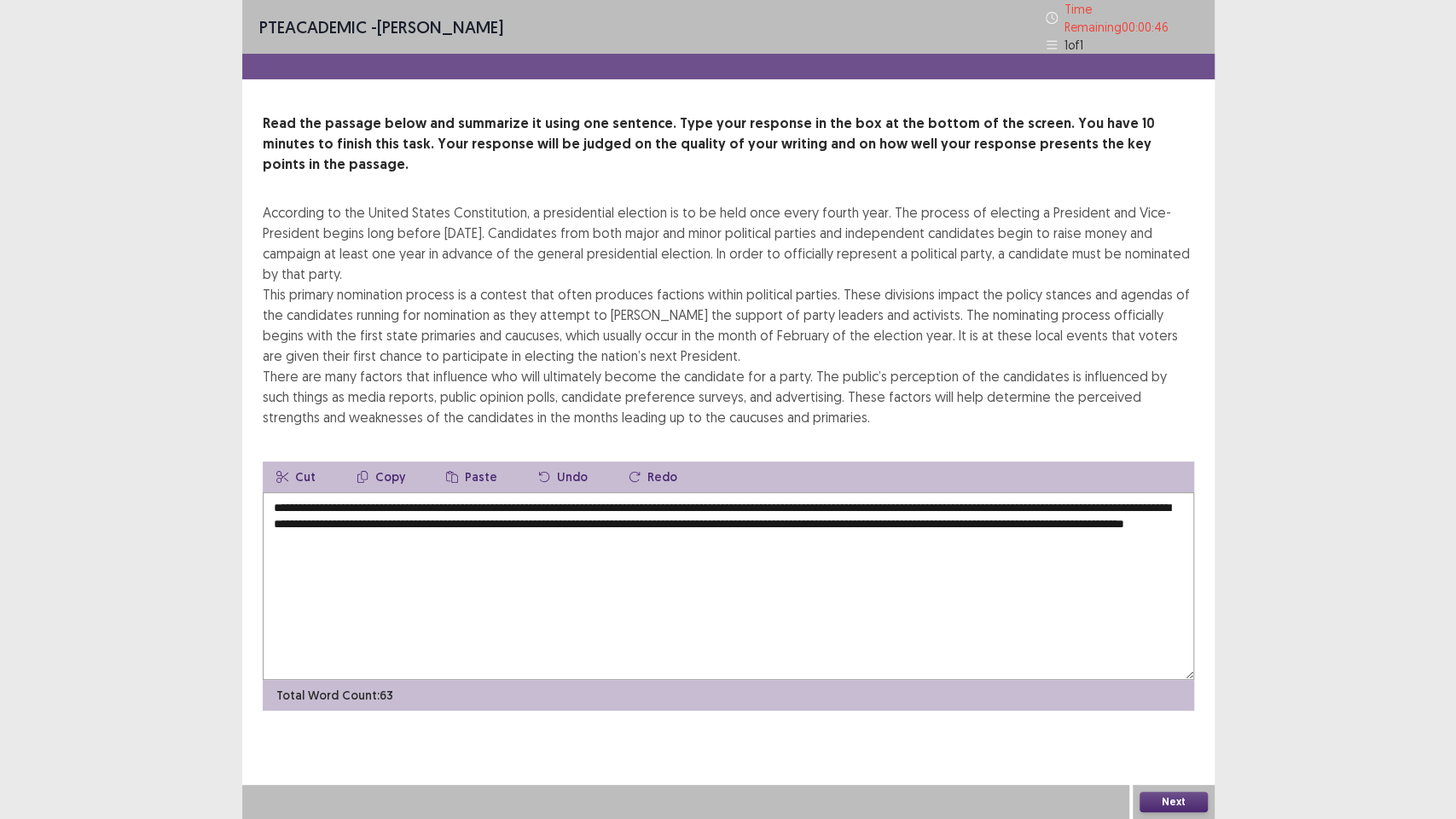
click at [1148, 495] on textarea "**********" at bounding box center [728, 586] width 931 height 187
click at [617, 527] on textarea "**********" at bounding box center [728, 586] width 931 height 187
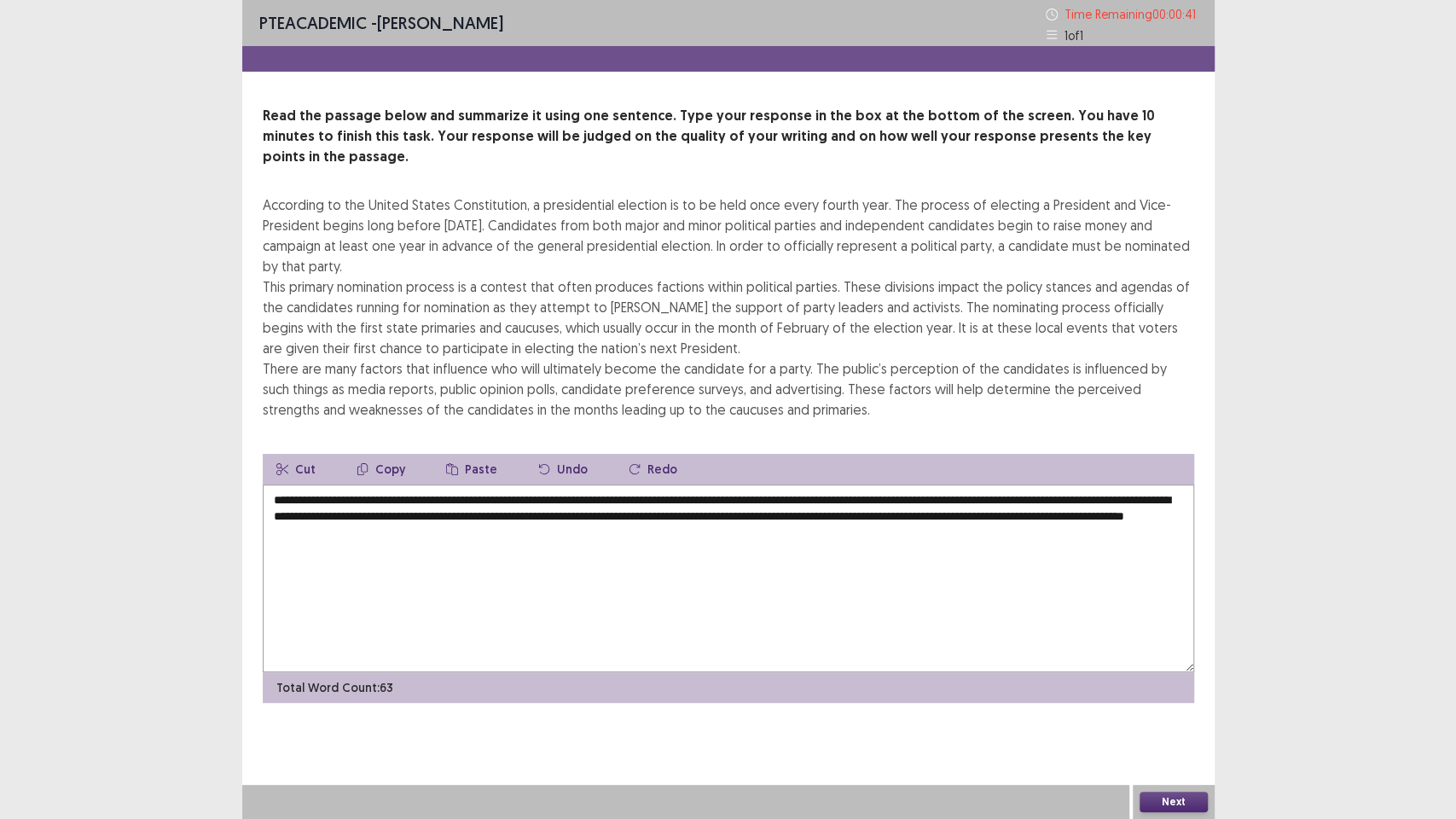
click at [917, 605] on textarea "**********" at bounding box center [728, 578] width 931 height 187
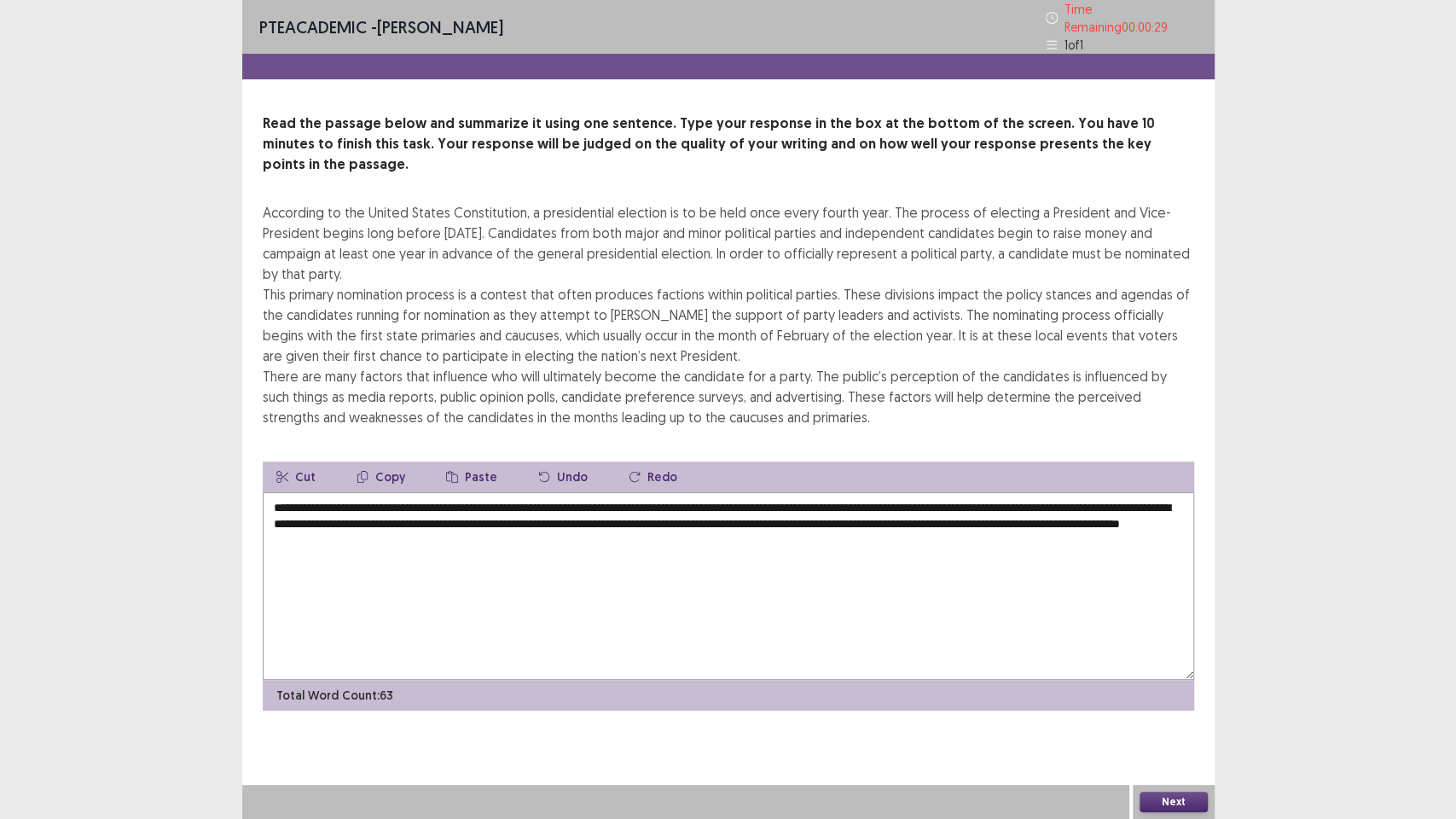
type textarea "**********"
click at [1174, 665] on button "Next" at bounding box center [1173, 802] width 68 height 21
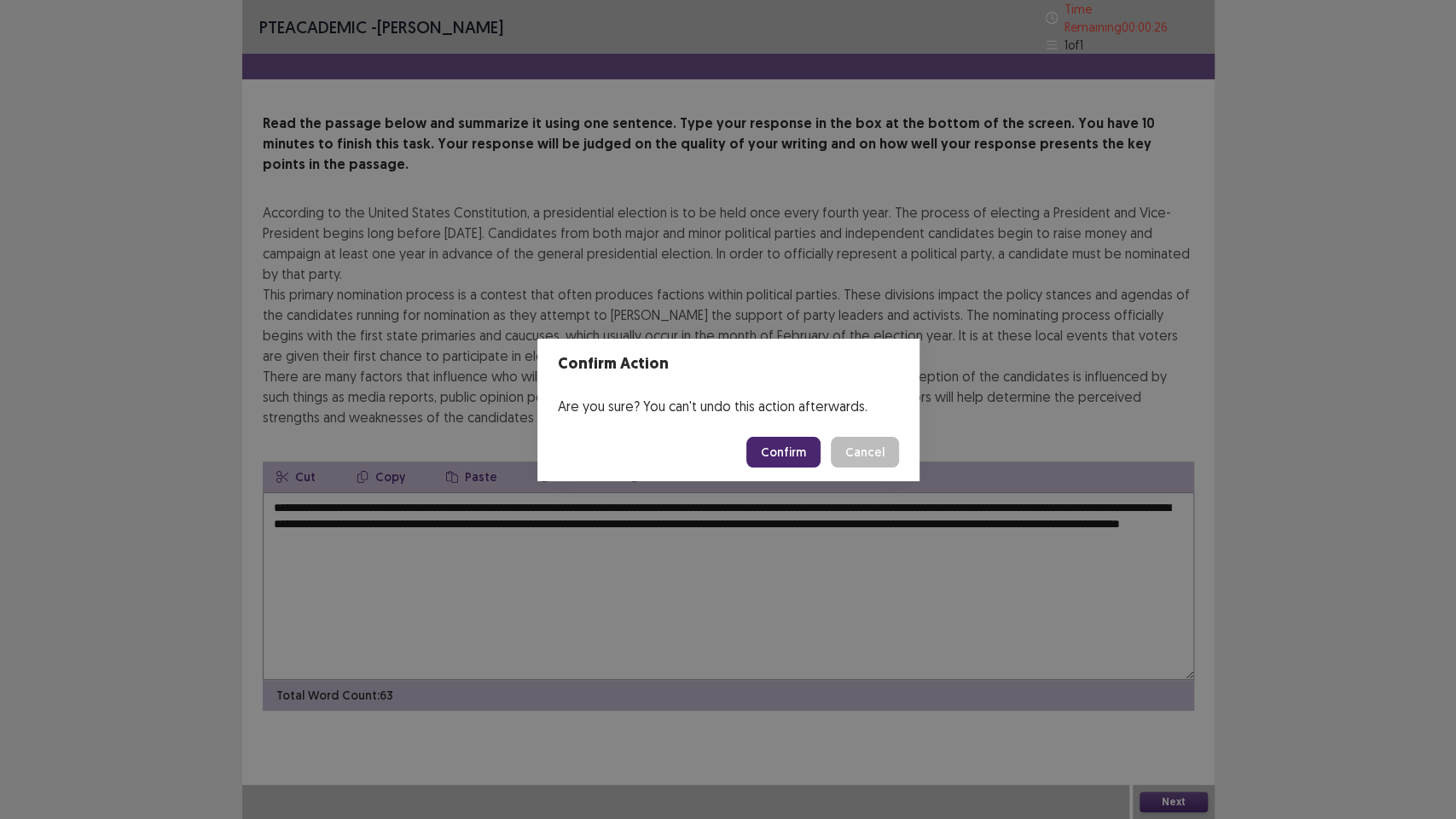
click at [783, 440] on button "Confirm" at bounding box center [783, 452] width 74 height 31
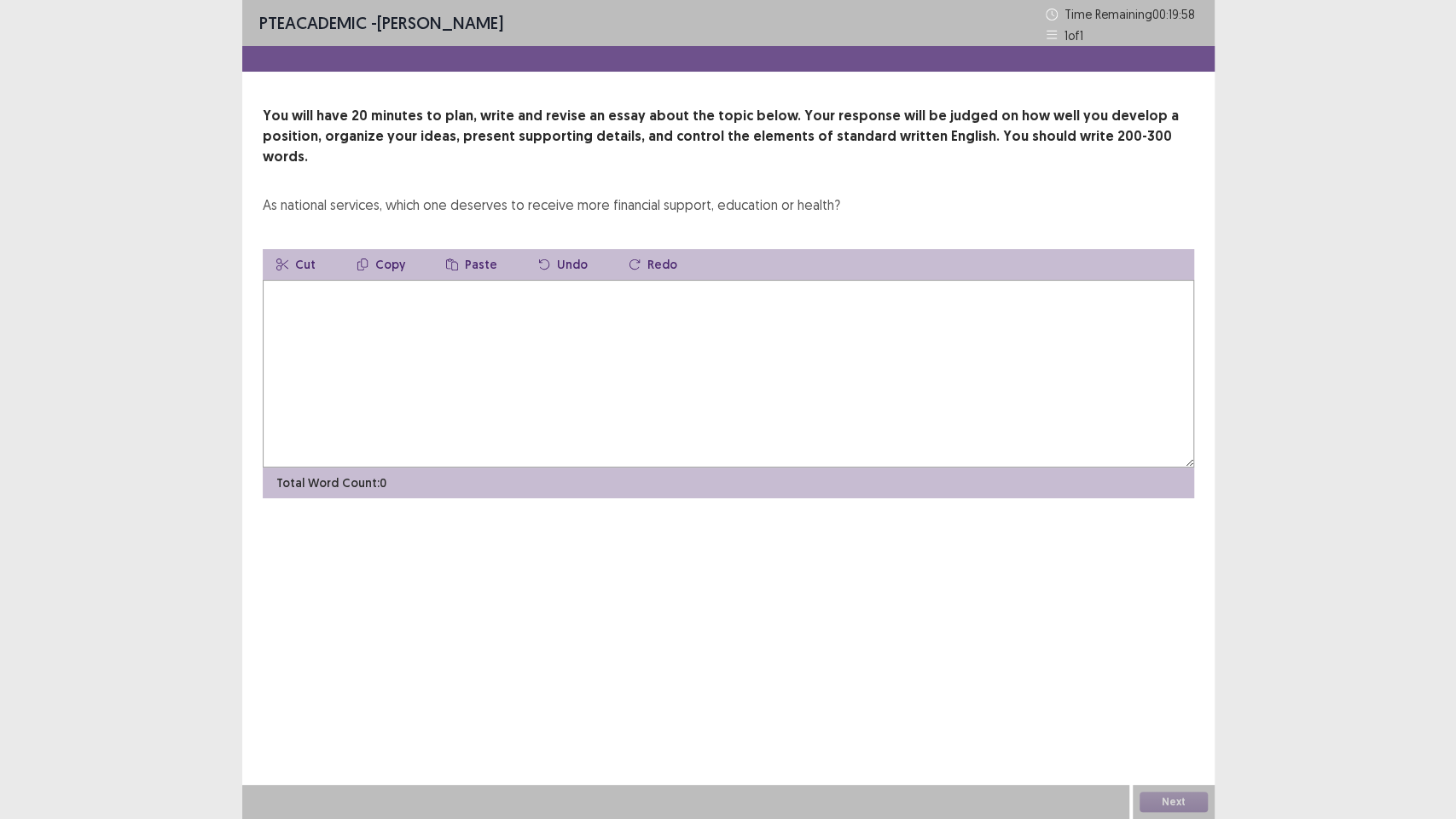
click at [403, 294] on textarea at bounding box center [728, 374] width 931 height 187
type textarea "******"
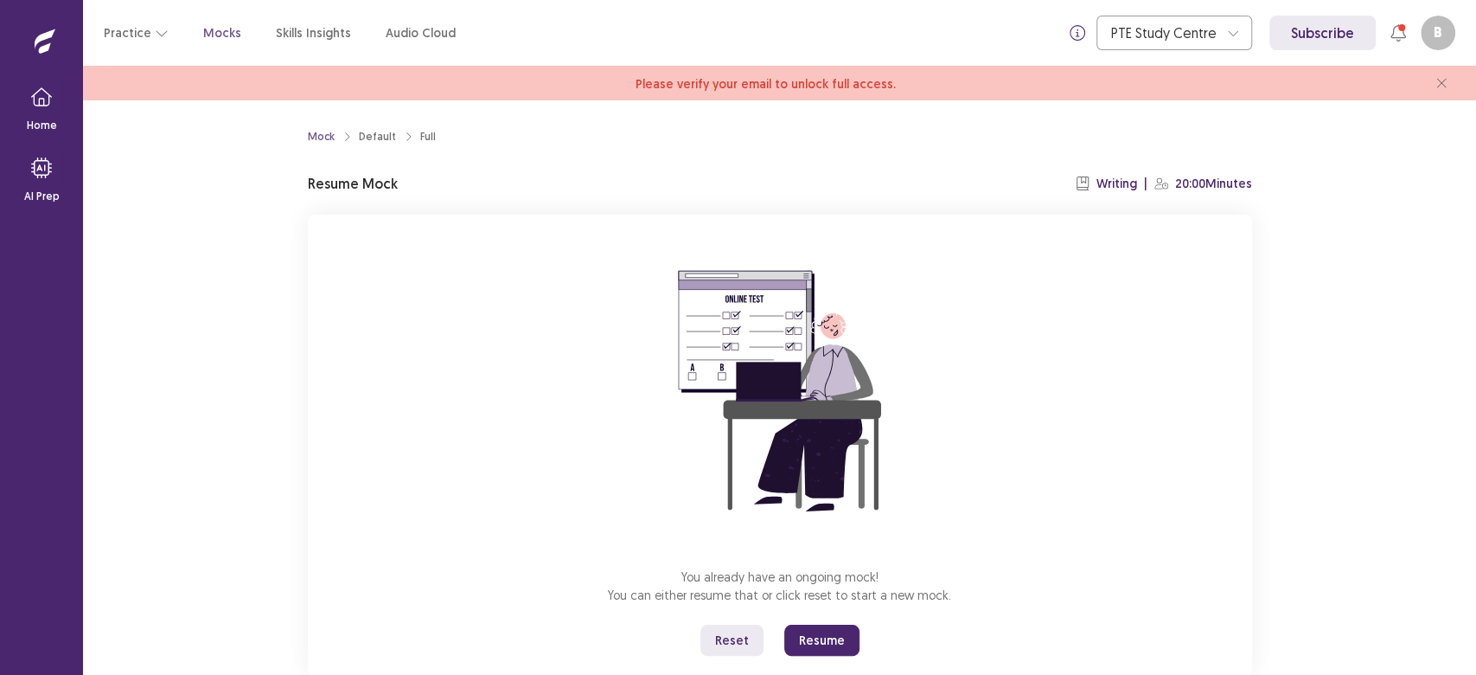
click at [817, 646] on button "Resume" at bounding box center [821, 639] width 75 height 31
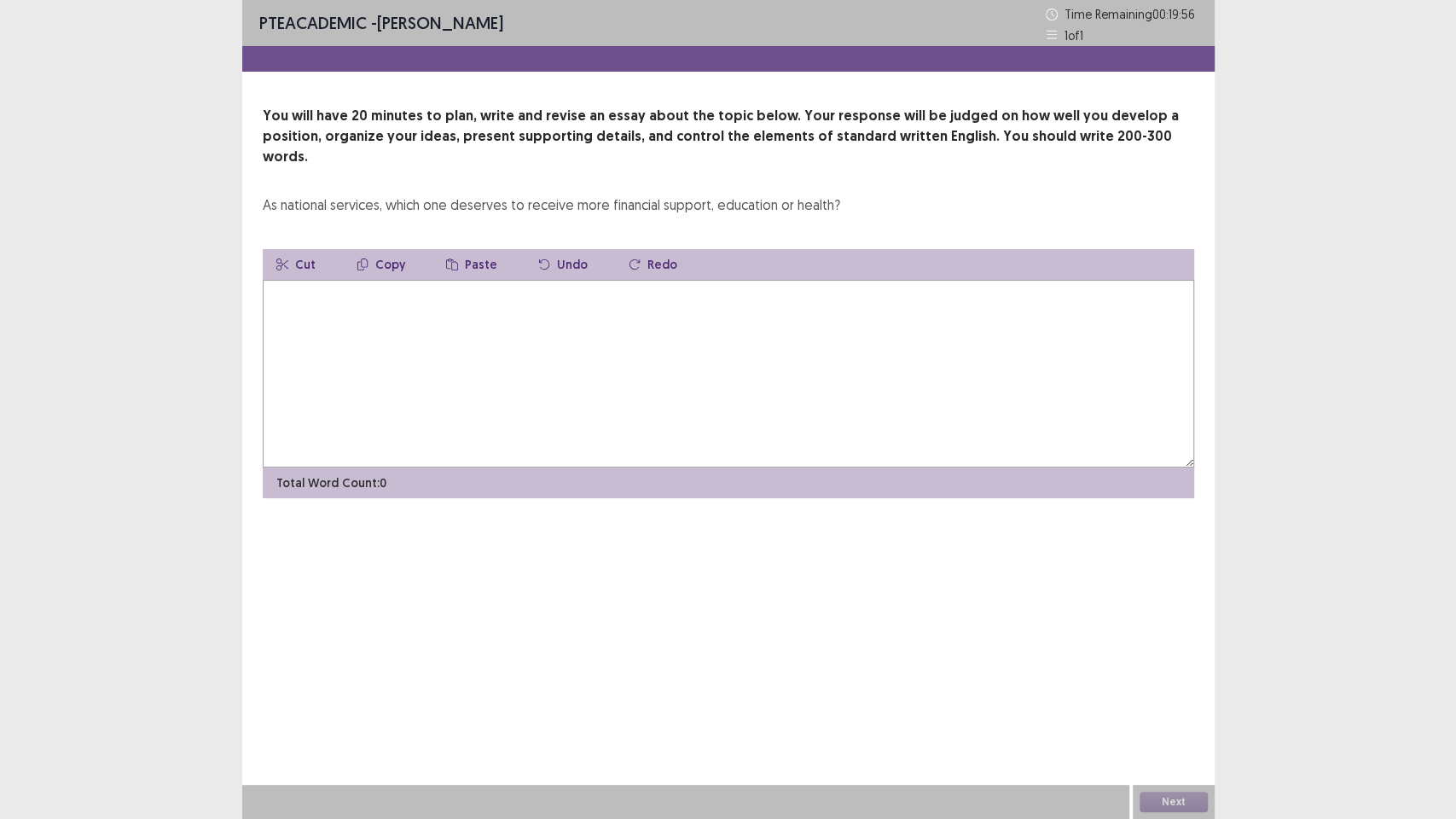
click at [305, 311] on textarea at bounding box center [728, 374] width 931 height 187
type textarea "*"
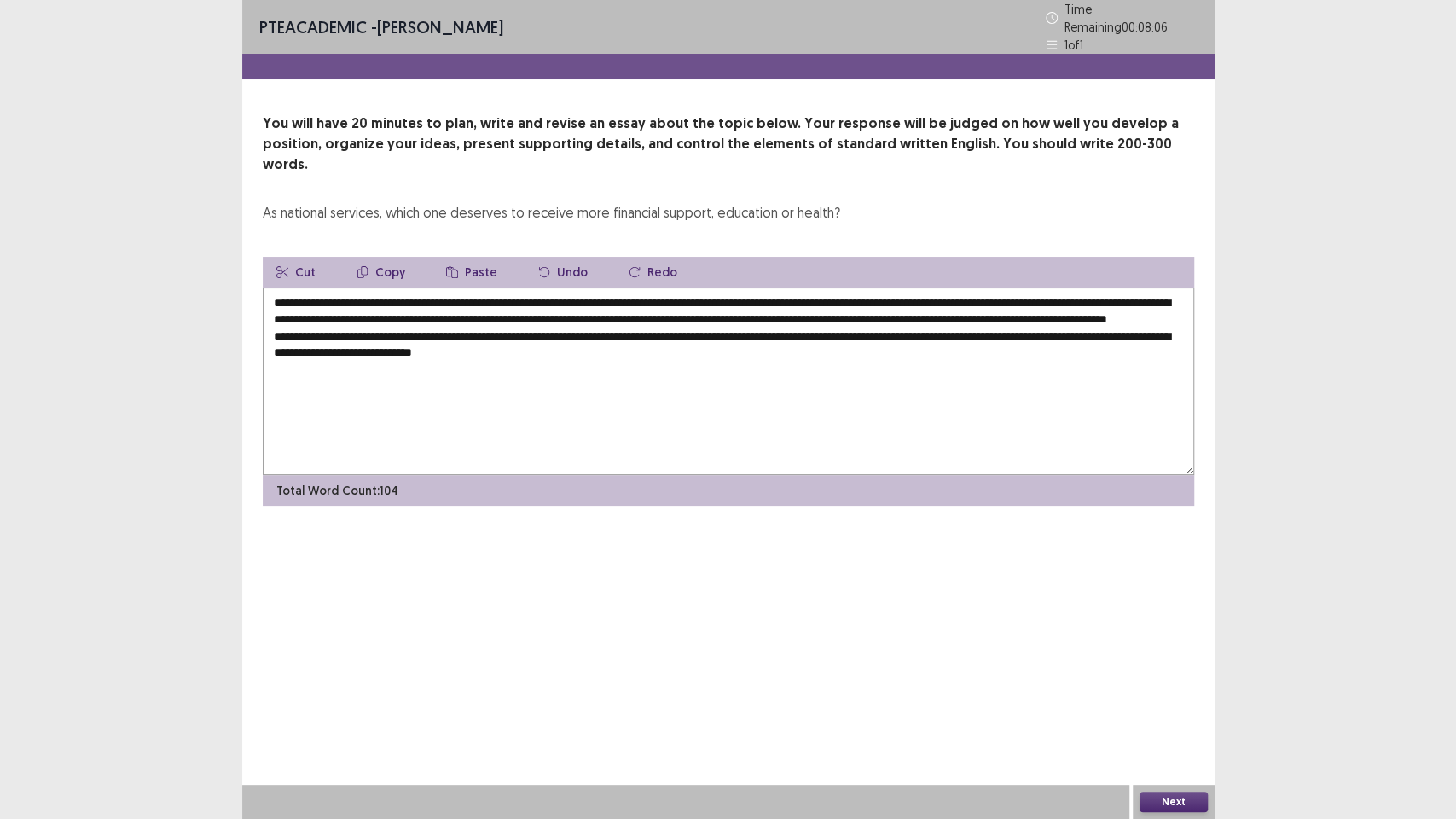
click at [487, 335] on textarea "**********" at bounding box center [728, 381] width 931 height 187
click at [605, 341] on textarea "**********" at bounding box center [728, 381] width 931 height 187
click at [418, 357] on textarea "**********" at bounding box center [728, 381] width 931 height 187
click at [543, 351] on textarea "**********" at bounding box center [728, 381] width 931 height 187
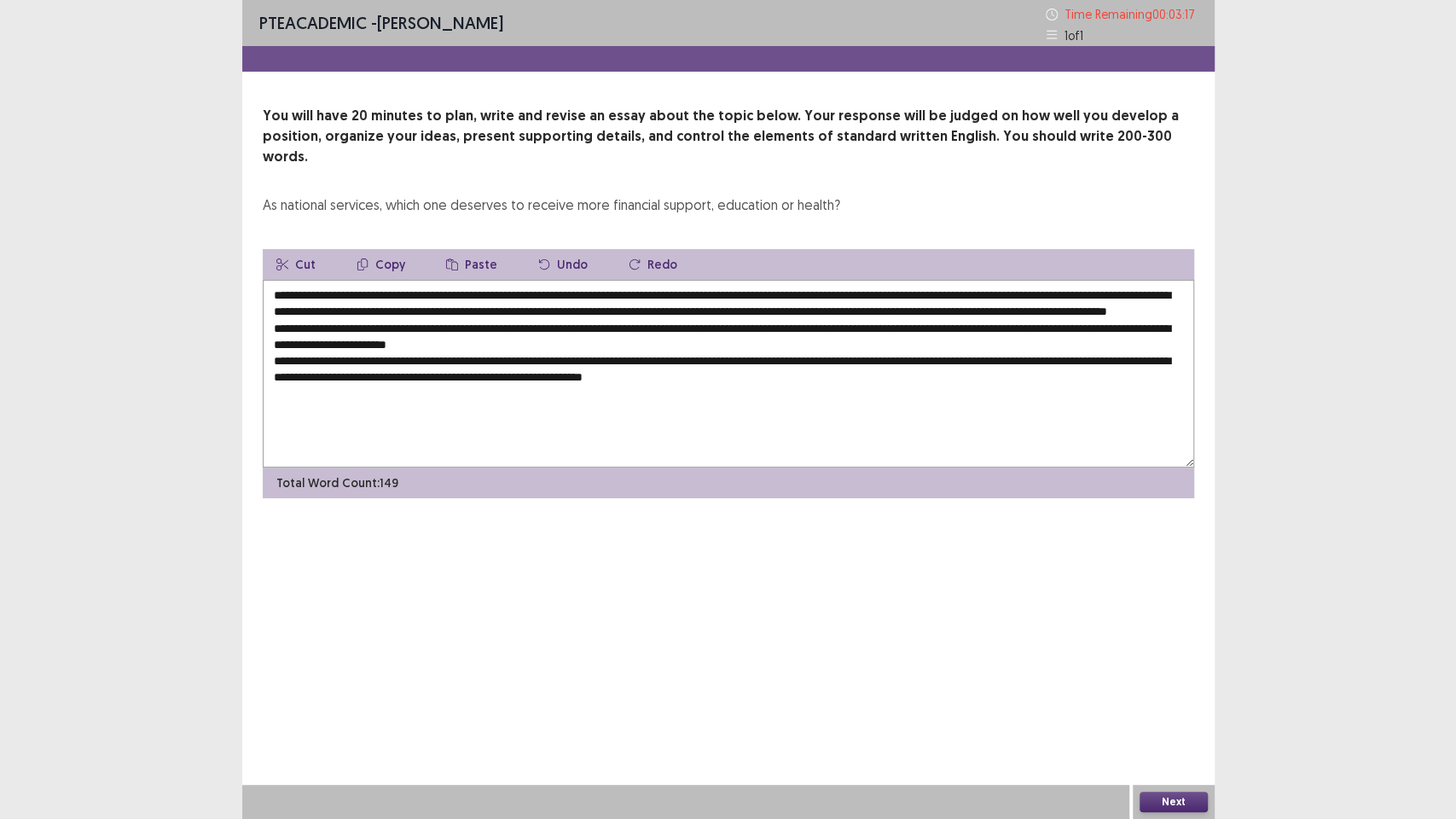
click at [869, 381] on textarea "**********" at bounding box center [728, 374] width 931 height 187
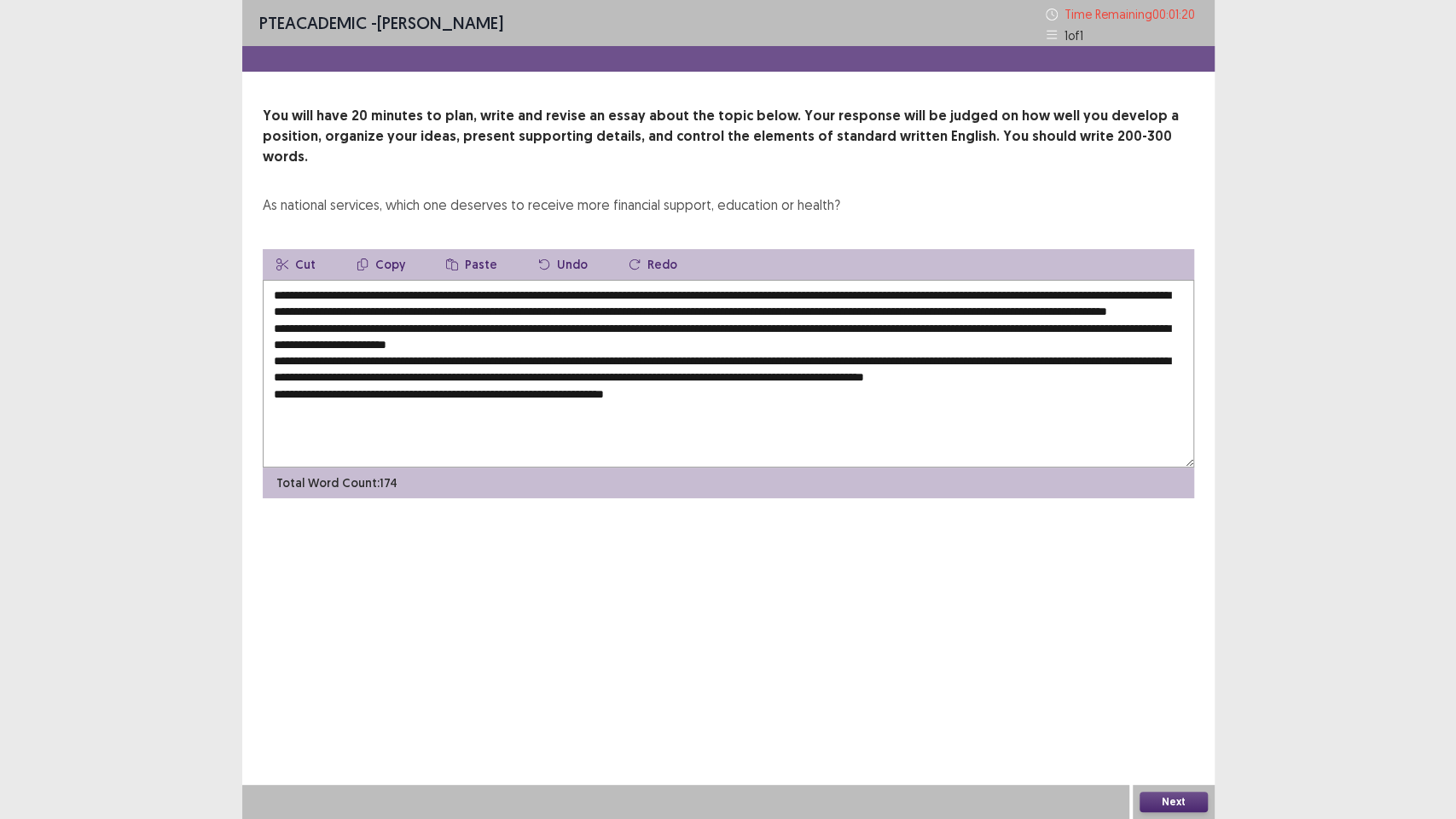
drag, startPoint x: 433, startPoint y: 274, endPoint x: 755, endPoint y: 273, distance: 322.0
click at [755, 280] on textarea at bounding box center [728, 374] width 931 height 187
click at [379, 250] on button "Copy" at bounding box center [381, 264] width 76 height 31
click at [678, 397] on textarea at bounding box center [728, 374] width 931 height 187
click at [464, 250] on button "Paste" at bounding box center [472, 264] width 79 height 31
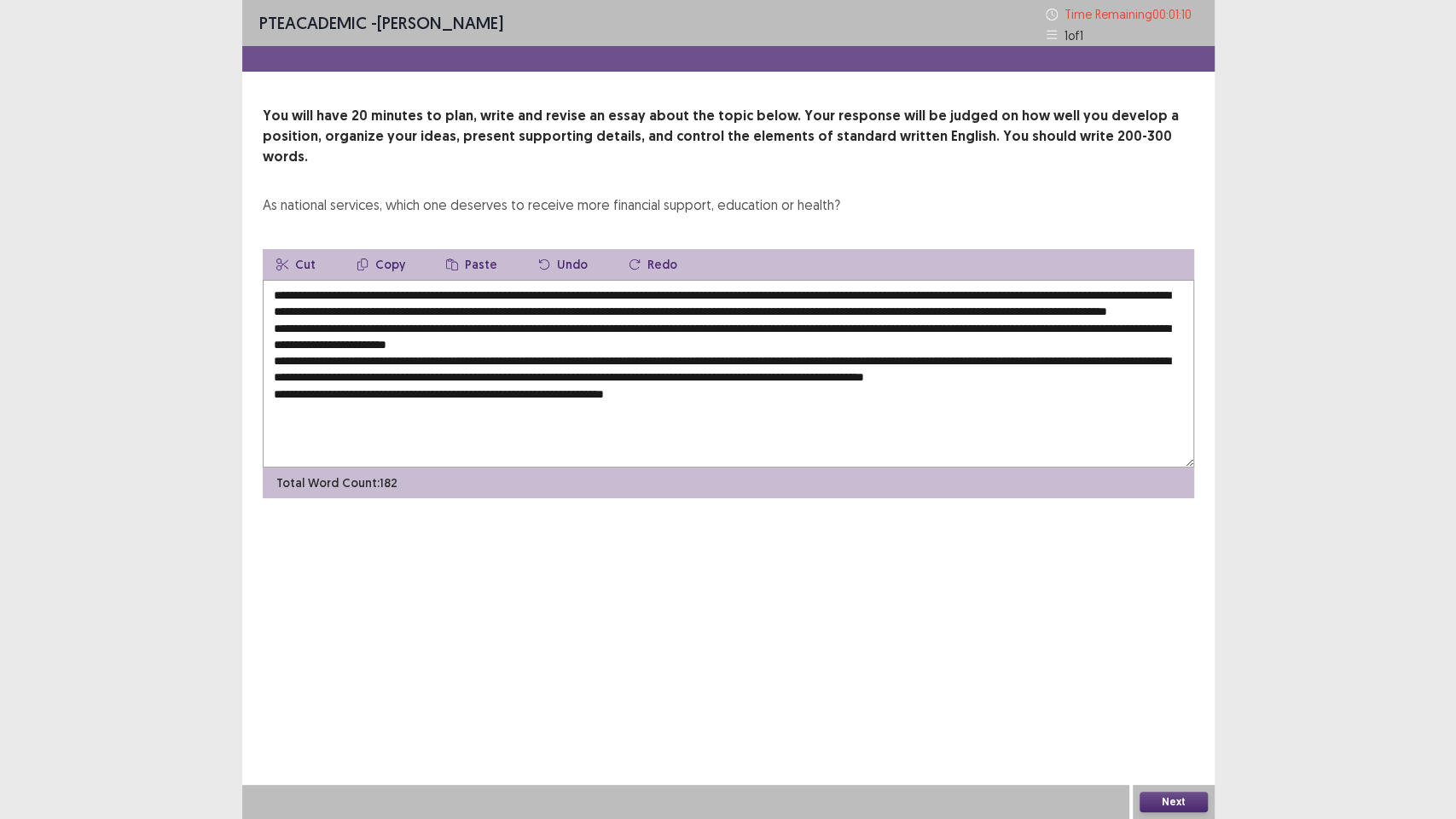
click at [1044, 408] on textarea at bounding box center [728, 374] width 931 height 187
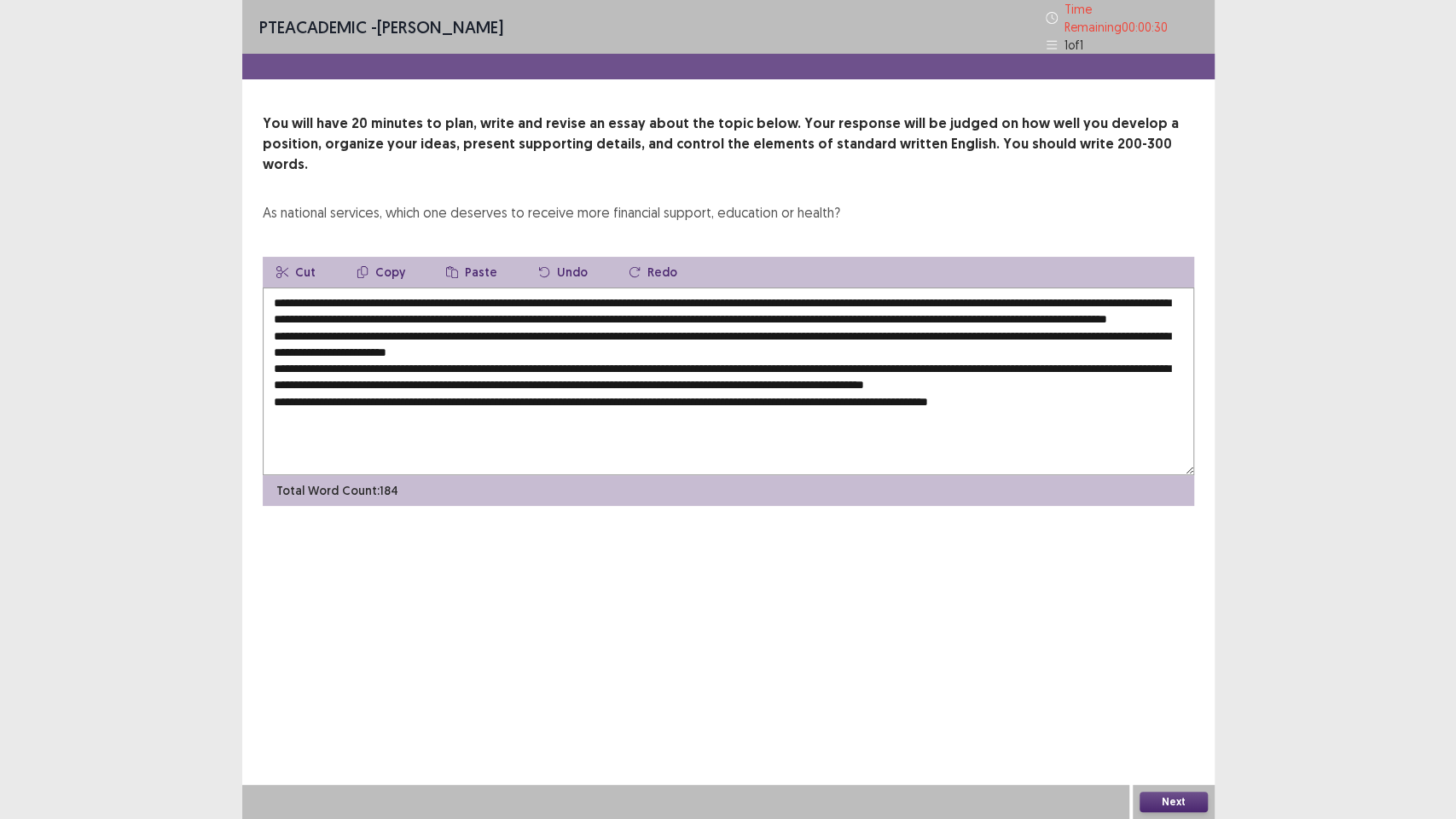
type textarea "**********"
click at [1161, 665] on button "Next" at bounding box center [1173, 802] width 68 height 21
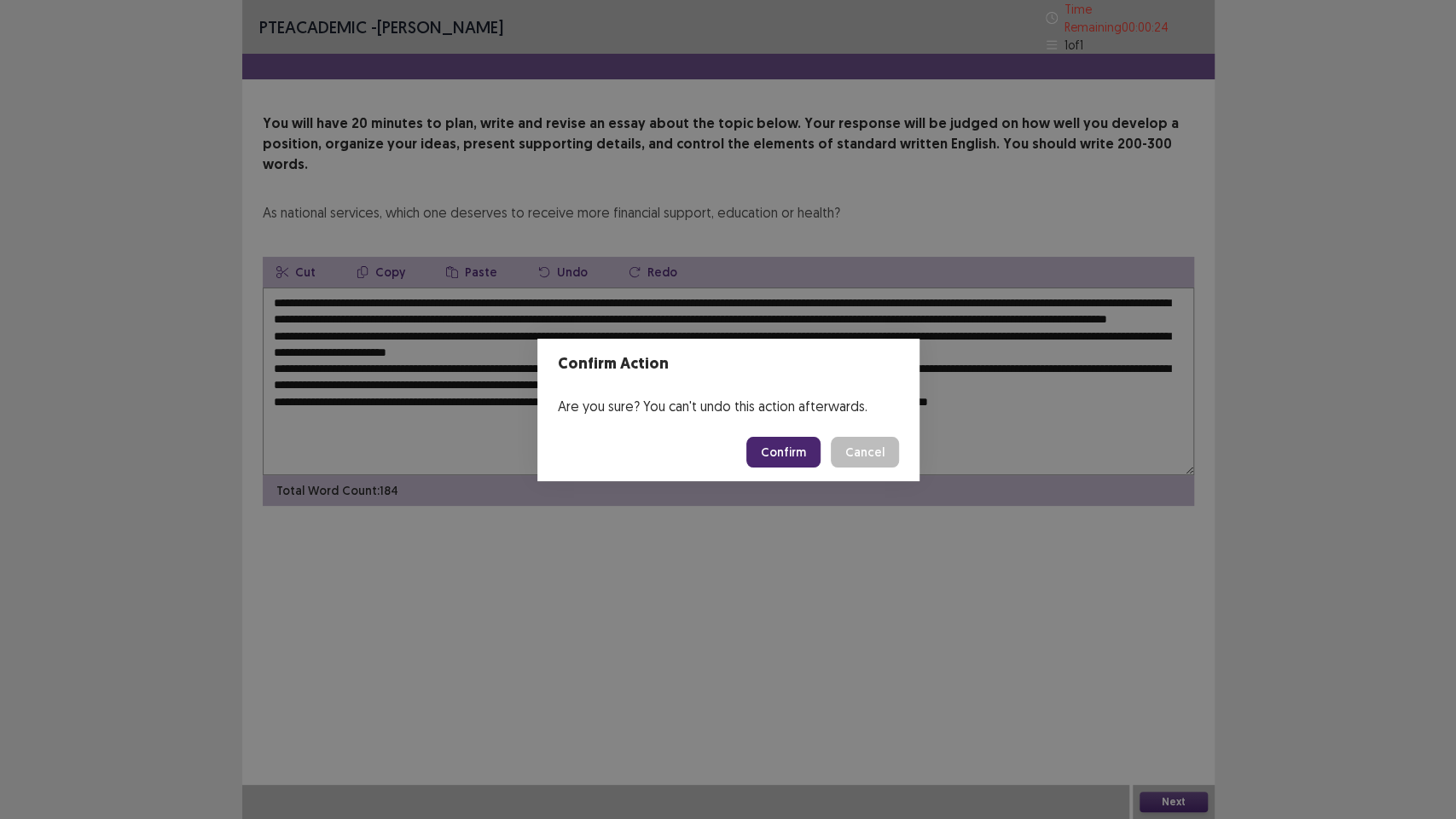
click at [773, 451] on button "Confirm" at bounding box center [783, 452] width 74 height 31
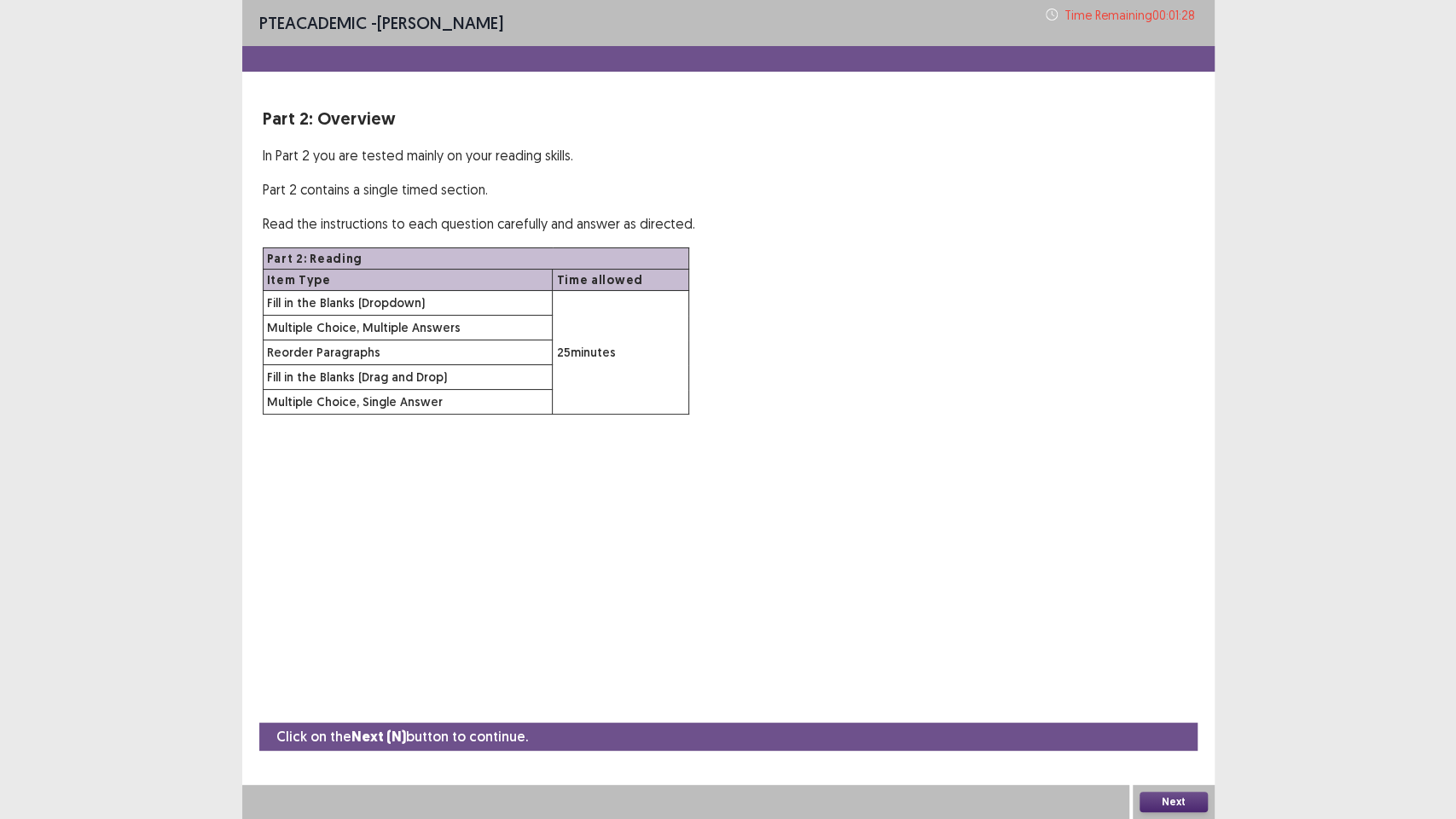
click at [1183, 665] on button "Next" at bounding box center [1173, 802] width 68 height 21
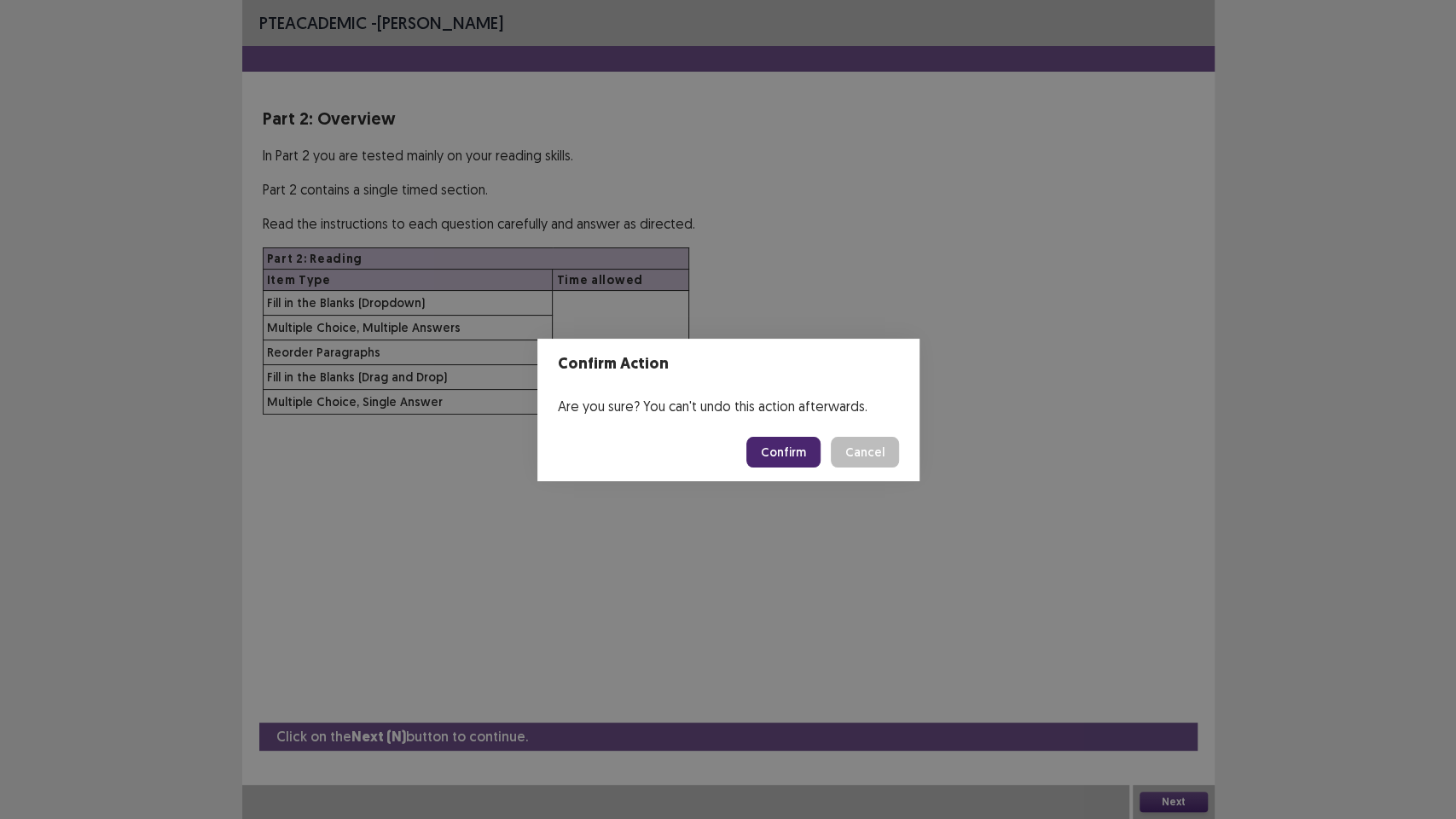
click at [790, 451] on button "Confirm" at bounding box center [783, 452] width 74 height 31
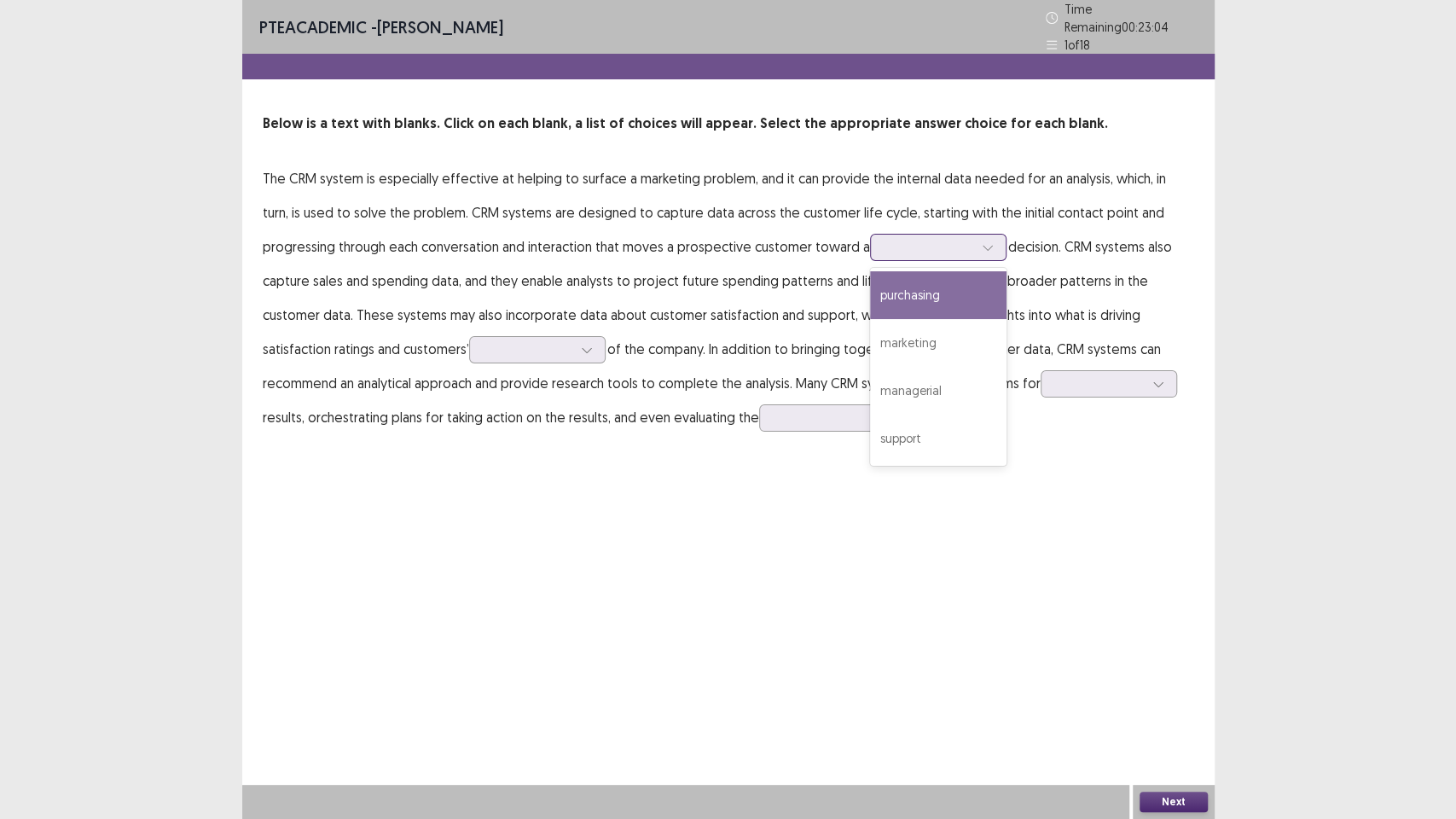
click at [982, 243] on icon at bounding box center [987, 248] width 12 height 12
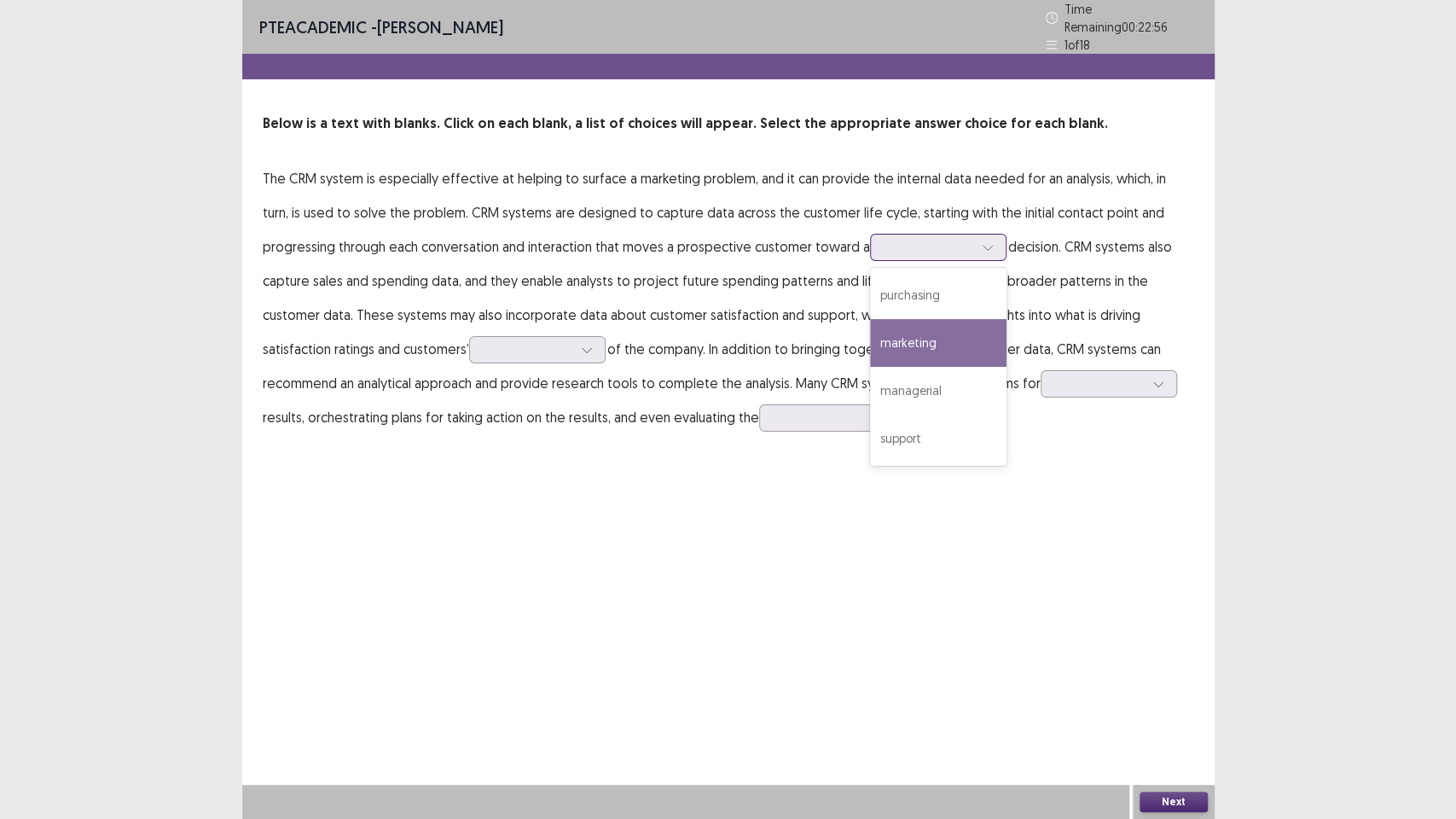
click at [870, 348] on div "marketing" at bounding box center [938, 342] width 136 height 47
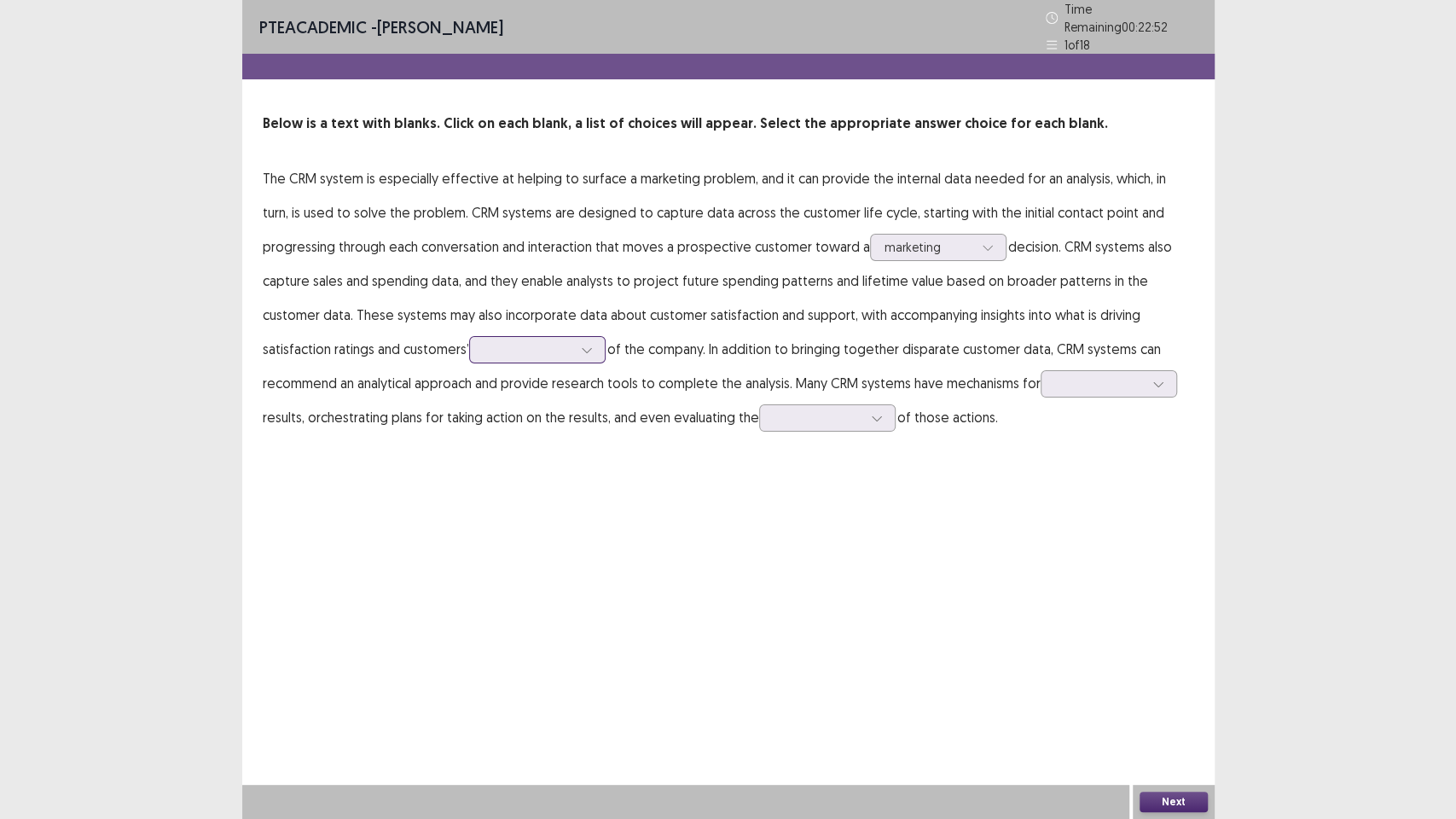
click at [581, 344] on icon at bounding box center [587, 350] width 12 height 12
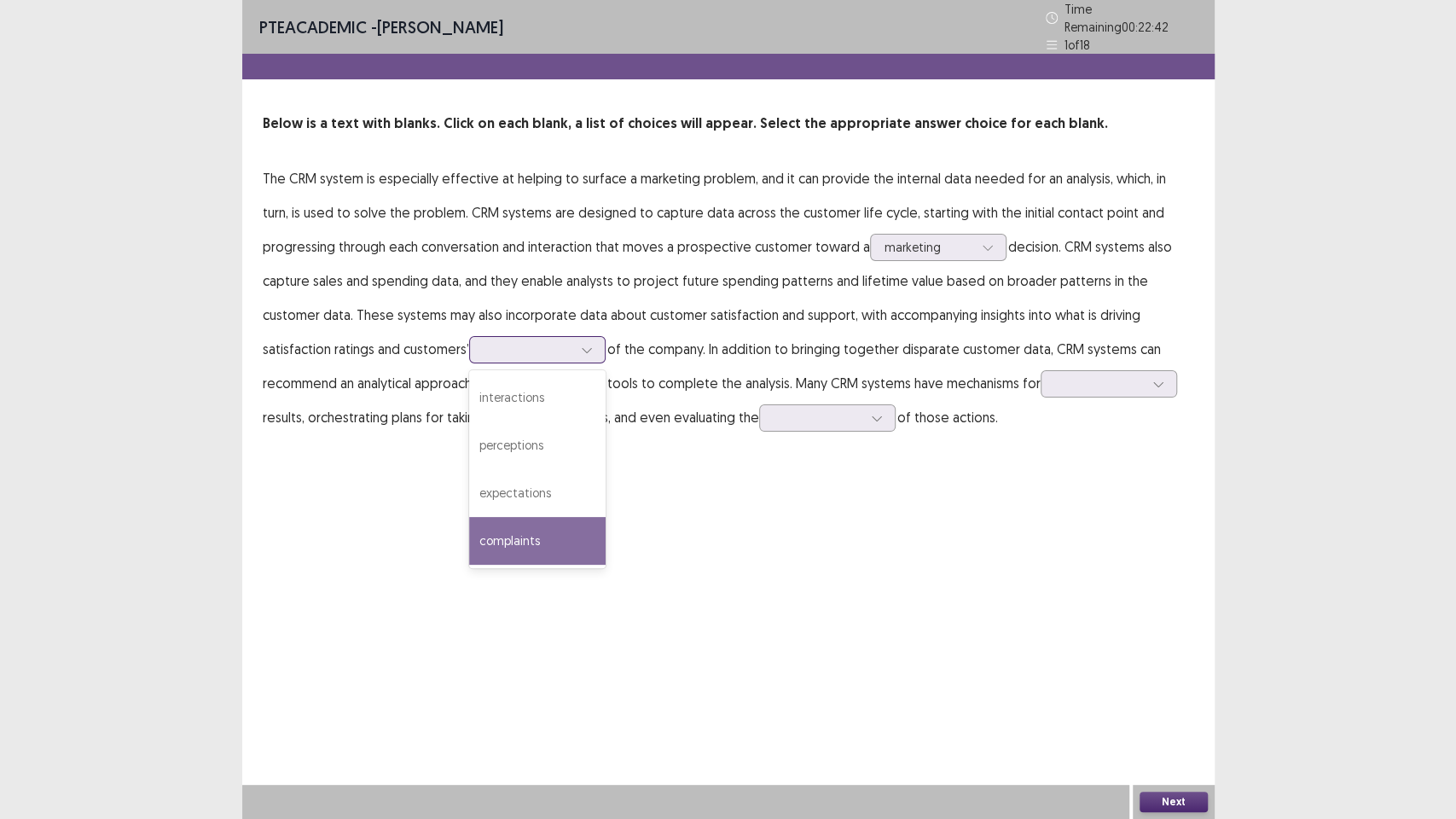
click at [470, 551] on div "complaints" at bounding box center [538, 541] width 136 height 47
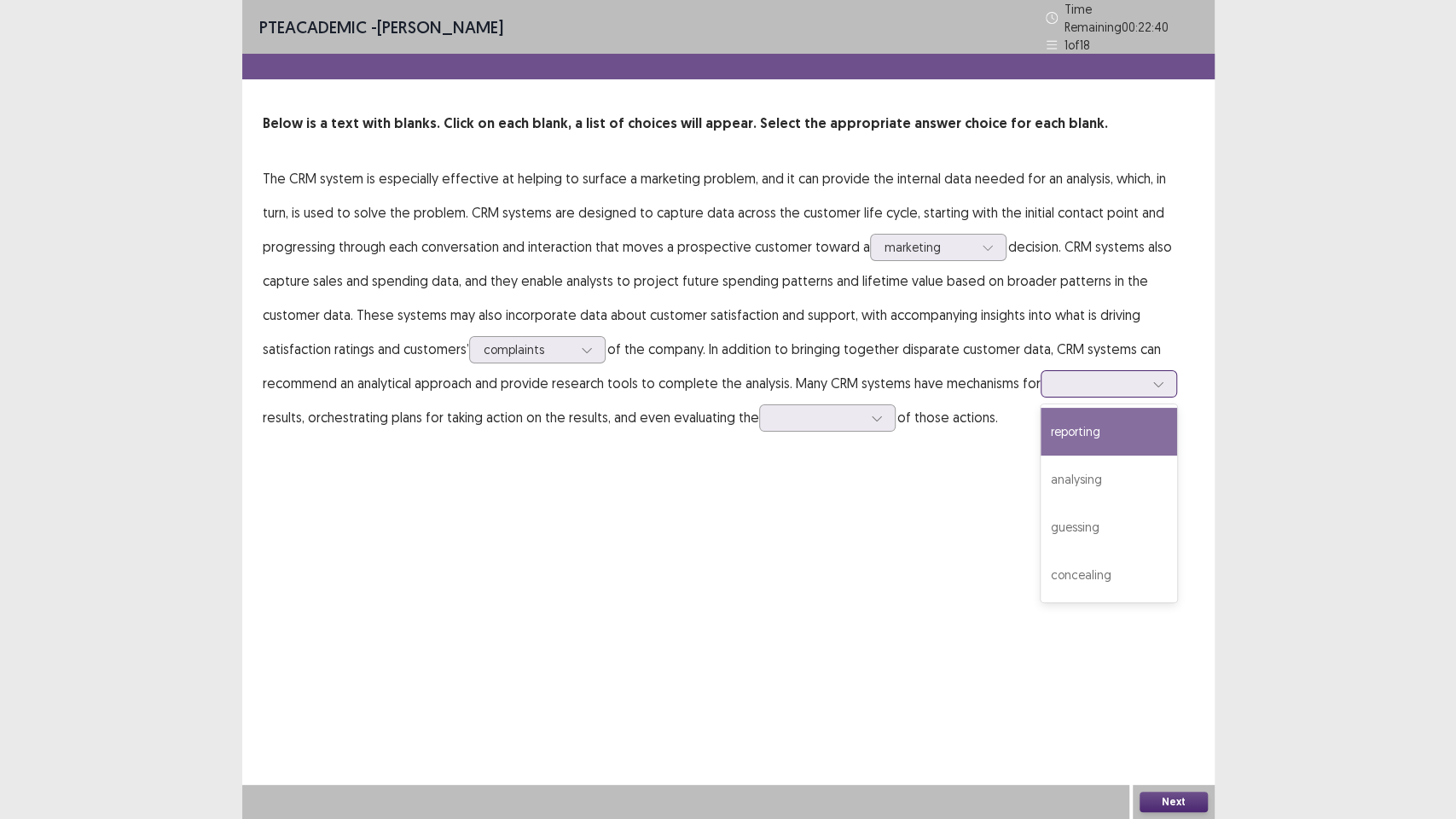
click at [1145, 378] on div at bounding box center [1158, 384] width 26 height 26
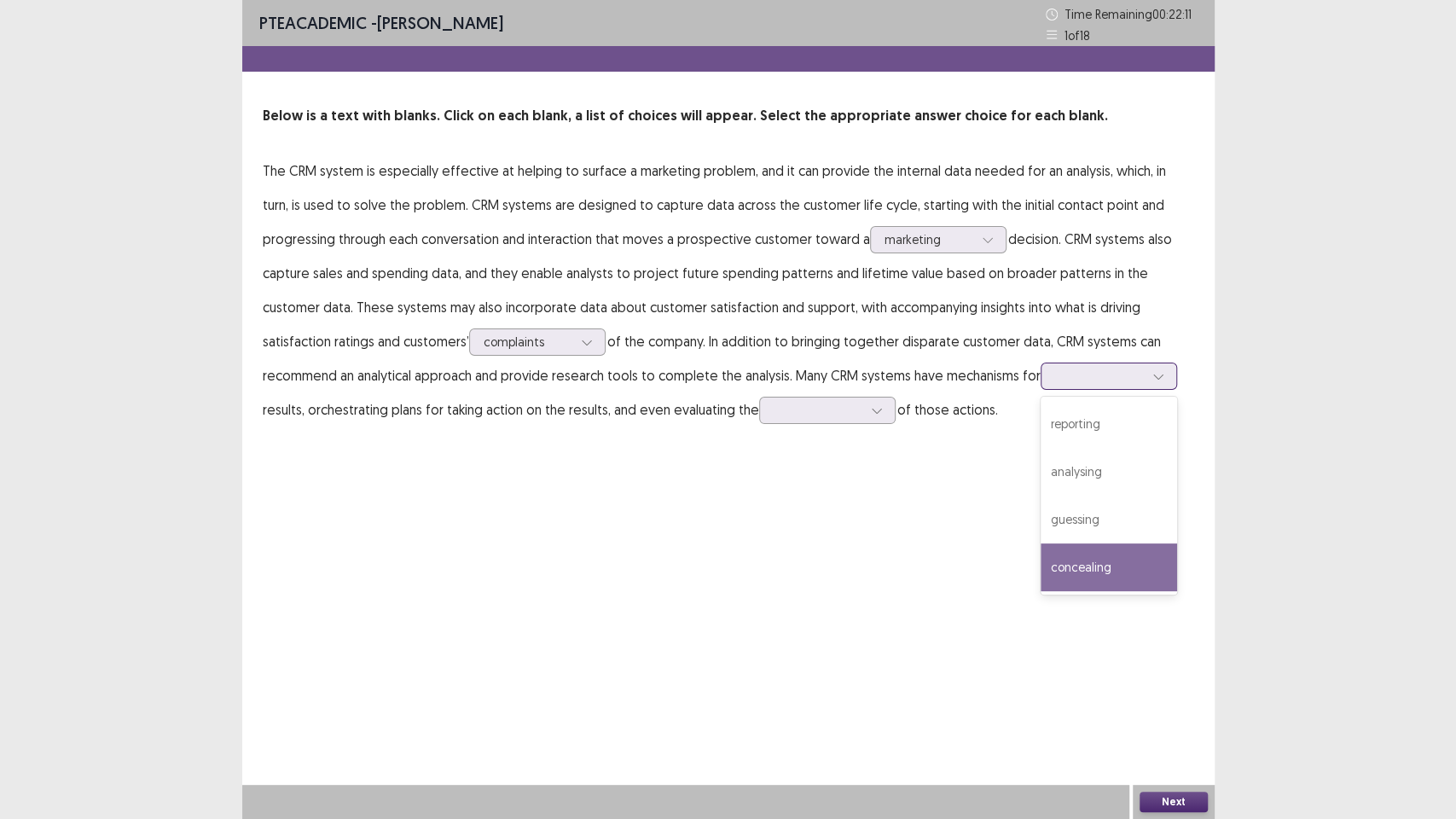
click at [1041, 580] on div "concealing" at bounding box center [1109, 567] width 136 height 47
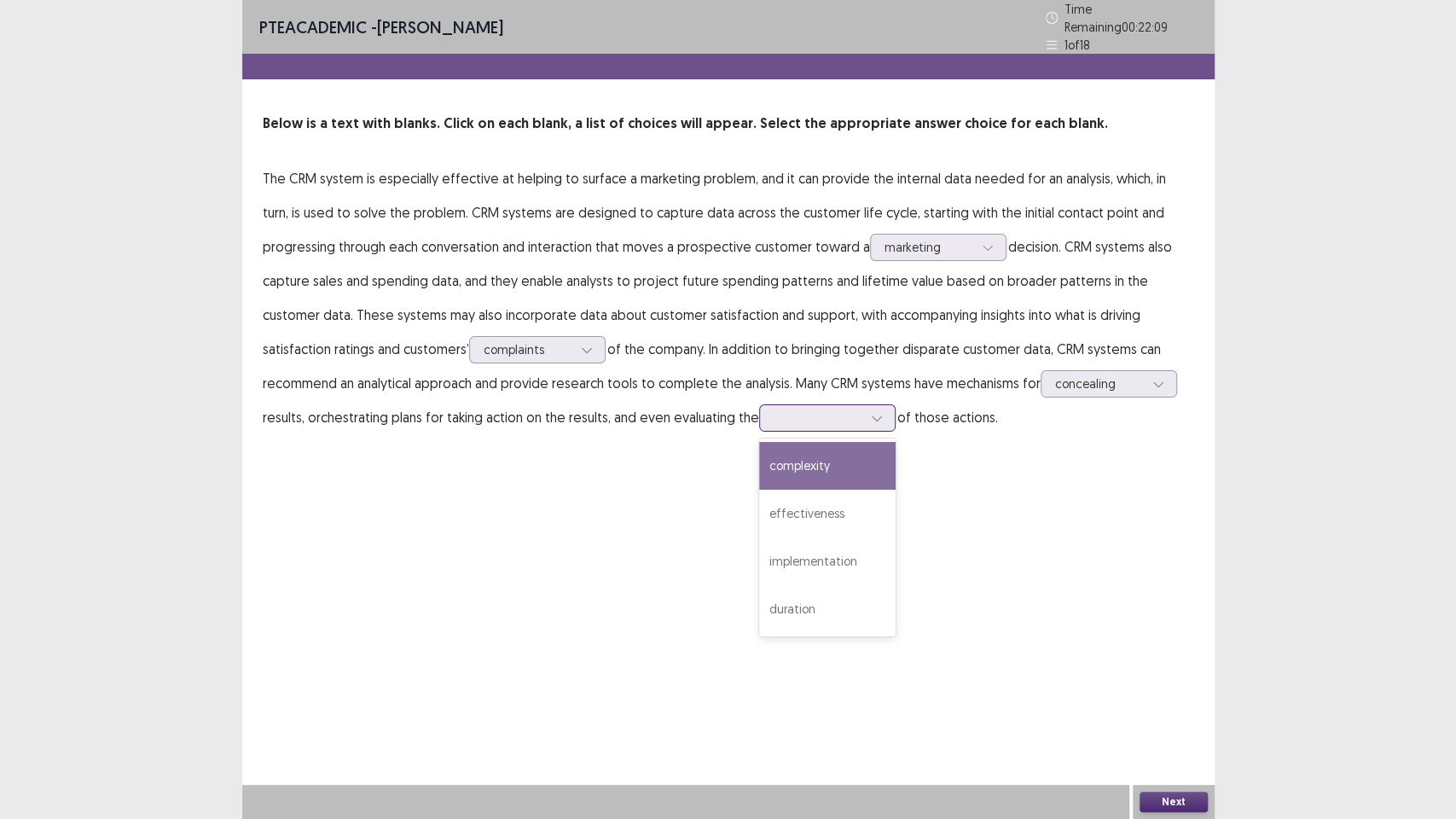
click at [864, 417] on div at bounding box center [877, 418] width 26 height 26
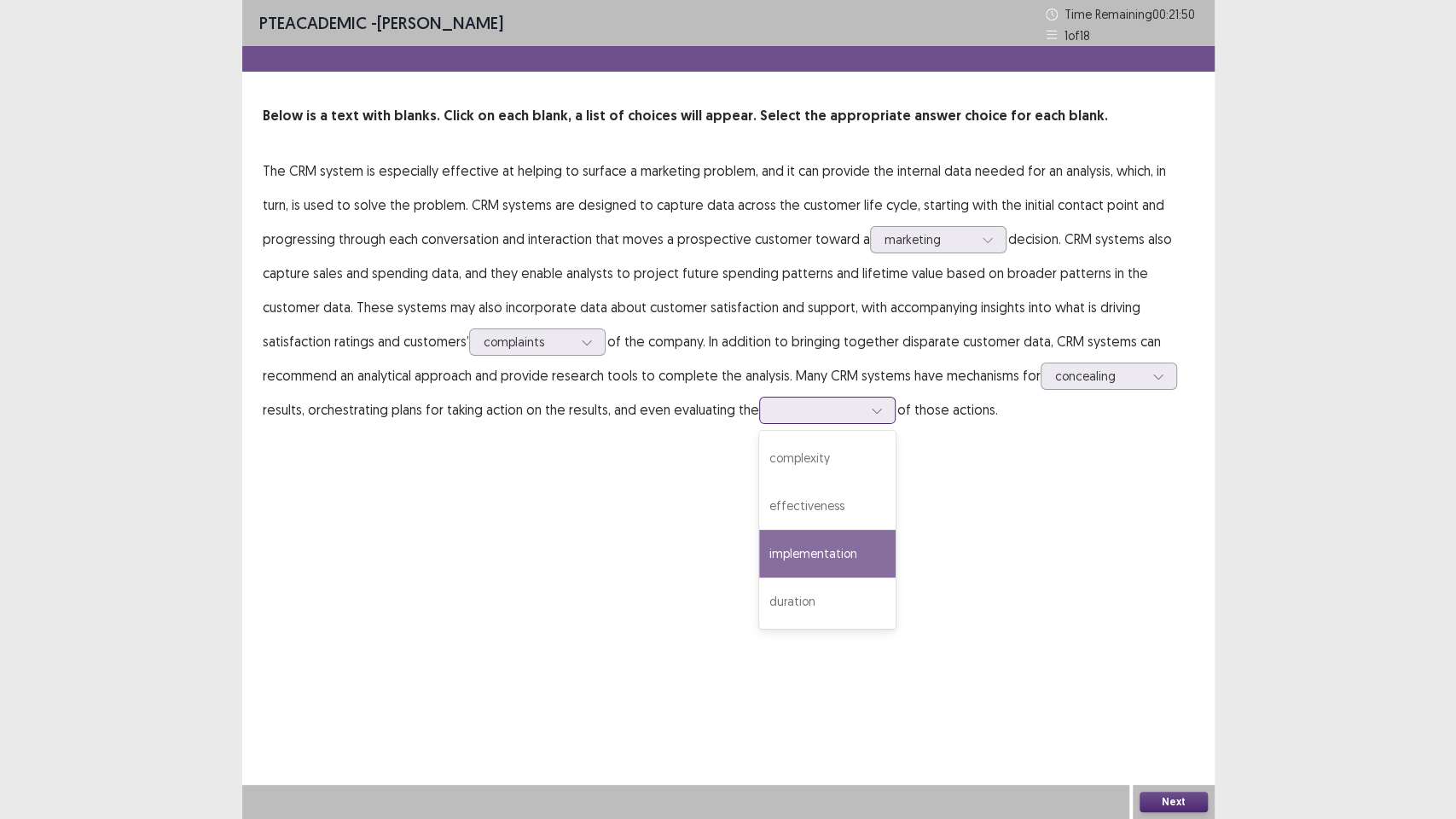
click at [760, 563] on div "implementation" at bounding box center [828, 554] width 136 height 47
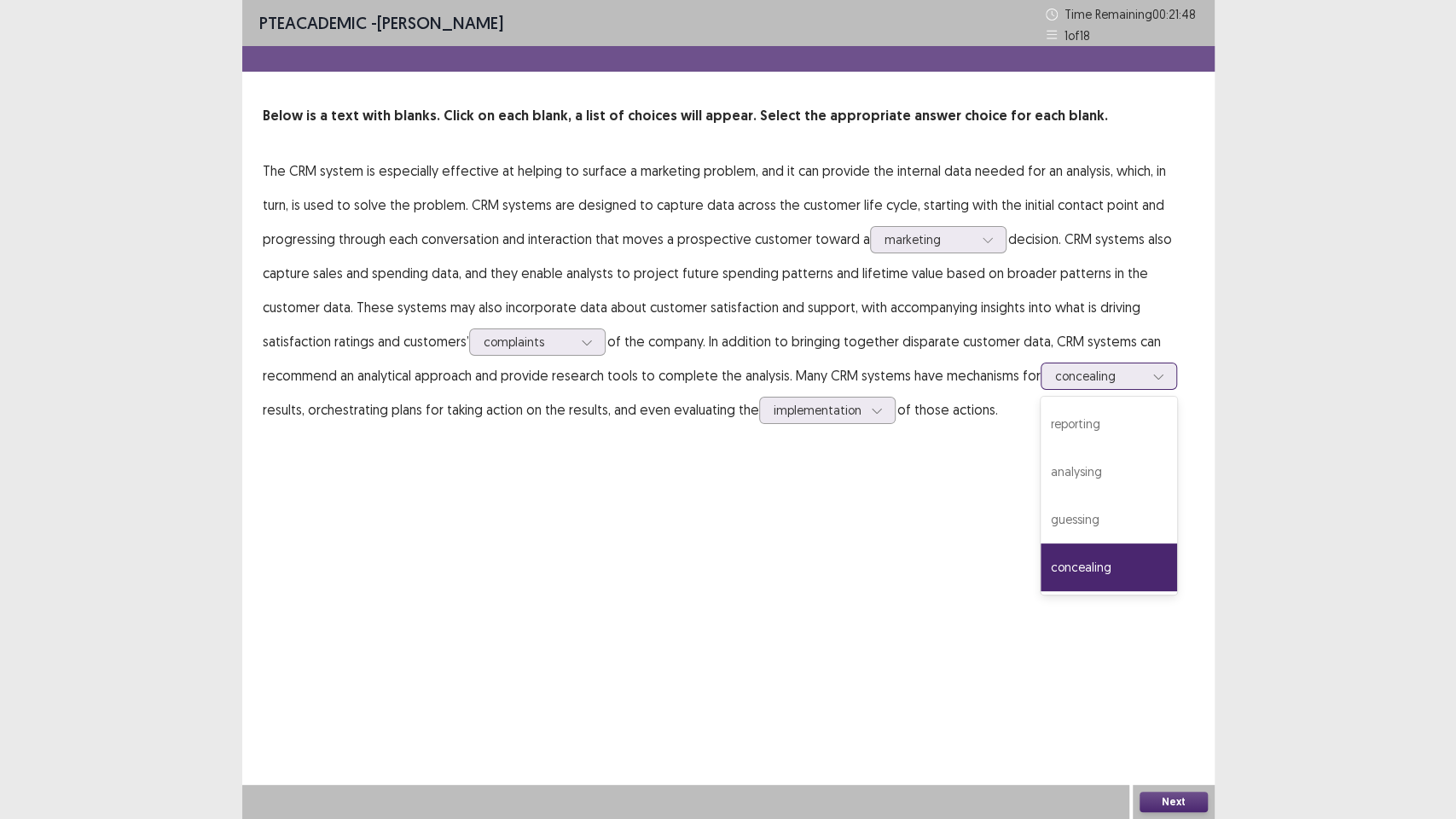
click at [1145, 383] on div at bounding box center [1158, 376] width 26 height 26
click at [1069, 665] on div "PTE academic - Binita Gurung Time Remaining 00 : 21 : 45 1 of 18 Below is a tex…" at bounding box center [729, 410] width 973 height 819
click at [1185, 665] on button "Next" at bounding box center [1173, 802] width 68 height 21
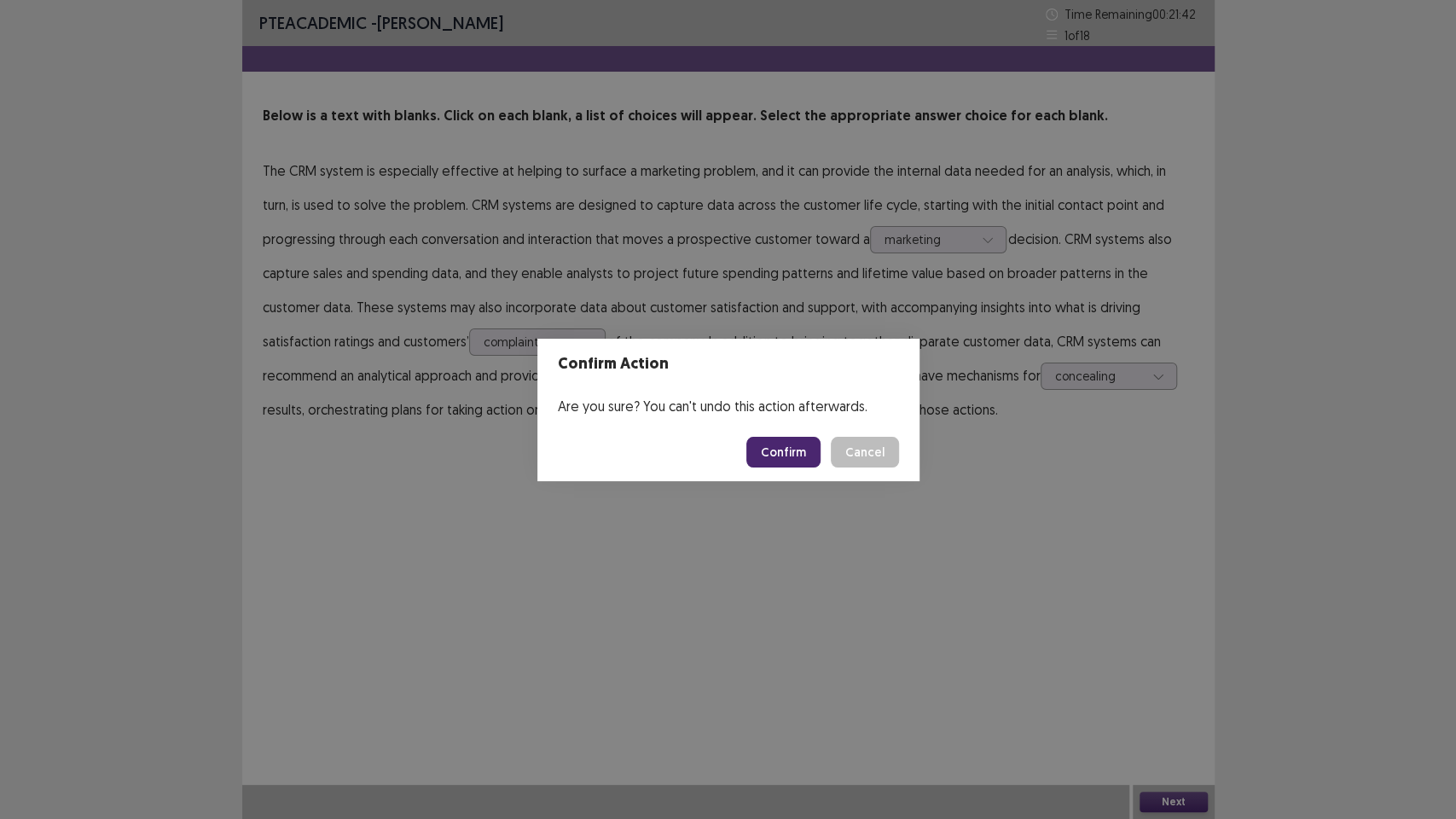
click at [779, 464] on button "Confirm" at bounding box center [783, 452] width 74 height 31
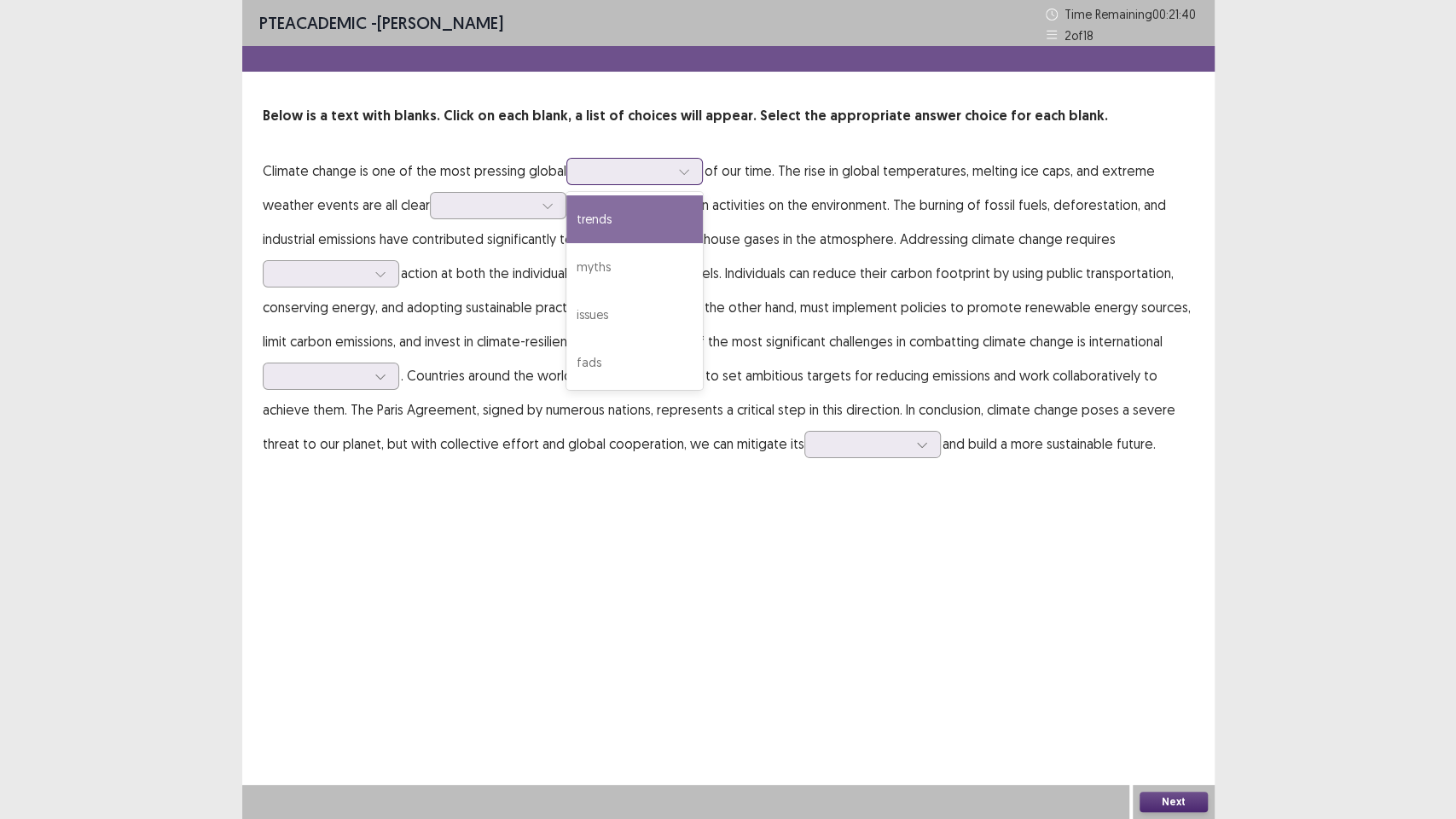
click at [689, 180] on div at bounding box center [685, 172] width 26 height 26
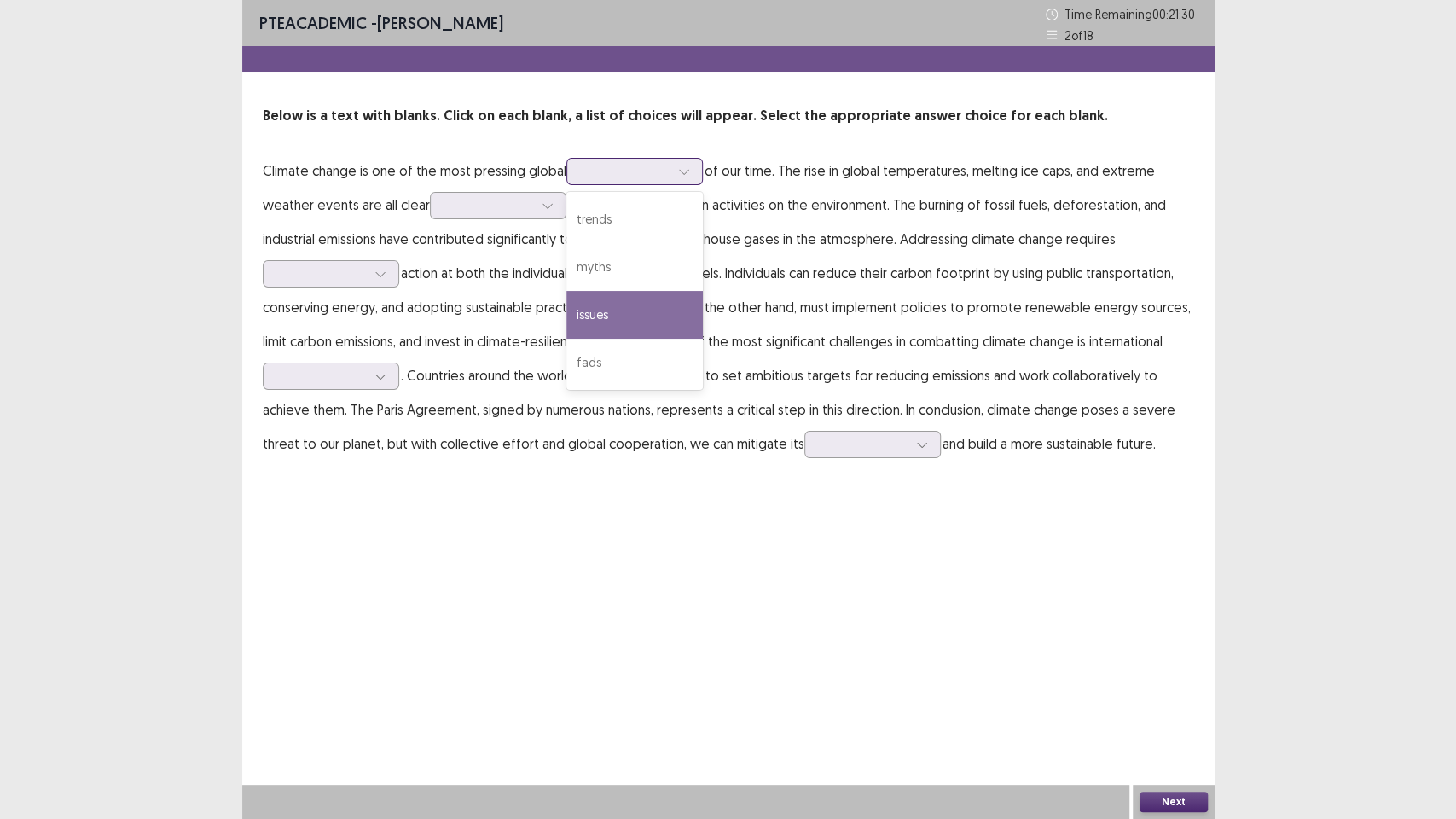
click at [591, 321] on div "issues" at bounding box center [634, 315] width 136 height 47
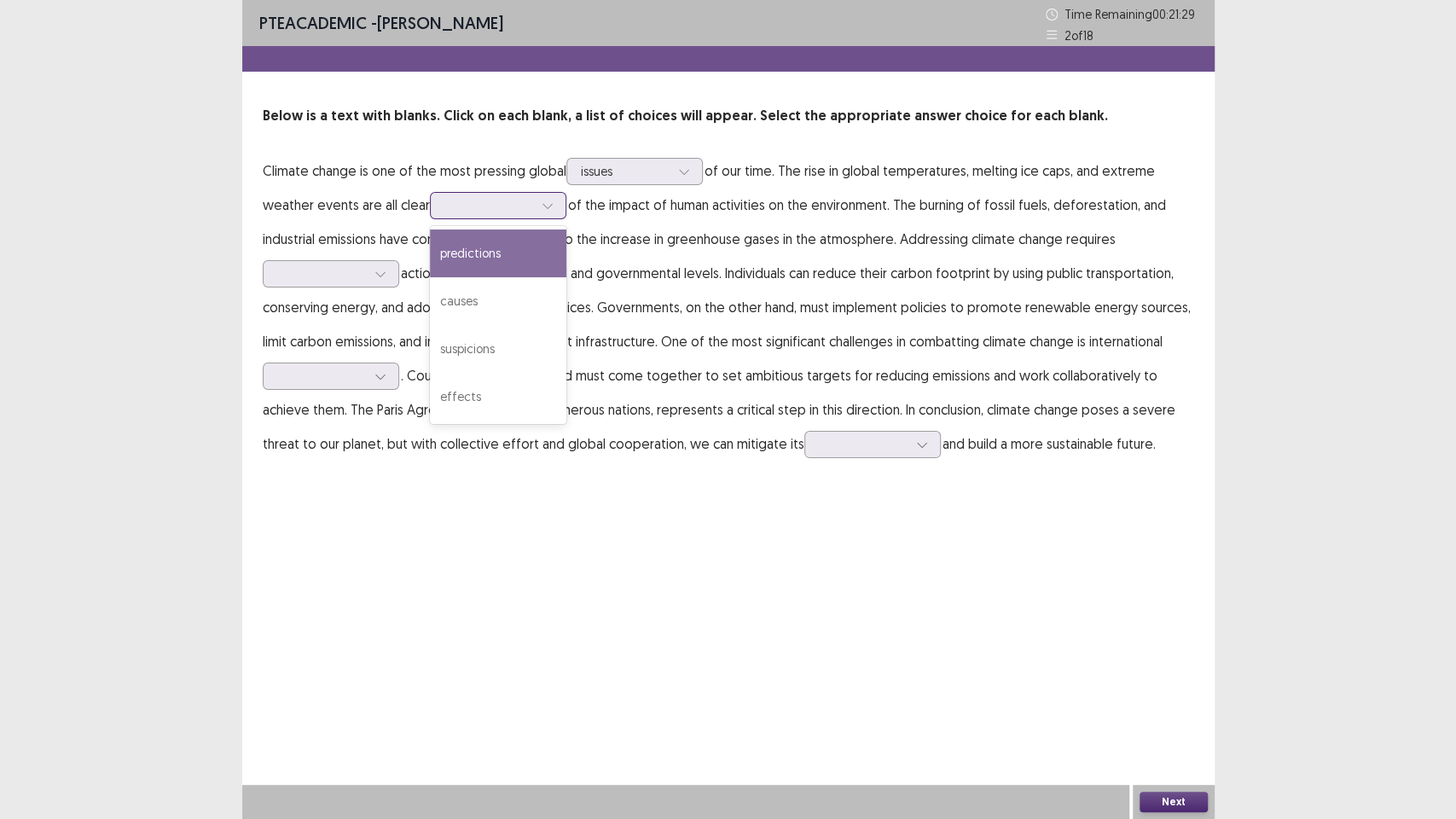
click at [547, 200] on icon at bounding box center [547, 205] width 12 height 12
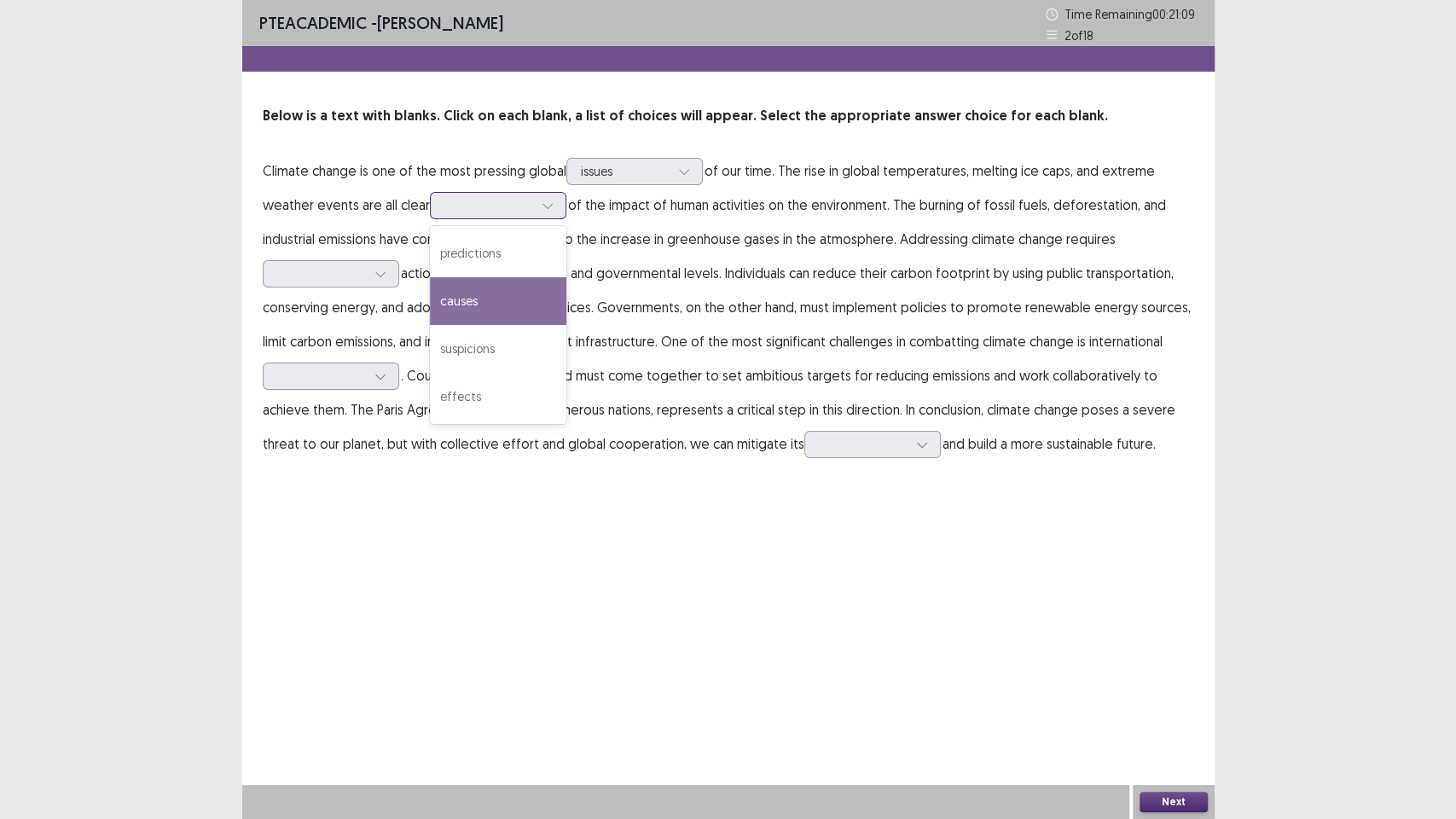
click at [505, 293] on div "causes" at bounding box center [498, 301] width 136 height 47
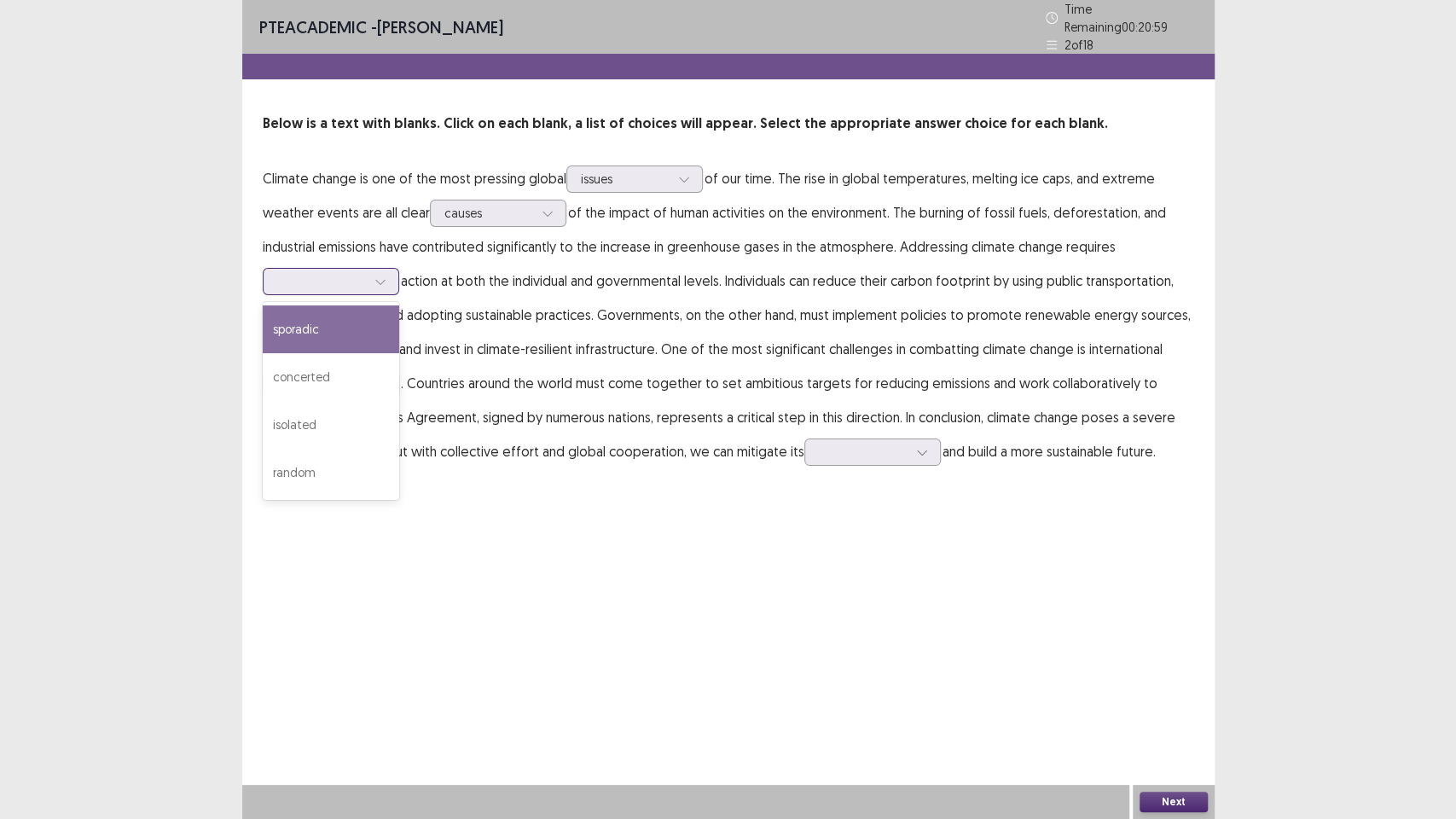
click at [380, 275] on icon at bounding box center [381, 281] width 12 height 12
click at [384, 335] on div "sporadic" at bounding box center [330, 330] width 136 height 47
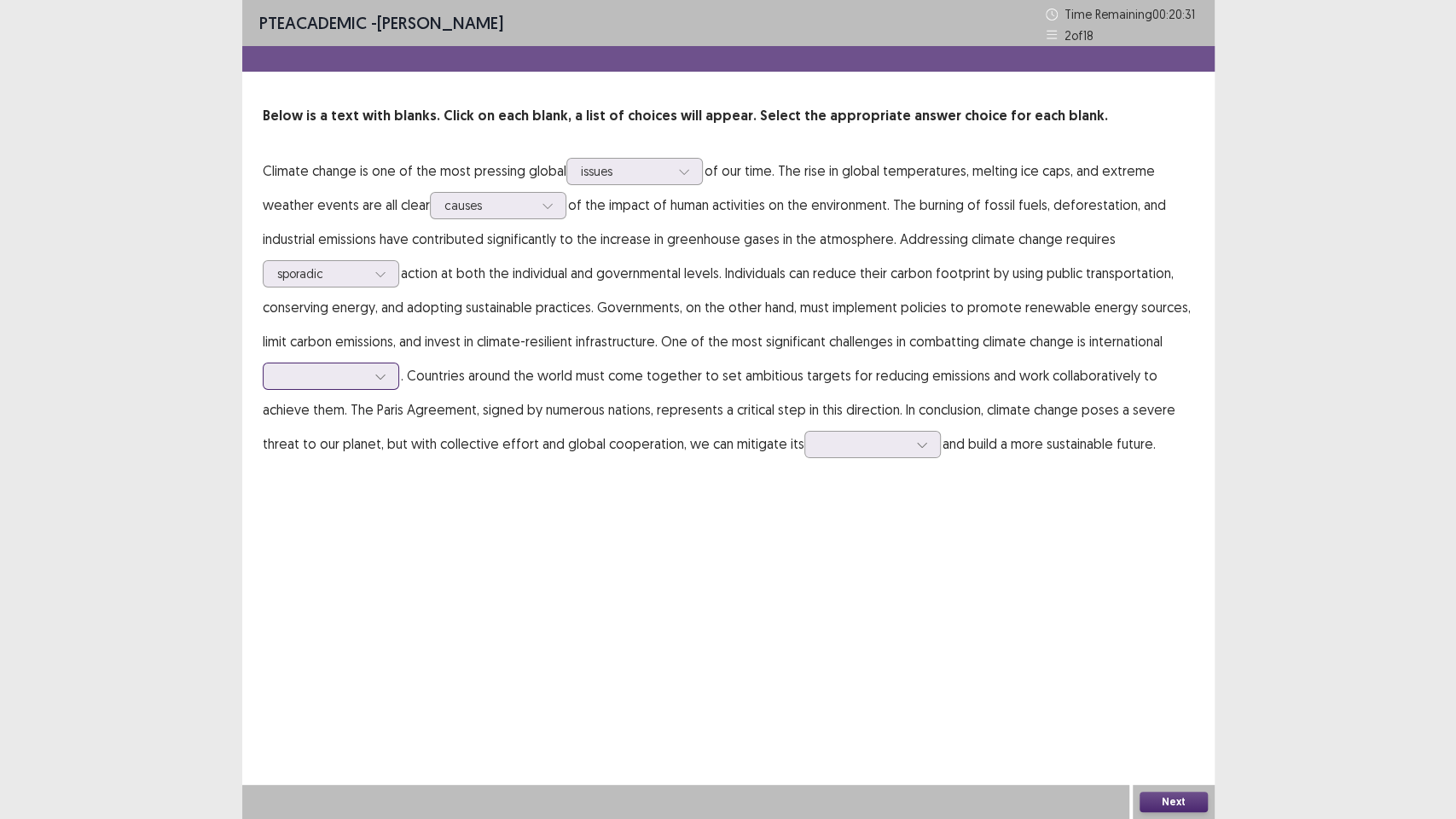
click at [384, 377] on icon at bounding box center [381, 376] width 12 height 12
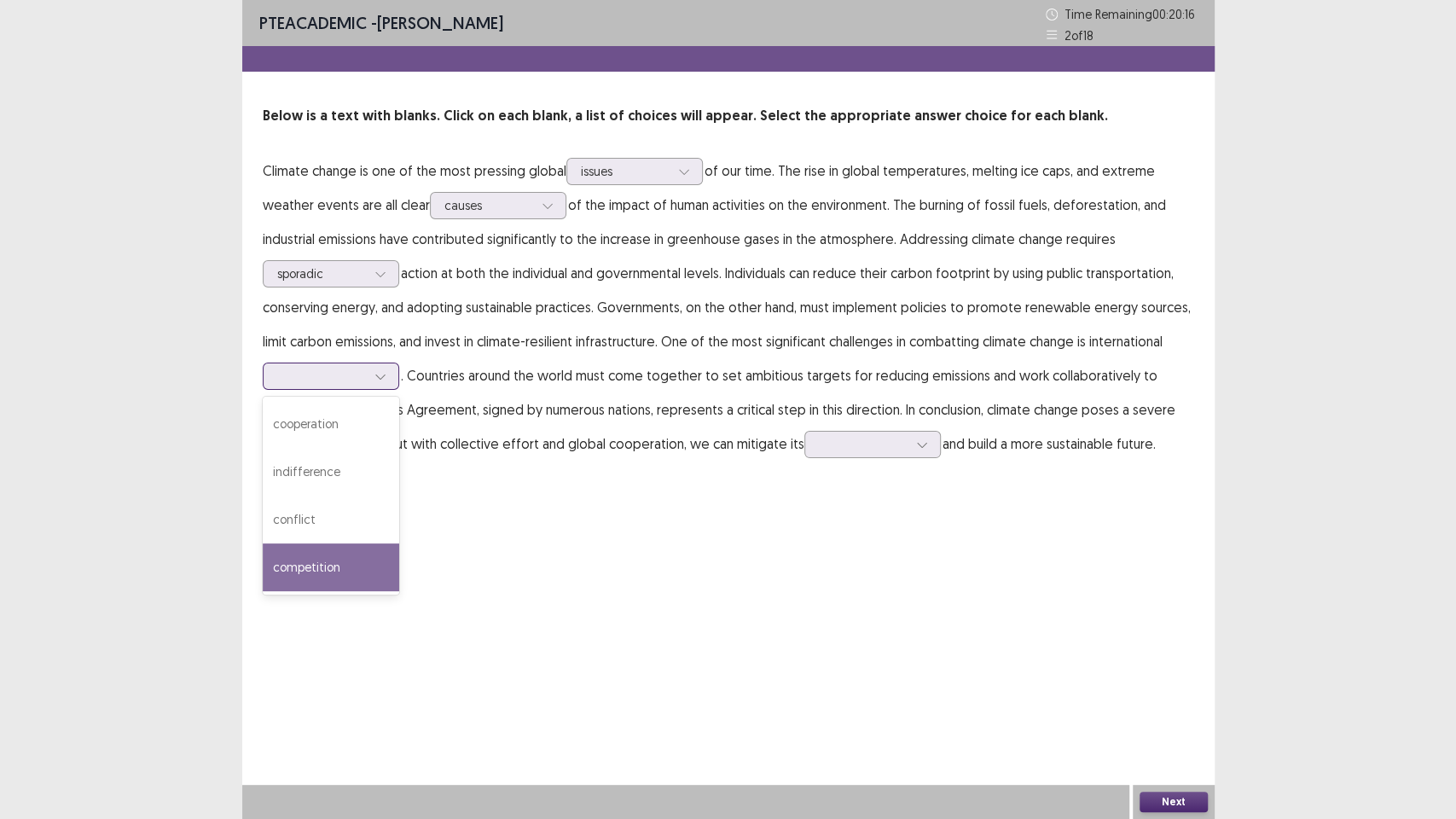
click at [330, 566] on div "competition" at bounding box center [330, 567] width 136 height 47
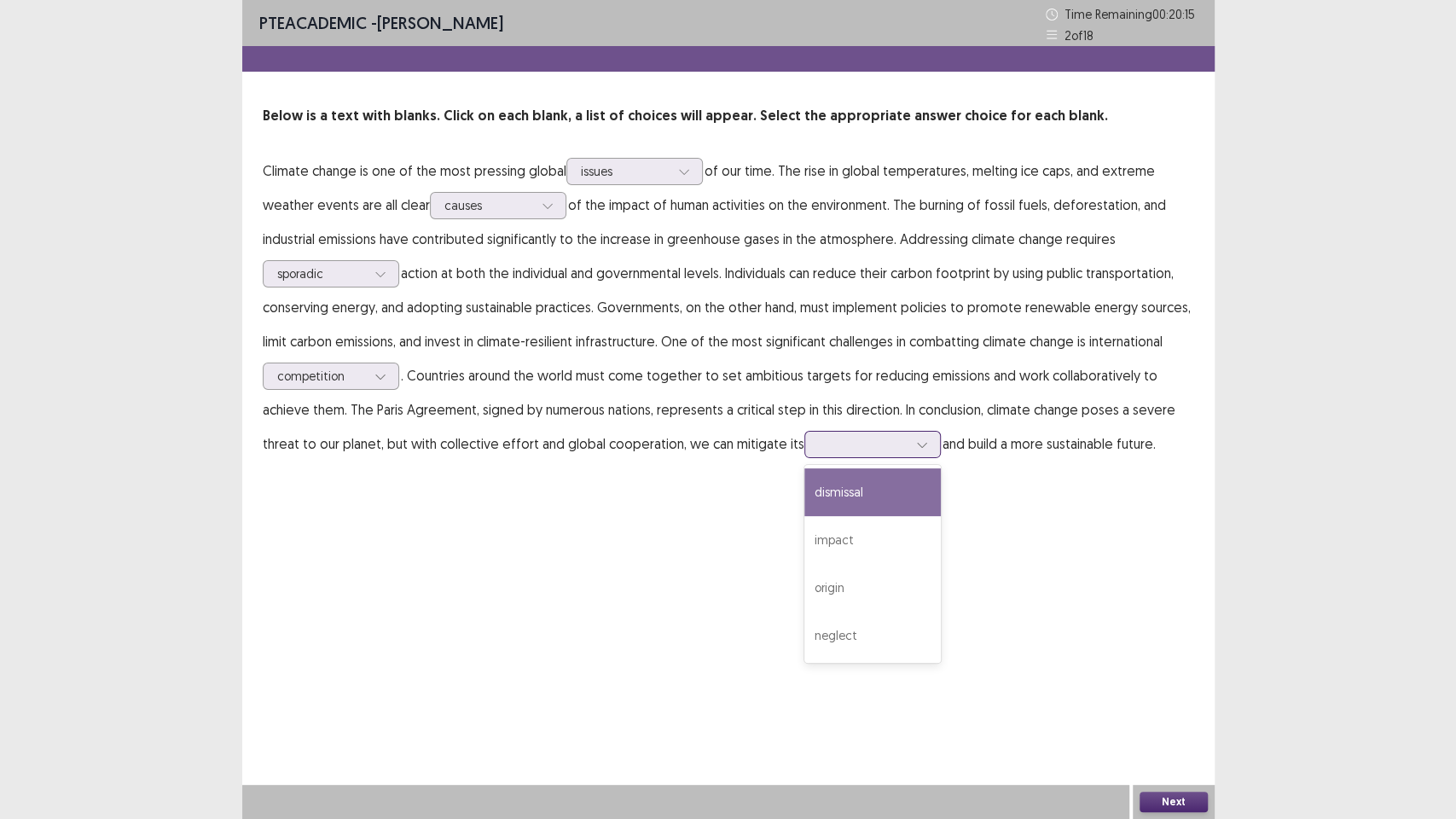
click at [915, 433] on div at bounding box center [922, 445] width 26 height 26
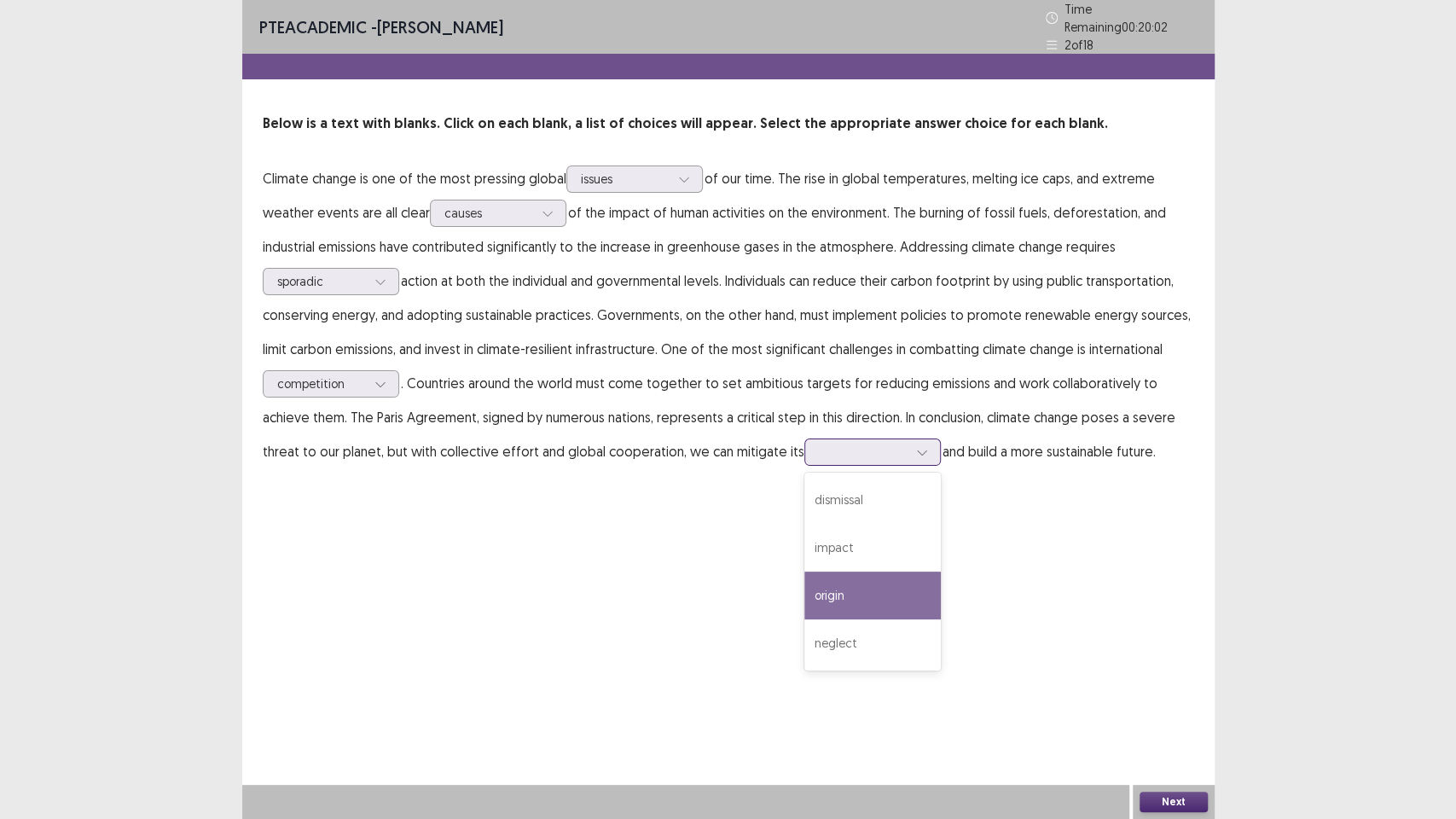
click at [833, 577] on div "origin" at bounding box center [872, 595] width 136 height 47
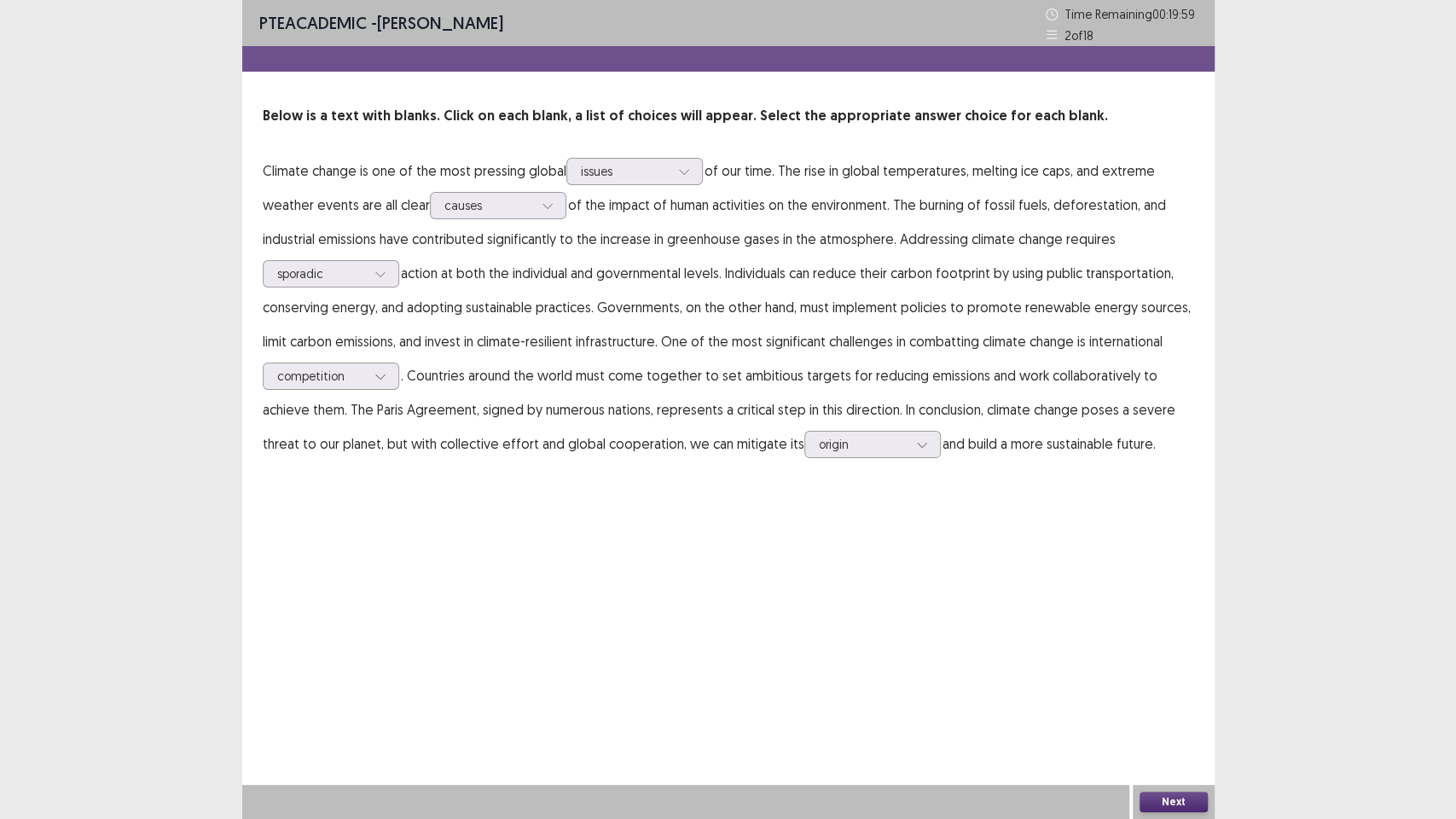
click at [1177, 665] on button "Next" at bounding box center [1173, 802] width 68 height 21
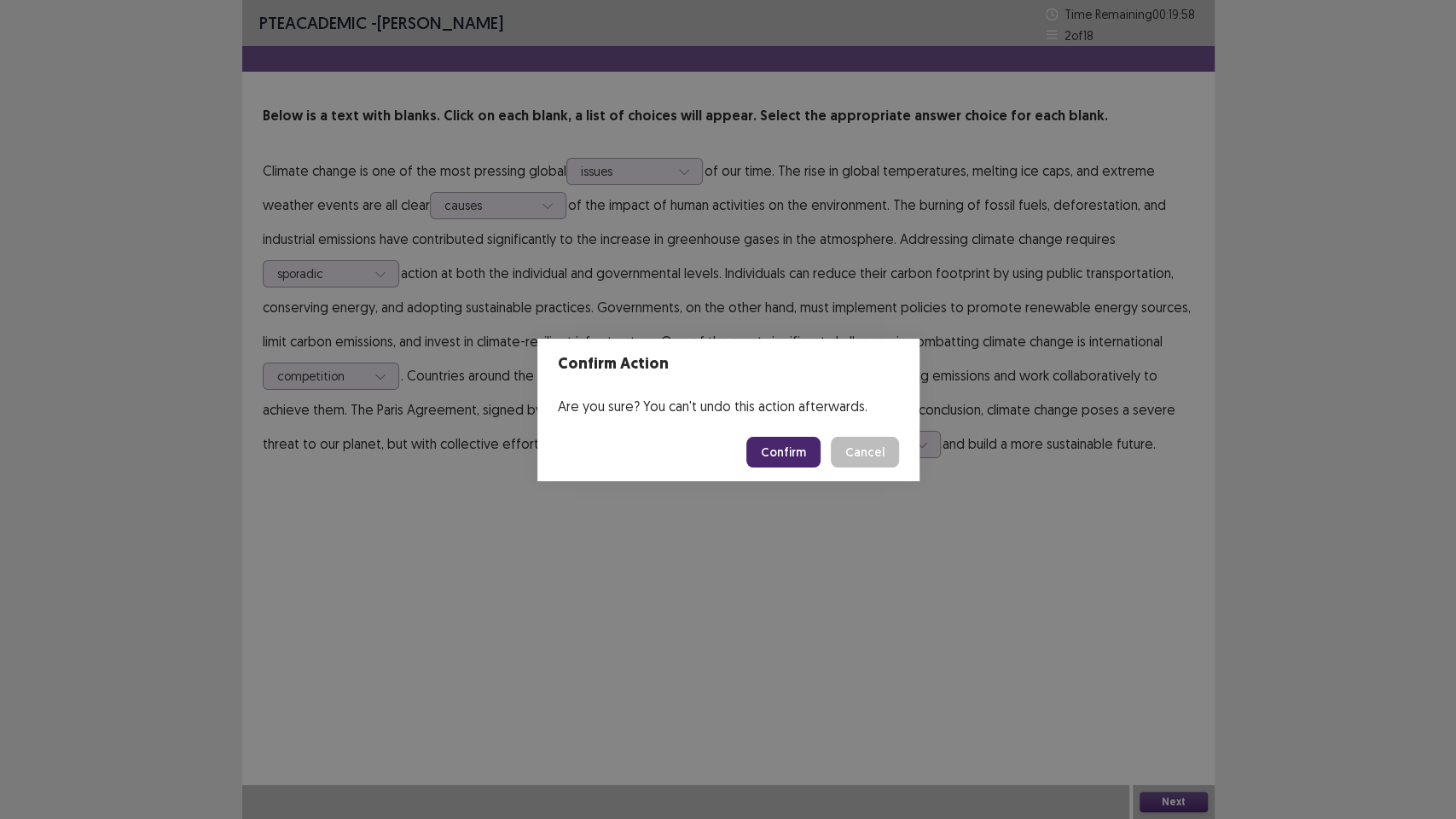
click at [804, 437] on button "Confirm" at bounding box center [783, 452] width 74 height 31
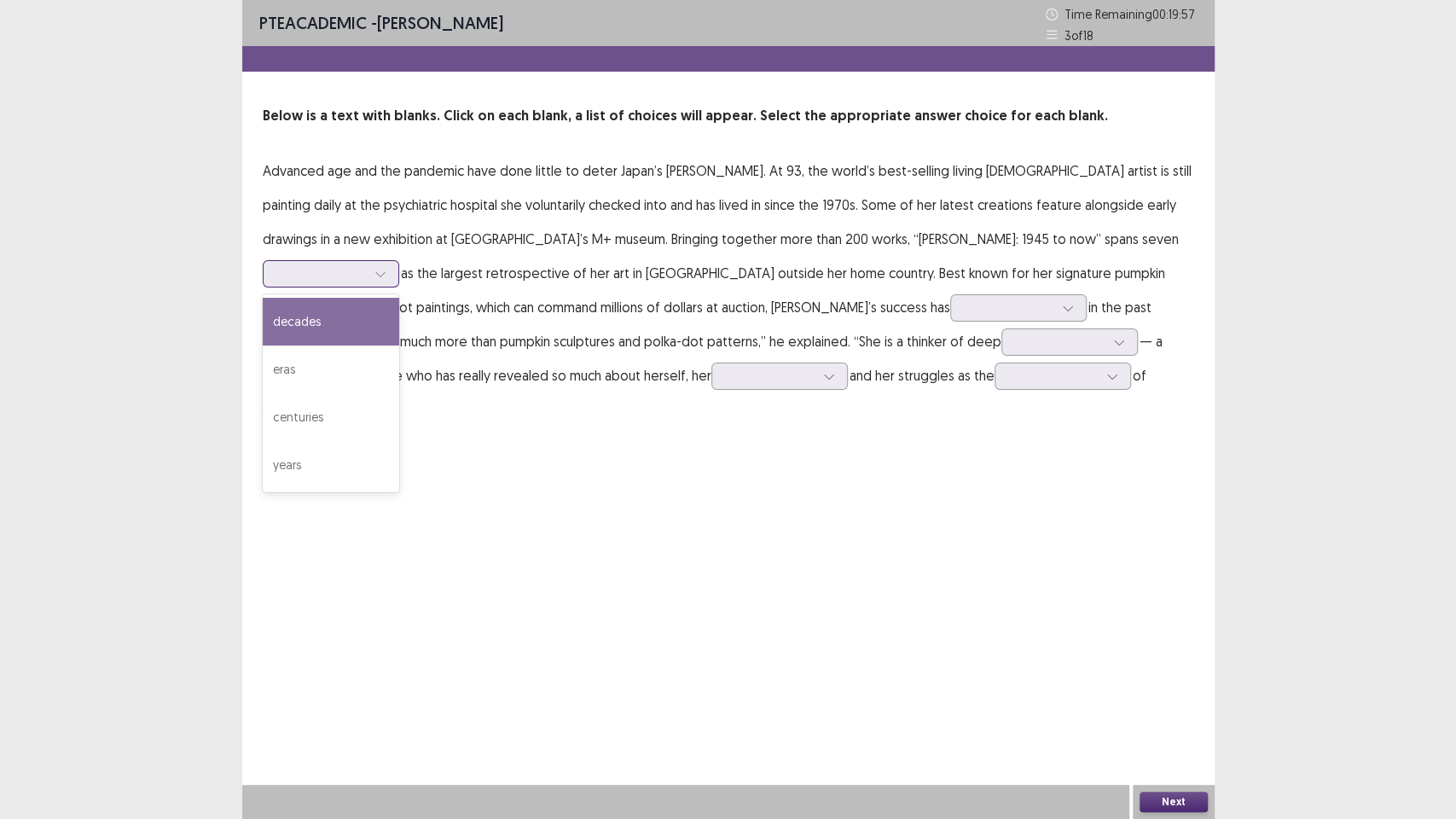
click at [387, 268] on icon at bounding box center [381, 274] width 12 height 12
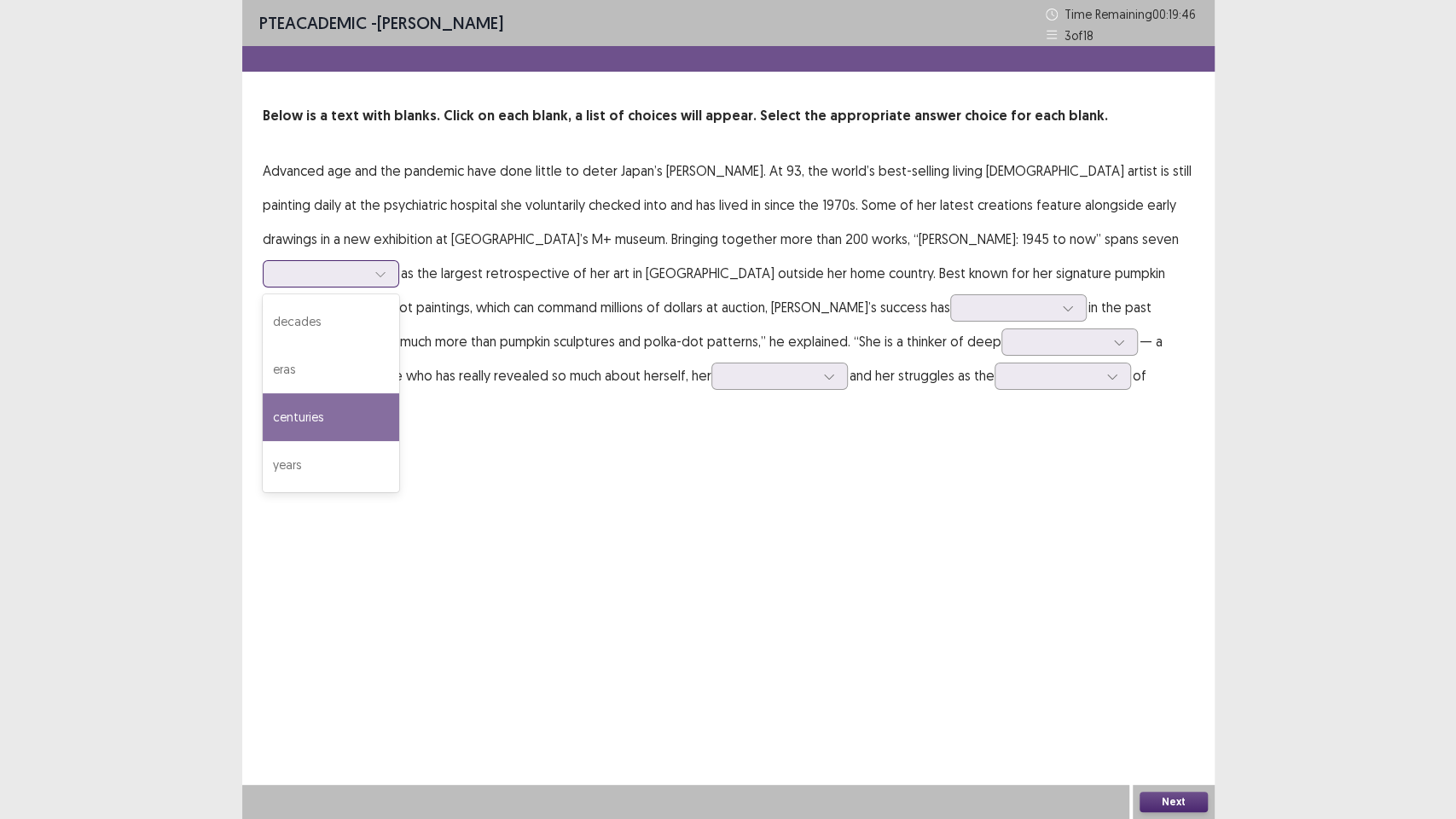
click at [400, 394] on div "centuries" at bounding box center [330, 417] width 136 height 47
